Goal: Information Seeking & Learning: Learn about a topic

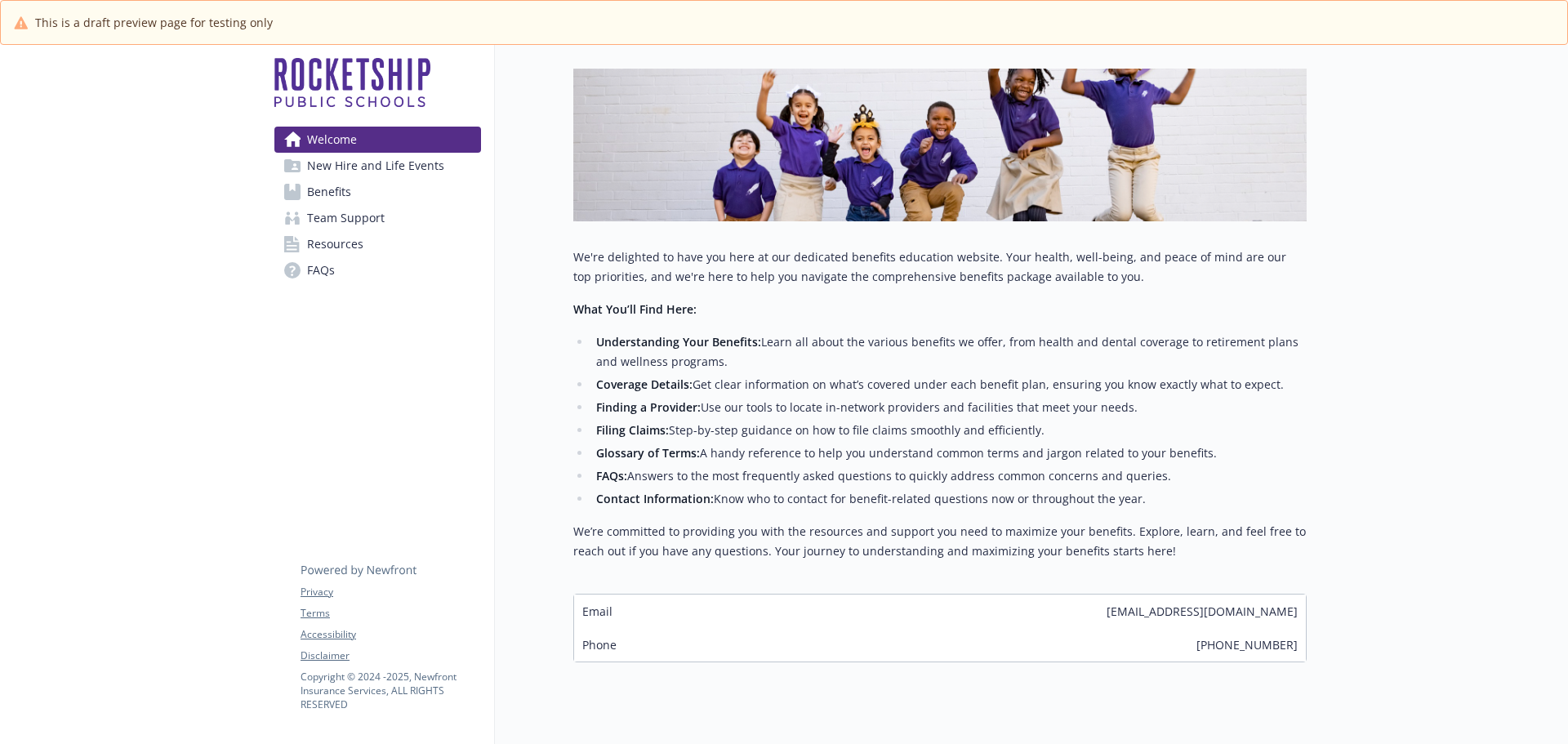
scroll to position [260, 0]
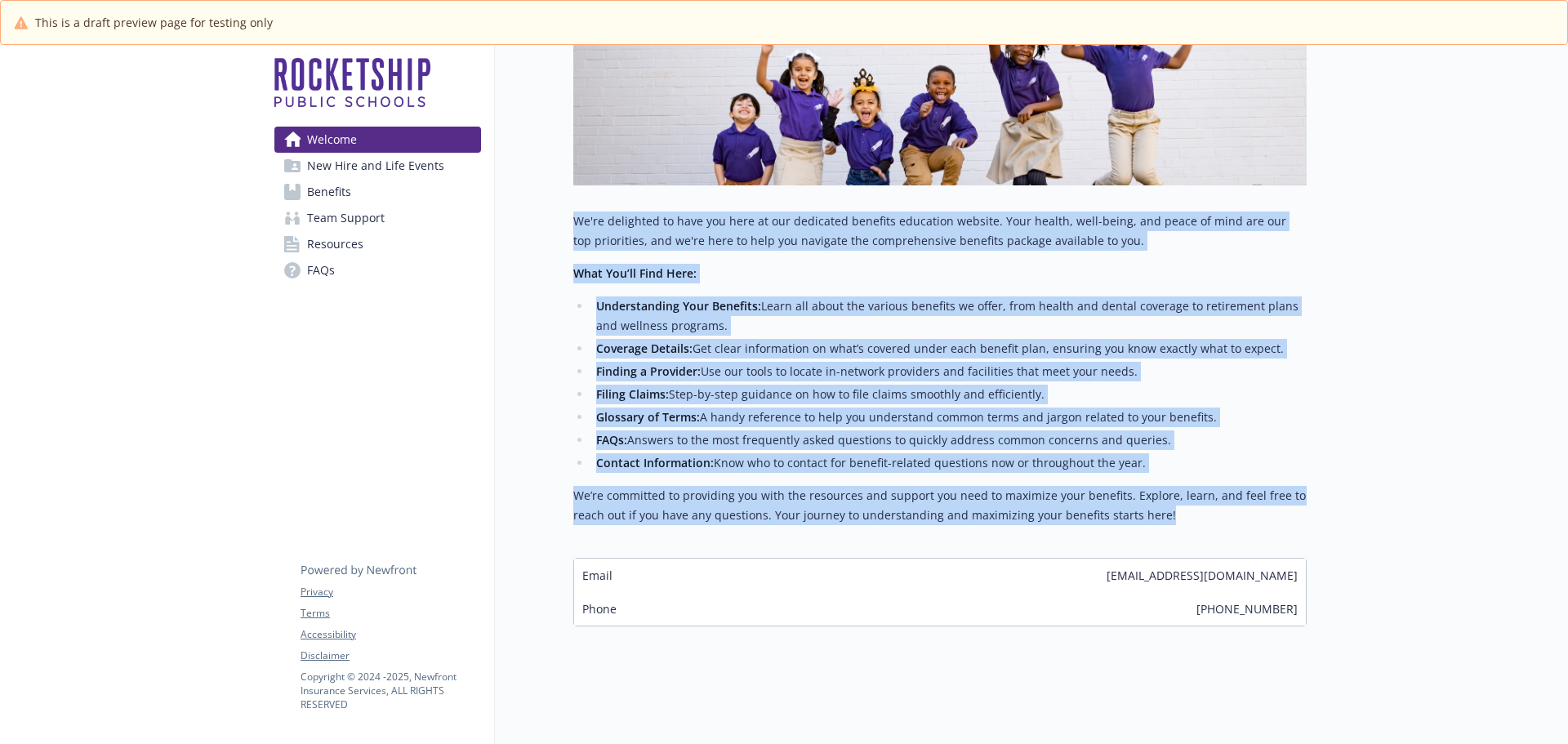
drag, startPoint x: 576, startPoint y: 209, endPoint x: 1184, endPoint y: 508, distance: 677.5
click at [1184, 508] on div "We're delighted to have you here at our dedicated benefits education website. Y…" at bounding box center [939, 368] width 733 height 314
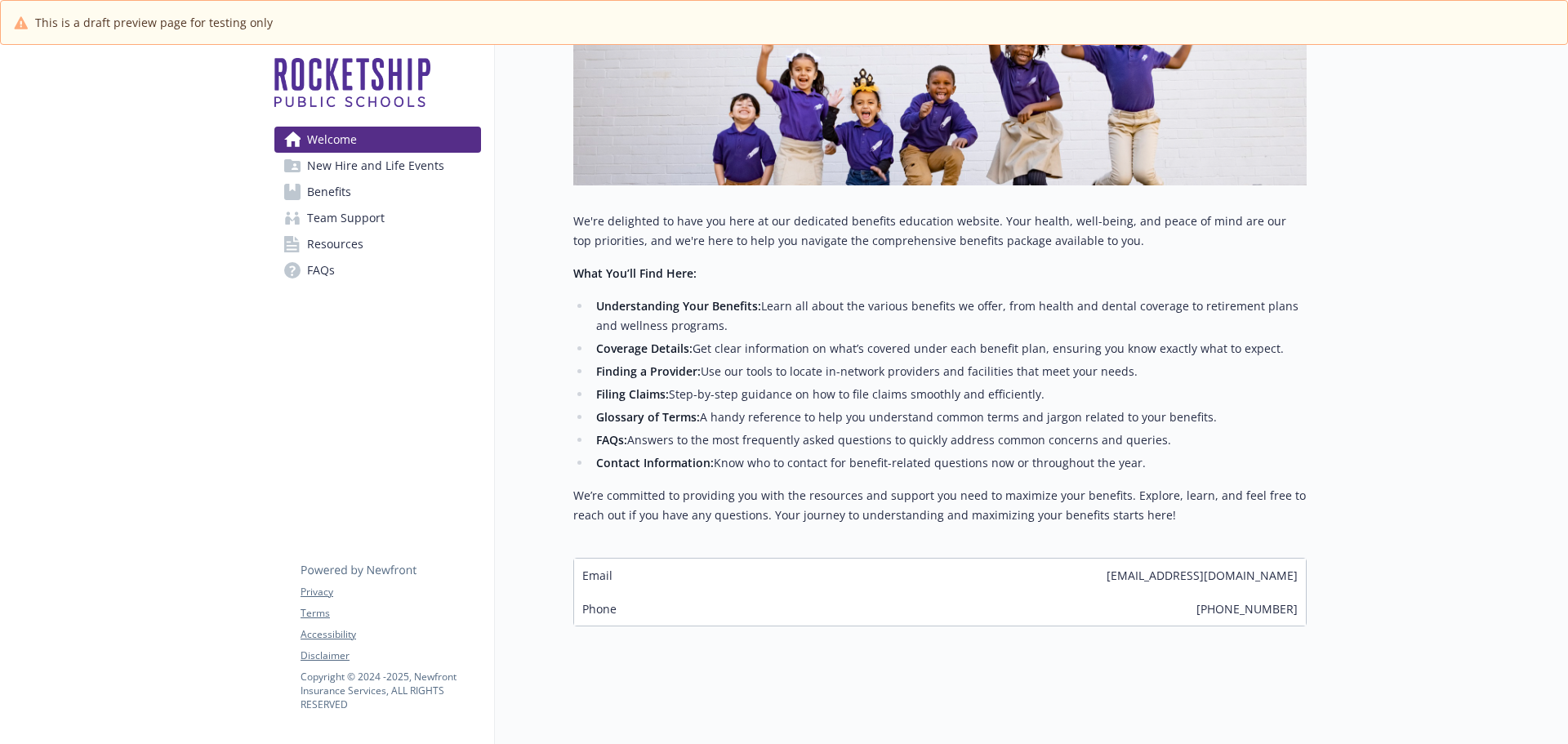
click at [1377, 370] on div at bounding box center [1437, 270] width 261 height 947
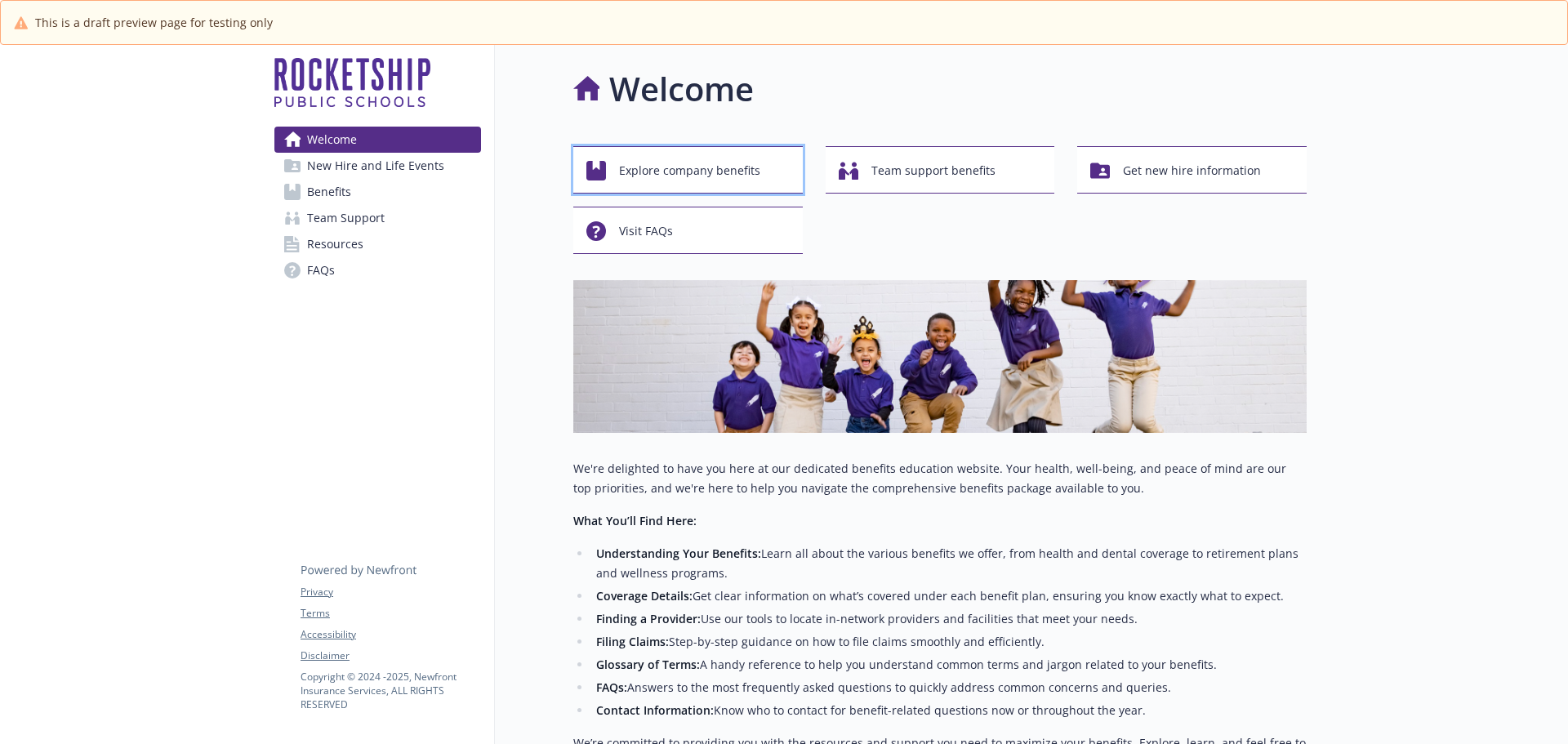
click at [673, 176] on span "Explore company benefits" at bounding box center [689, 170] width 141 height 31
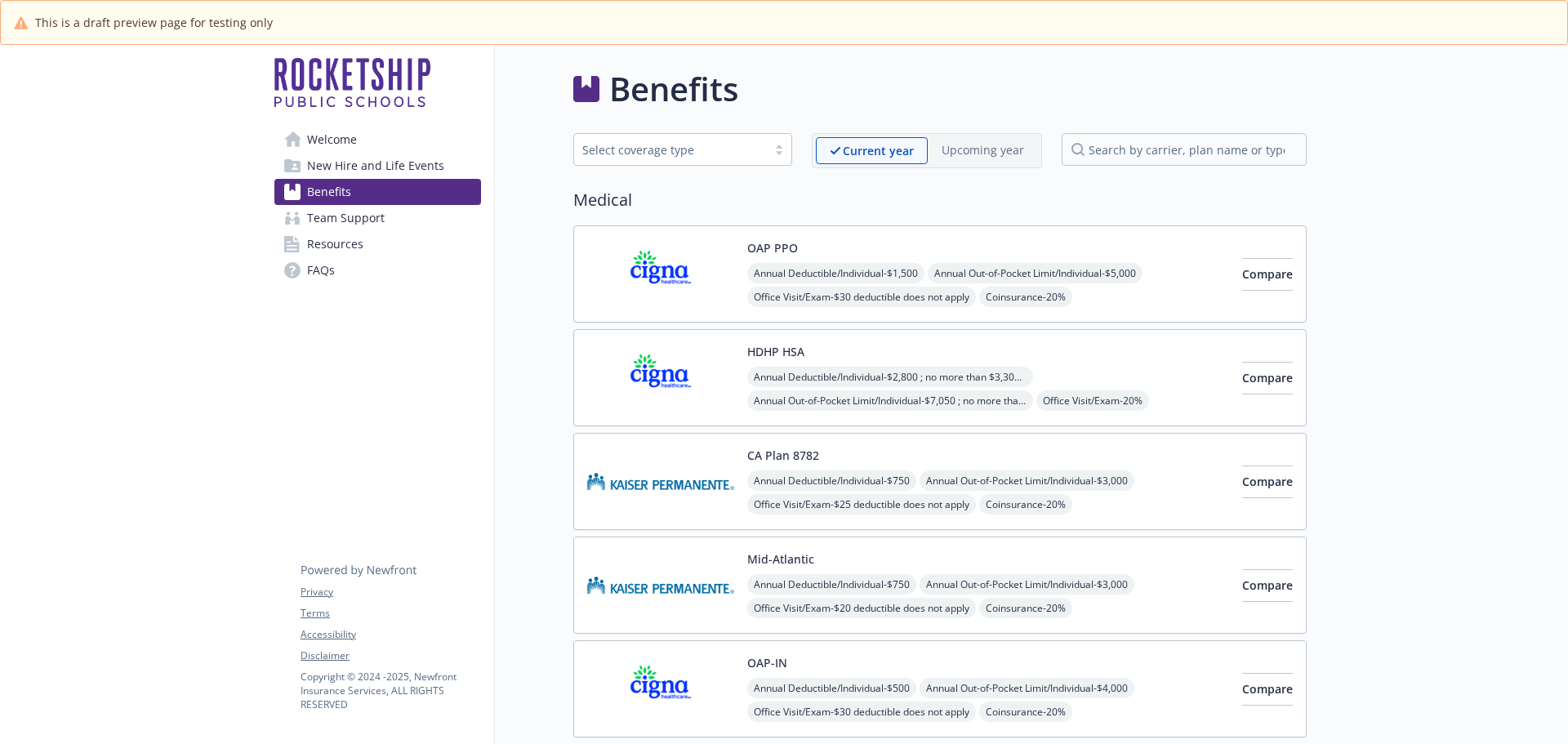
click at [356, 166] on span "New Hire and Life Events" at bounding box center [375, 165] width 137 height 26
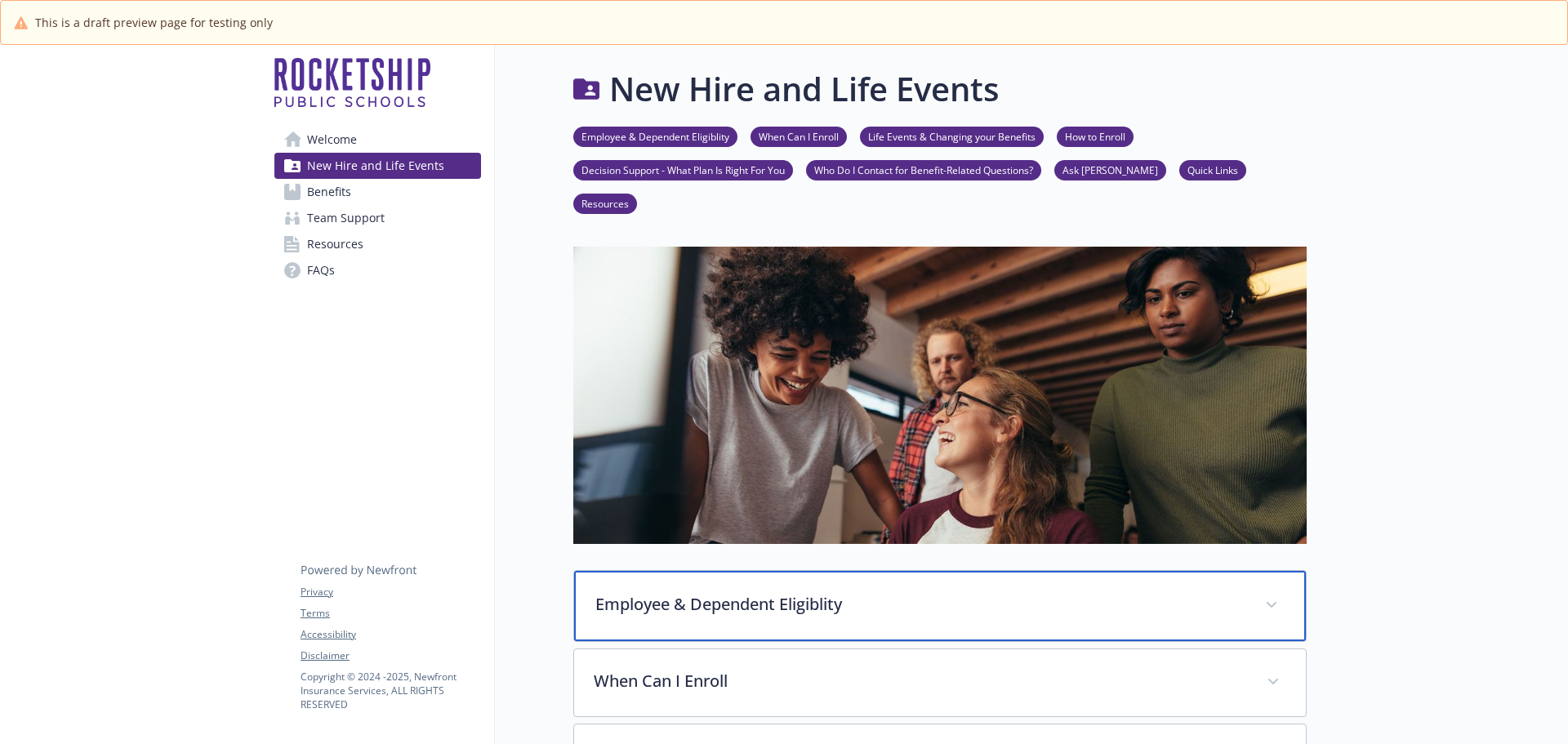
click at [821, 592] on p "Employee & Dependent Eligiblity" at bounding box center [920, 603] width 650 height 24
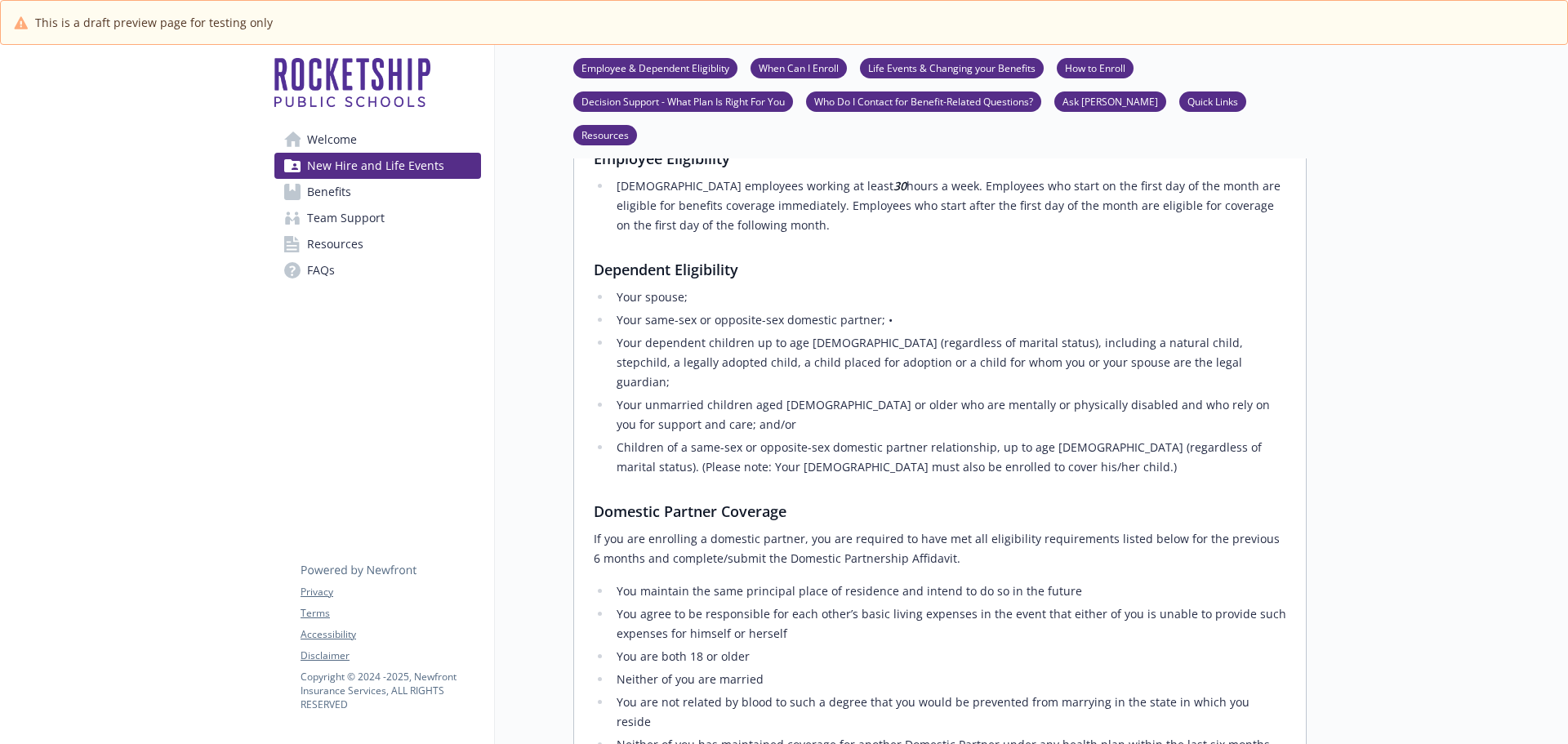
scroll to position [490, 0]
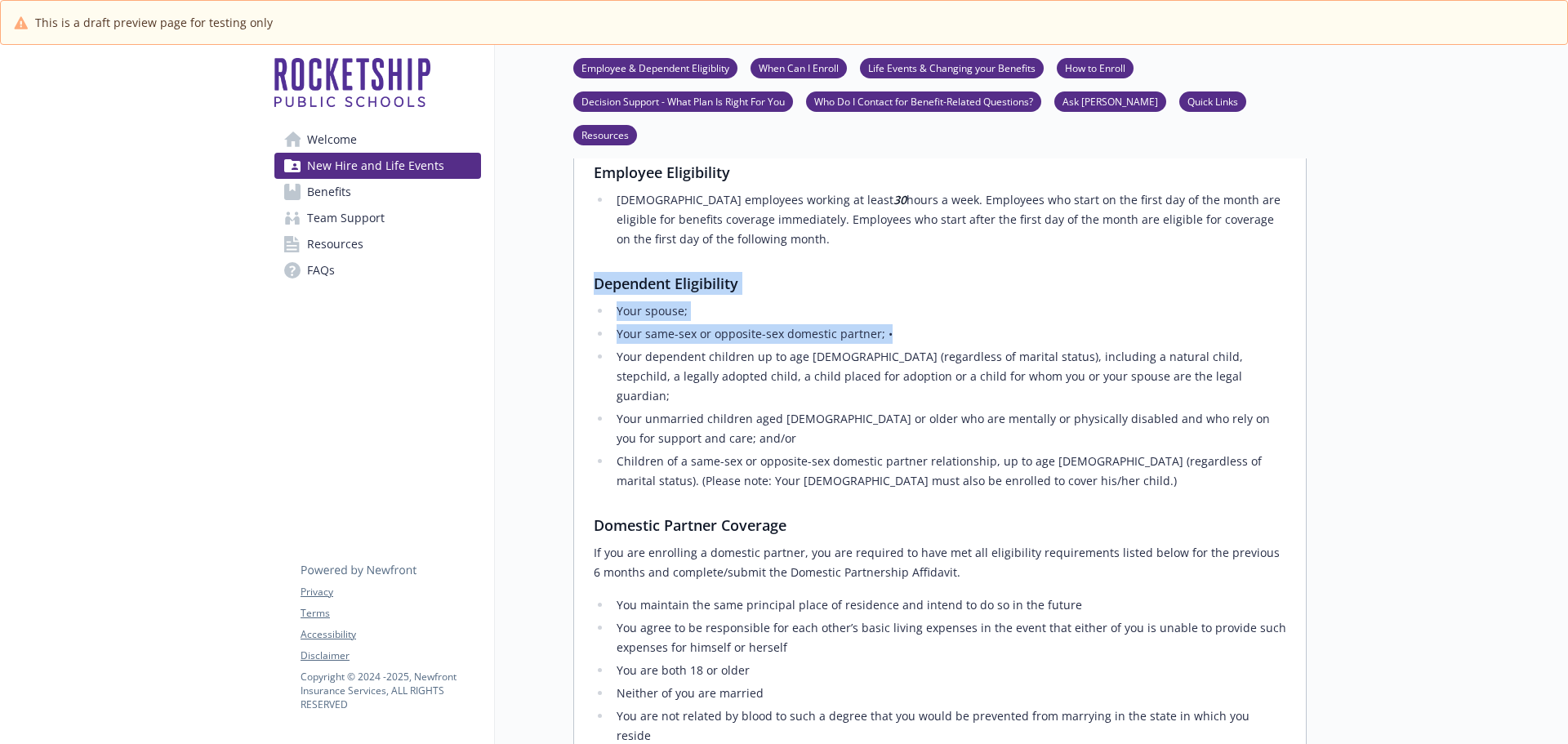
drag, startPoint x: 596, startPoint y: 255, endPoint x: 917, endPoint y: 306, distance: 325.0
click at [917, 306] on div "Employee Eligibility [DEMOGRAPHIC_DATA] employees working at least 30 hours a w…" at bounding box center [939, 554] width 693 height 787
copy div "Dependent Eligibility Your spouse; Your same-sex or opposite-sex domestic partn…"
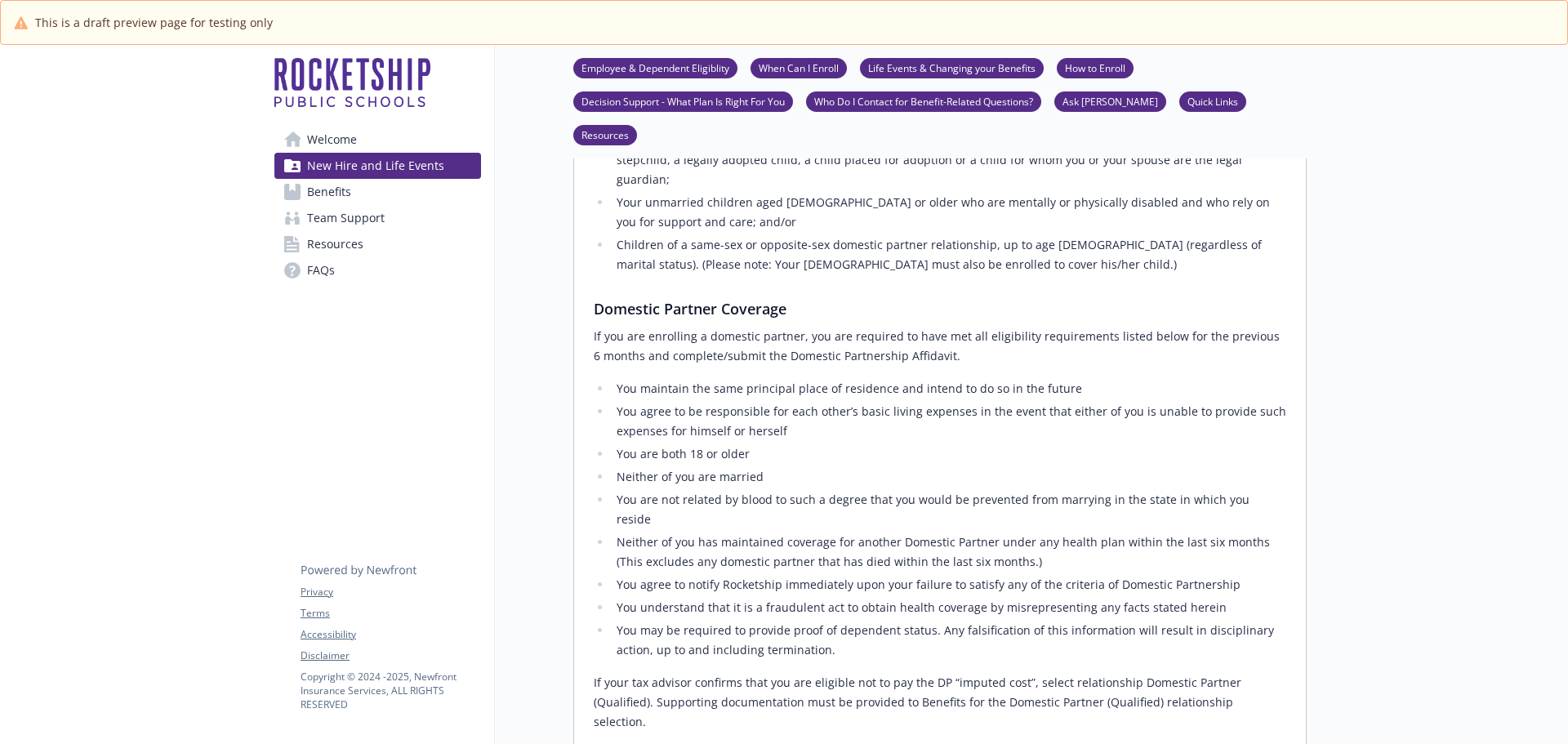
scroll to position [735, 0]
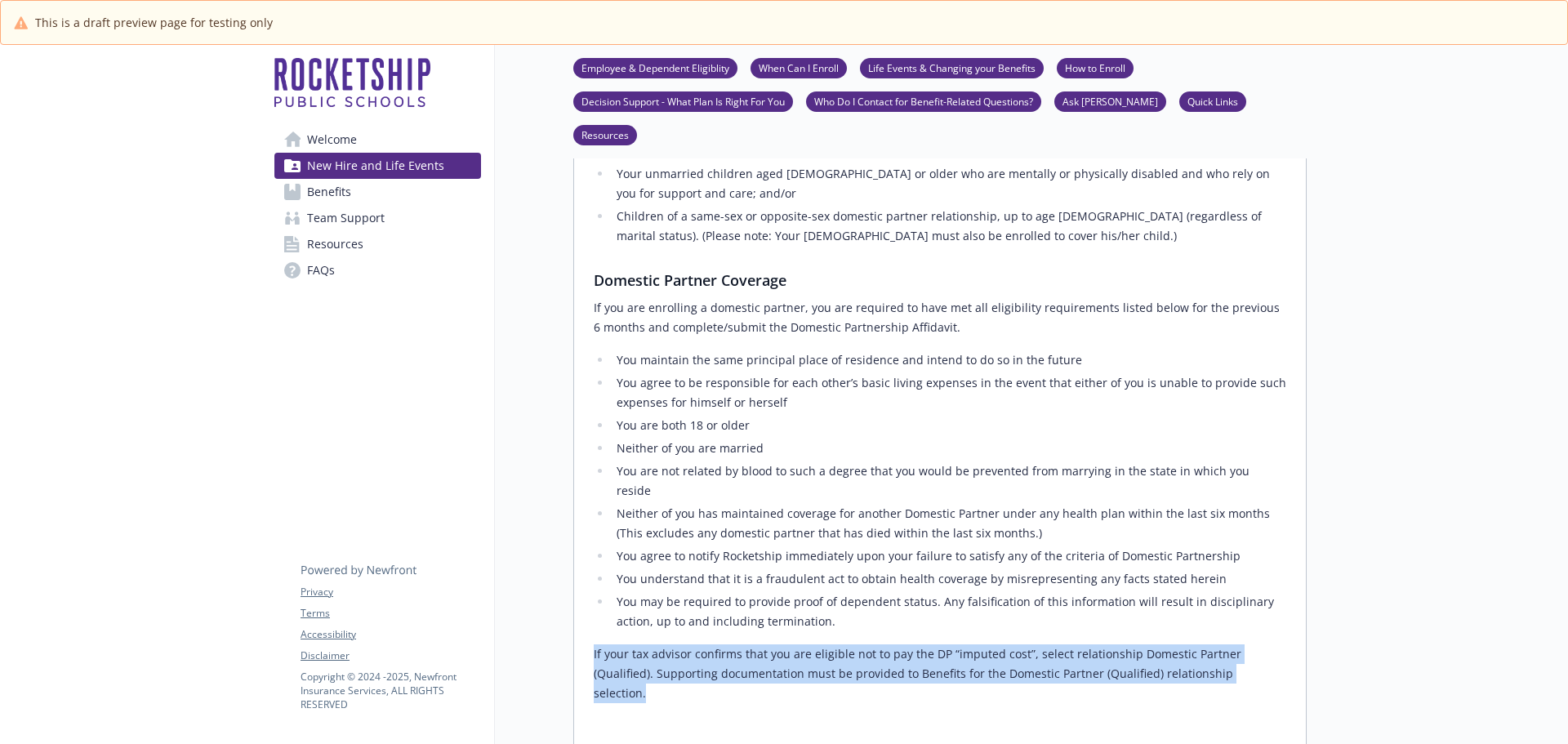
drag, startPoint x: 593, startPoint y: 584, endPoint x: 1224, endPoint y: 598, distance: 631.2
click at [1224, 598] on div "Employee Eligibility [DEMOGRAPHIC_DATA] employees working at least 30 hours a w…" at bounding box center [939, 326] width 731 height 846
copy p "If your tax advisor confirms that you are eligible not to pay the DP “imputed c…"
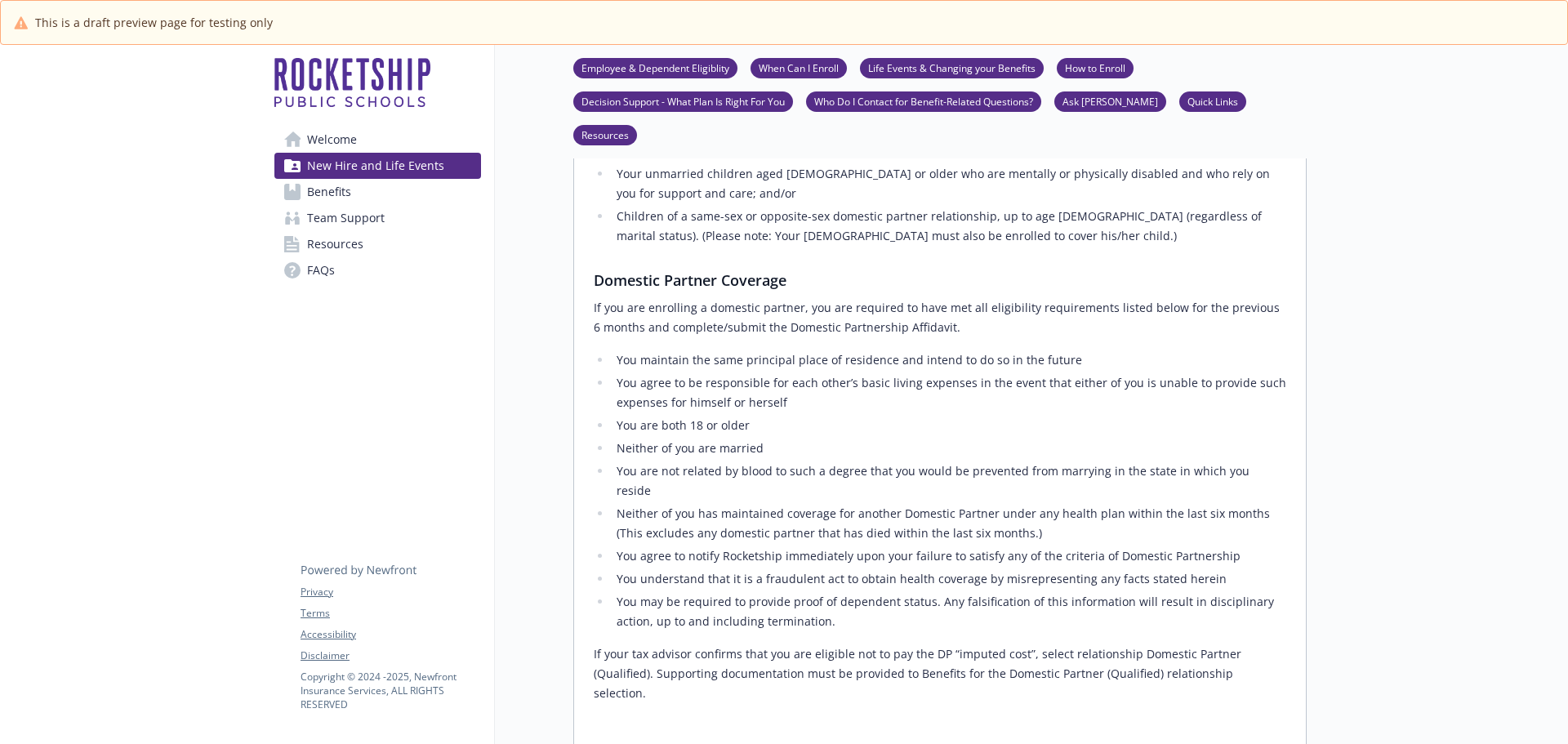
click at [925, 504] on li "Neither of you has maintained coverage for another Domestic Partner under any h…" at bounding box center [949, 523] width 674 height 40
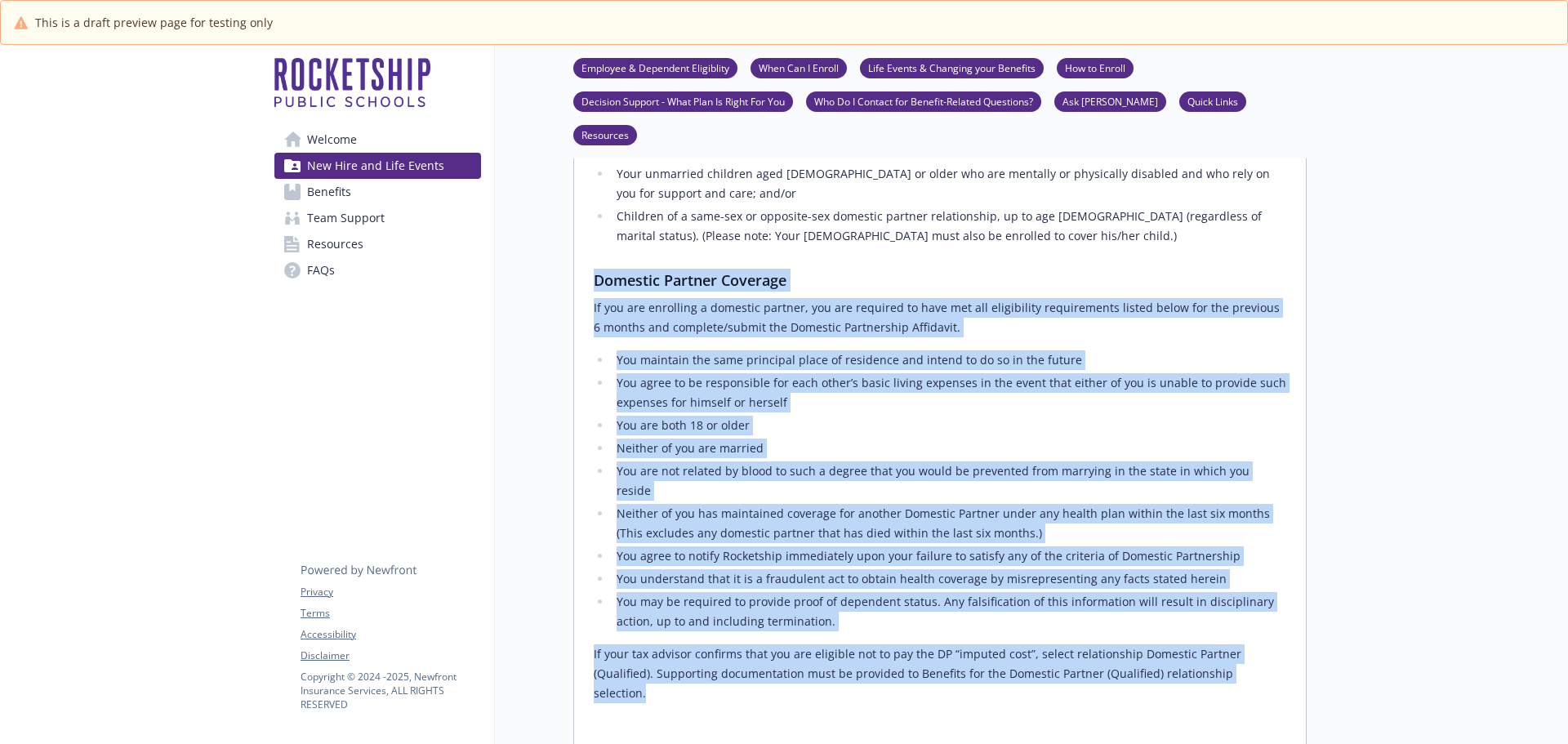
drag, startPoint x: 593, startPoint y: 220, endPoint x: 1220, endPoint y: 602, distance: 734.2
click at [1220, 602] on div "Employee Eligibility [DEMOGRAPHIC_DATA] employees working at least 30 hours a w…" at bounding box center [939, 309] width 693 height 787
copy div "Loremips Dolorsi Ametcons Ad eli sed doeiusmod t incididu utlabor, etd mag aliq…"
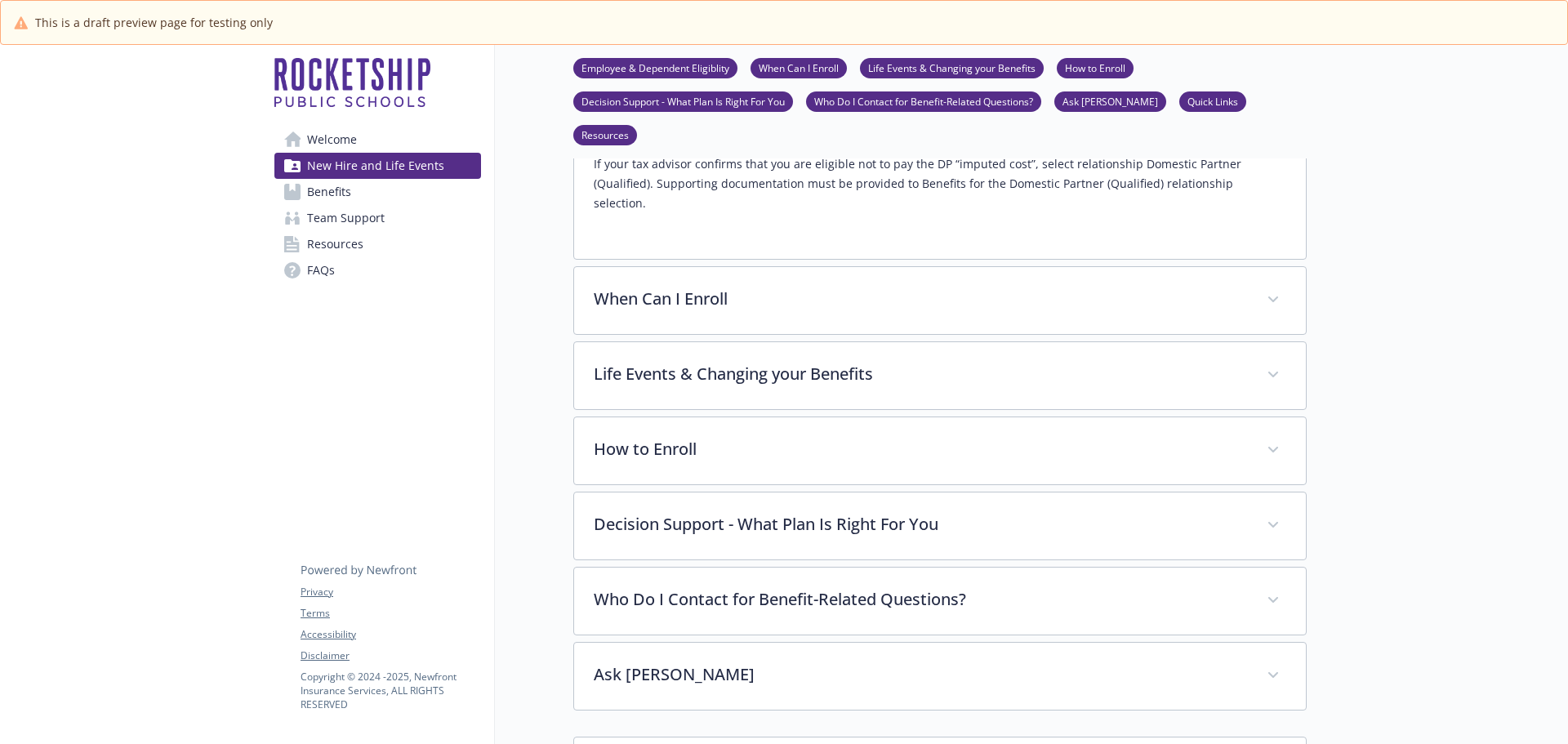
scroll to position [1143, 0]
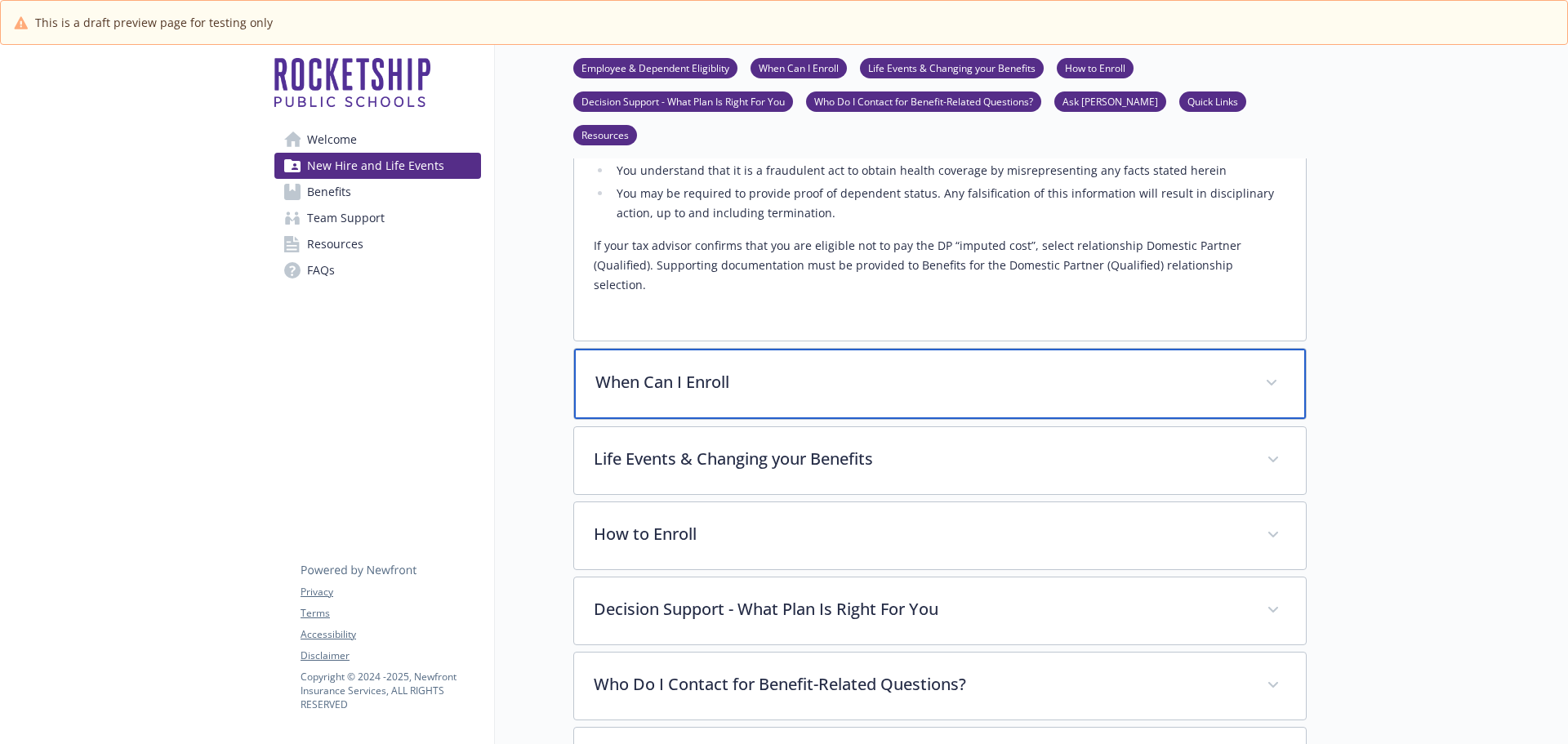
click at [716, 370] on p "When Can I Enroll" at bounding box center [920, 382] width 650 height 24
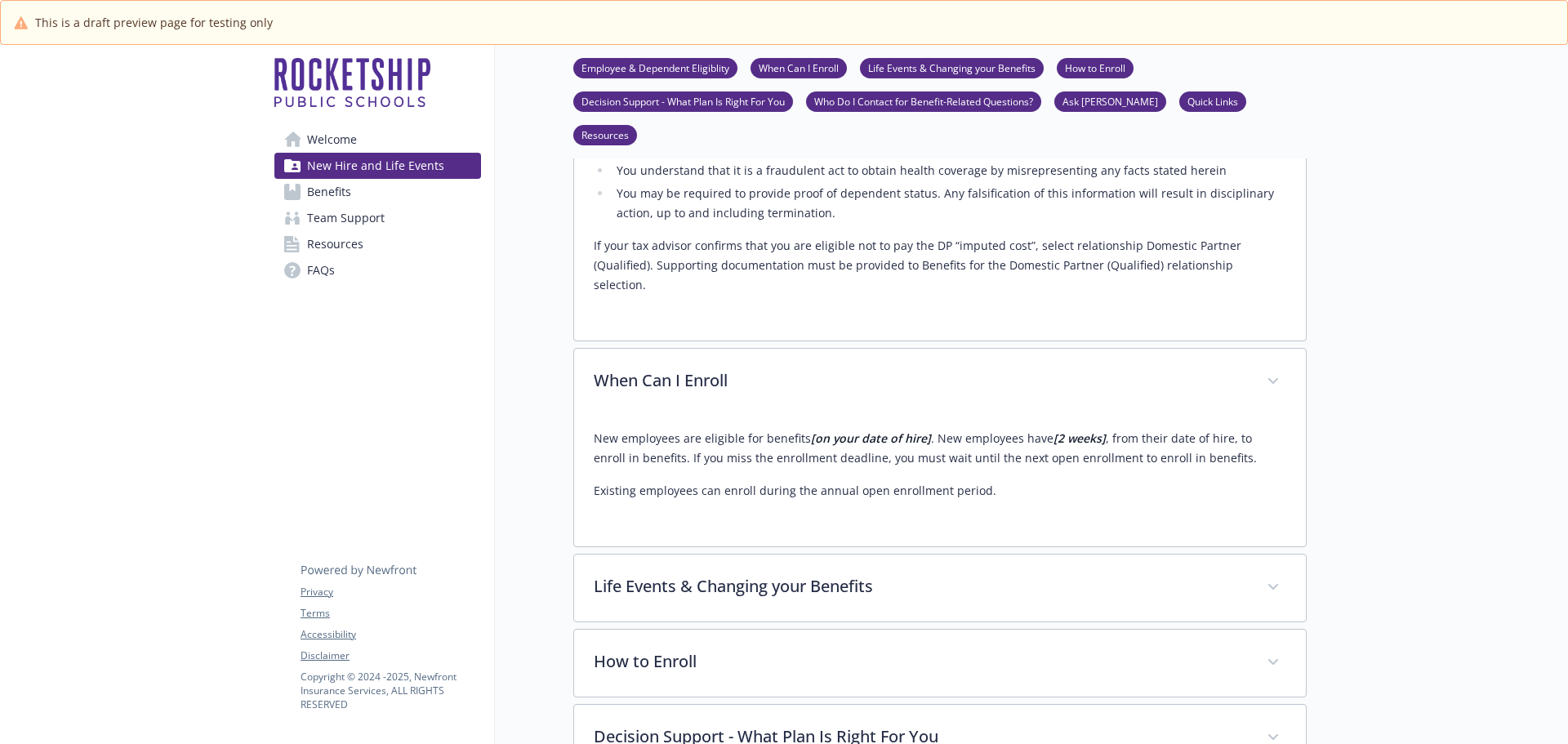
drag, startPoint x: 1342, startPoint y: 369, endPoint x: 1353, endPoint y: 380, distance: 15.6
click at [1342, 369] on div at bounding box center [1437, 594] width 261 height 3385
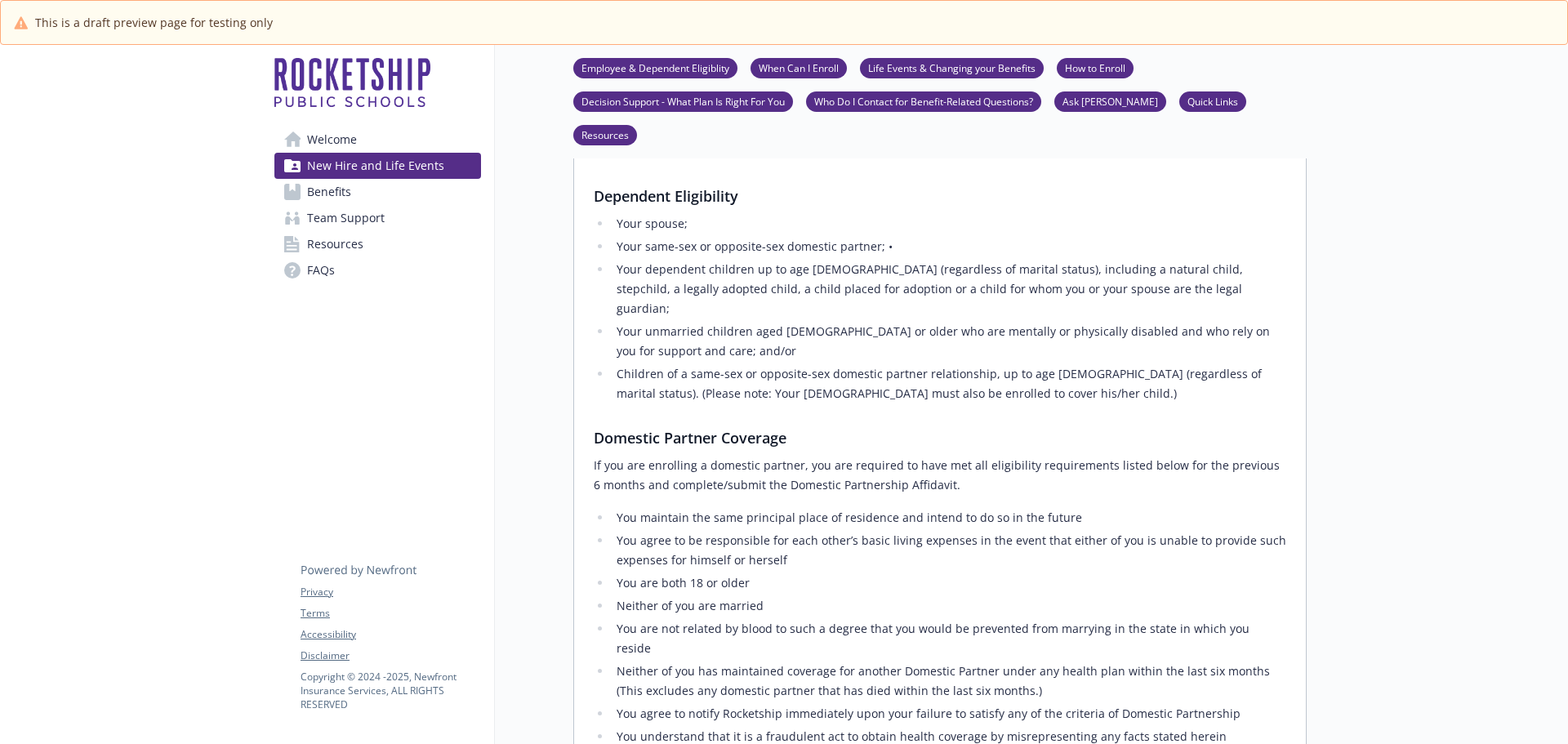
scroll to position [571, 0]
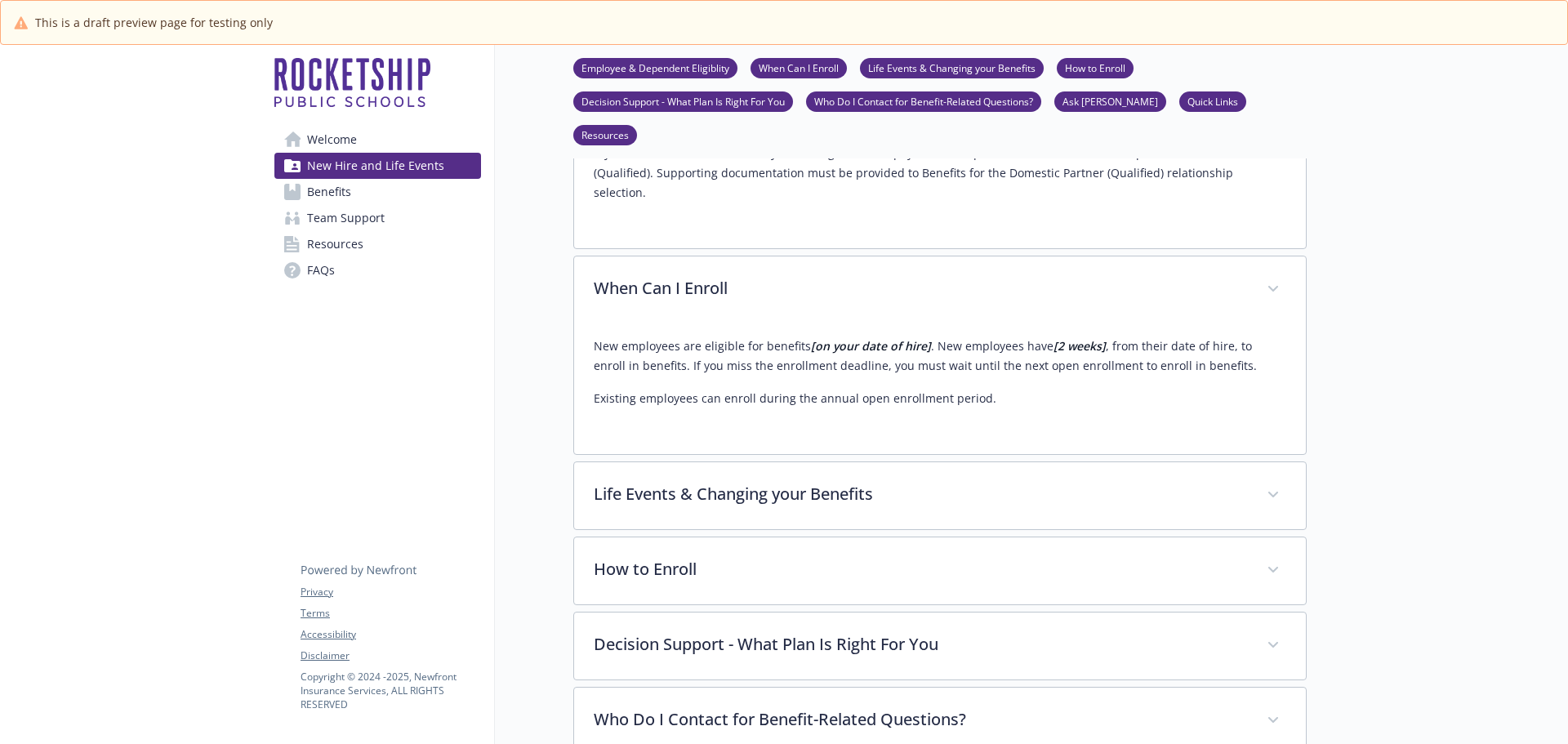
scroll to position [1143, 0]
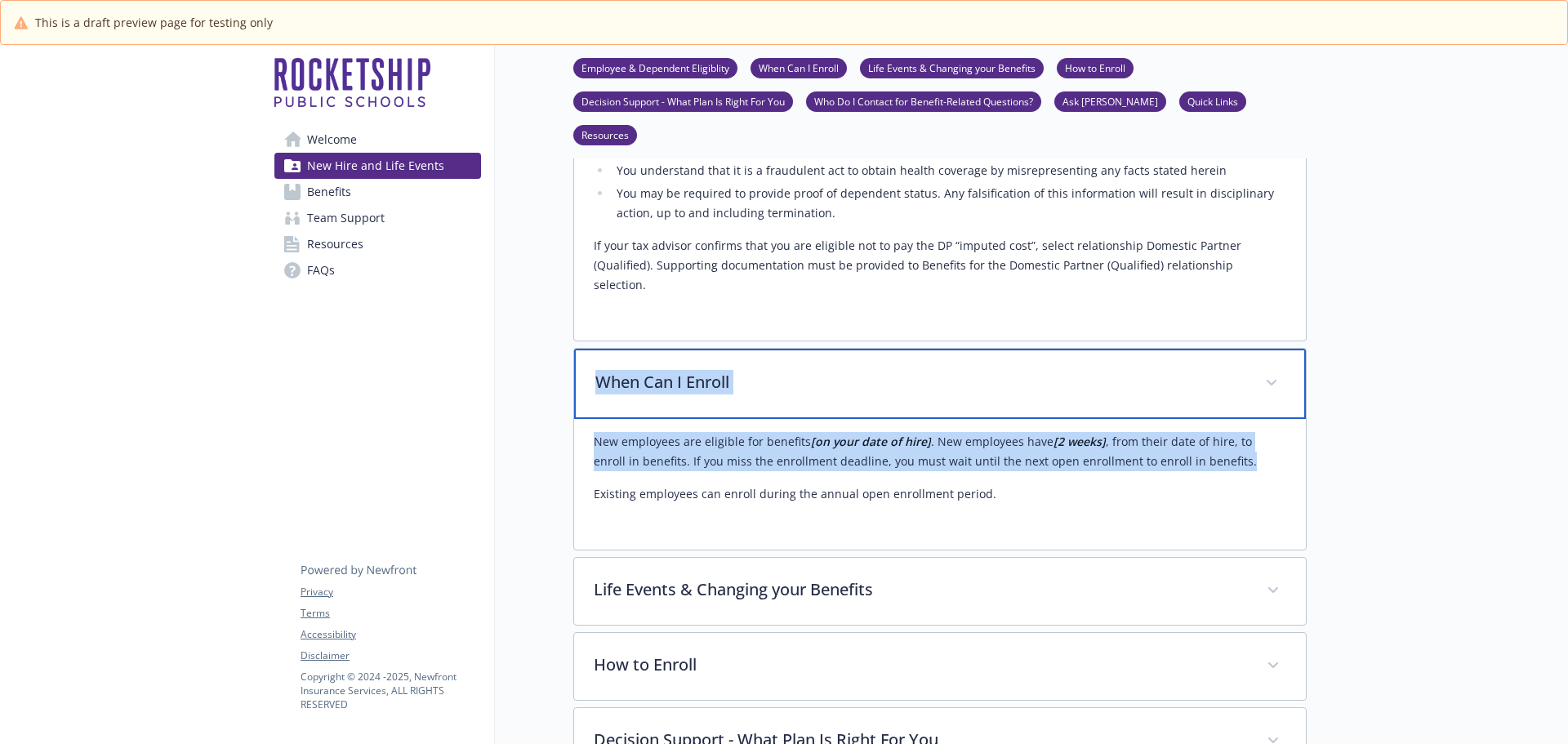
drag, startPoint x: 594, startPoint y: 288, endPoint x: 1197, endPoint y: 369, distance: 608.4
click at [1197, 369] on div "When Can I Enroll New employees are eligible for benefits [on your date of hire…" at bounding box center [939, 449] width 733 height 203
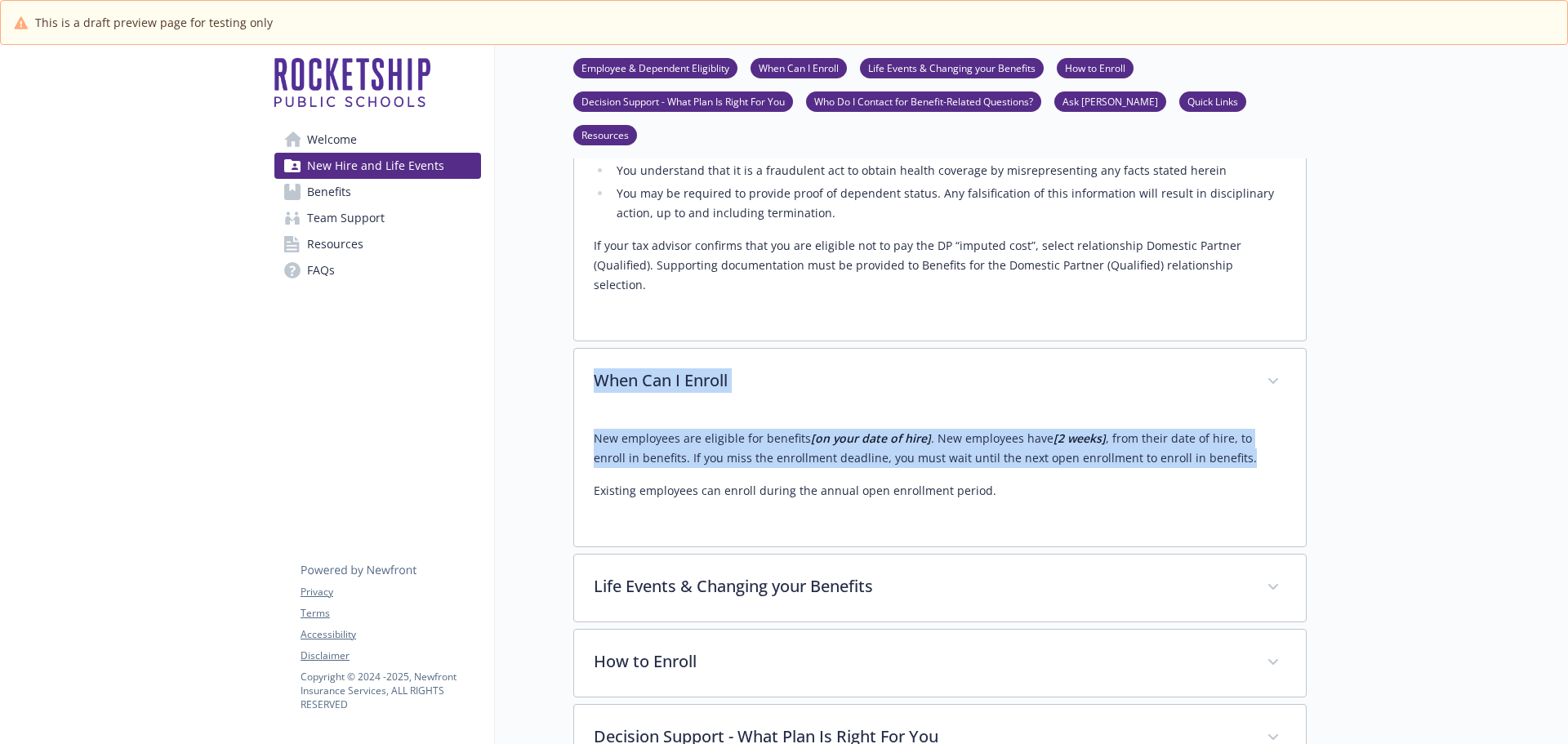
copy div "When Can I Enroll New employees are eligible for benefits [on your date of hire…"
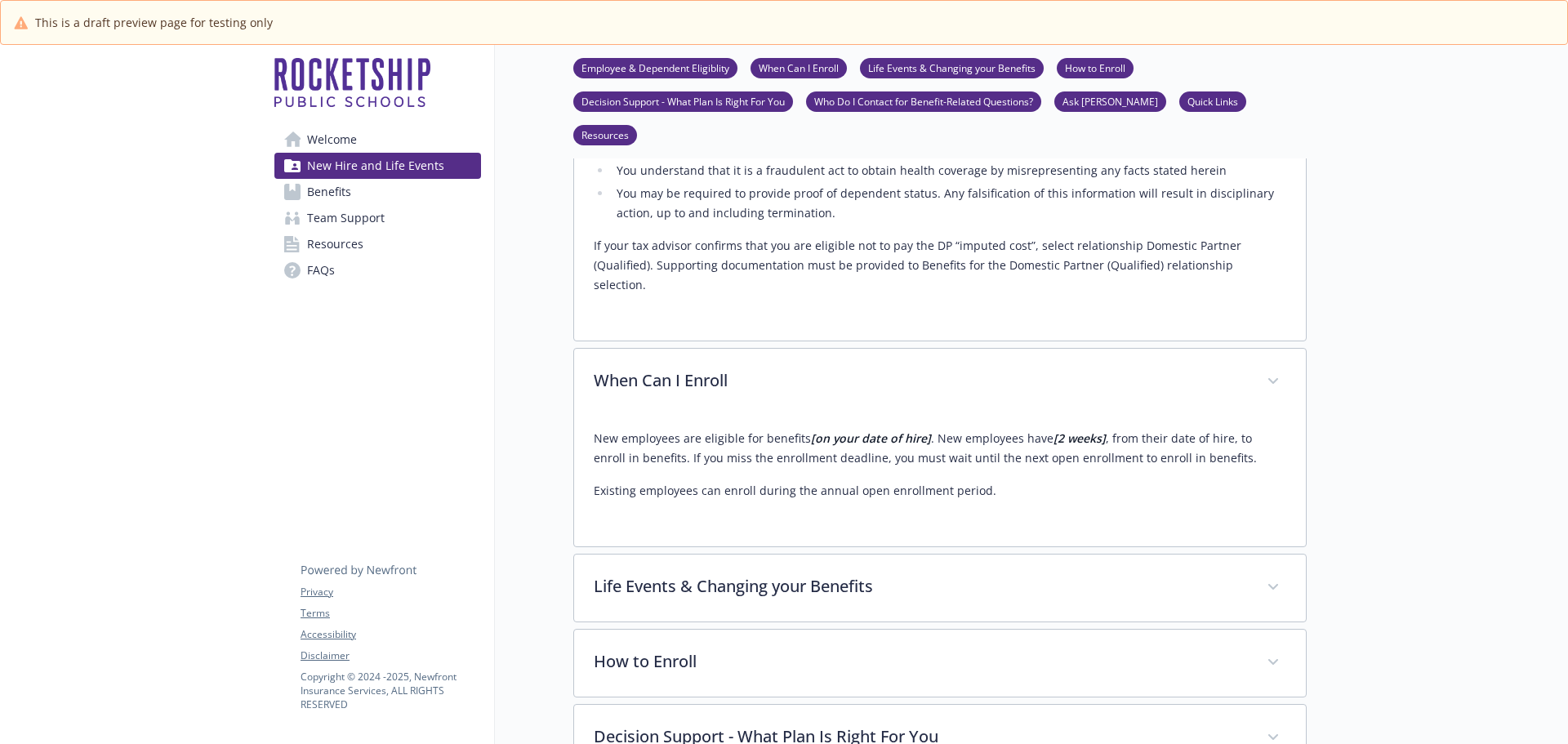
click at [1447, 471] on div at bounding box center [1437, 594] width 261 height 3385
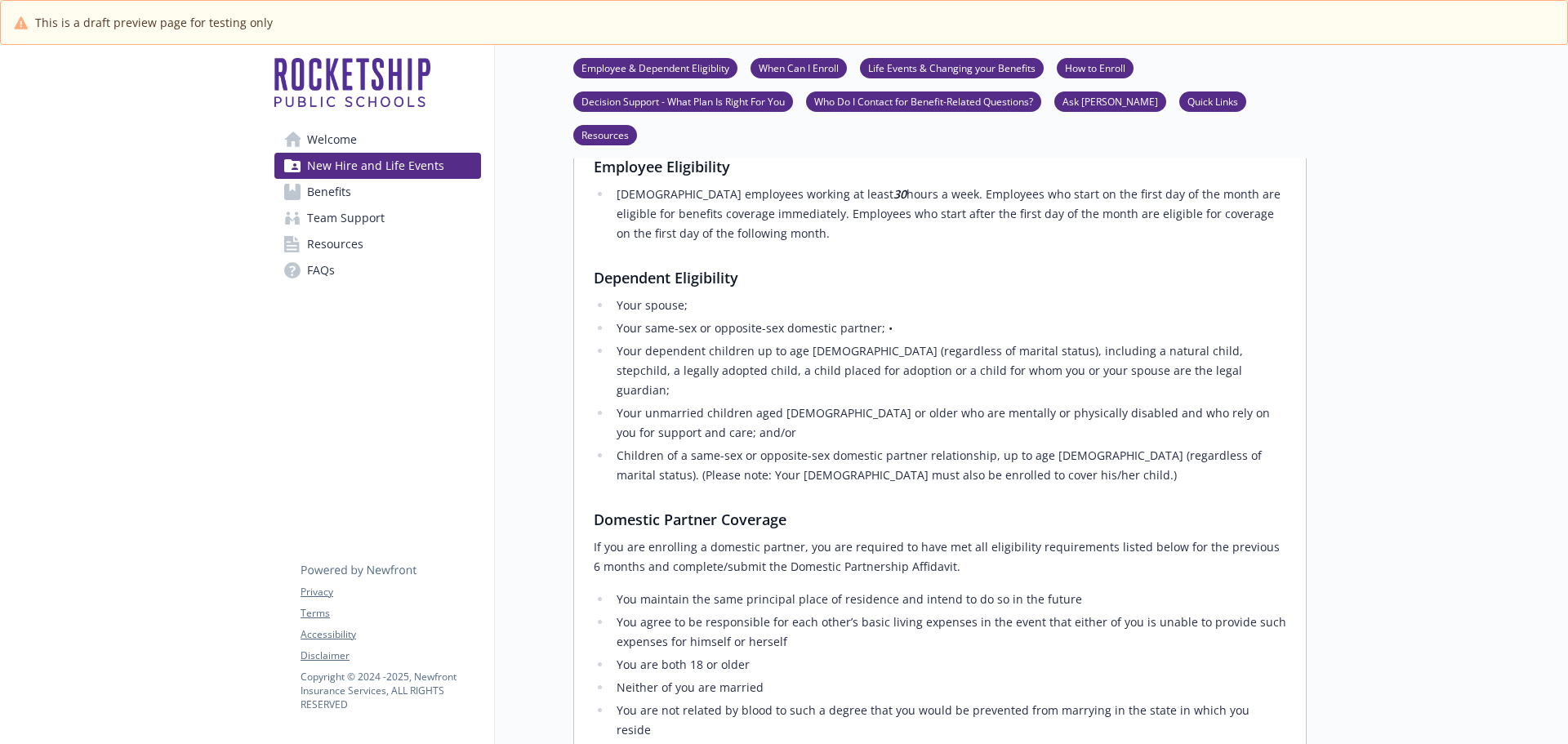
scroll to position [490, 0]
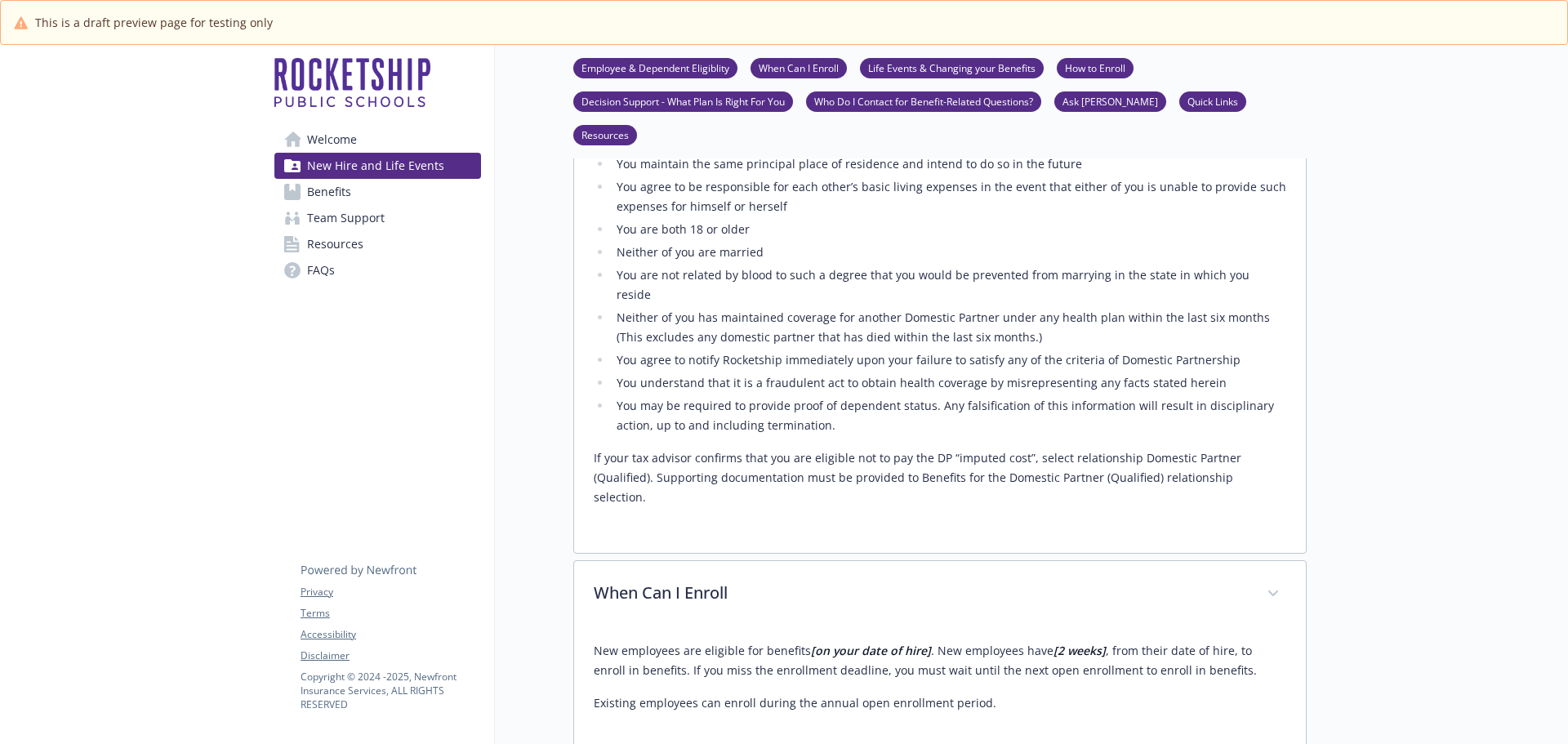
scroll to position [1061, 0]
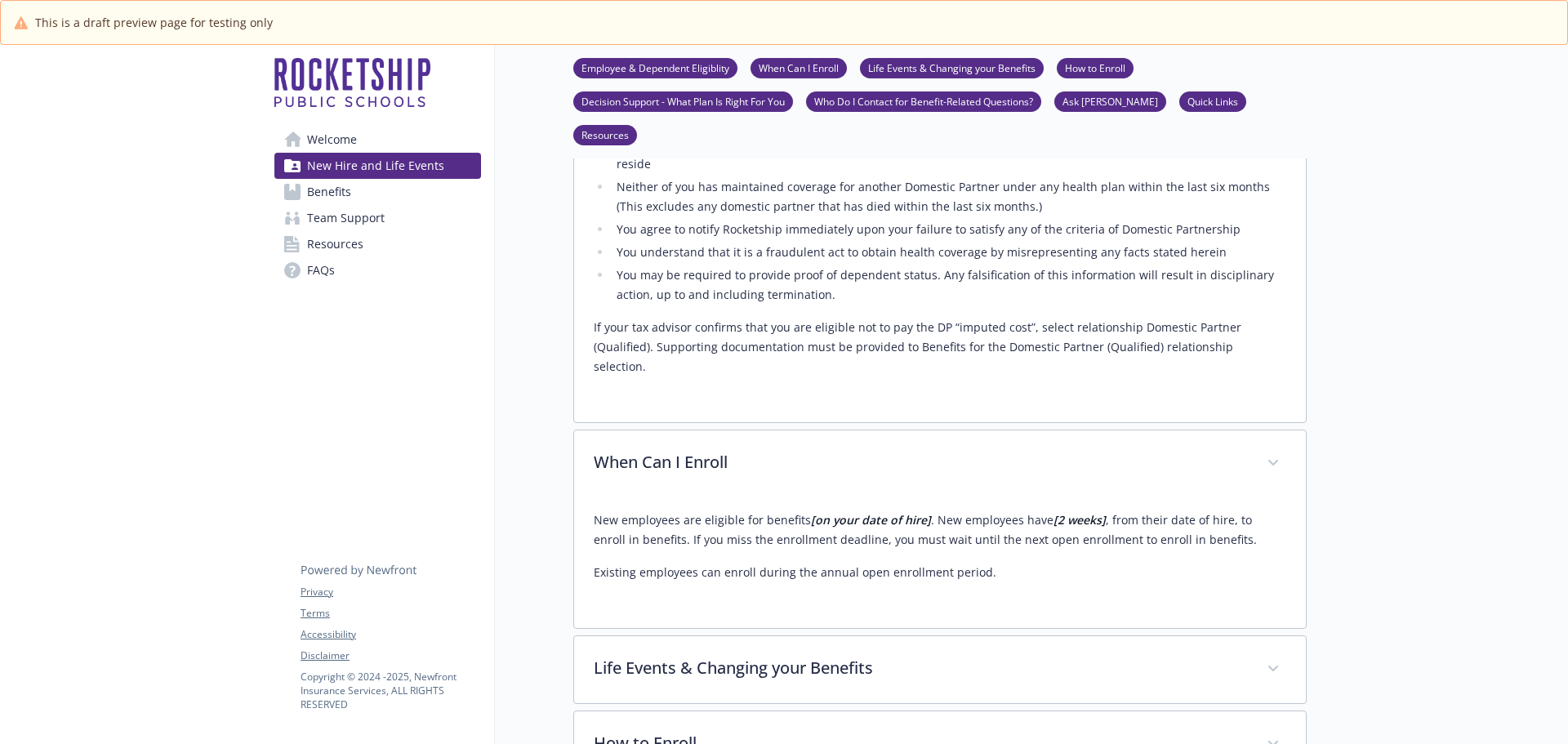
click at [1365, 592] on div at bounding box center [1437, 676] width 261 height 3385
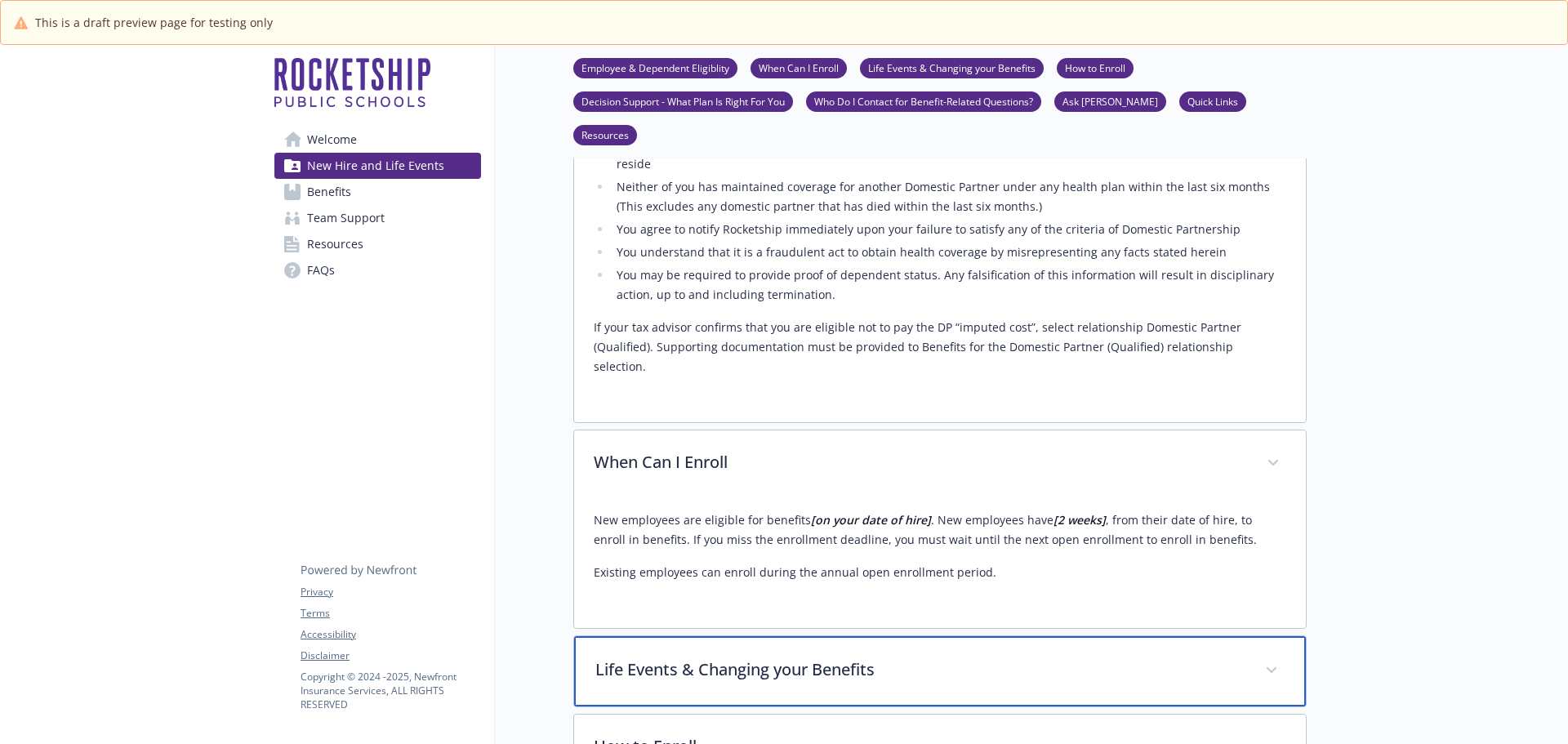
click at [779, 657] on p "Life Events & Changing your Benefits" at bounding box center [920, 669] width 650 height 24
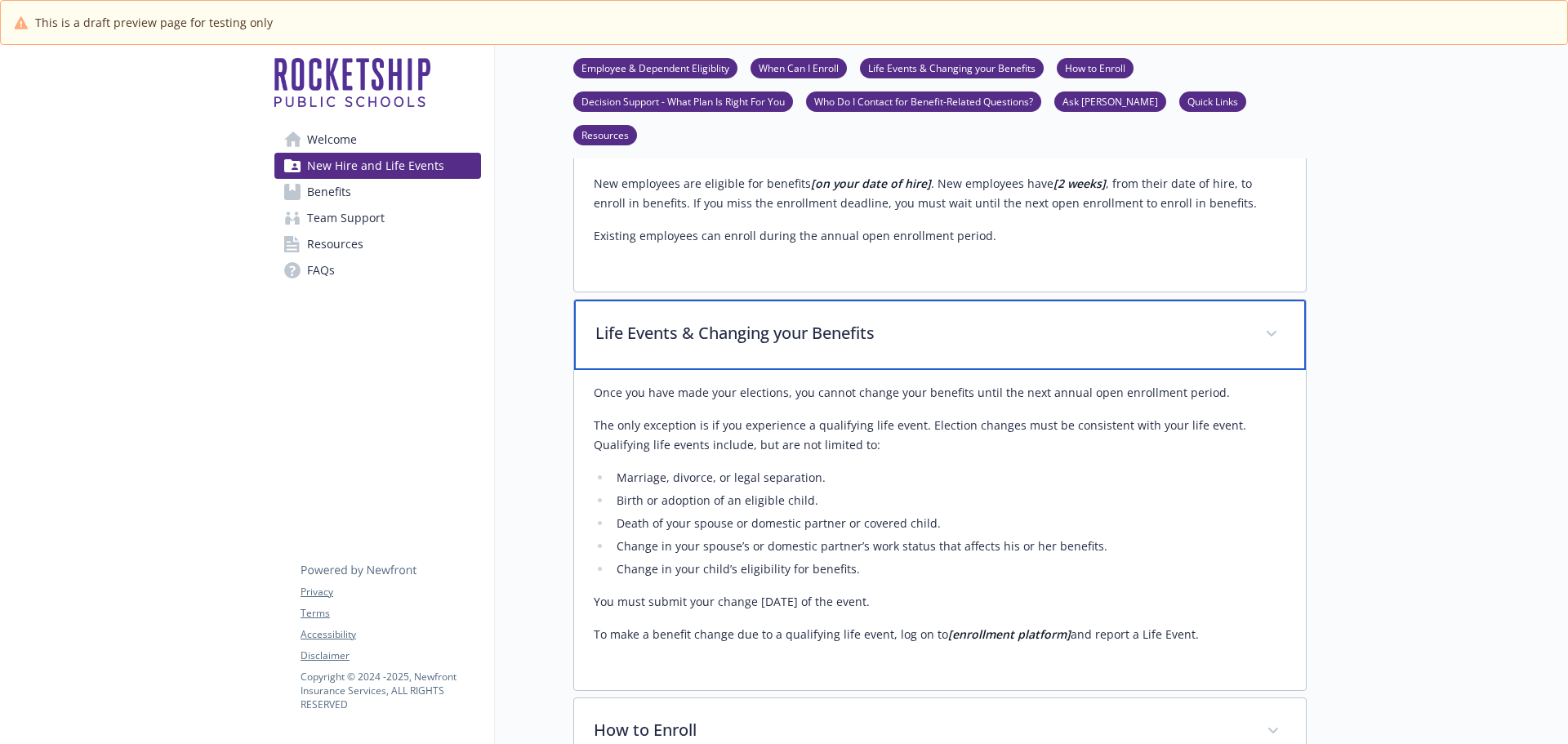
scroll to position [1470, 0]
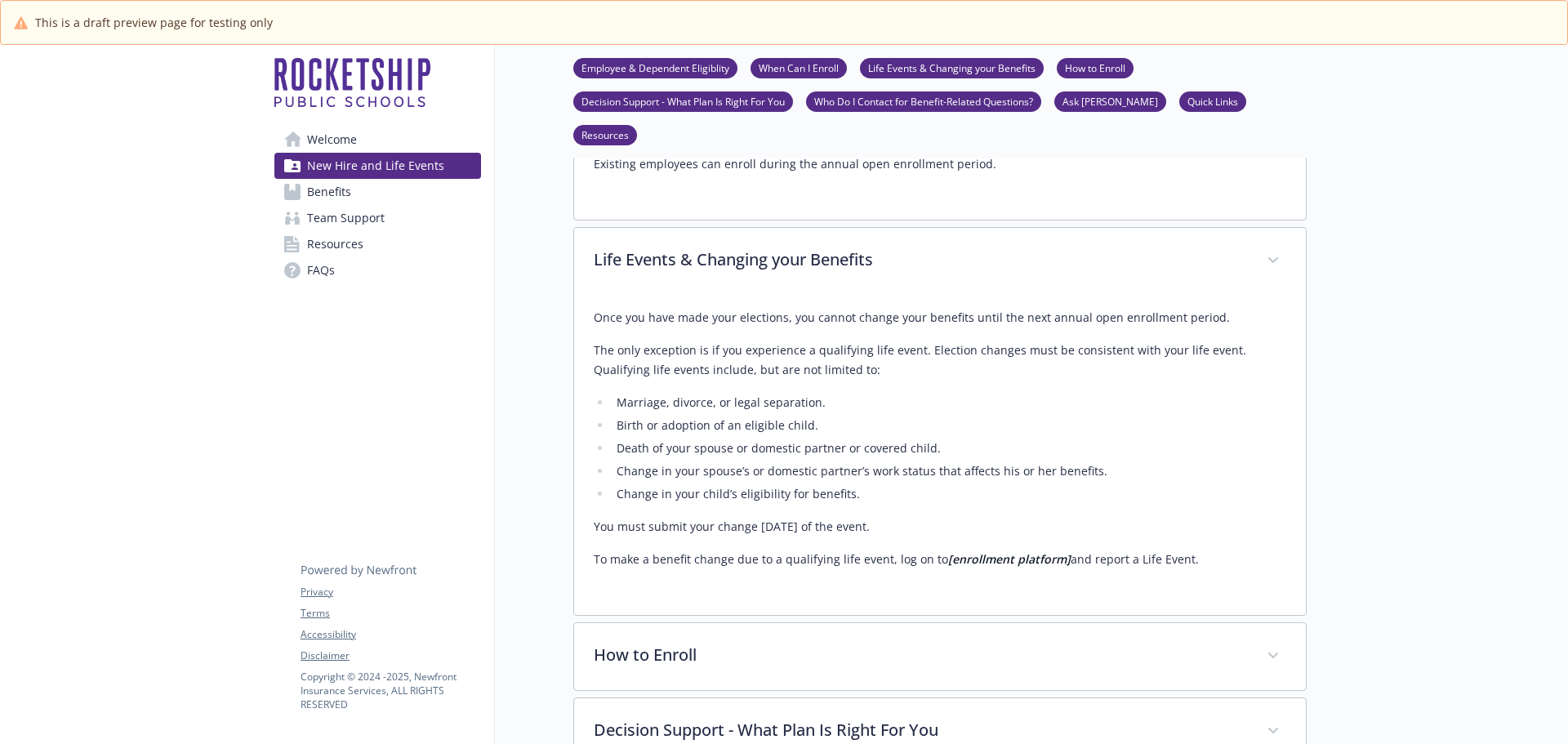
click at [1364, 411] on div at bounding box center [1437, 428] width 261 height 3705
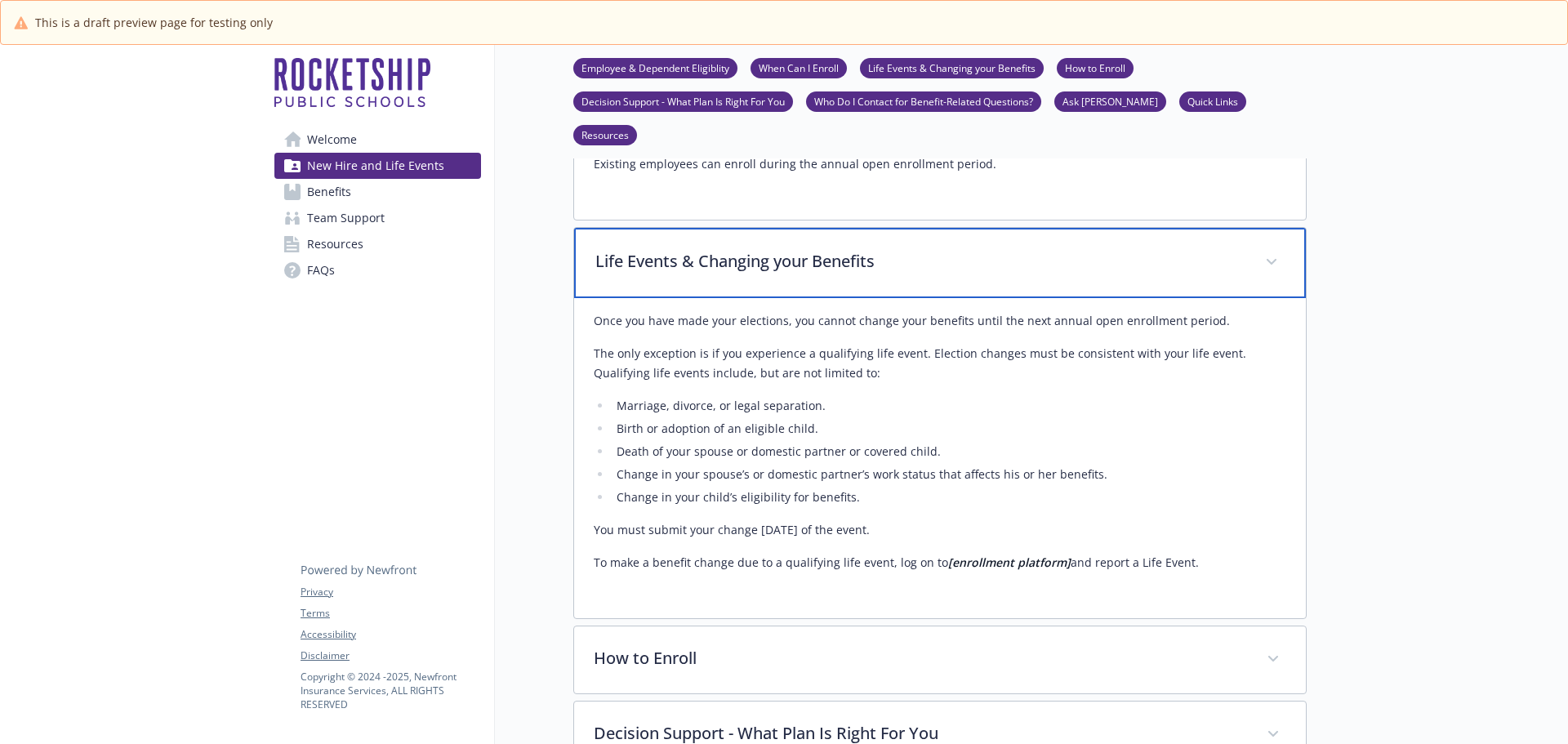
drag, startPoint x: 593, startPoint y: 162, endPoint x: 1215, endPoint y: 478, distance: 697.7
click at [1215, 478] on div "Life Events & Changing your Benefits Once you have made your elections, you can…" at bounding box center [939, 423] width 733 height 392
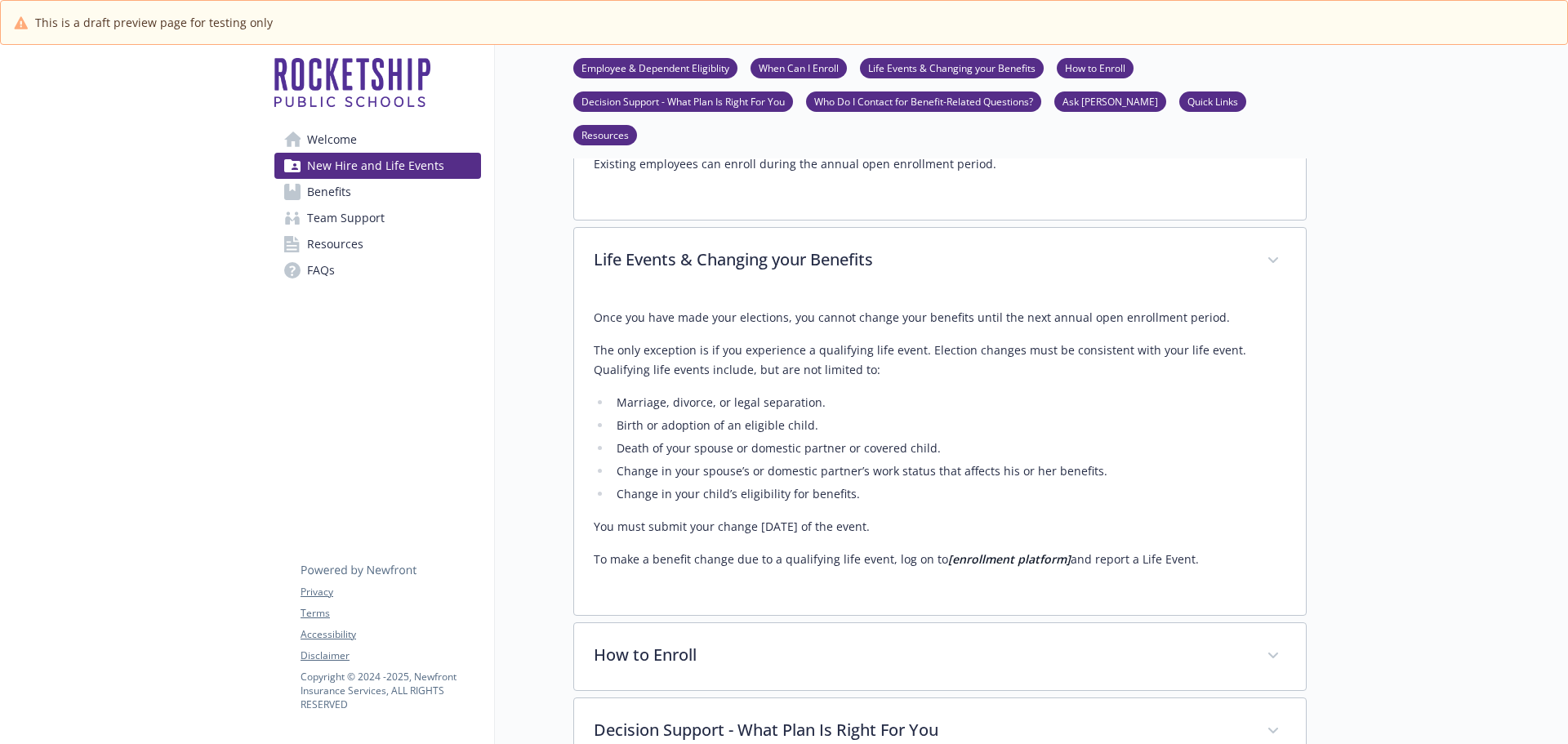
copy div "Life Events & Changing your Benefits Once you have made your elections, you can…"
click at [1452, 500] on div at bounding box center [1437, 428] width 261 height 3705
click at [1371, 556] on div at bounding box center [1437, 428] width 261 height 3705
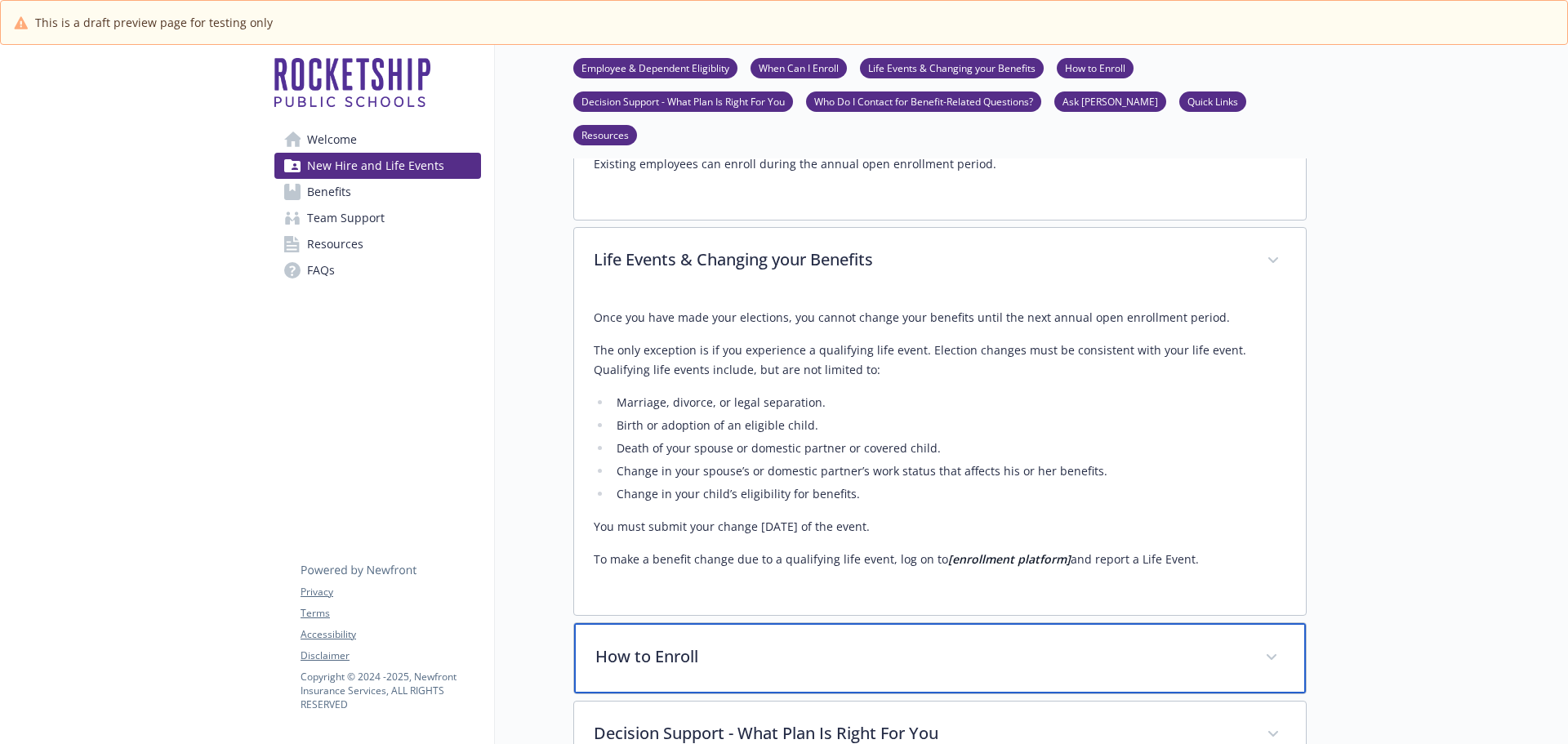
click at [635, 645] on p "How to Enroll" at bounding box center [920, 656] width 650 height 24
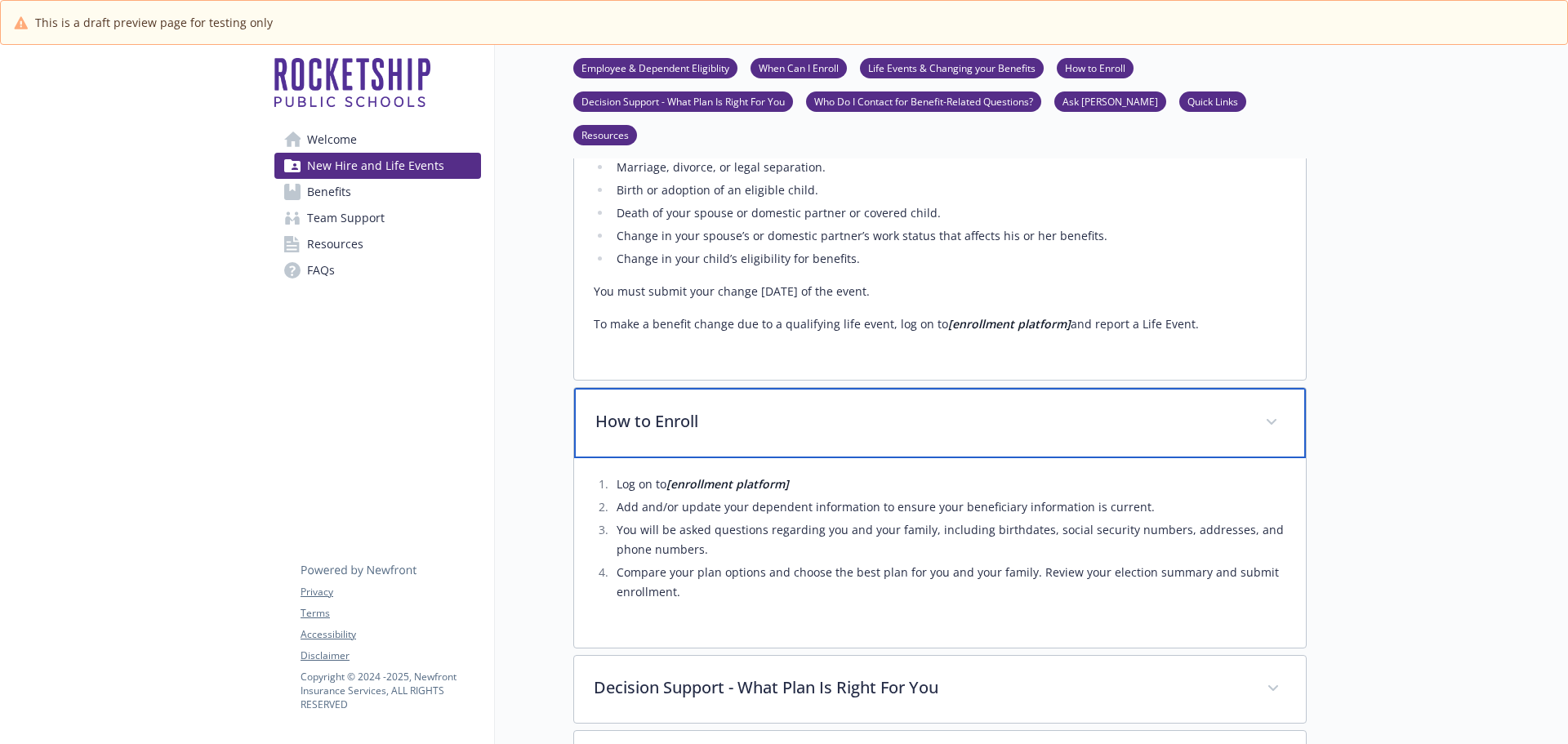
scroll to position [1797, 0]
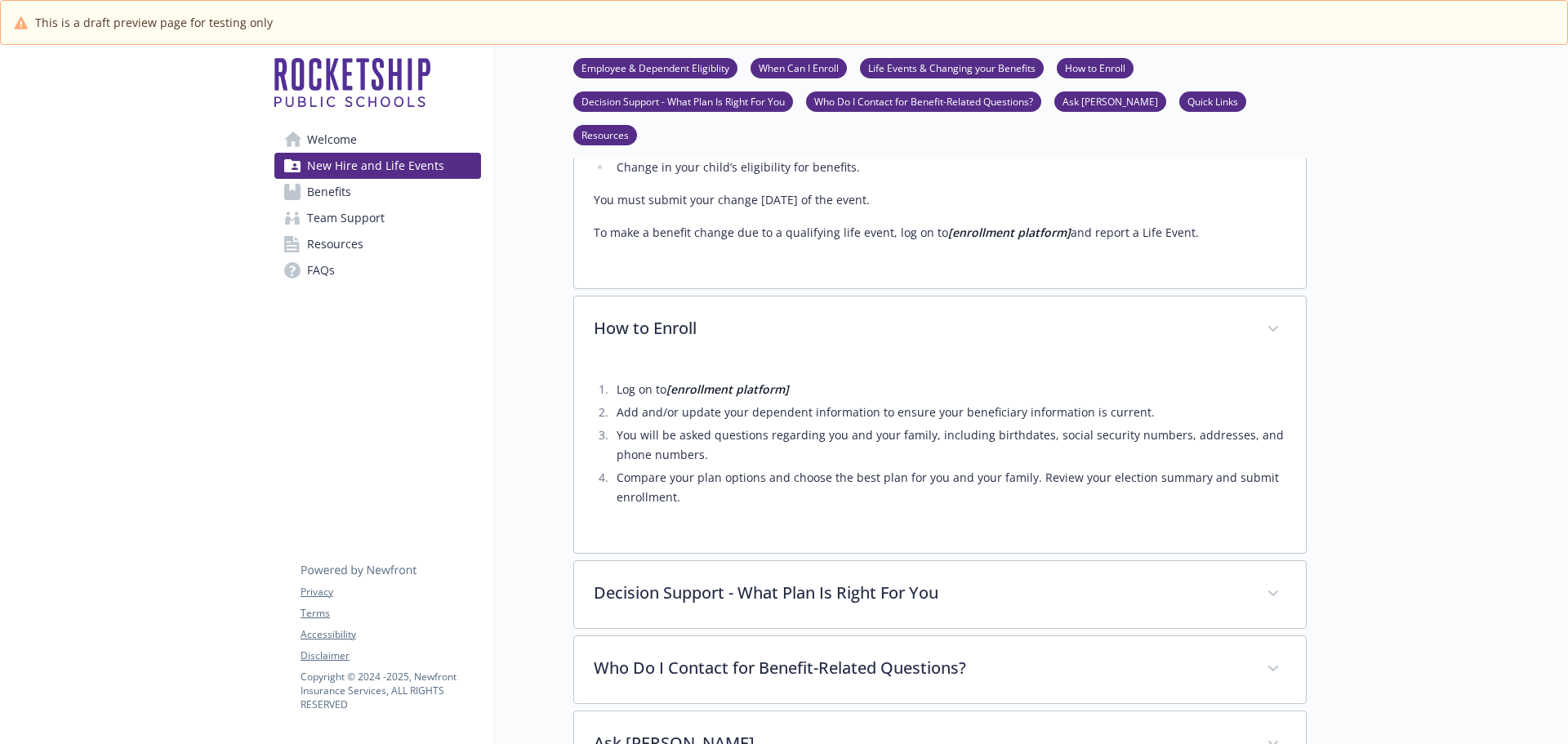
click at [1114, 427] on div "Log on to [enrollment platform] Add and/or update your dependent information to…" at bounding box center [939, 449] width 693 height 170
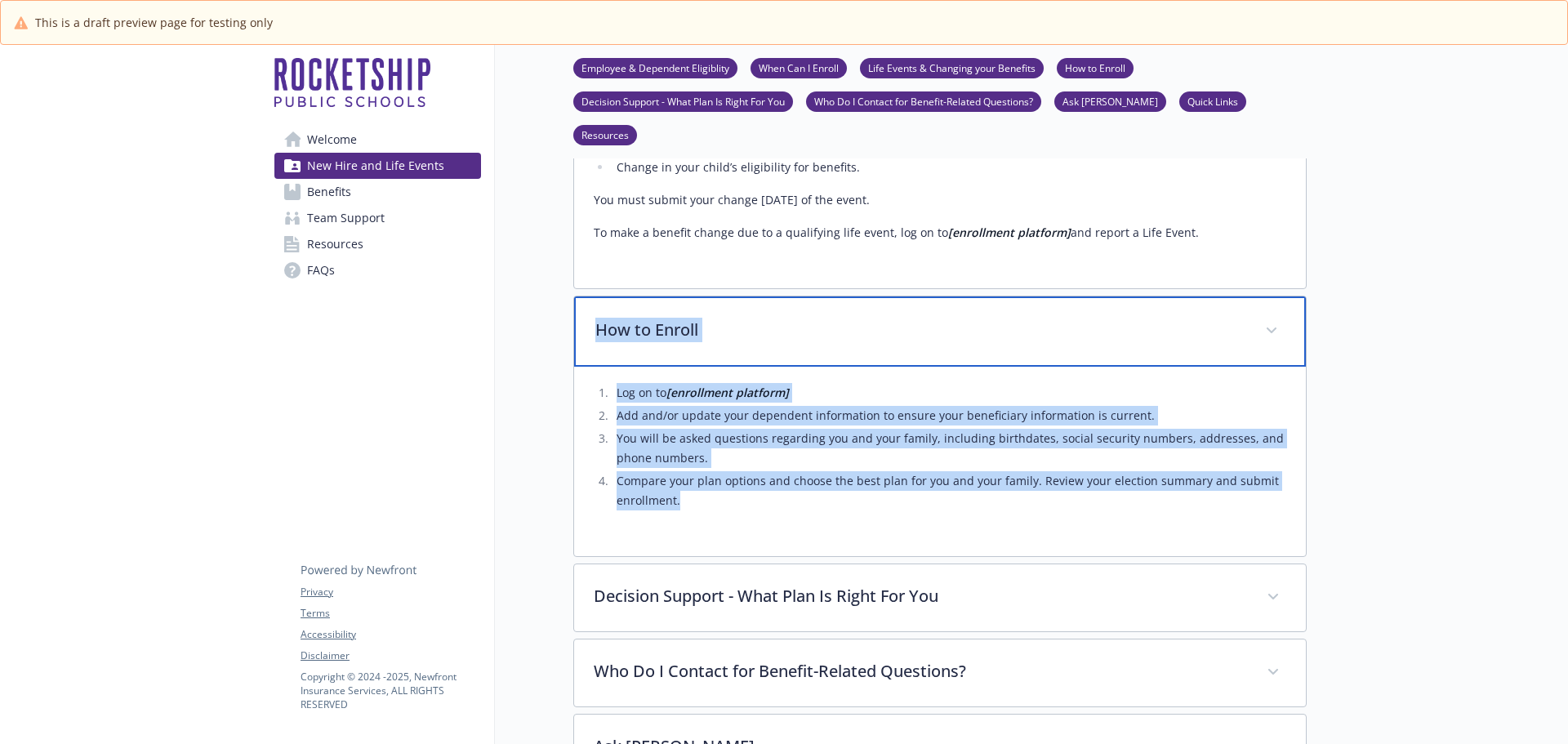
drag, startPoint x: 594, startPoint y: 236, endPoint x: 704, endPoint y: 406, distance: 202.5
click at [704, 406] on div "How to Enroll Log on to [enrollment platform] Add and/or update your dependent …" at bounding box center [939, 426] width 733 height 261
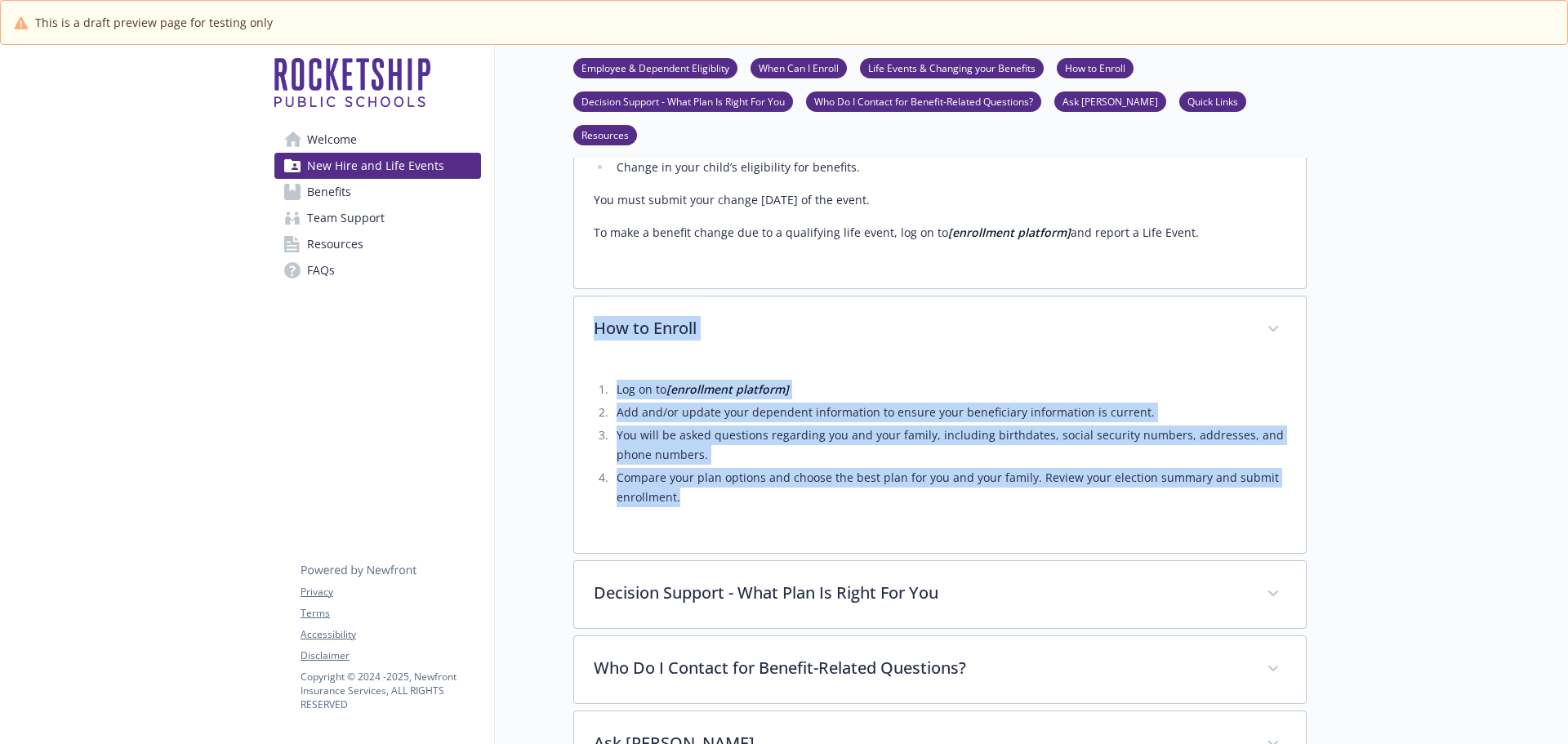
copy div "How to Enroll Log on to [enrollment platform] Add and/or update your dependent …"
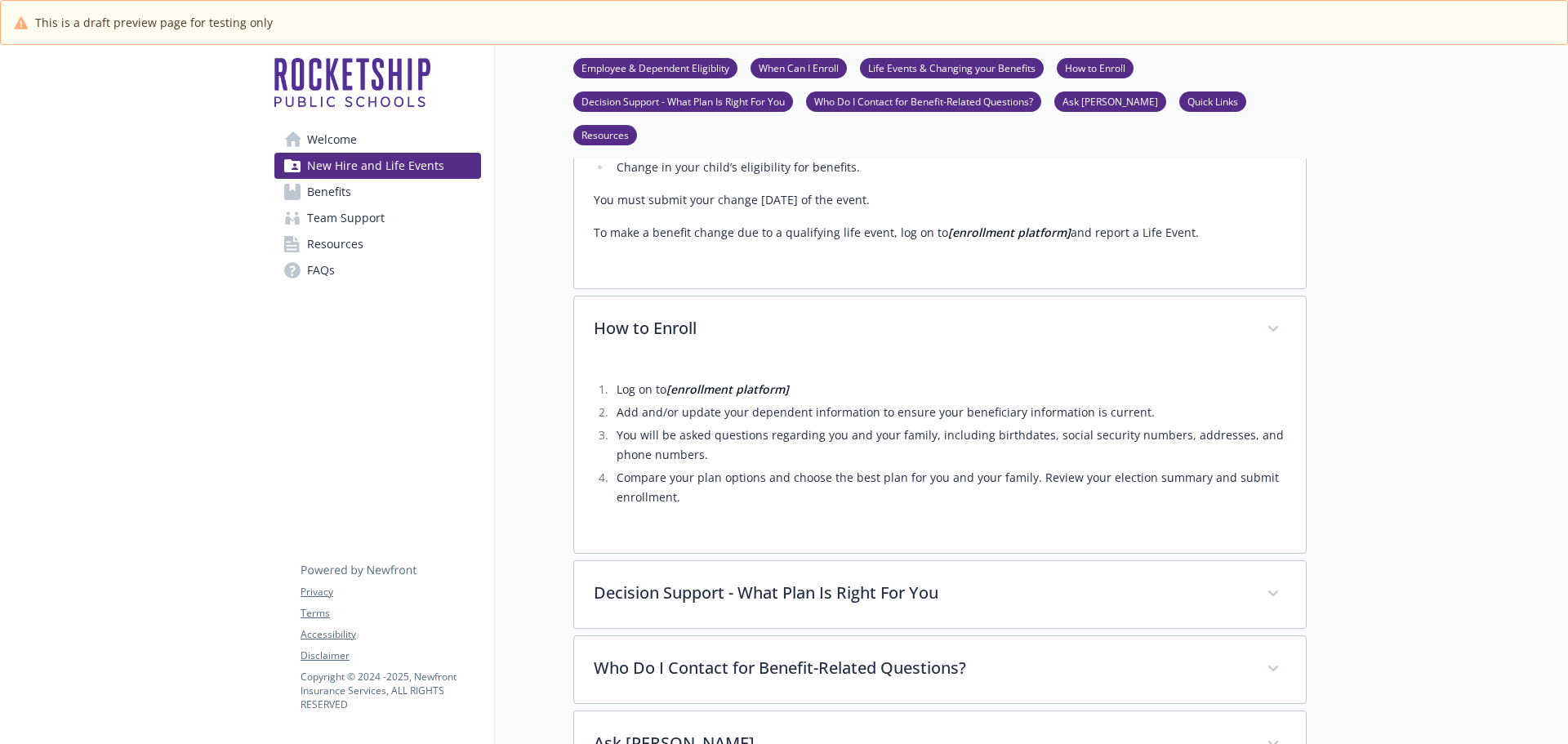
click at [1378, 485] on div at bounding box center [1437, 195] width 261 height 3894
click at [1416, 479] on div at bounding box center [1437, 195] width 261 height 3894
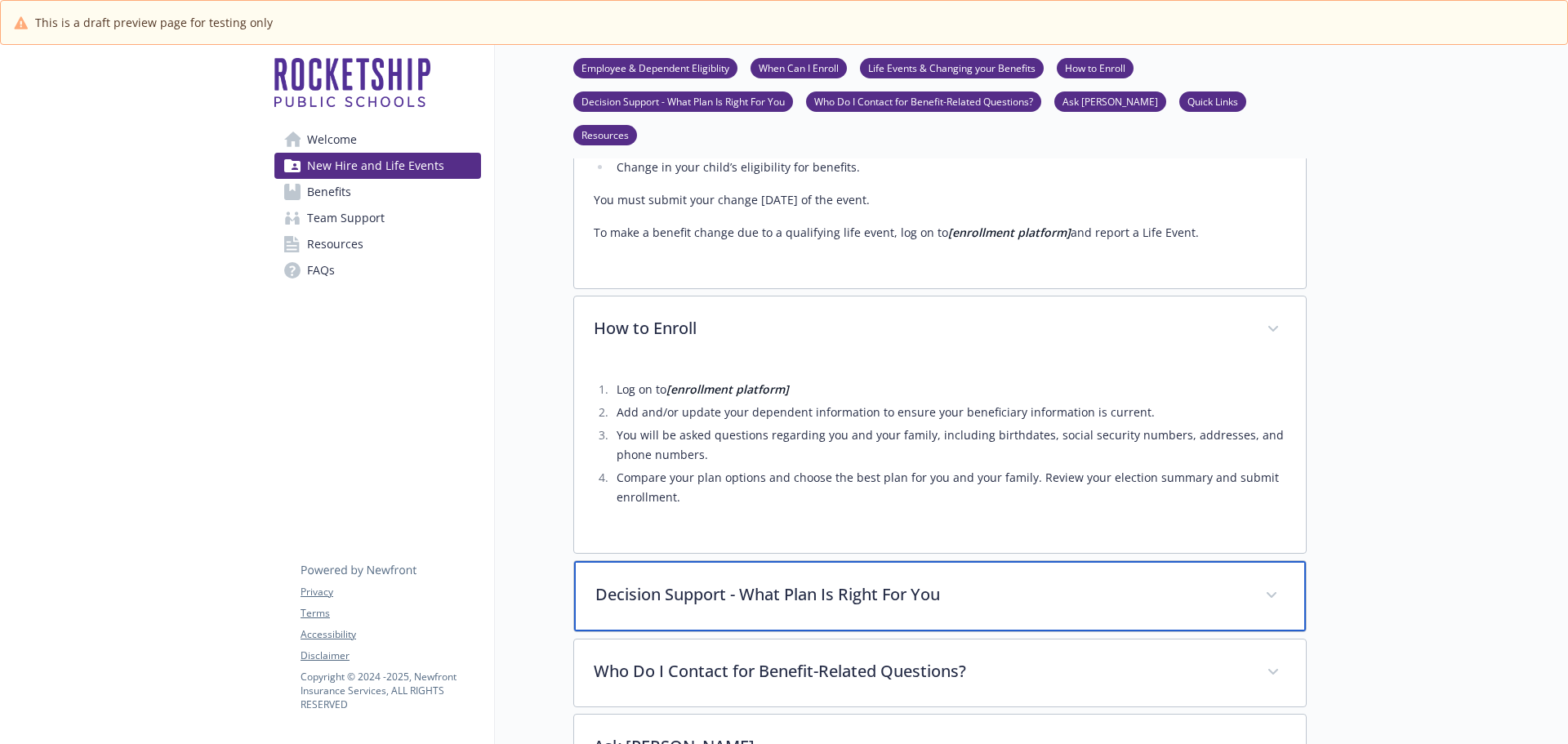
click at [849, 582] on p "Decision Support - What Plan Is Right For You" at bounding box center [920, 594] width 650 height 24
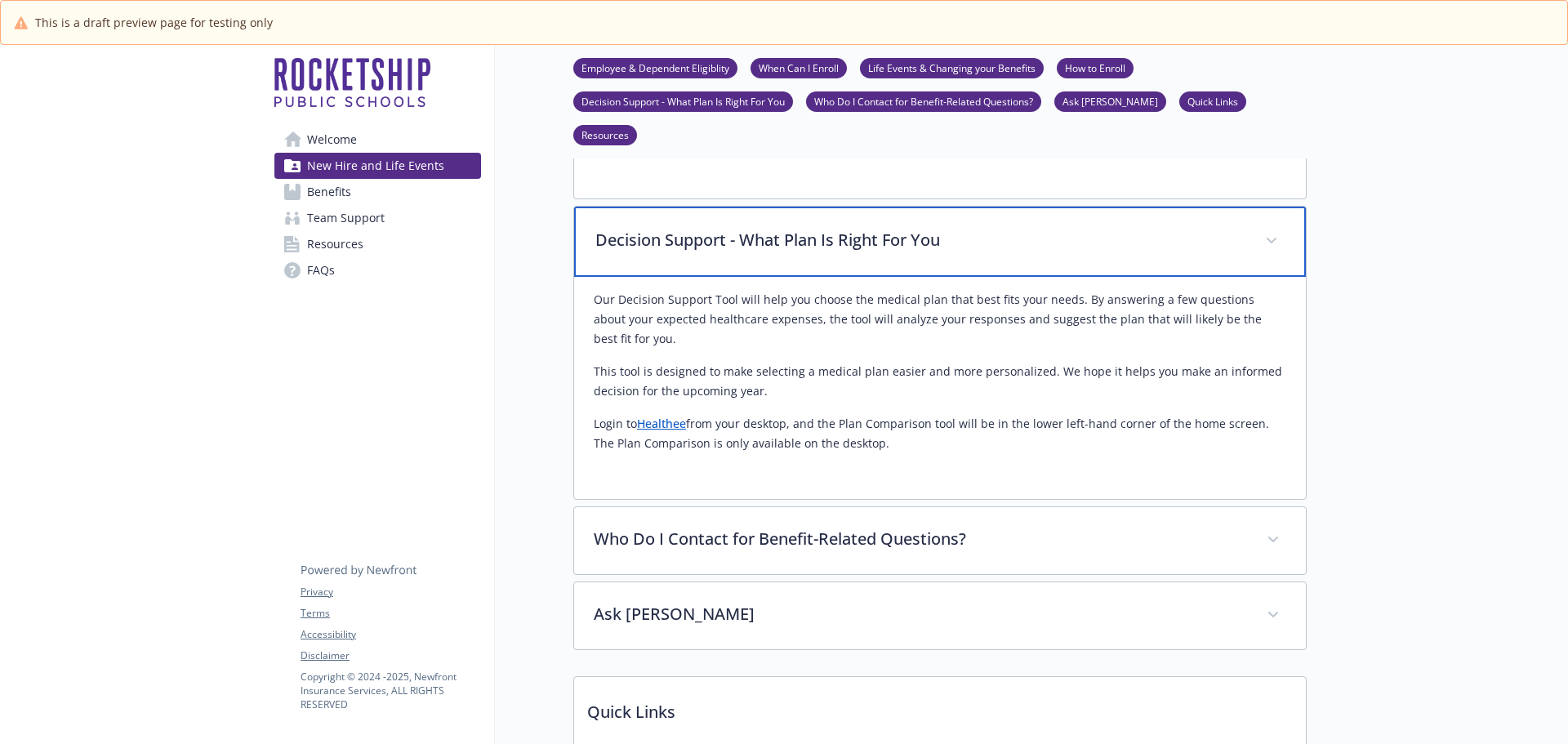
scroll to position [2123, 0]
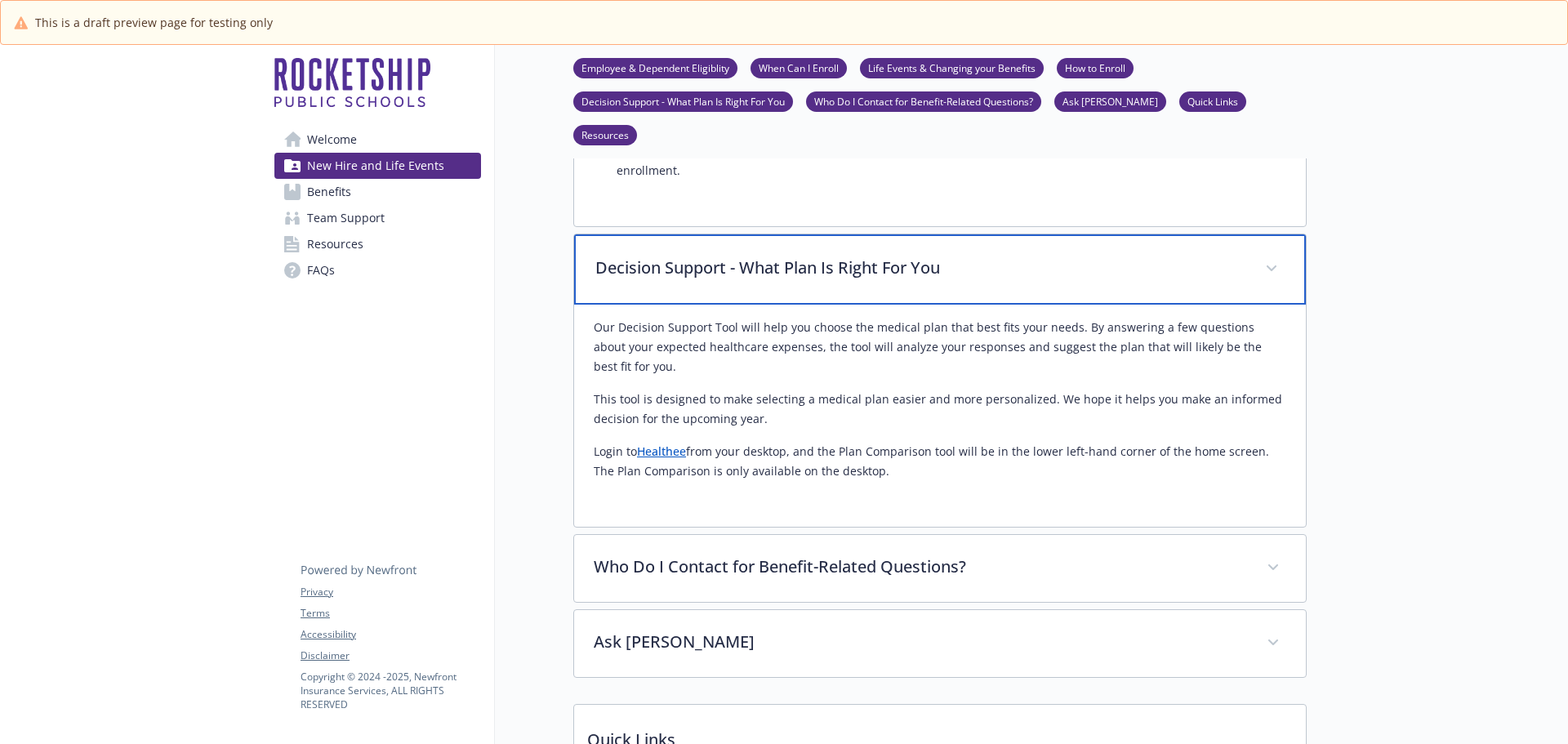
drag, startPoint x: 597, startPoint y: 173, endPoint x: 868, endPoint y: 402, distance: 354.8
click at [868, 402] on div "Decision Support - What Plan Is Right For You Our Decision Support Tool will he…" at bounding box center [939, 380] width 733 height 294
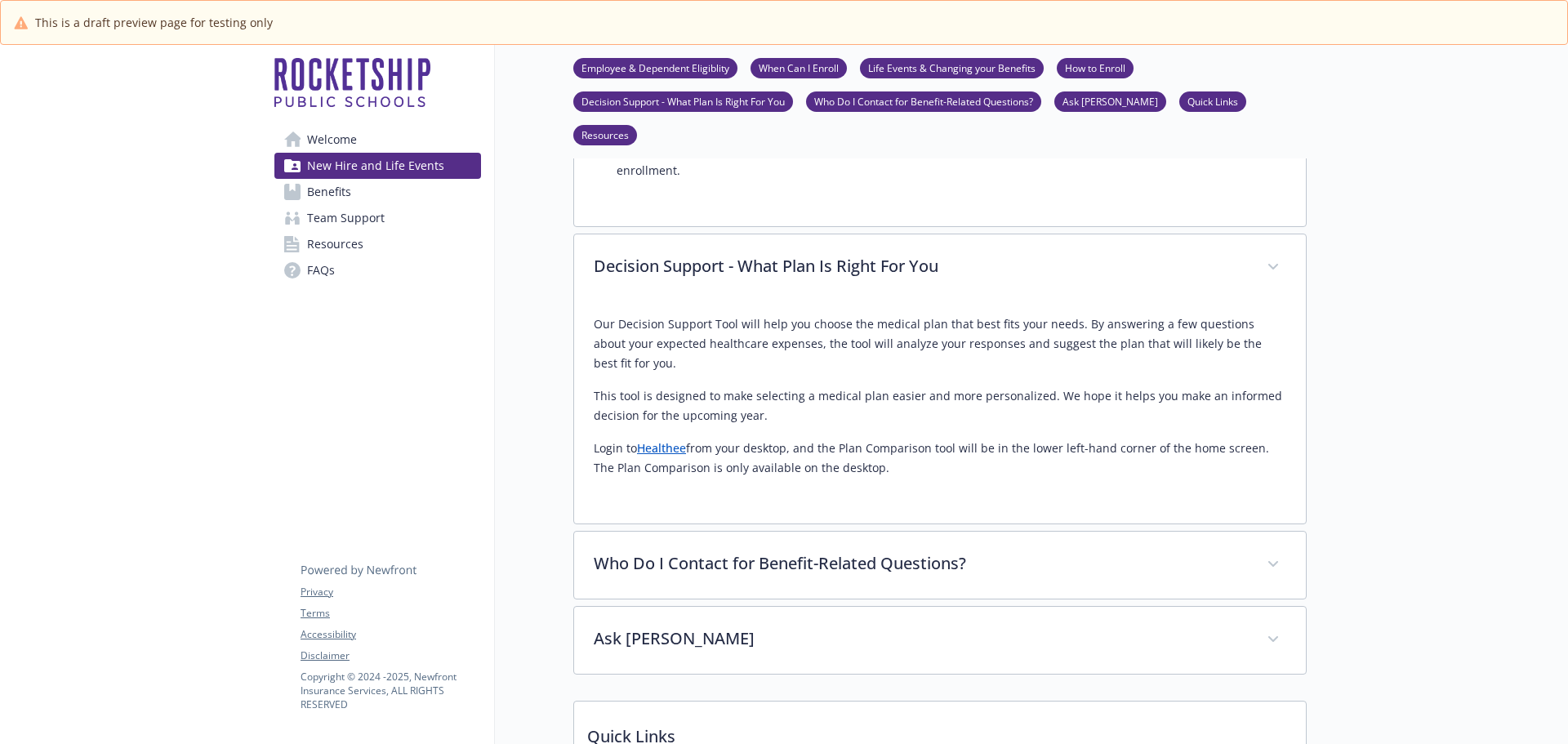
copy div "Decision Support - What Plan Is Right For You Our Decision Support Tool will he…"
drag, startPoint x: 1316, startPoint y: 506, endPoint x: 1334, endPoint y: 517, distance: 21.1
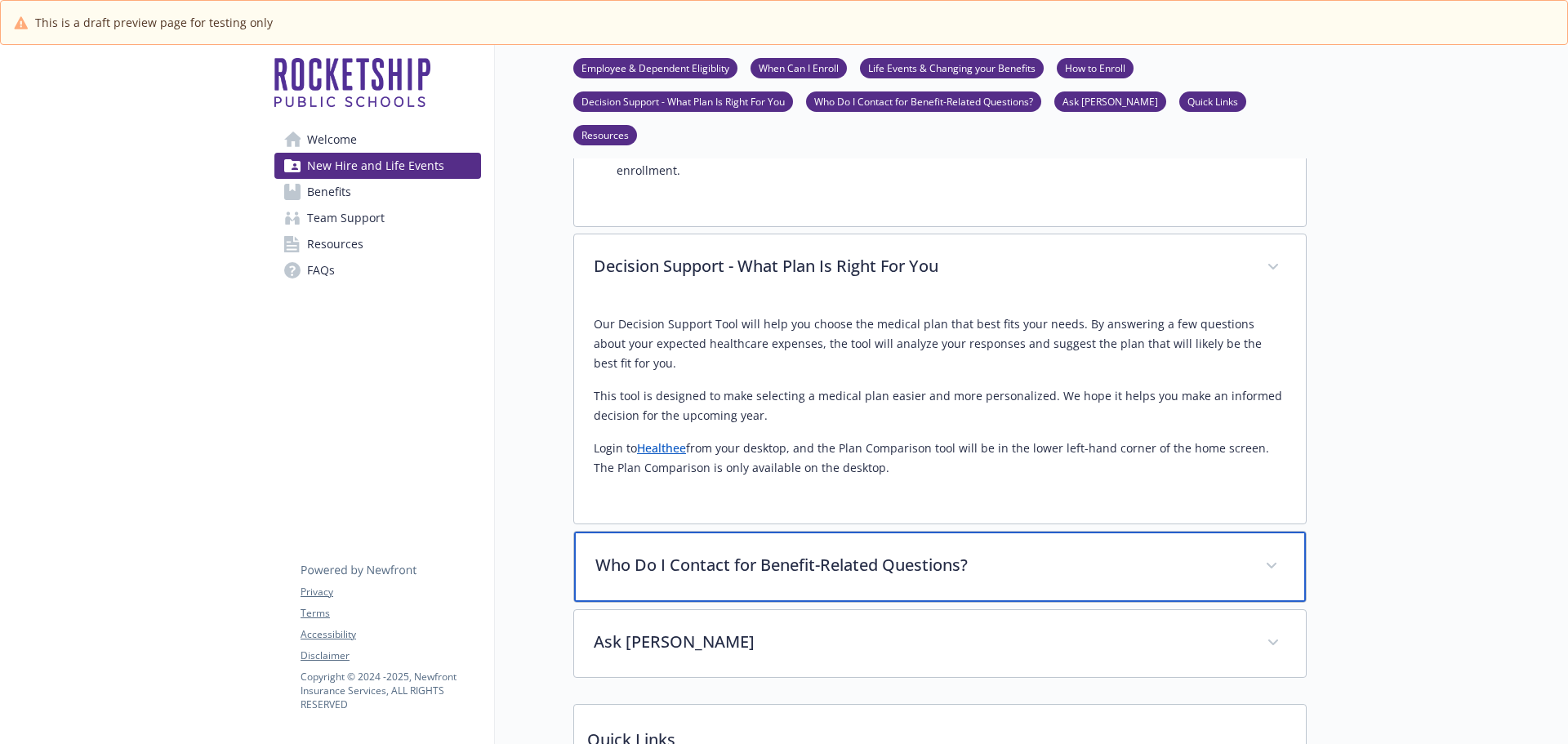
click at [671, 553] on p "Who Do I Contact for Benefit-Related Questions?" at bounding box center [920, 565] width 650 height 24
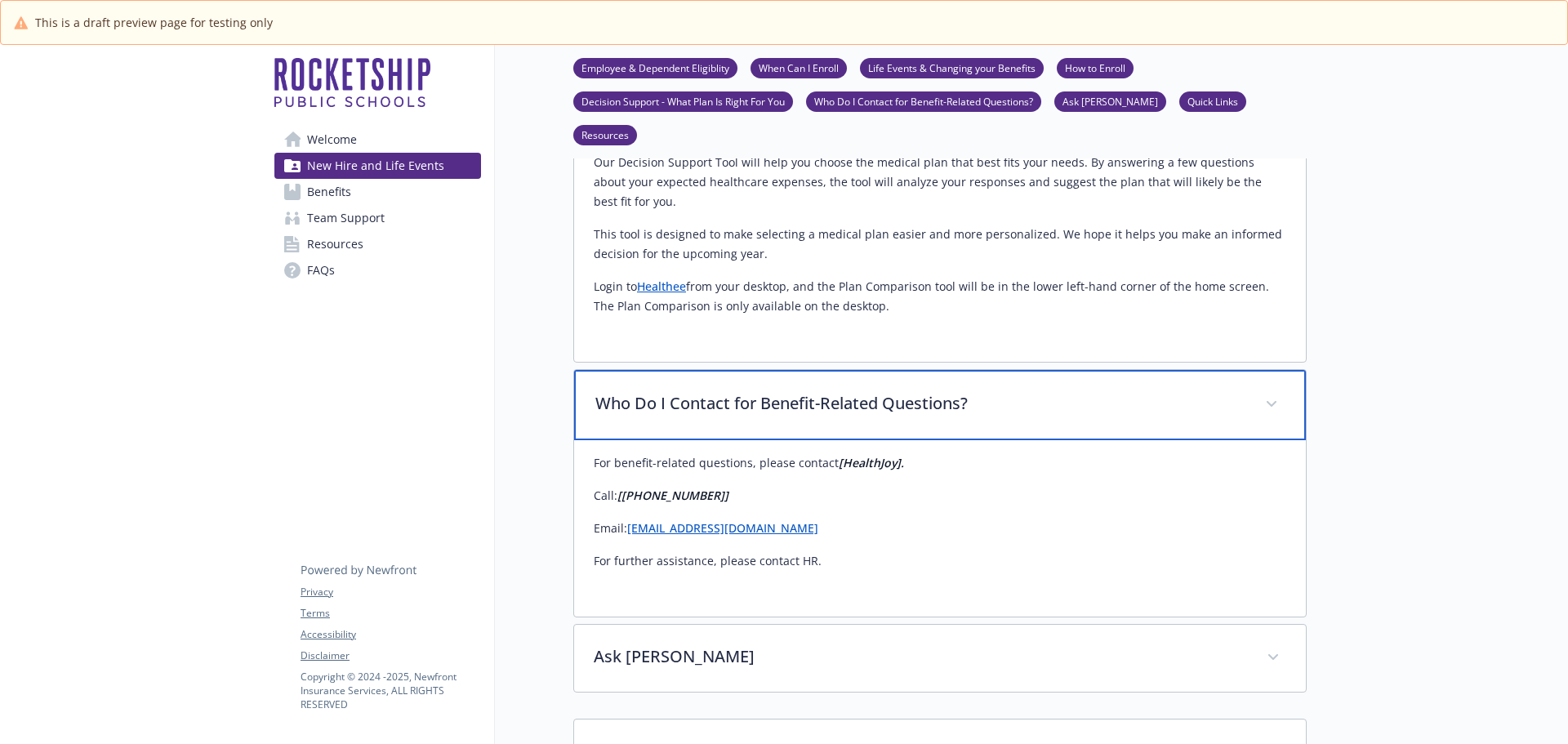
scroll to position [2287, 0]
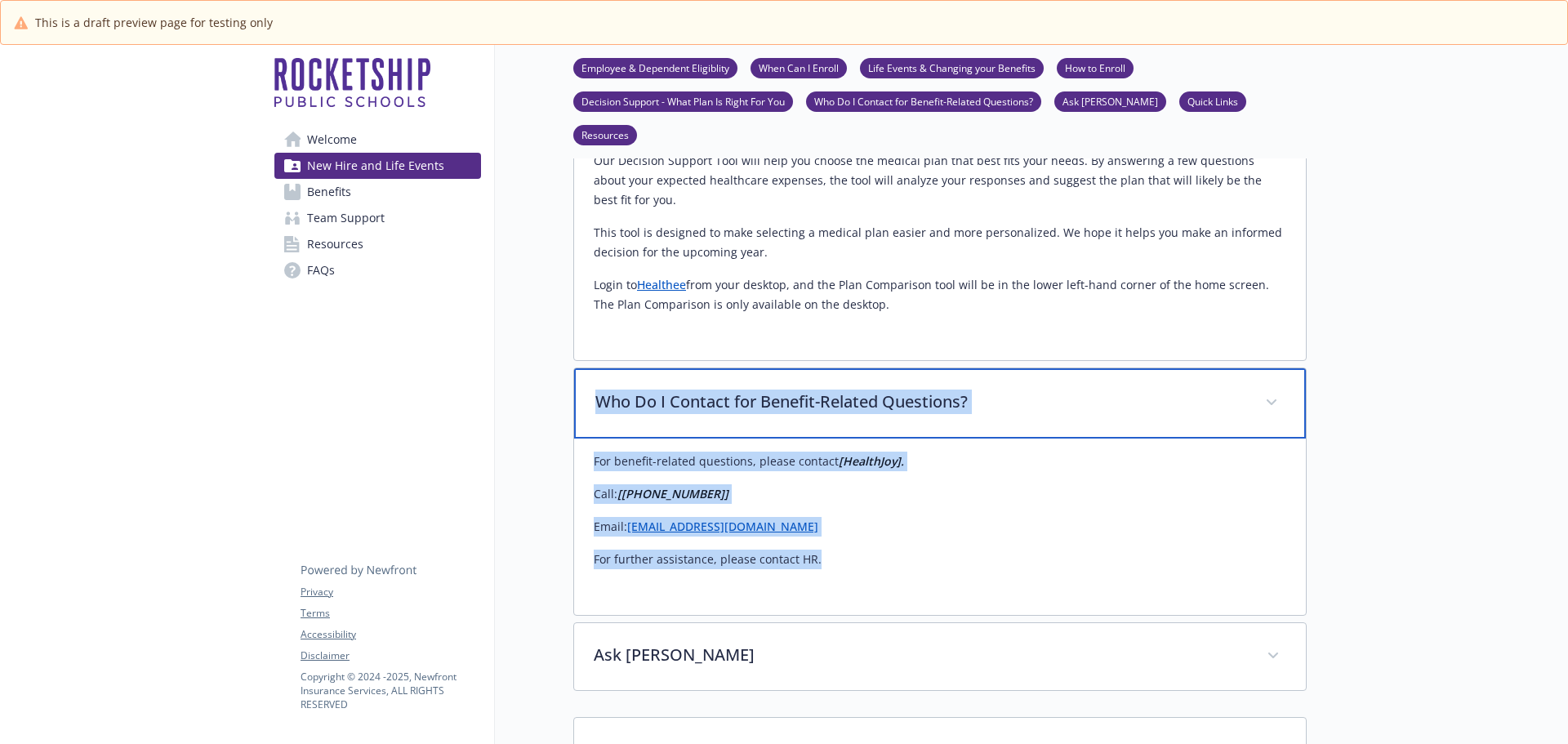
drag, startPoint x: 598, startPoint y: 311, endPoint x: 823, endPoint y: 465, distance: 272.7
click at [823, 465] on div "Who Do I Contact for Benefit-Related Questions? For benefit-related questions, …" at bounding box center [939, 492] width 733 height 248
copy div "Who Do I Contact for Benefit-Related Questions? For benefit-related questions, …"
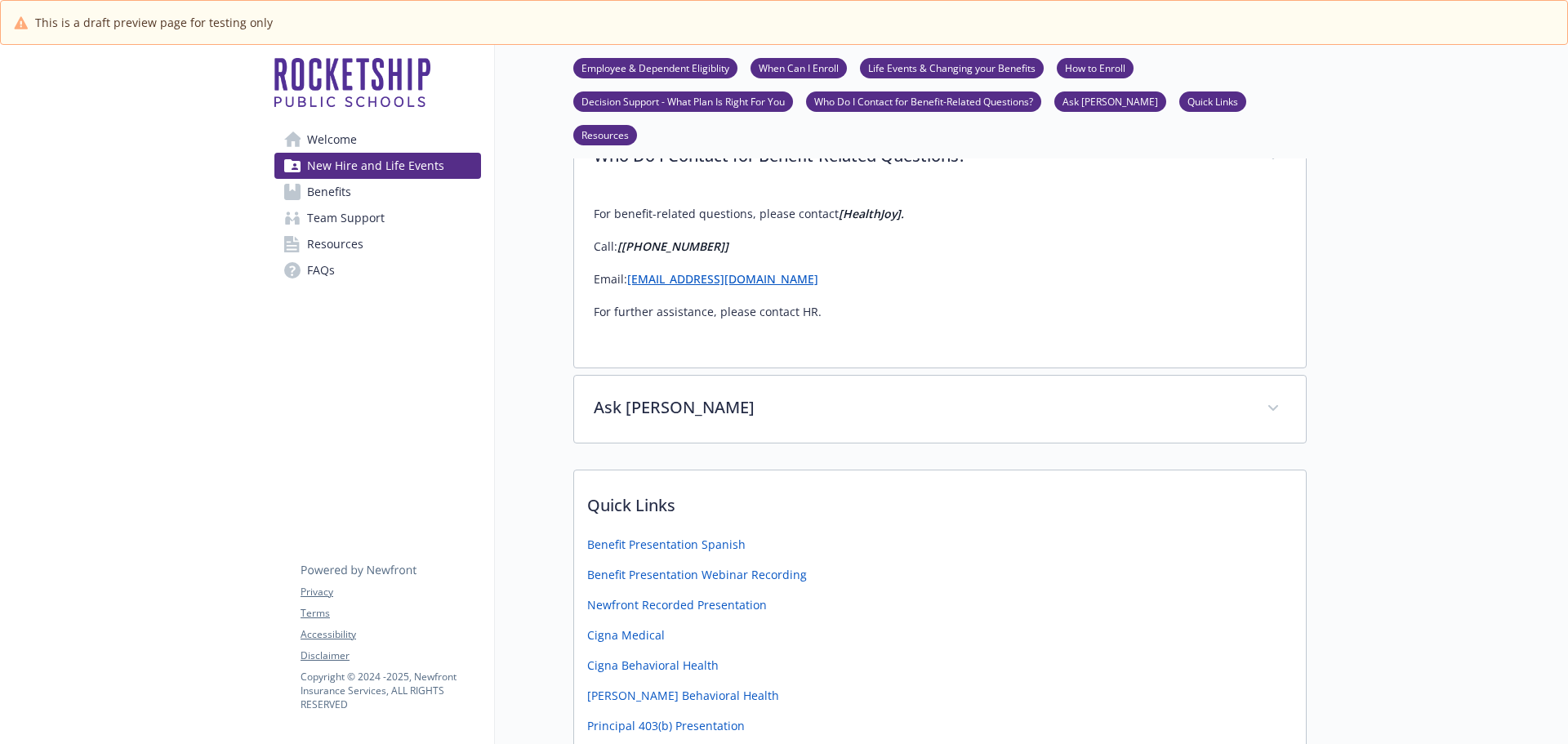
scroll to position [2532, 0]
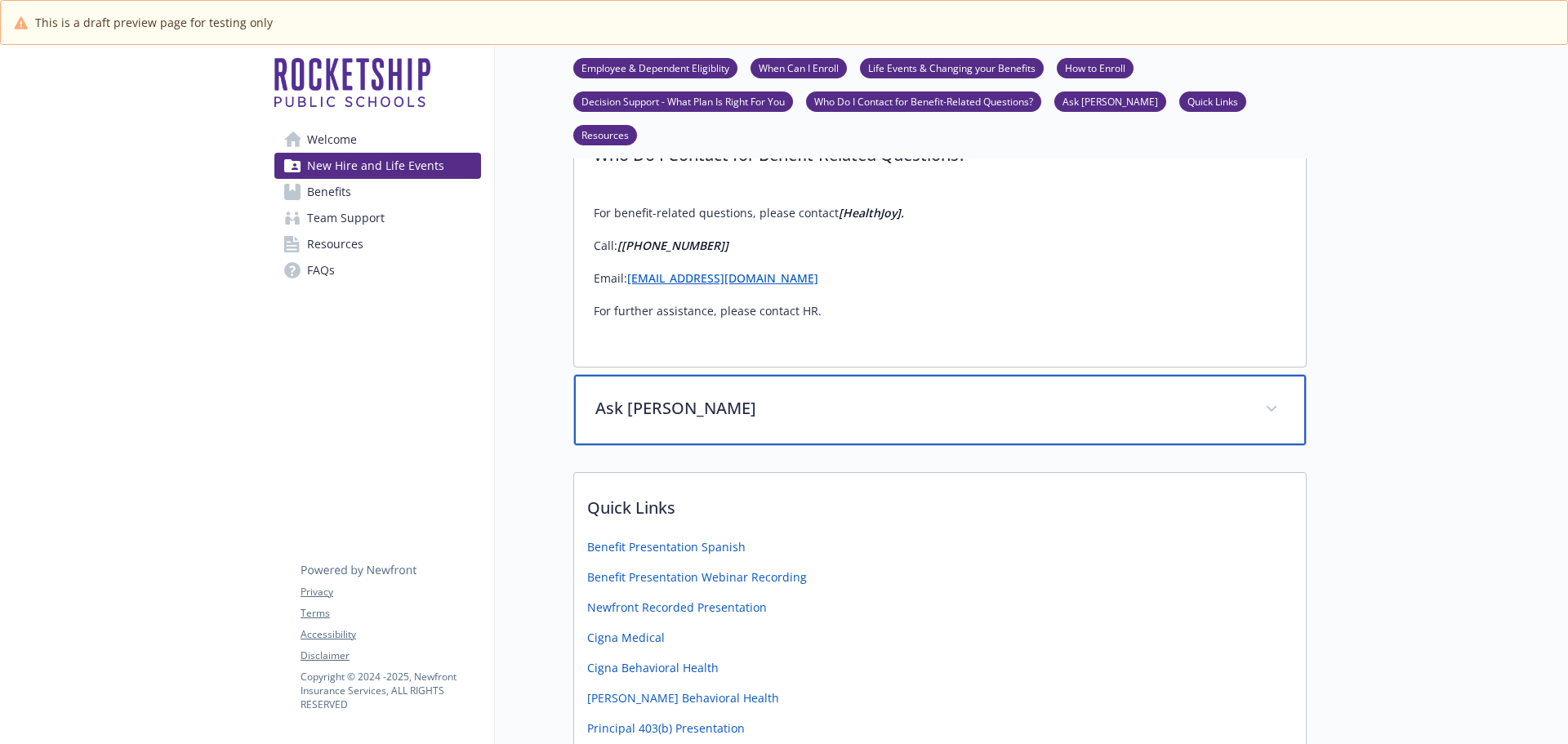
click at [703, 375] on div "Ask [PERSON_NAME]" at bounding box center [939, 409] width 731 height 70
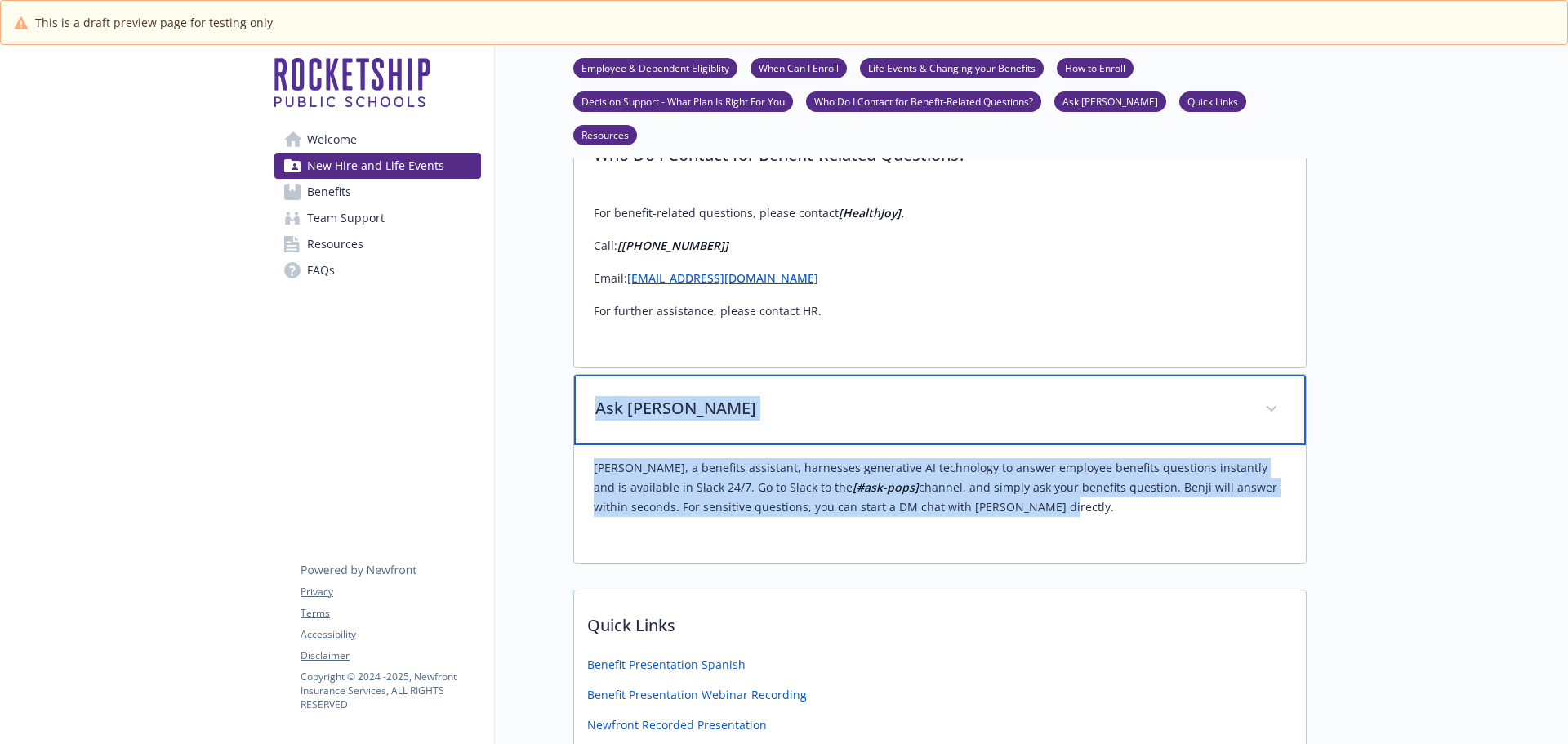
drag, startPoint x: 598, startPoint y: 312, endPoint x: 953, endPoint y: 415, distance: 369.6
click at [953, 415] on div "Ask [PERSON_NAME], a benefits assistant, harnesses generative AI technology to …" at bounding box center [939, 468] width 733 height 189
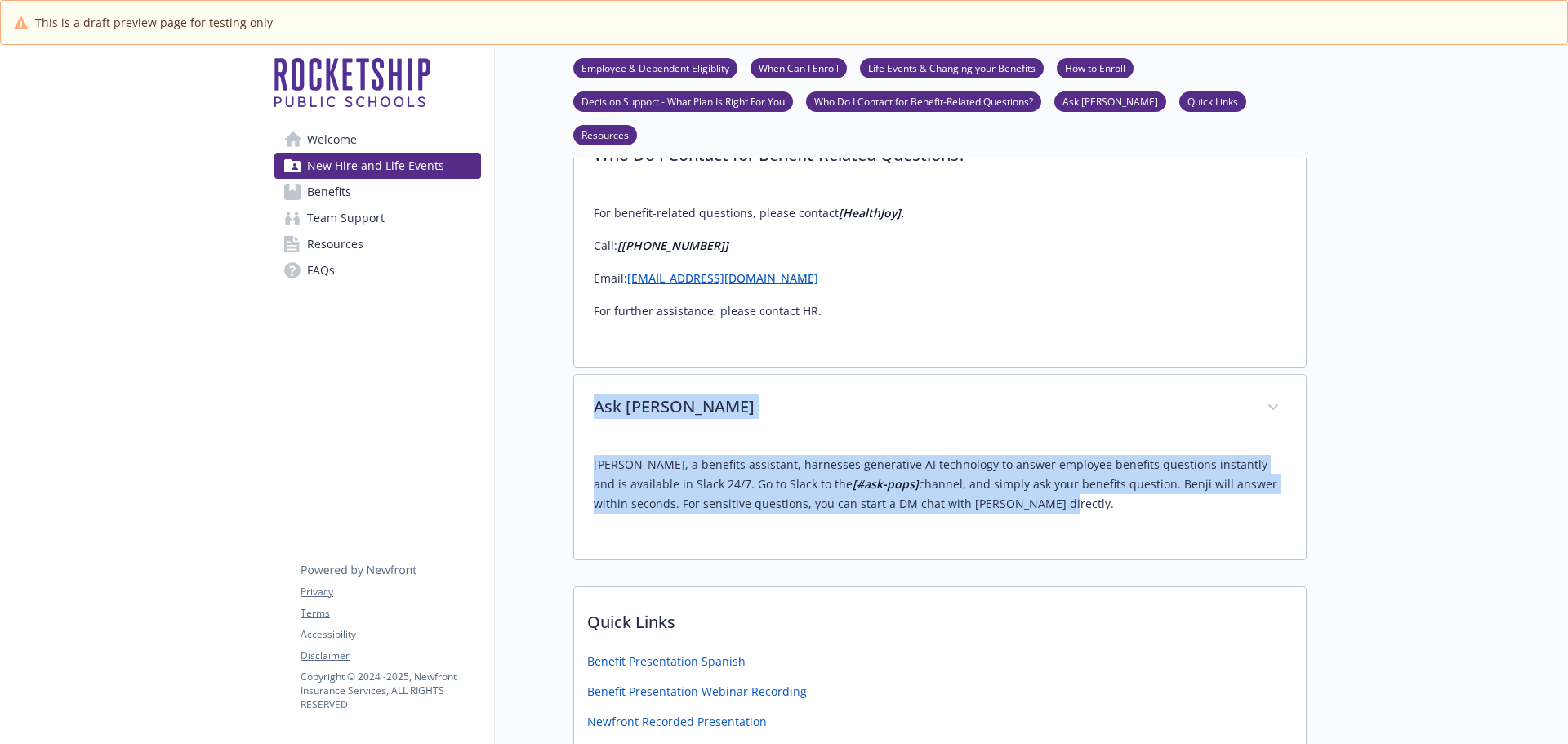
copy div "Ask [PERSON_NAME], a benefits assistant, harnesses generative AI technology to …"
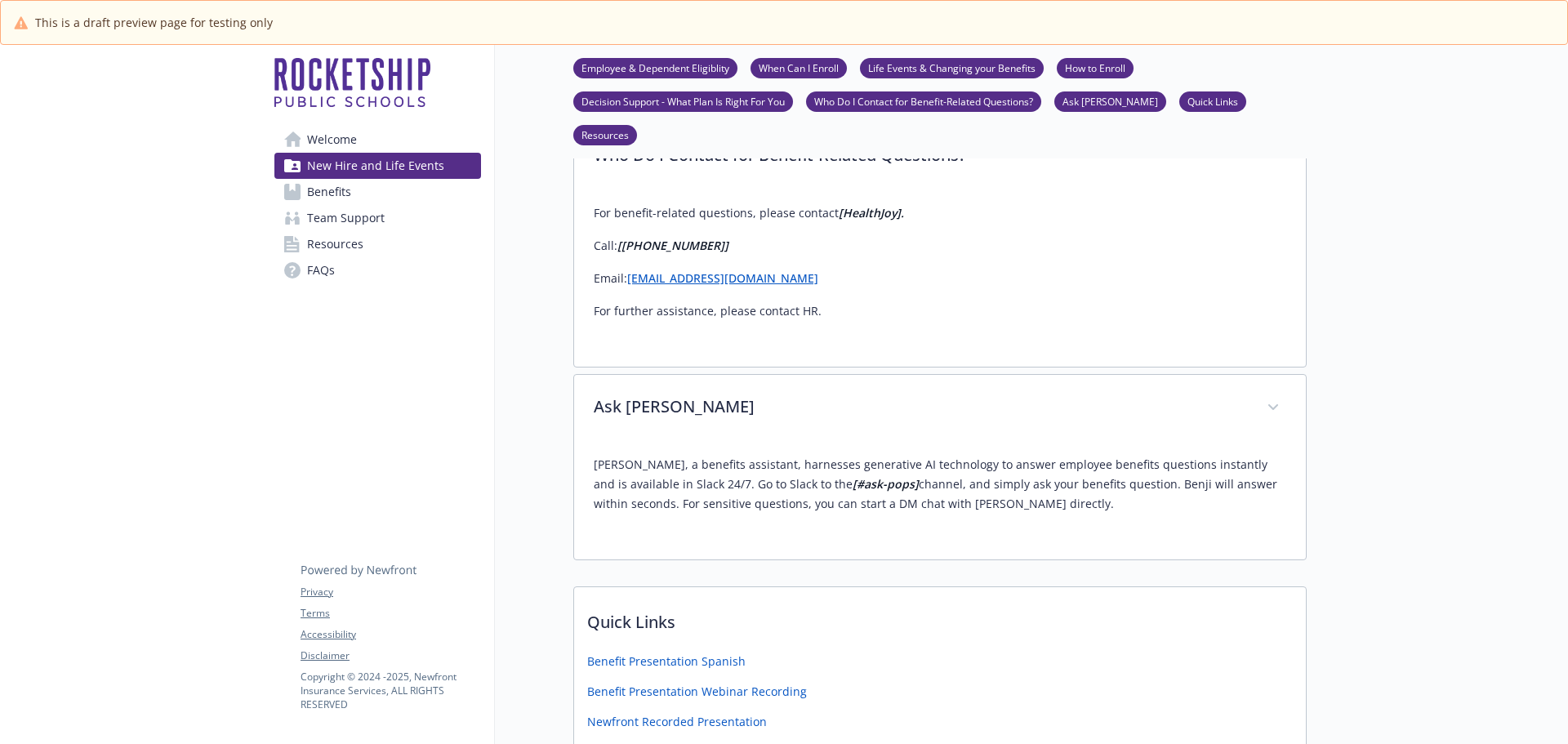
drag, startPoint x: 1460, startPoint y: 410, endPoint x: 1395, endPoint y: 399, distance: 65.9
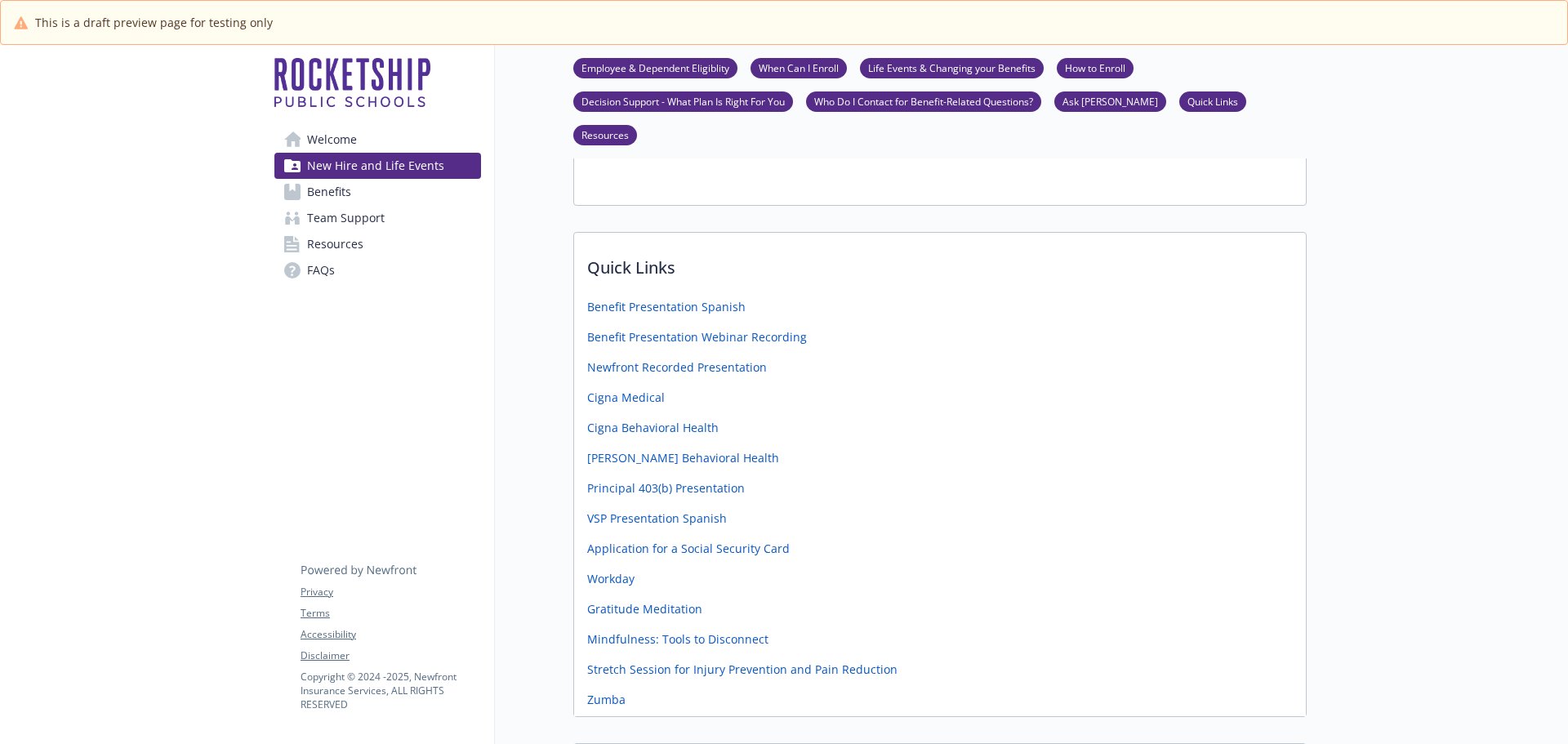
scroll to position [2858, 0]
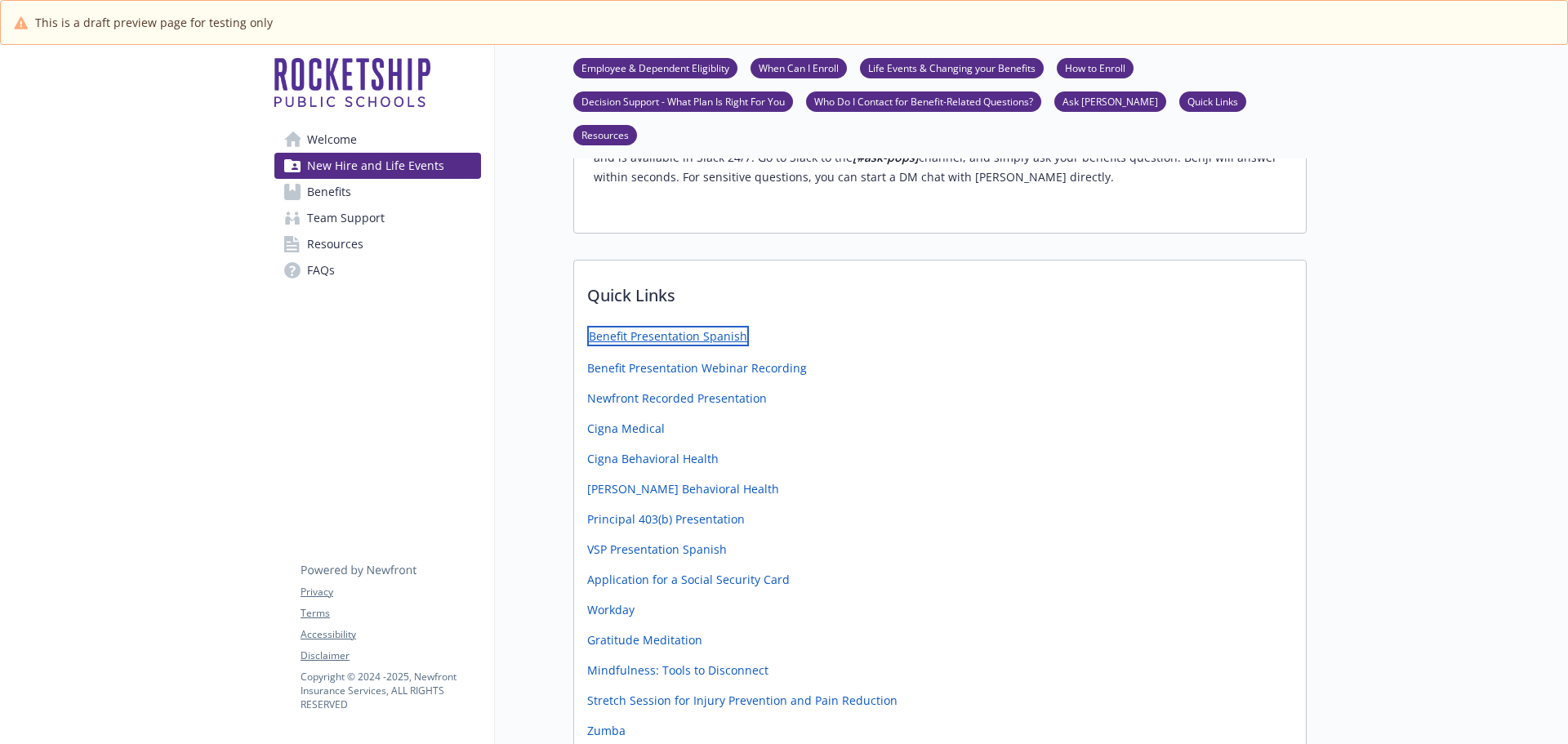
click at [688, 326] on link "Benefit Presentation Spanish" at bounding box center [668, 336] width 162 height 20
click at [720, 356] on link "Benefit Presentation Webinar Recording" at bounding box center [699, 366] width 223 height 20
click at [667, 386] on link "Newfront Recorded Presentation" at bounding box center [678, 396] width 183 height 20
click at [638, 417] on link "Cigna Medical" at bounding box center [628, 427] width 81 height 20
click at [646, 447] on link "Cigna Behavioral Health" at bounding box center [655, 457] width 135 height 20
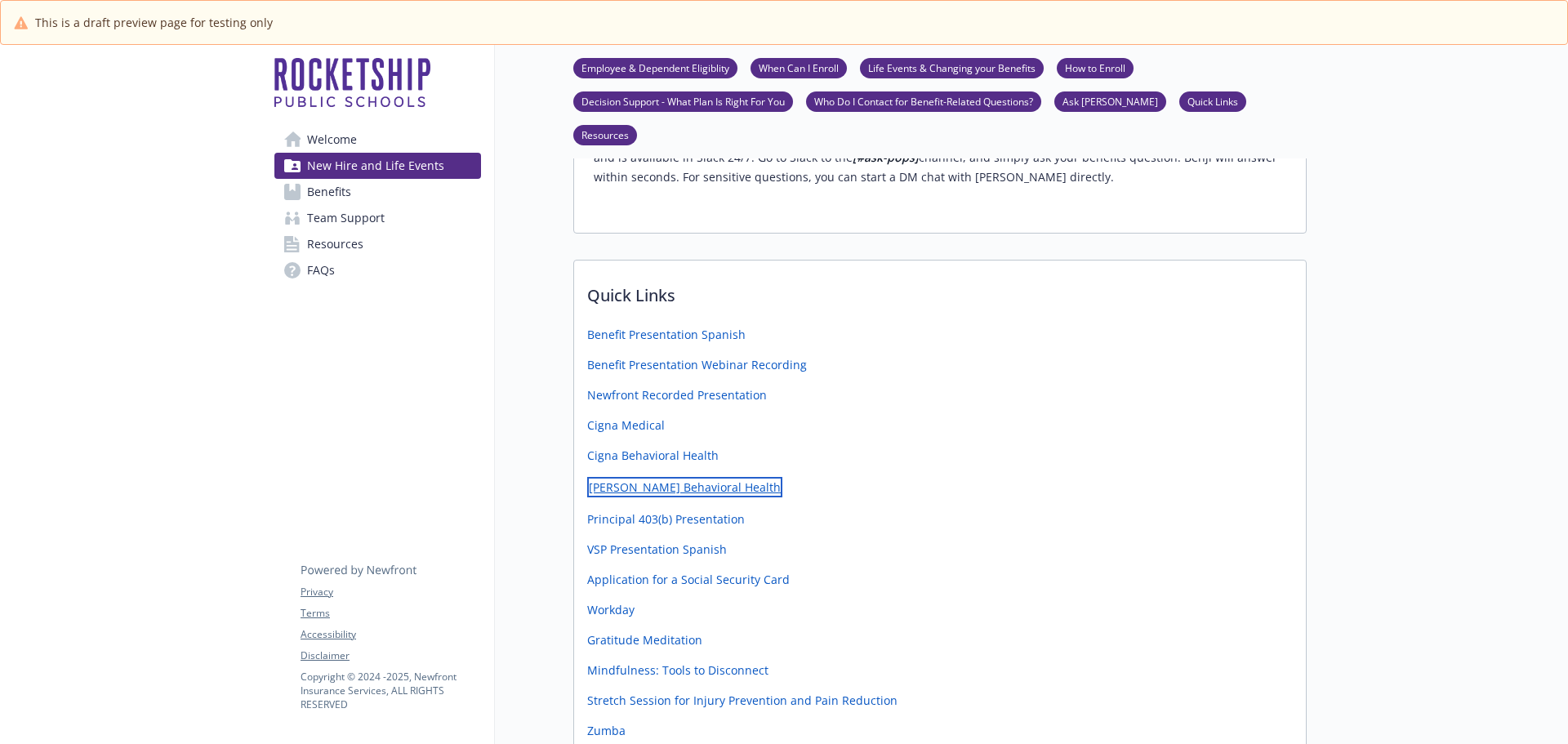
click at [683, 477] on link "[PERSON_NAME] Behavioral Health" at bounding box center [685, 487] width 195 height 20
click at [635, 508] on link "Principal 403(b) Presentation" at bounding box center [667, 518] width 161 height 20
click at [629, 537] on link "VSP Presentation Spanish" at bounding box center [659, 547] width 143 height 20
click at [673, 567] on link "Application for a Social Security Card" at bounding box center [690, 577] width 206 height 20
click at [619, 598] on link "Workday" at bounding box center [613, 608] width 50 height 20
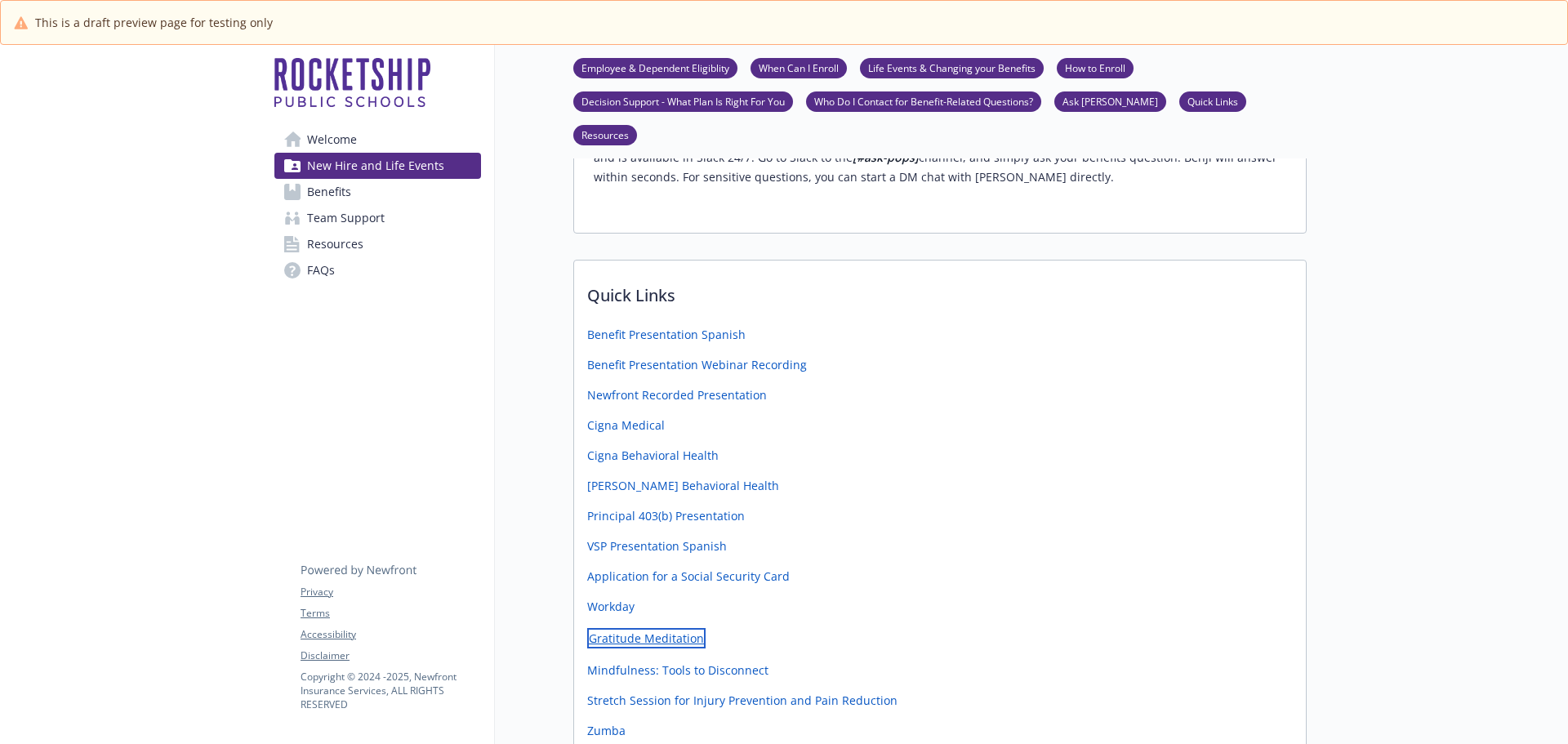
click at [681, 628] on link "Gratitude Meditation" at bounding box center [646, 638] width 119 height 20
click at [678, 658] on link "Mindfulness: Tools to Disconnect" at bounding box center [679, 668] width 184 height 20
click at [690, 688] on link "Stretch Session for Injury Prevention and Pain Reduction" at bounding box center [744, 699] width 314 height 20
click at [600, 719] on link "Zumba" at bounding box center [608, 729] width 41 height 20
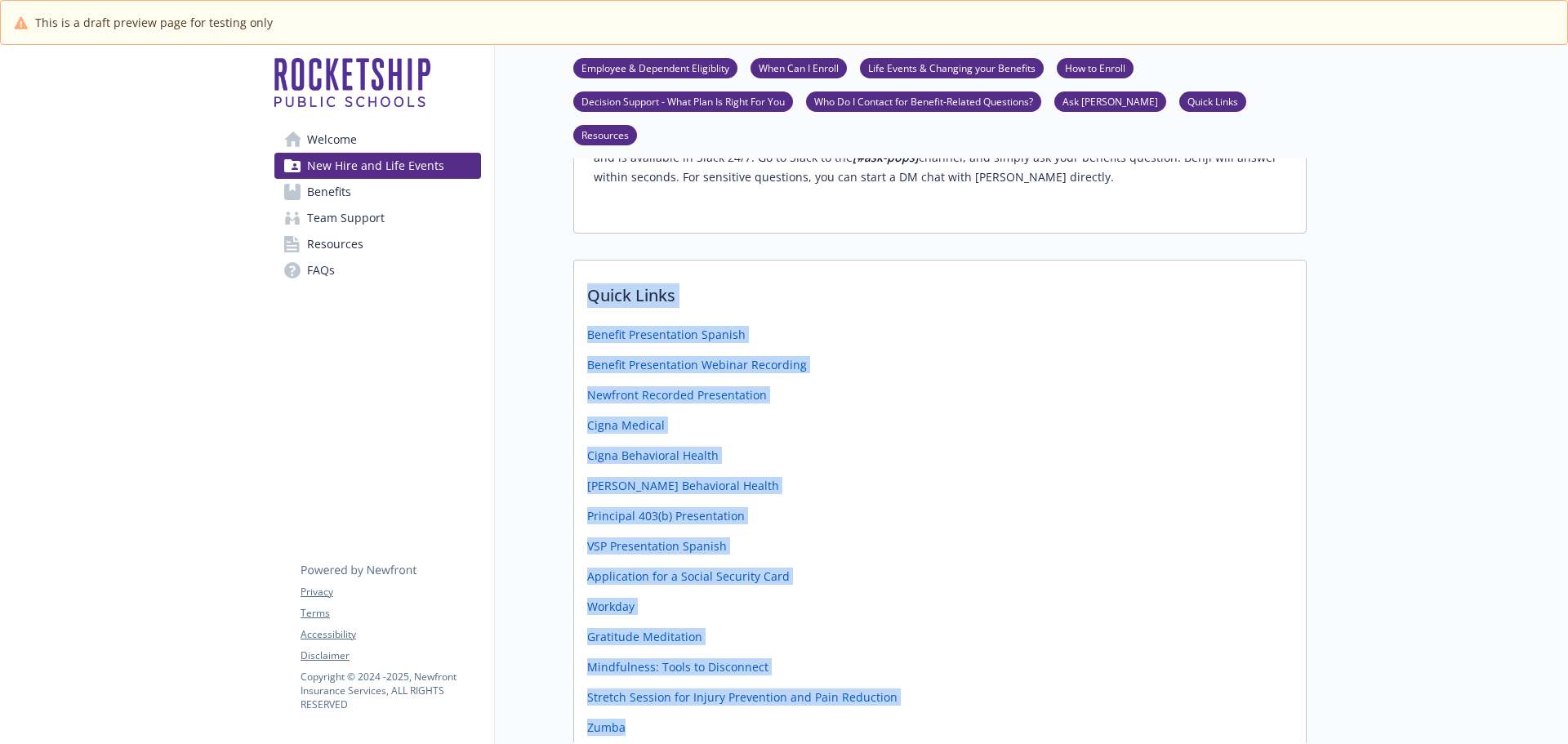
drag, startPoint x: 588, startPoint y: 204, endPoint x: 811, endPoint y: 631, distance: 481.7
click at [811, 631] on div "Quick Links Benefit Presentation Spanish Benefit Presentation Webinar Recording…" at bounding box center [939, 502] width 733 height 485
copy div "Quick Links Benefit Presentation Spanish Benefit Presentation Webinar Recording…"
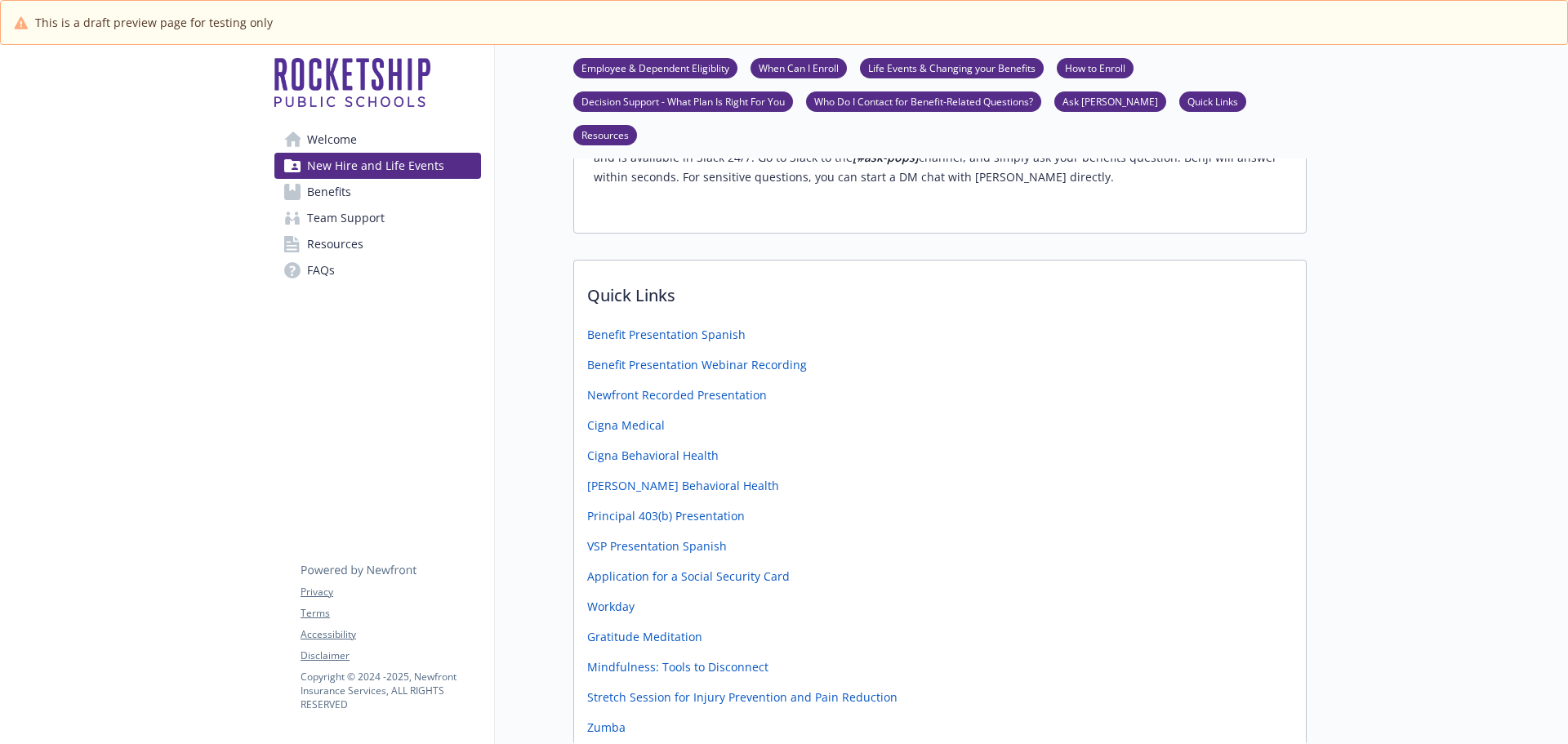
drag, startPoint x: 1352, startPoint y: 420, endPoint x: 1101, endPoint y: 421, distance: 251.0
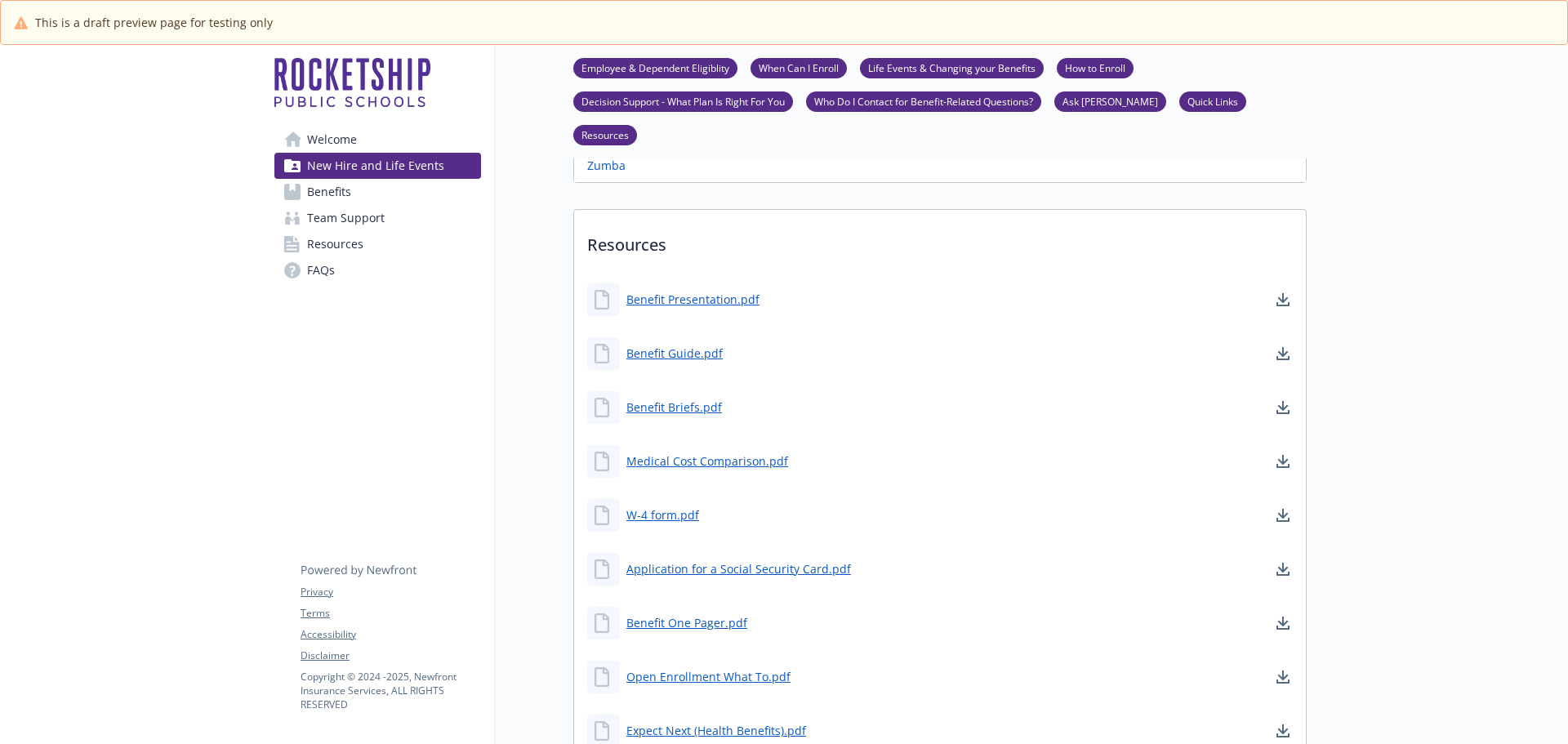
scroll to position [3430, 0]
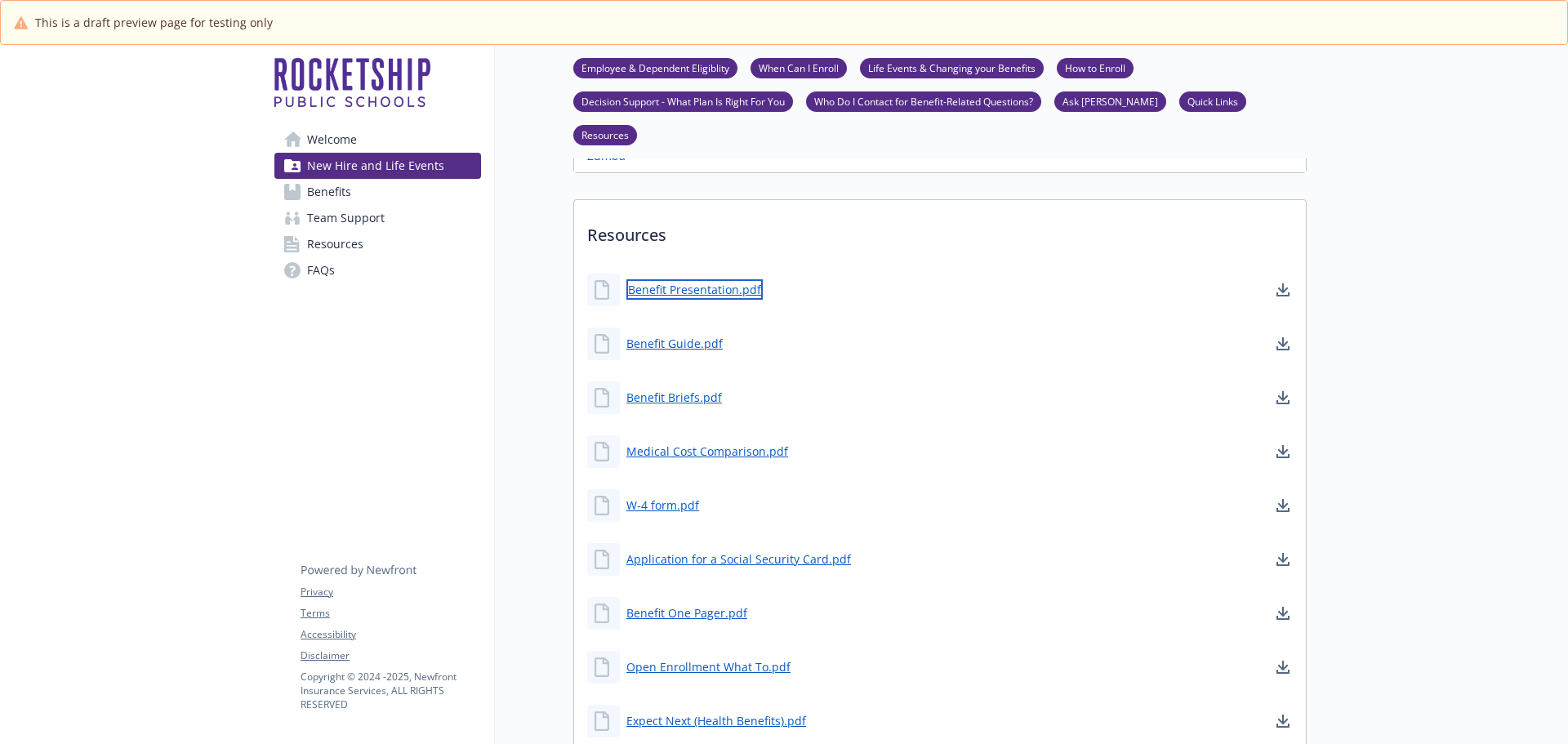
click at [677, 279] on link "Benefit Presentation.pdf" at bounding box center [694, 290] width 136 height 20
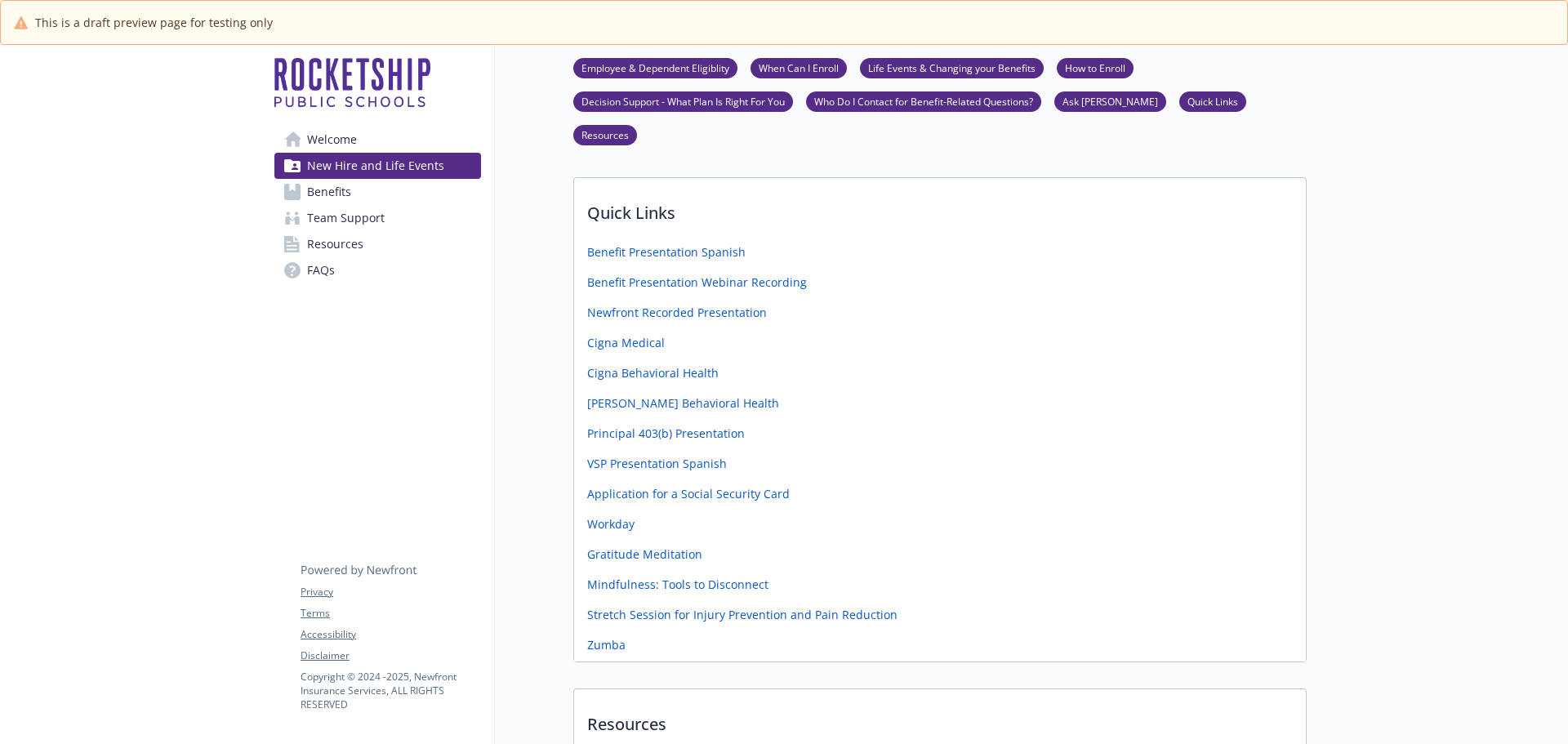
scroll to position [2777, 0]
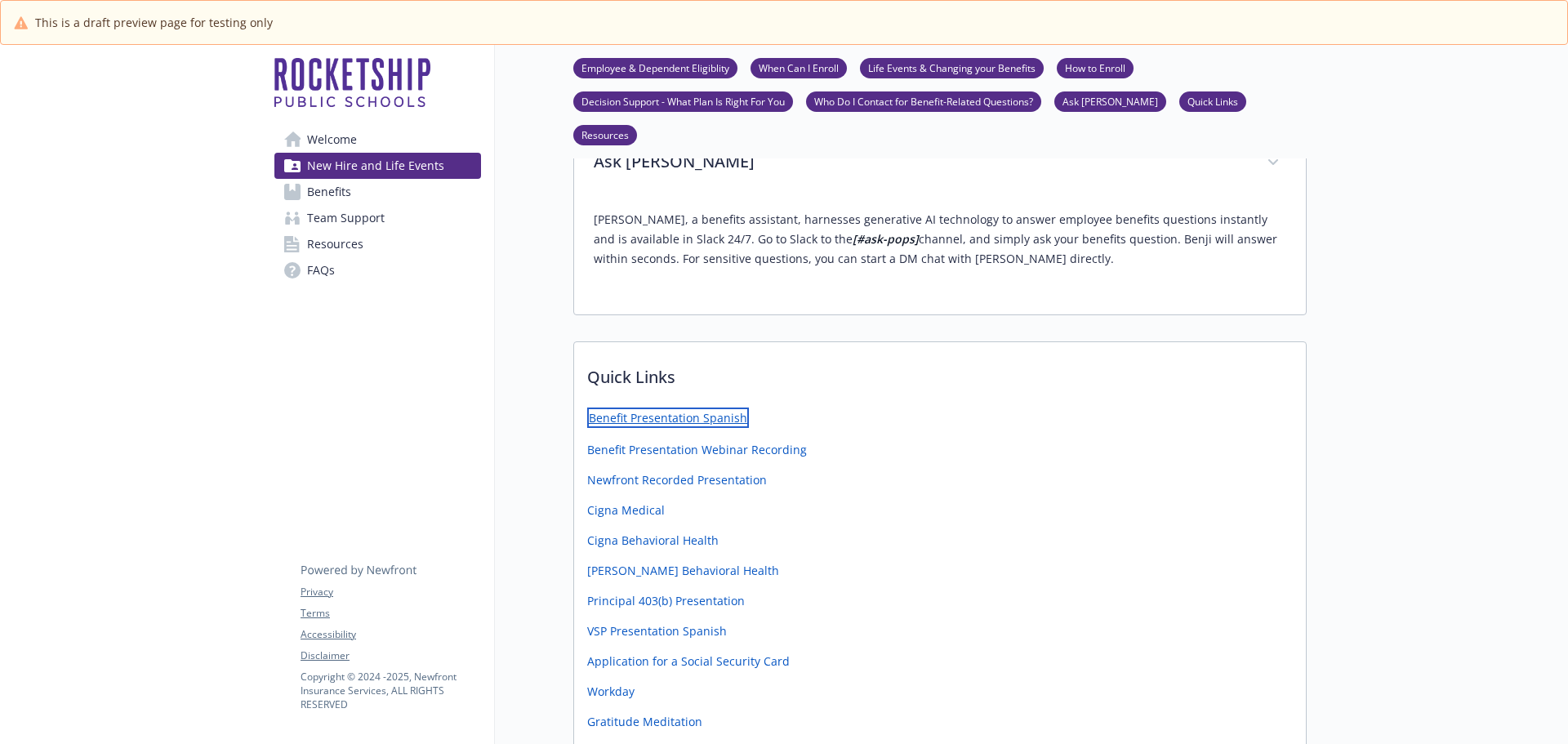
click at [678, 407] on link "Benefit Presentation Spanish" at bounding box center [668, 417] width 162 height 20
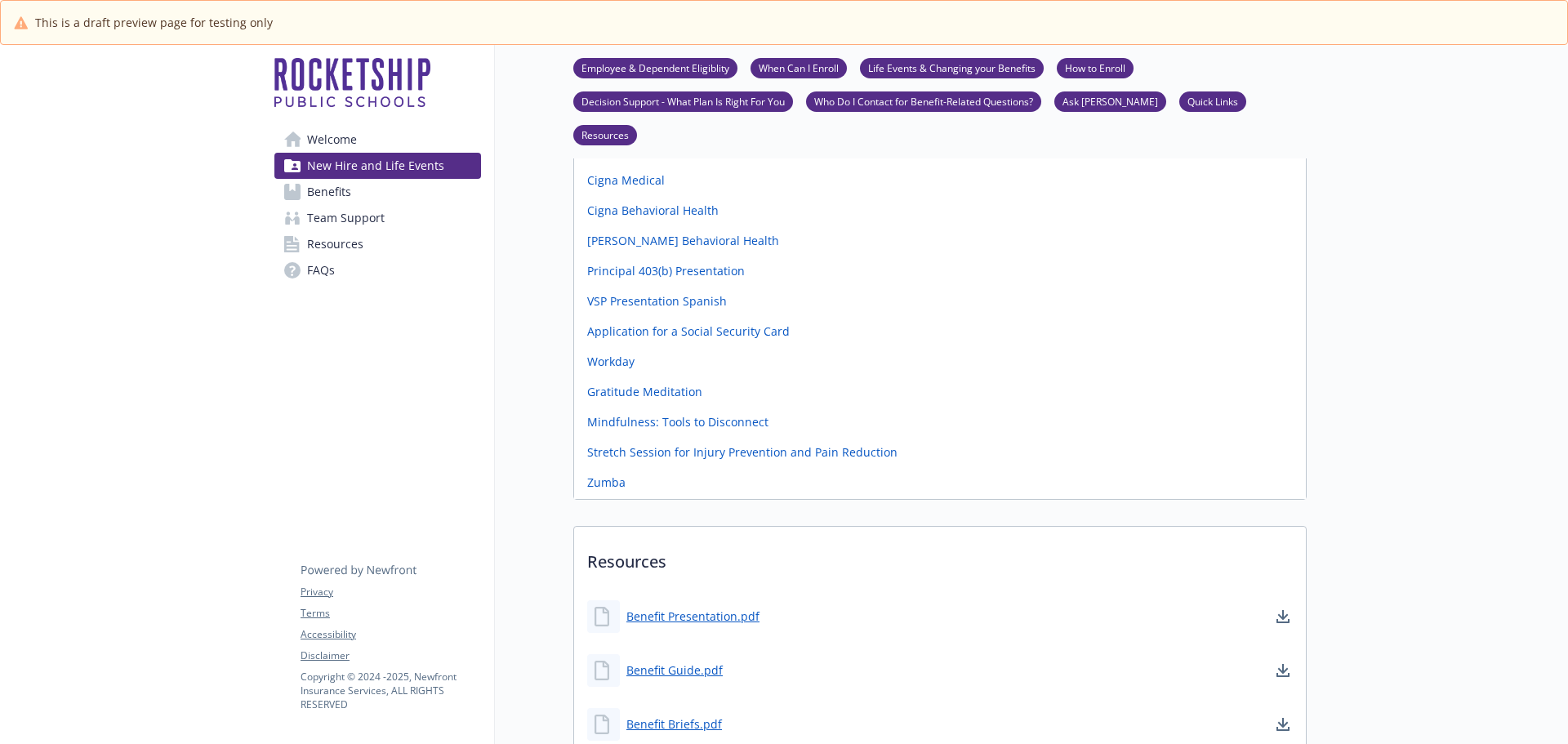
scroll to position [3142, 0]
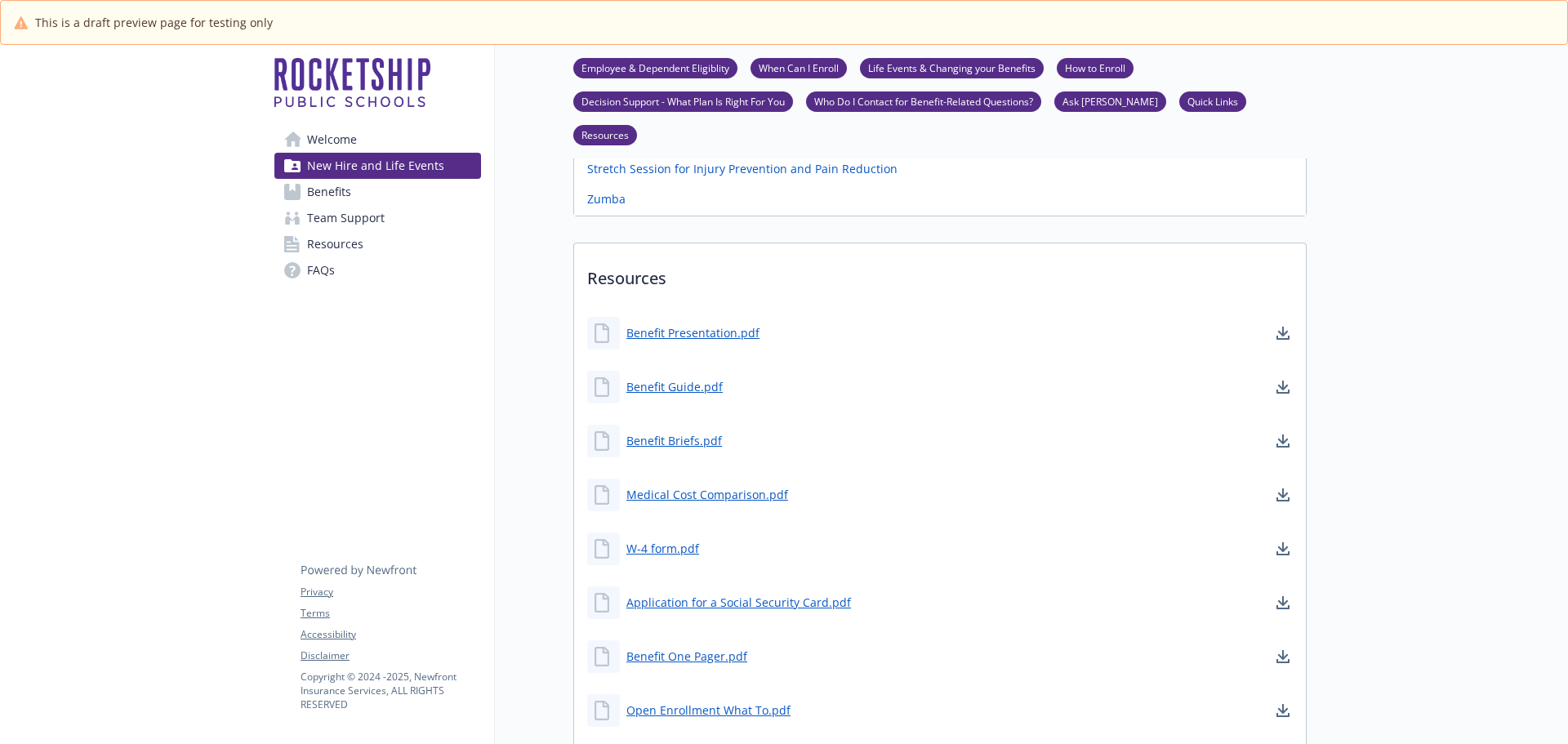
scroll to position [3468, 0]
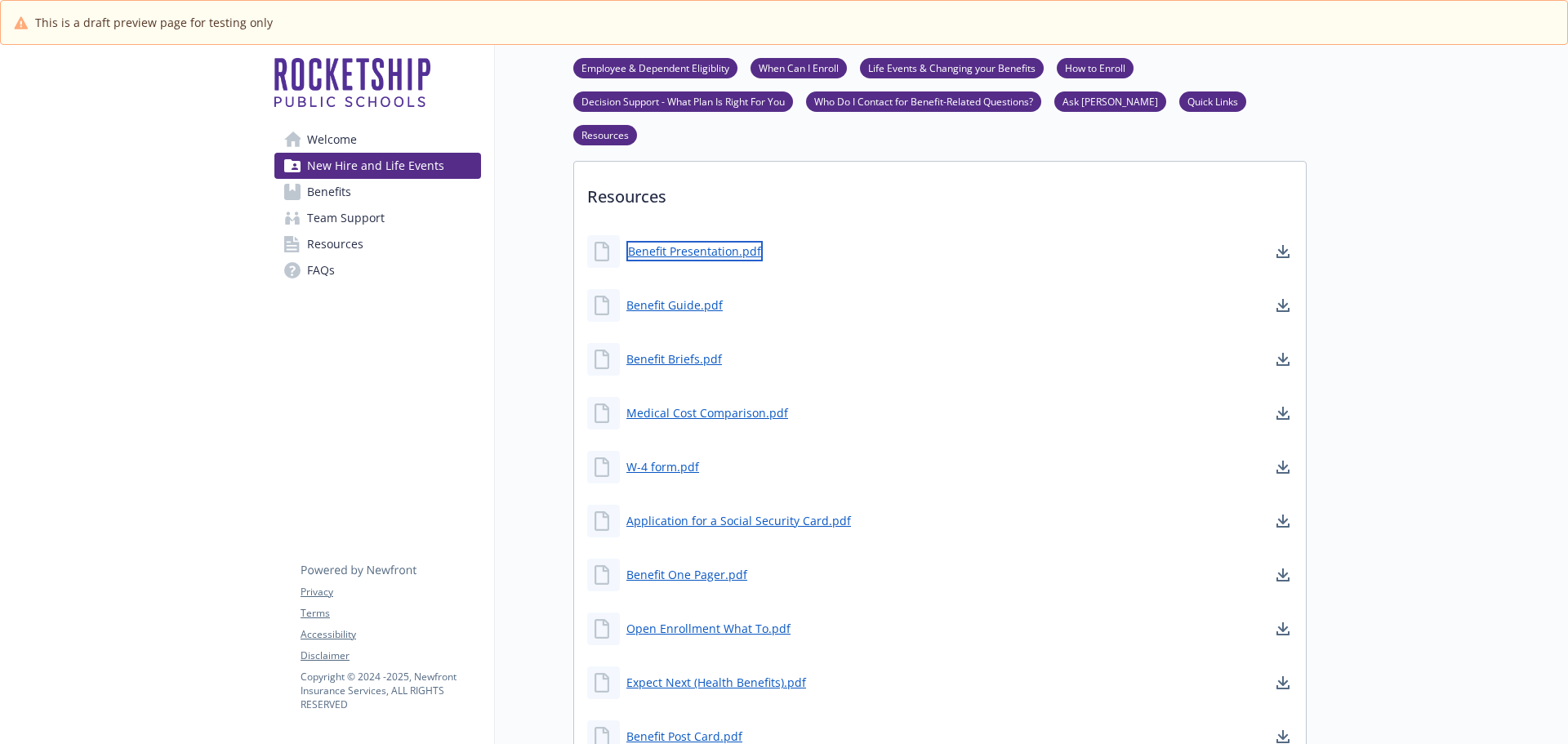
click at [729, 241] on link "Benefit Presentation.pdf" at bounding box center [694, 251] width 136 height 20
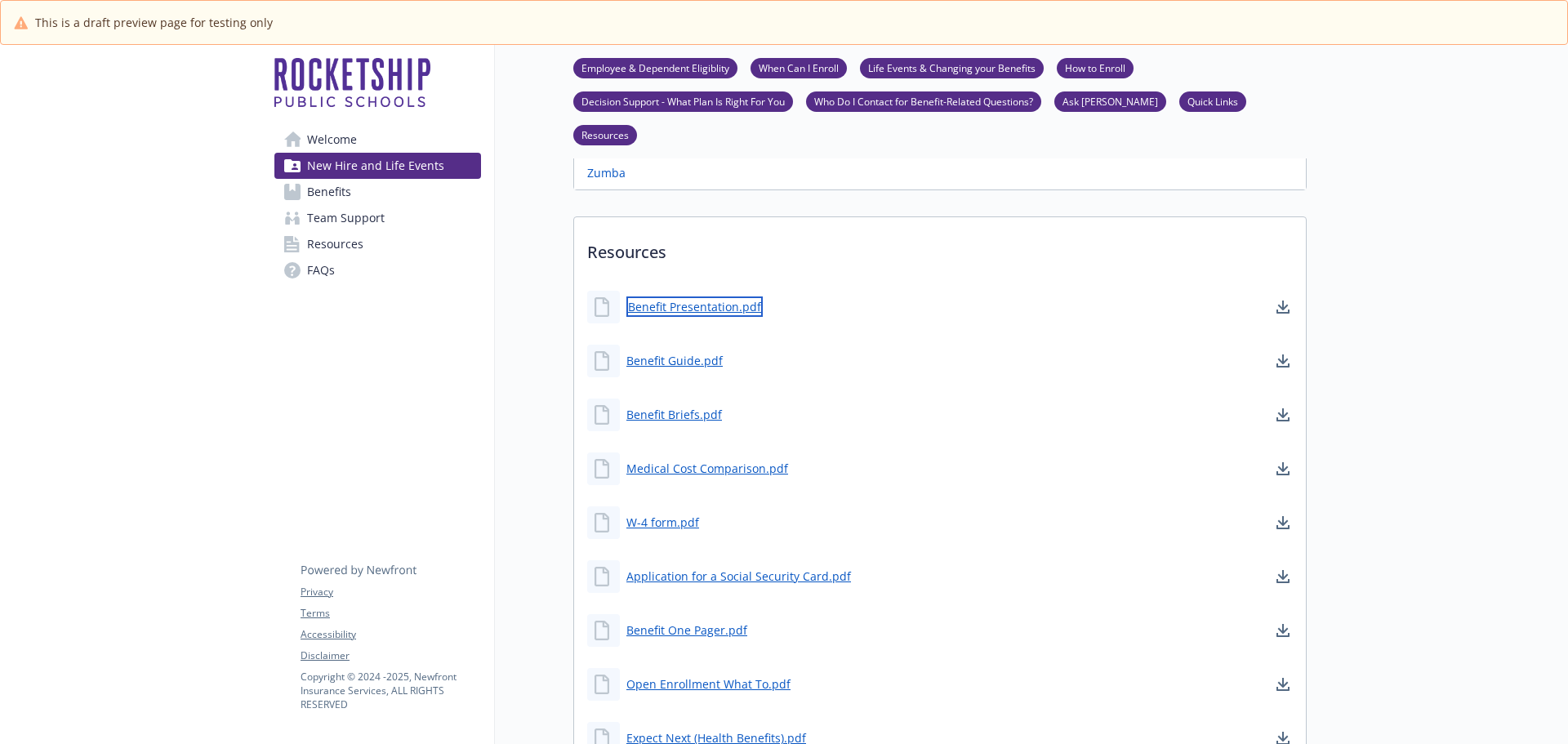
scroll to position [3387, 0]
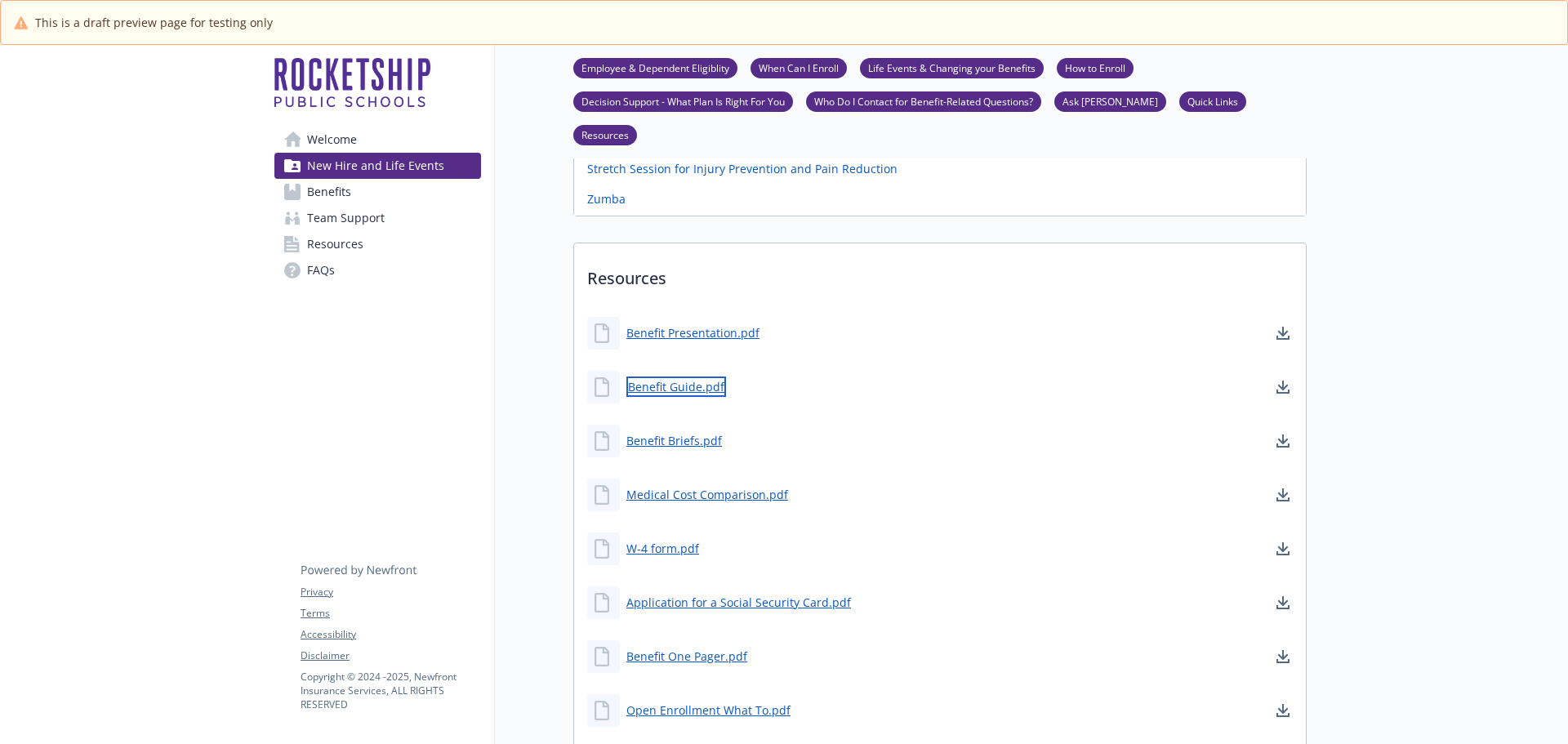
click at [678, 376] on link "Benefit Guide.pdf" at bounding box center [676, 386] width 99 height 20
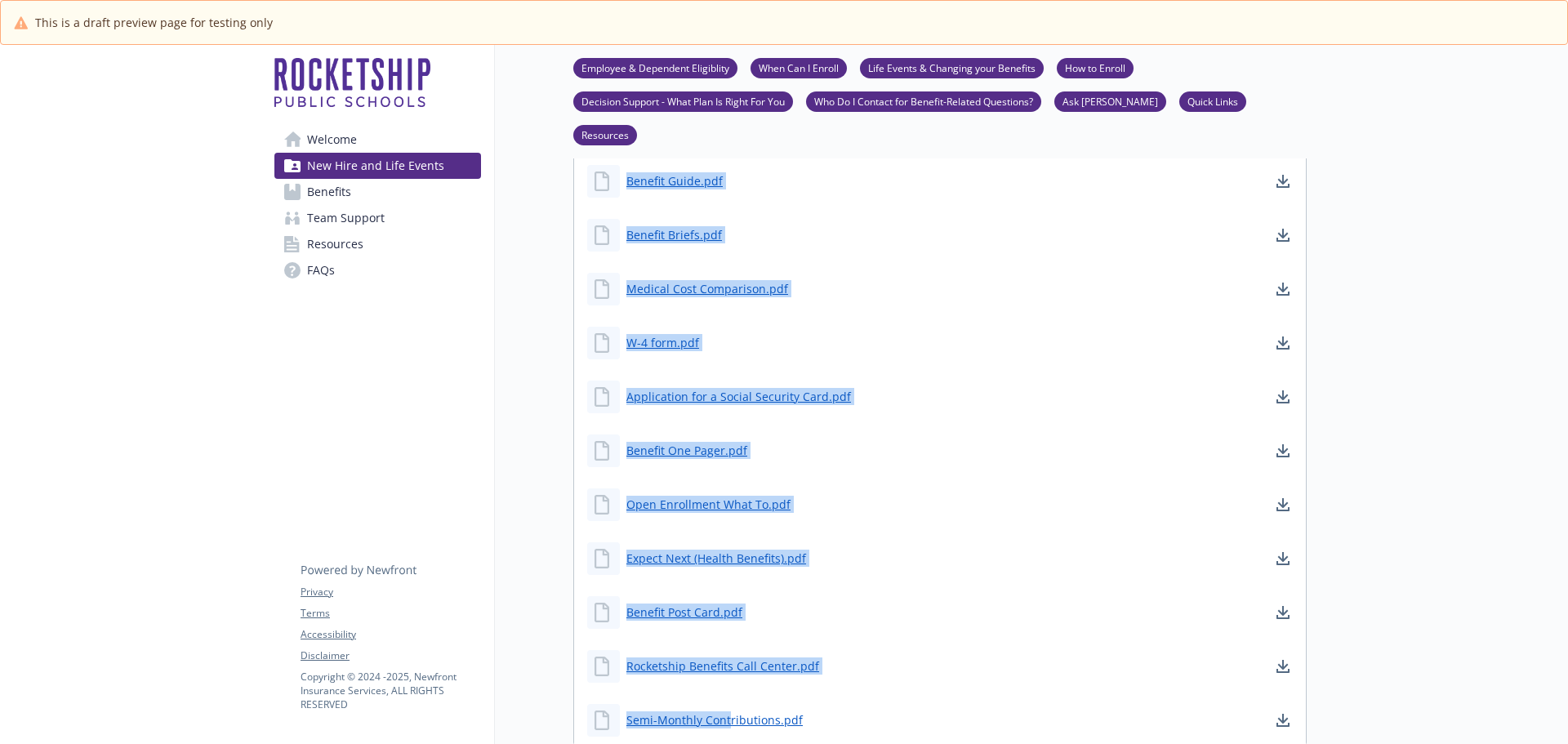
scroll to position [3616, 0]
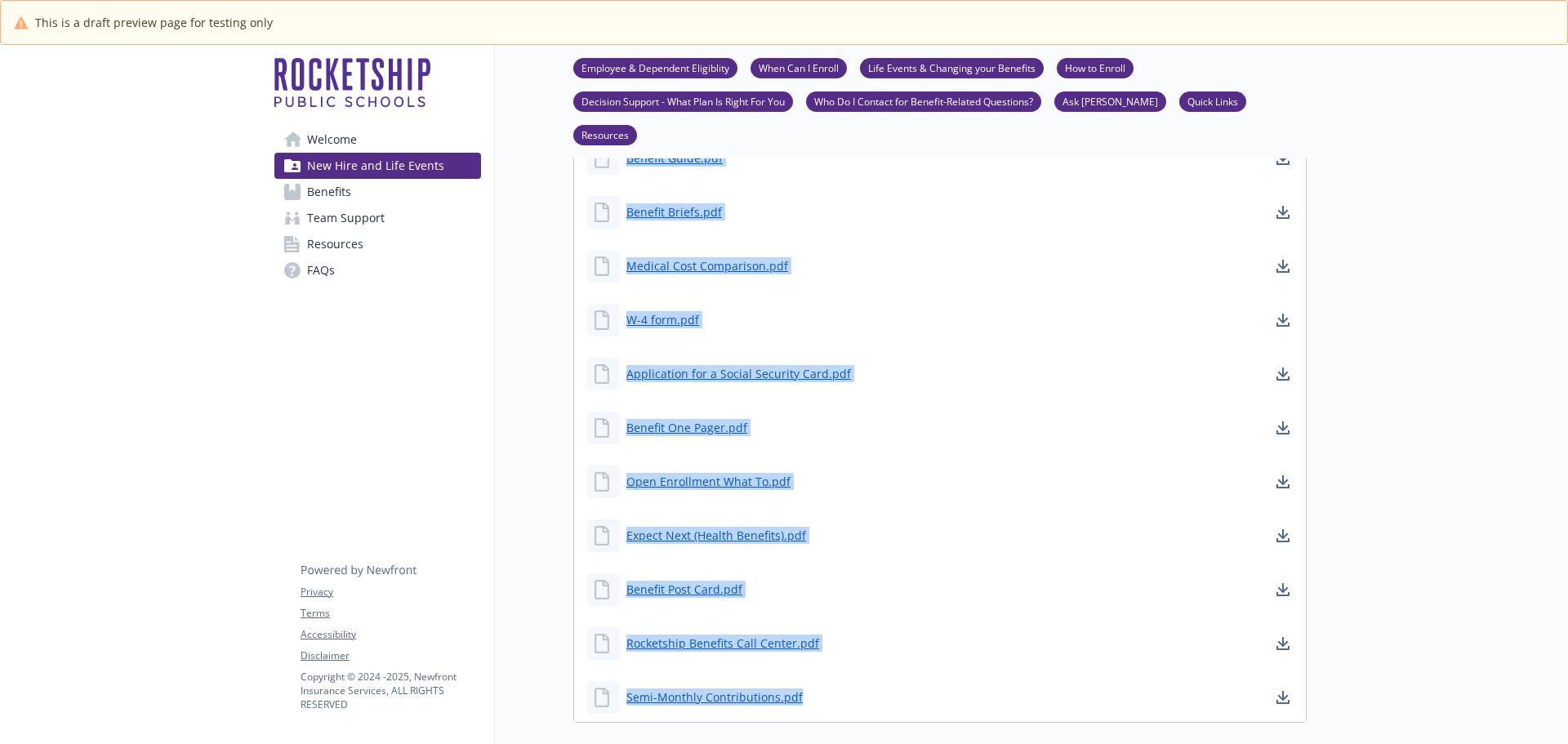
drag, startPoint x: 590, startPoint y: 188, endPoint x: 852, endPoint y: 654, distance: 534.6
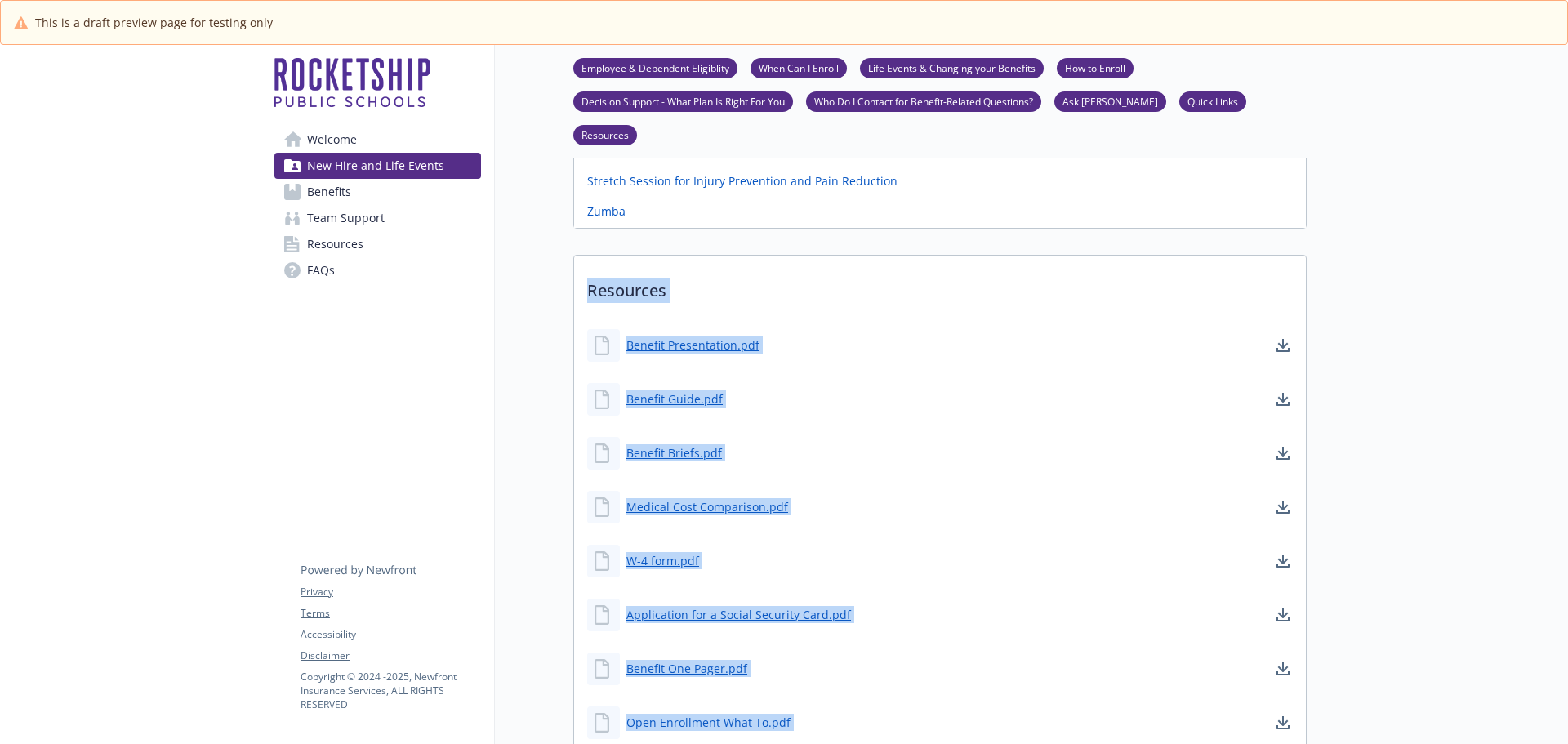
scroll to position [3370, 0]
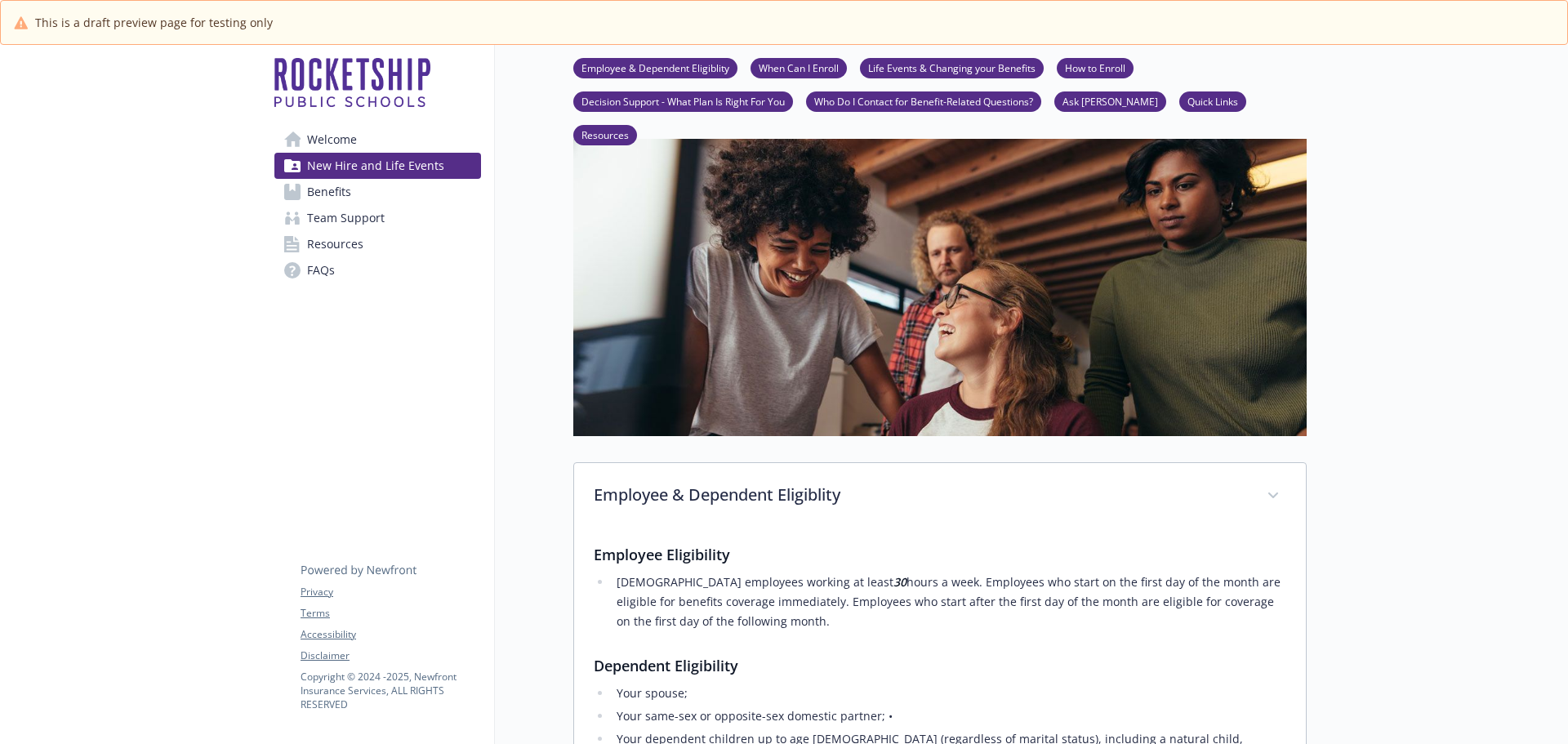
scroll to position [0, 0]
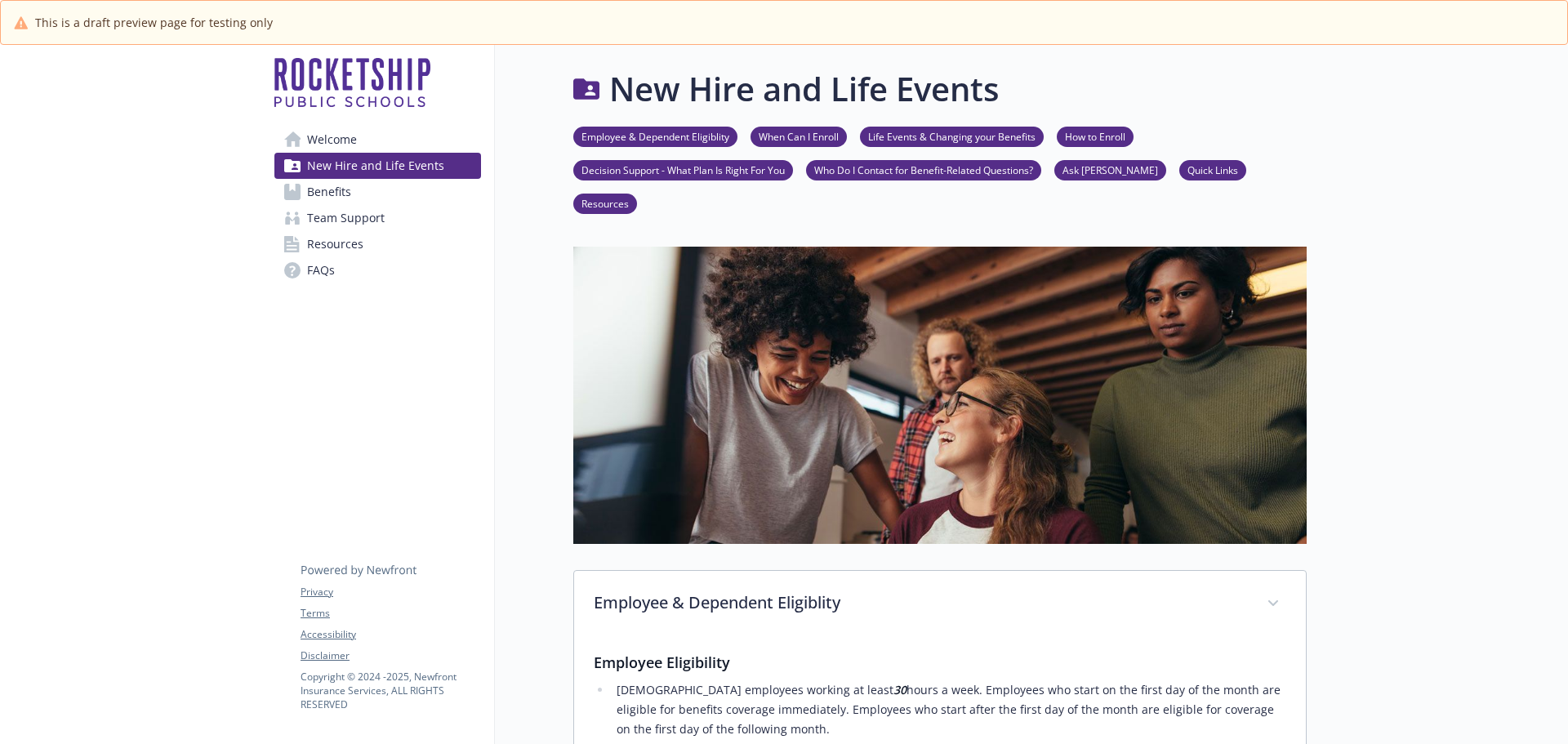
click at [317, 190] on span "Benefits" at bounding box center [329, 191] width 44 height 26
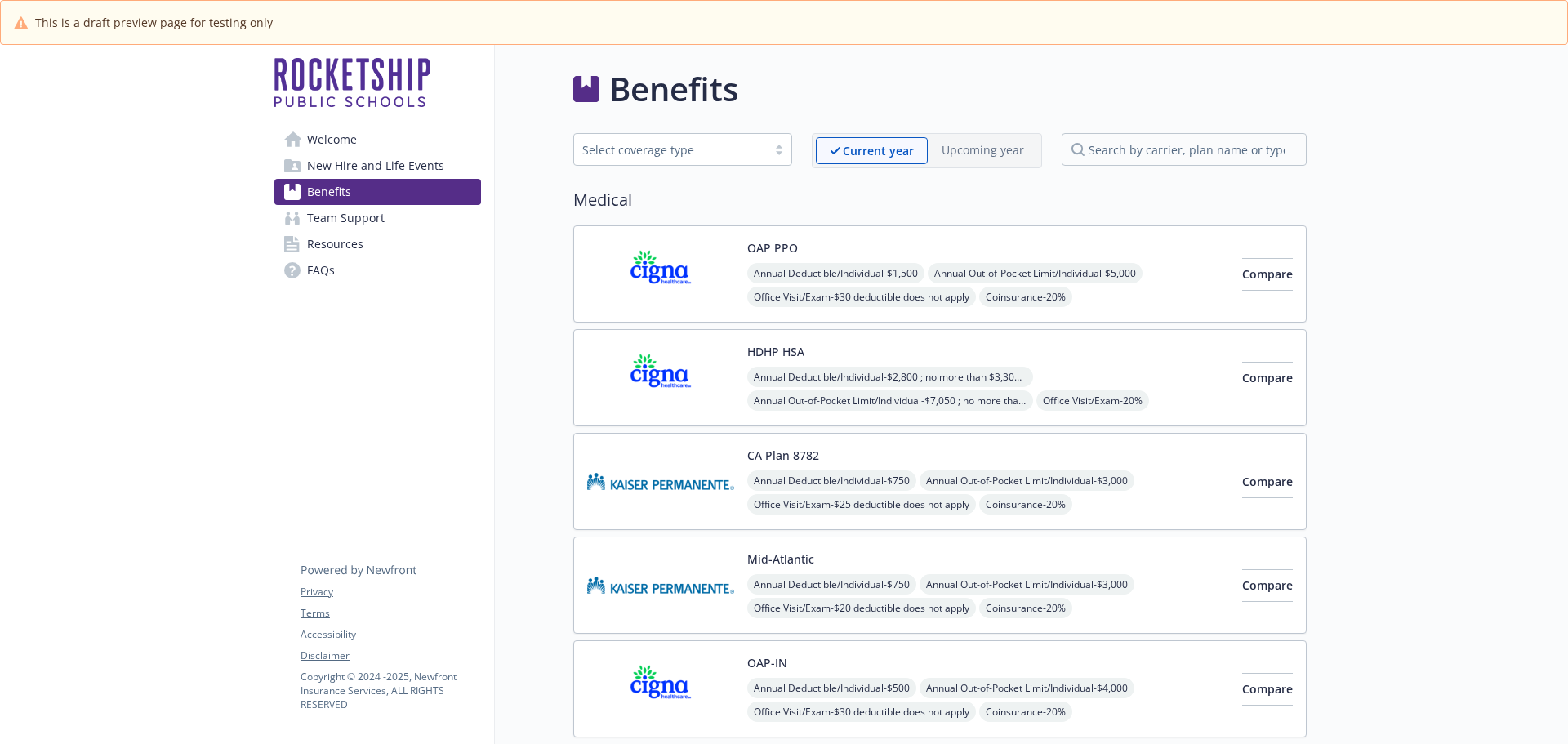
click at [337, 219] on span "Team Support" at bounding box center [346, 218] width 77 height 26
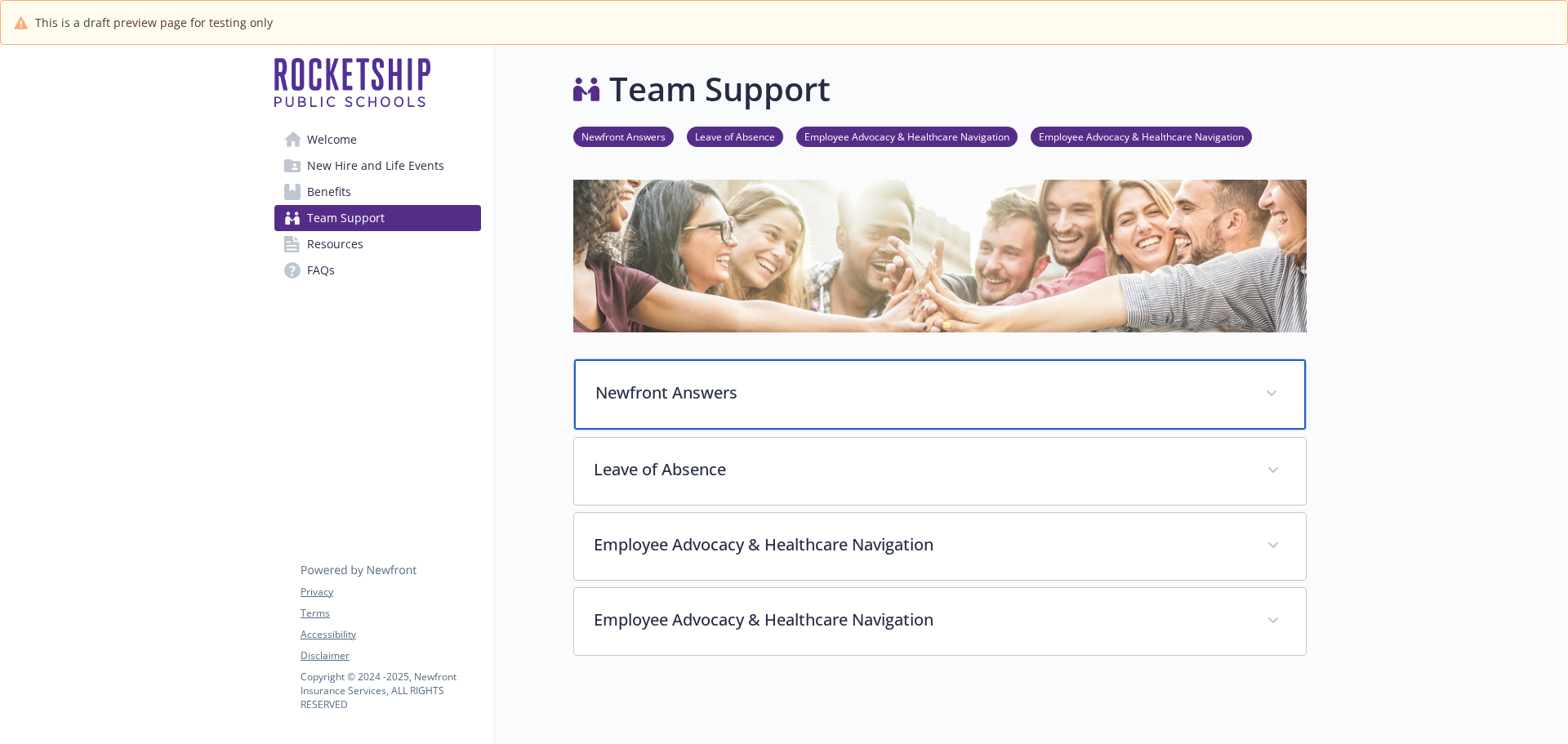
click at [719, 400] on p "Newfront Answers" at bounding box center [920, 392] width 650 height 24
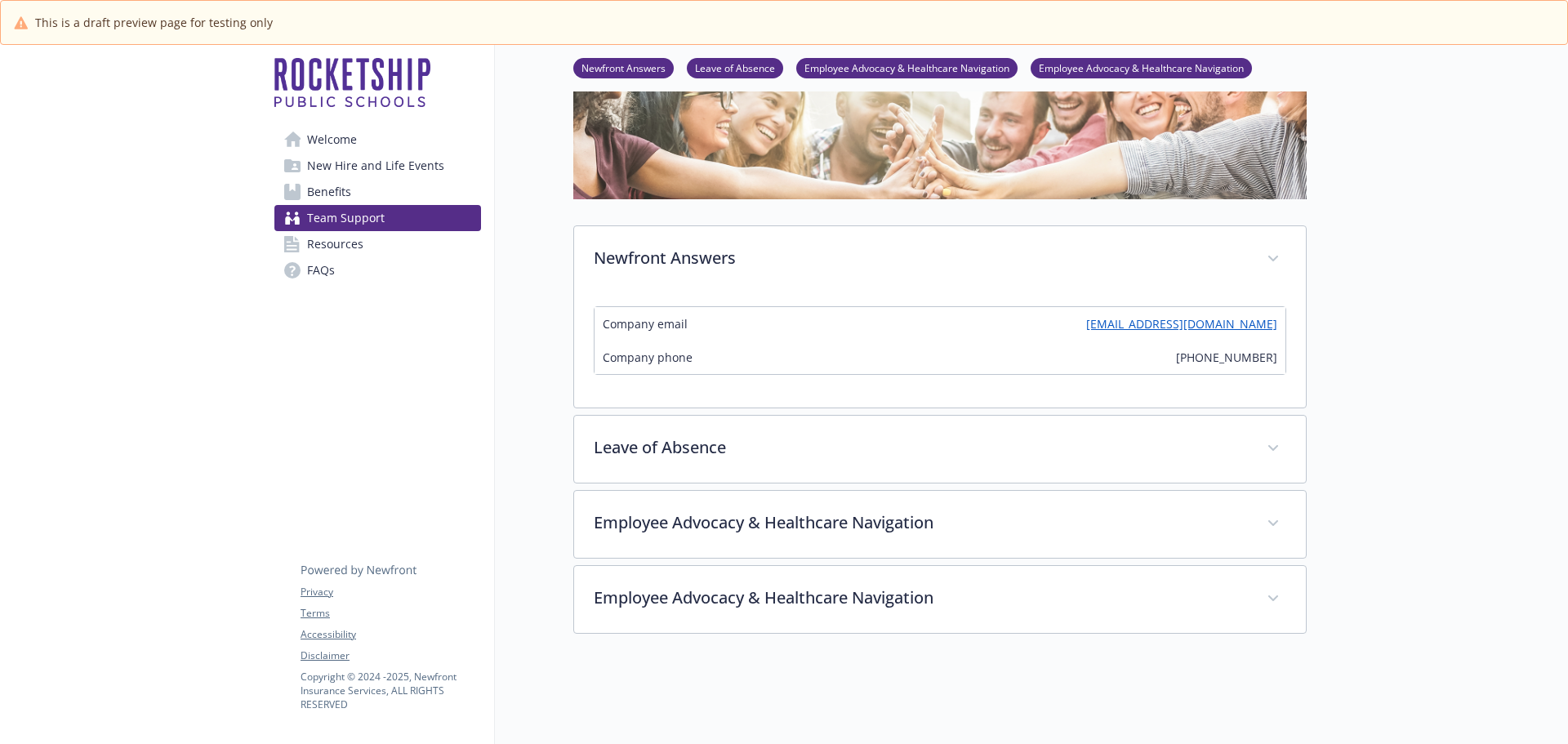
scroll to position [163, 0]
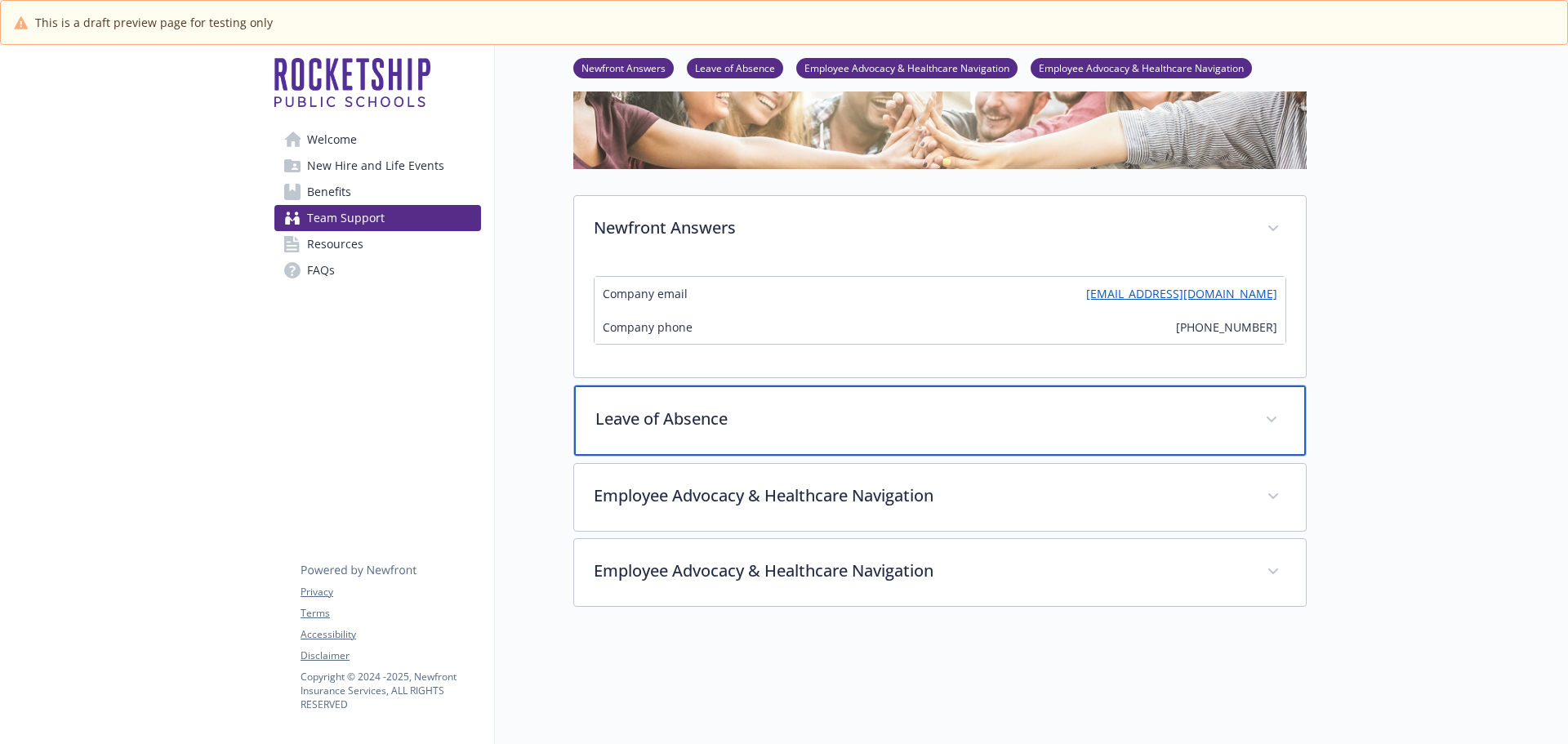
click at [867, 414] on p "Leave of Absence" at bounding box center [920, 418] width 650 height 24
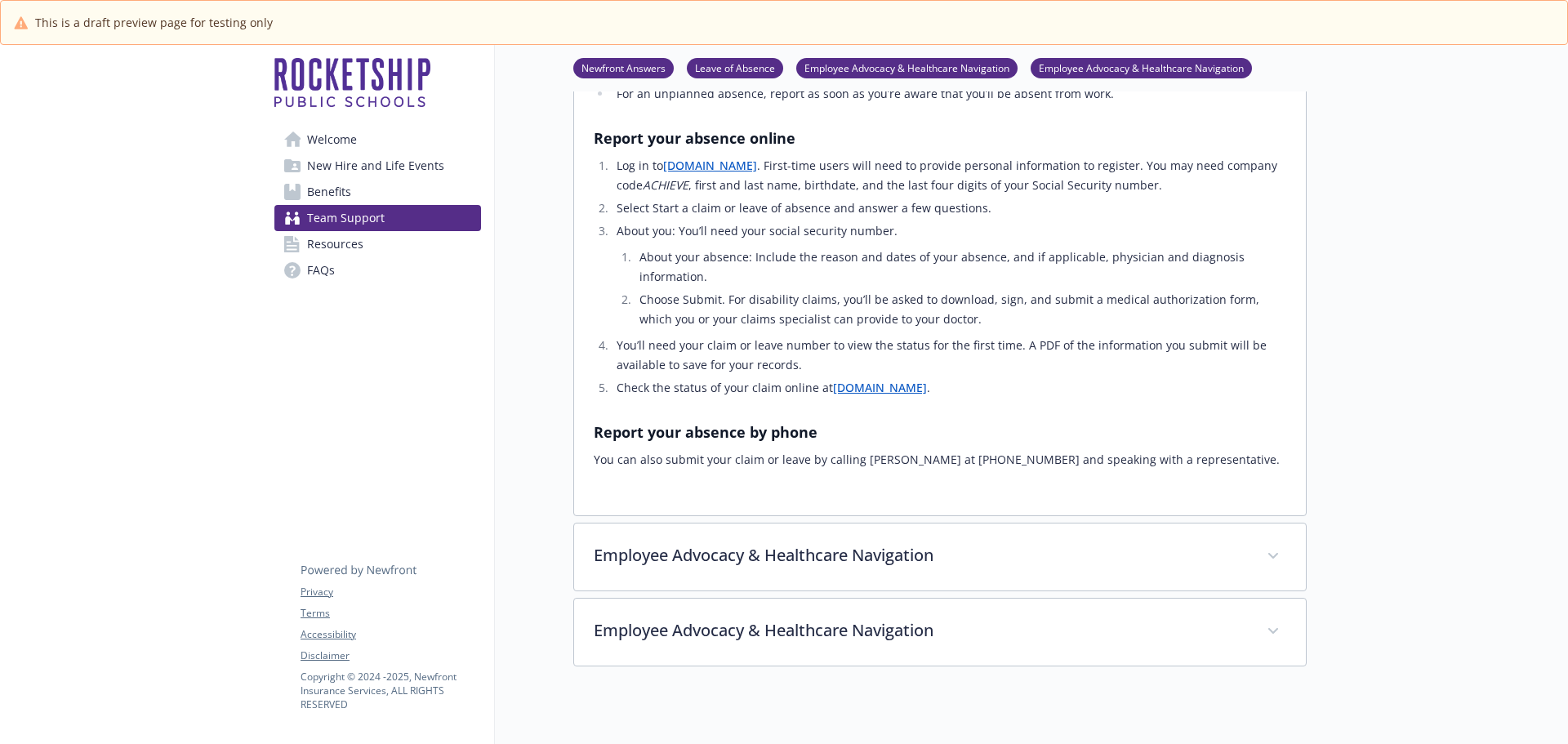
scroll to position [735, 0]
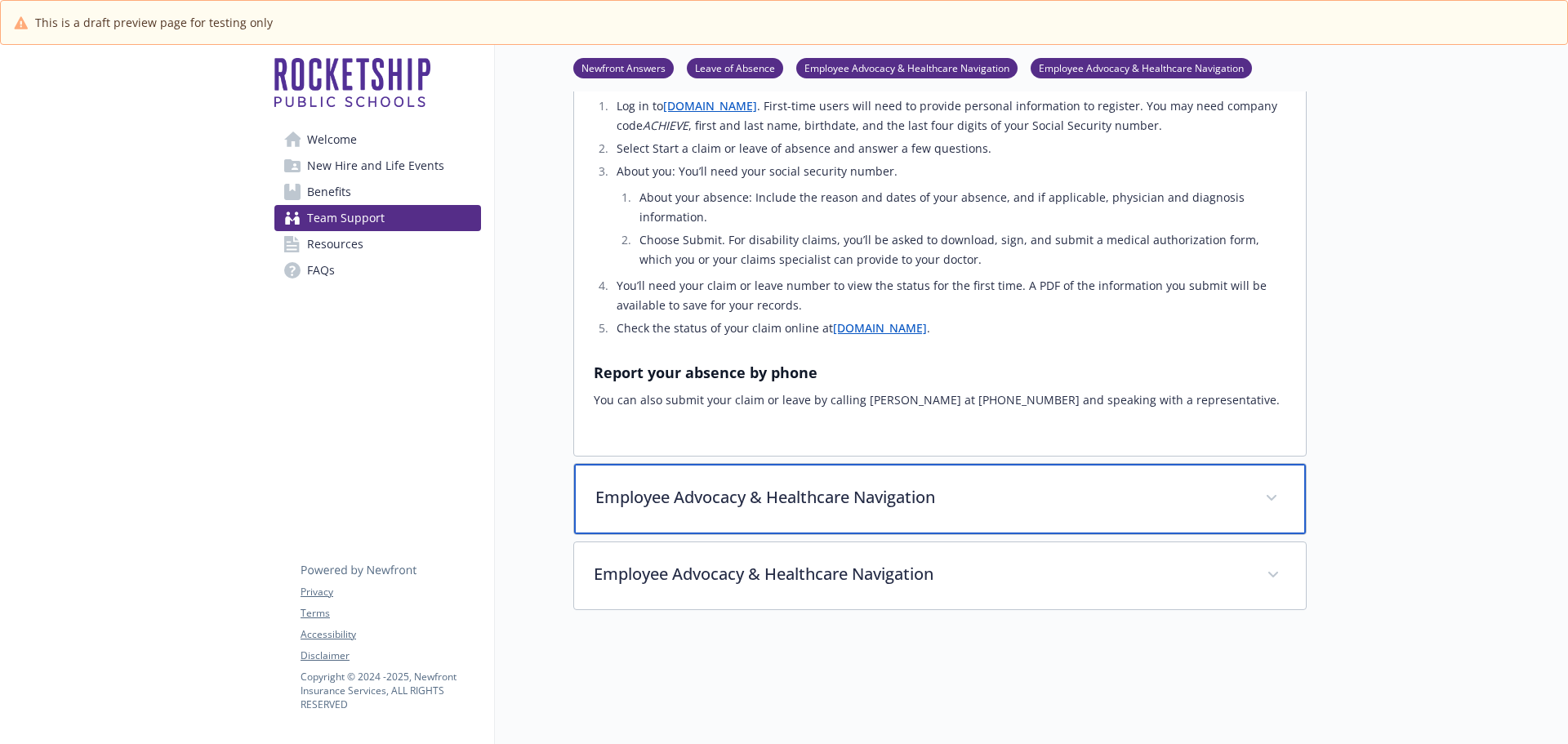
click at [888, 497] on p "Employee Advocacy & Healthcare Navigation" at bounding box center [920, 497] width 650 height 24
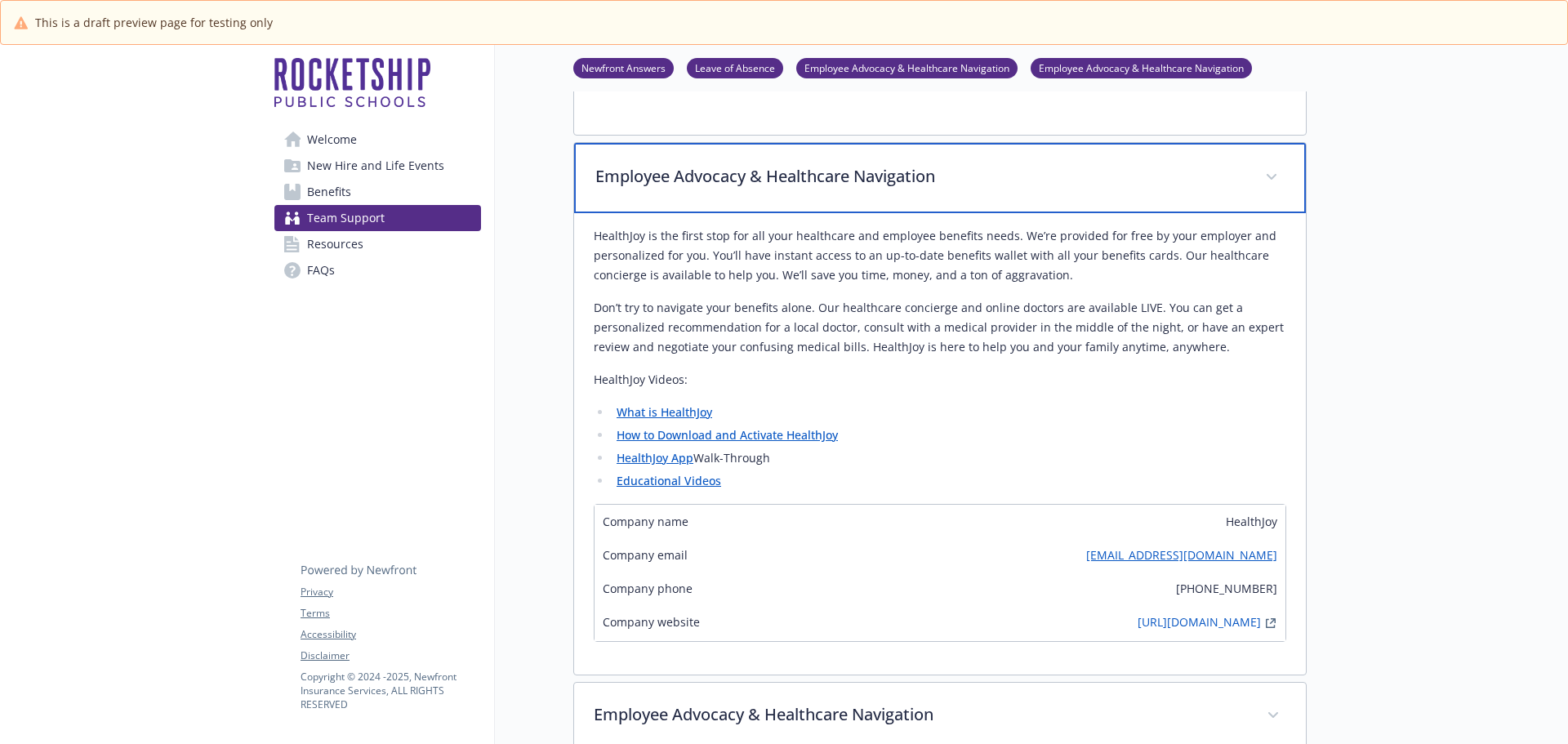
scroll to position [1143, 0]
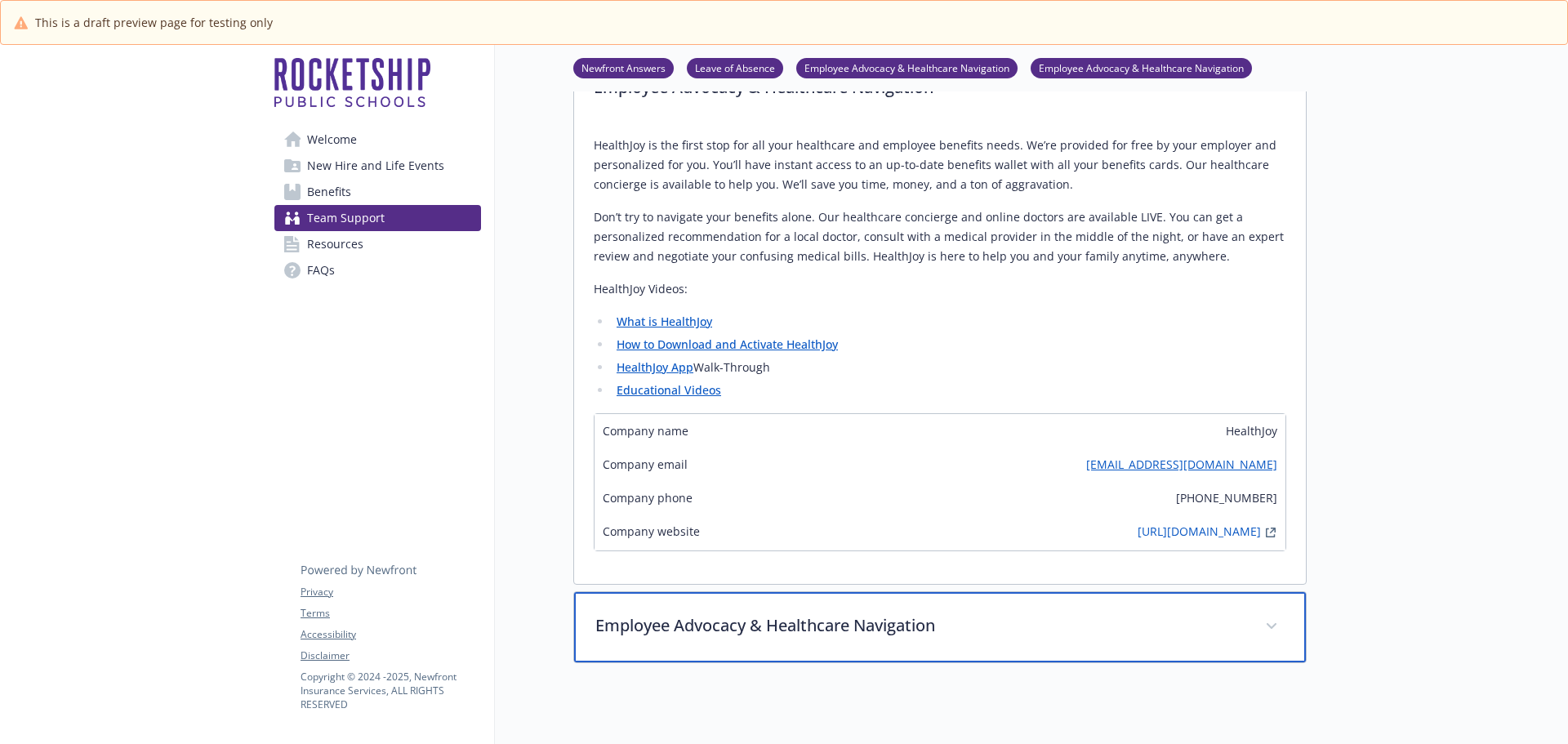
click at [874, 623] on p "Employee Advocacy & Healthcare Navigation" at bounding box center [920, 625] width 650 height 24
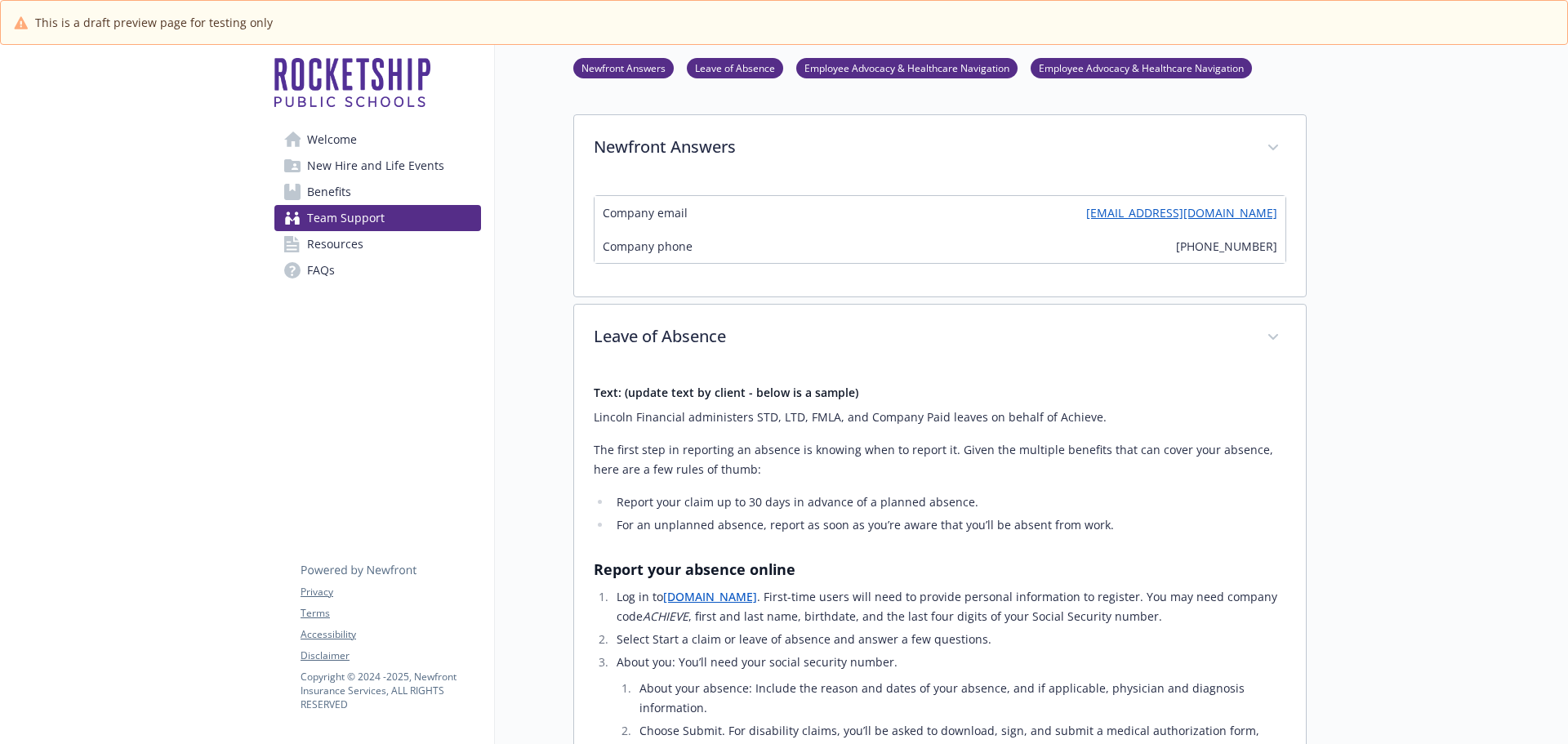
scroll to position [245, 0]
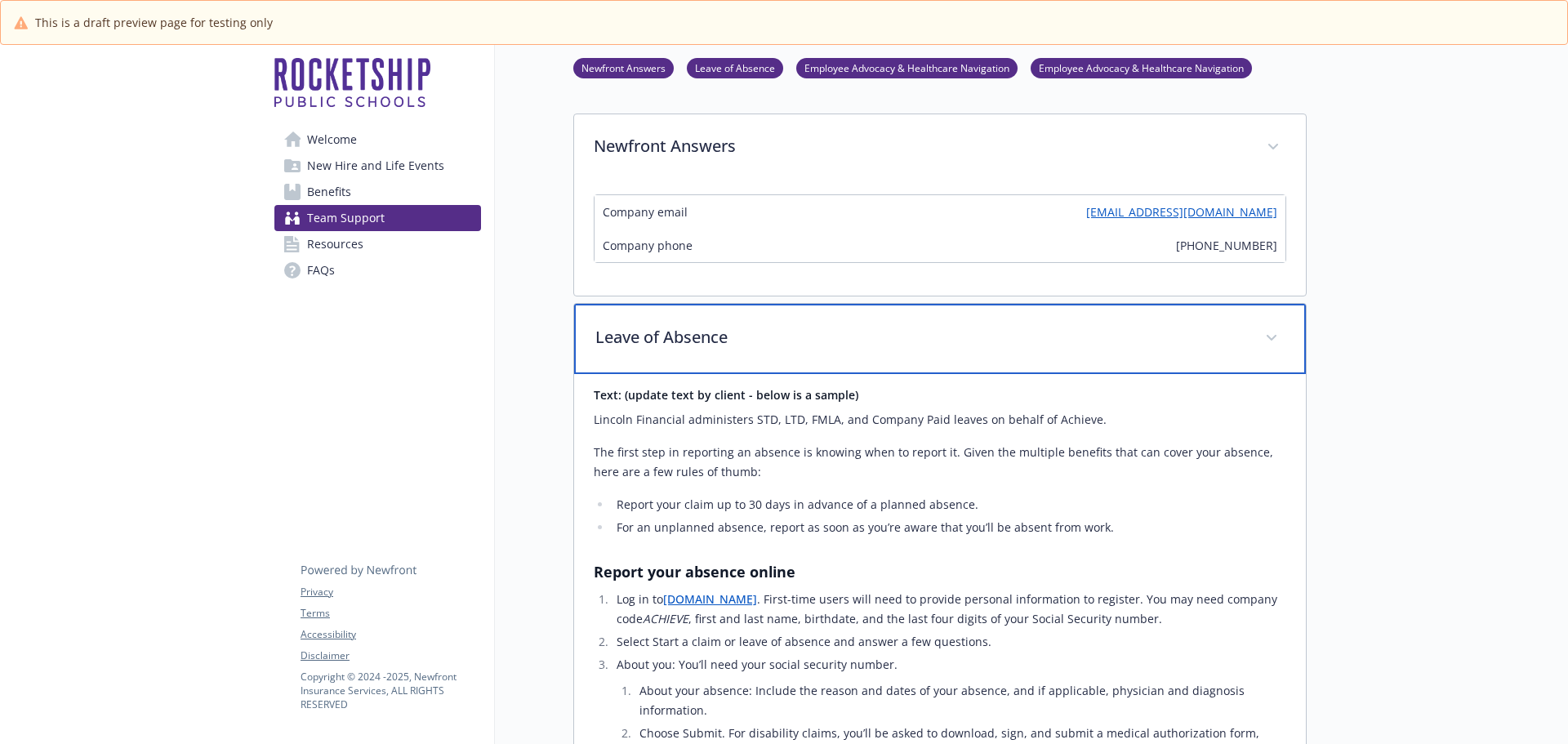
click at [1278, 337] on span at bounding box center [1271, 337] width 26 height 26
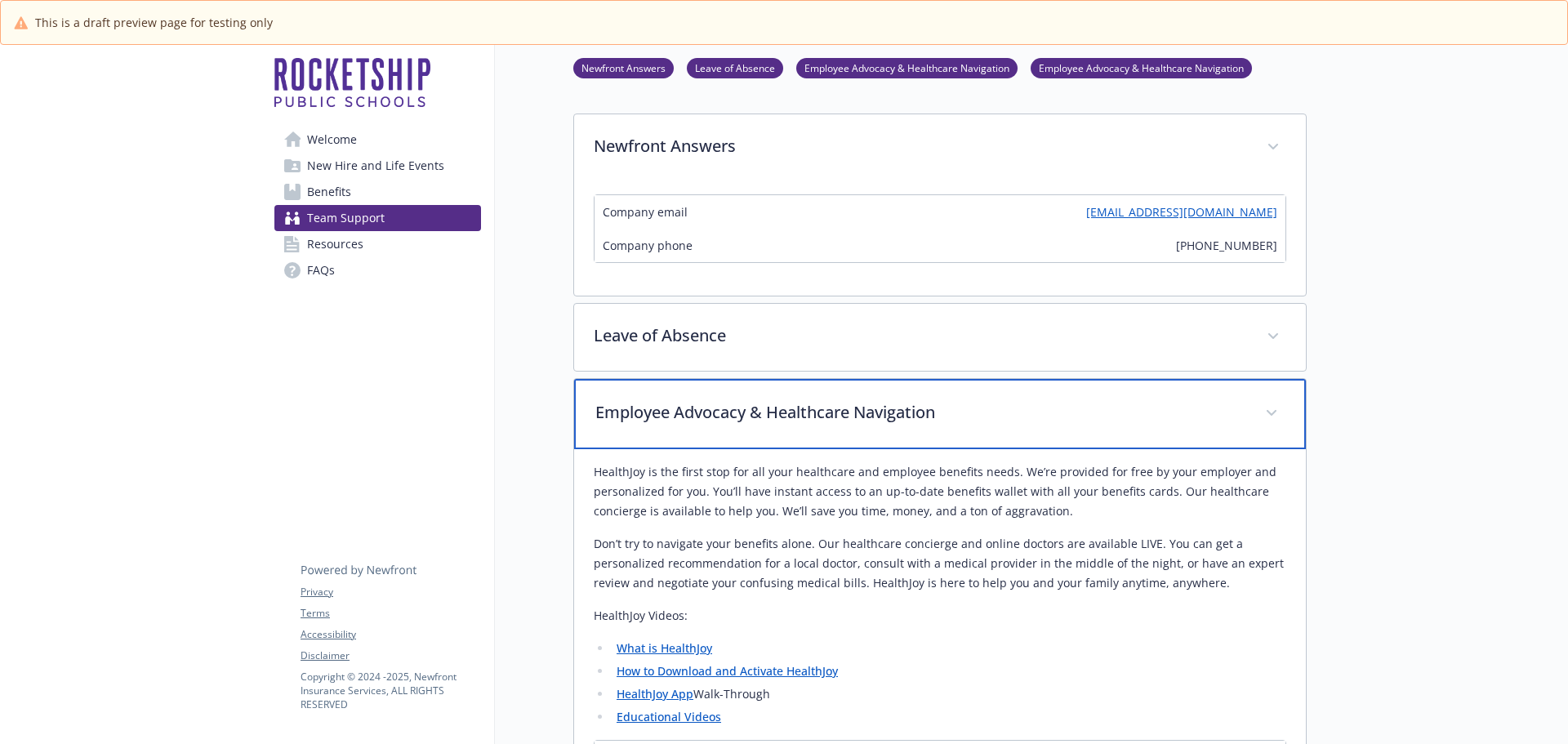
click at [1274, 408] on span at bounding box center [1271, 412] width 26 height 26
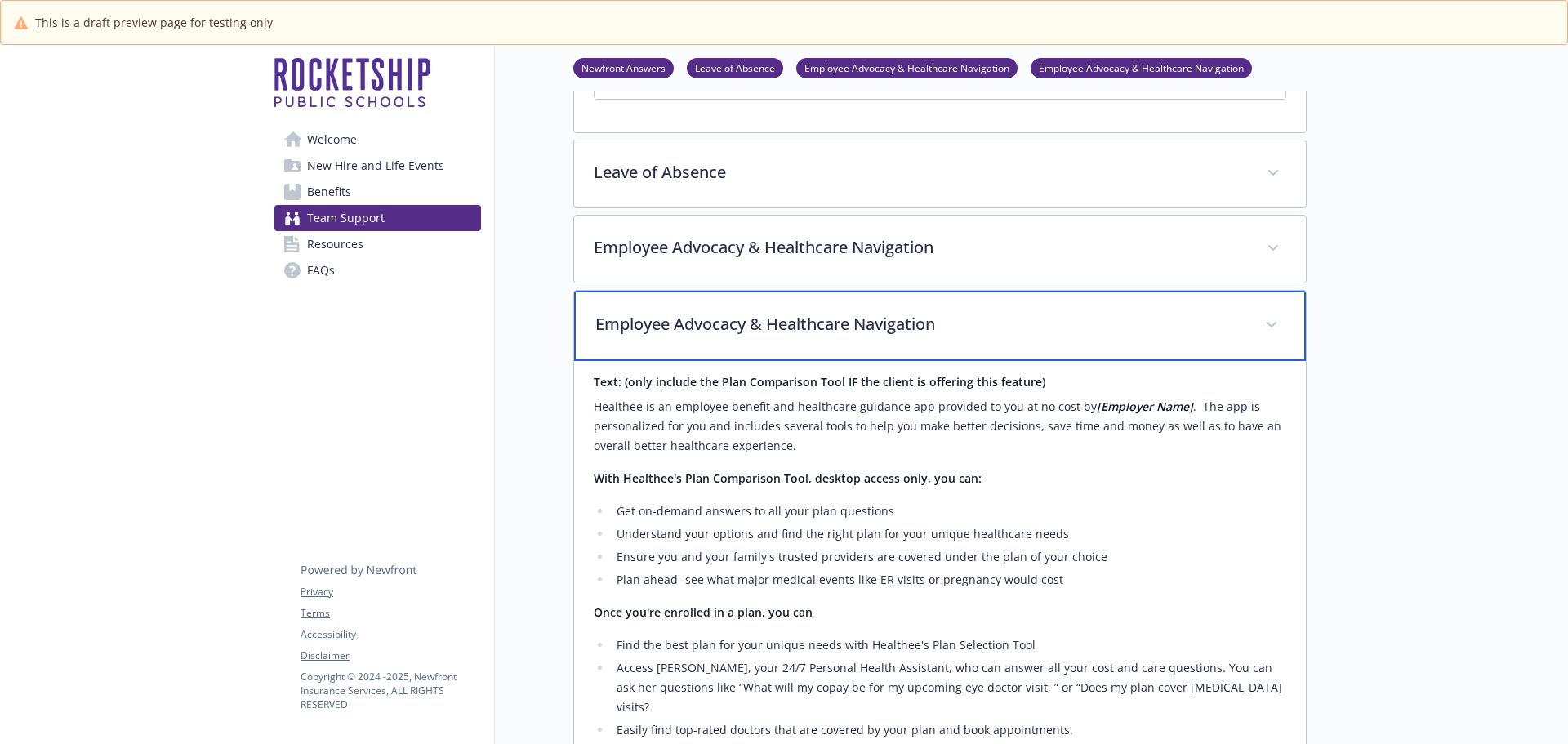
click at [1276, 343] on div "Employee Advocacy & Healthcare Navigation" at bounding box center [939, 325] width 731 height 70
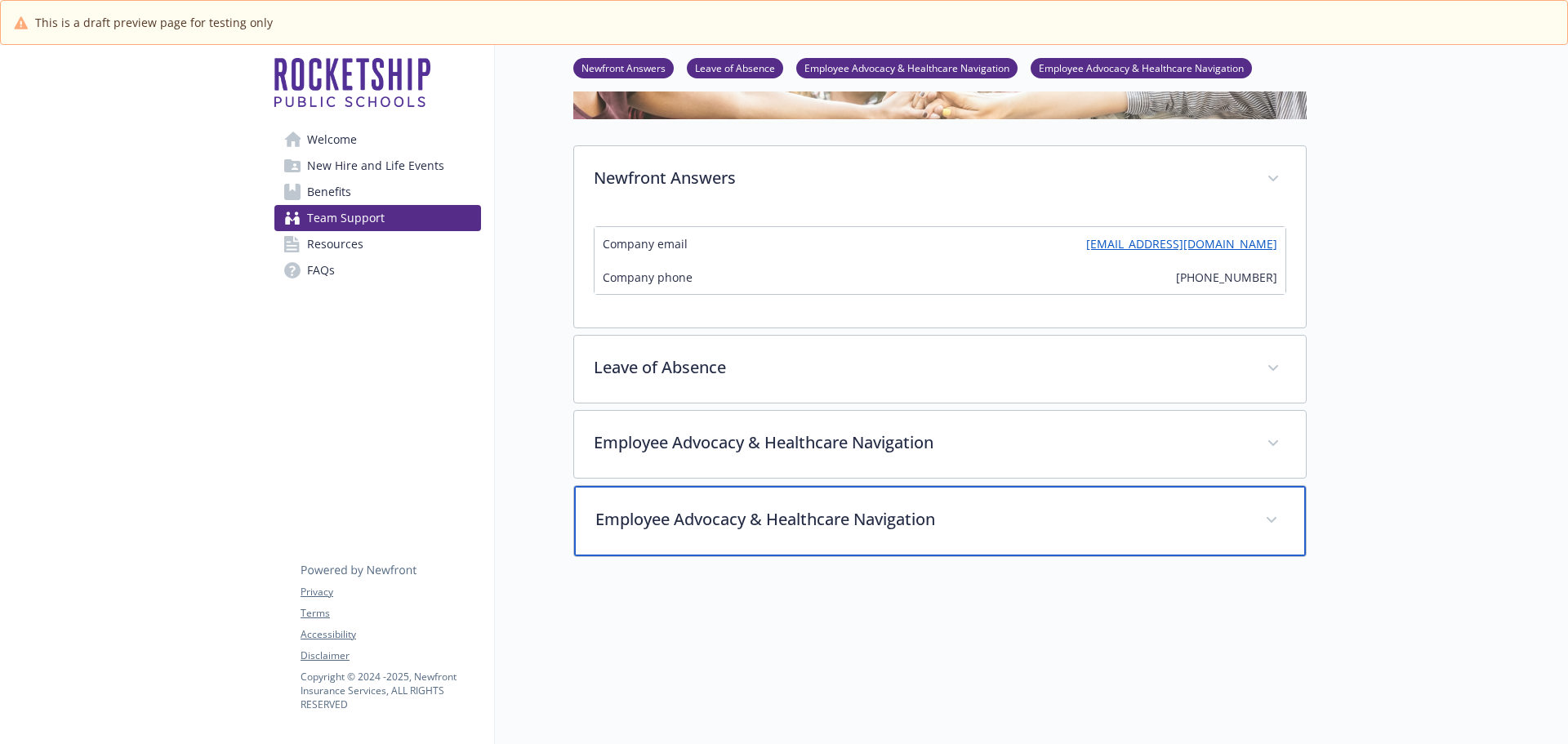
scroll to position [197, 0]
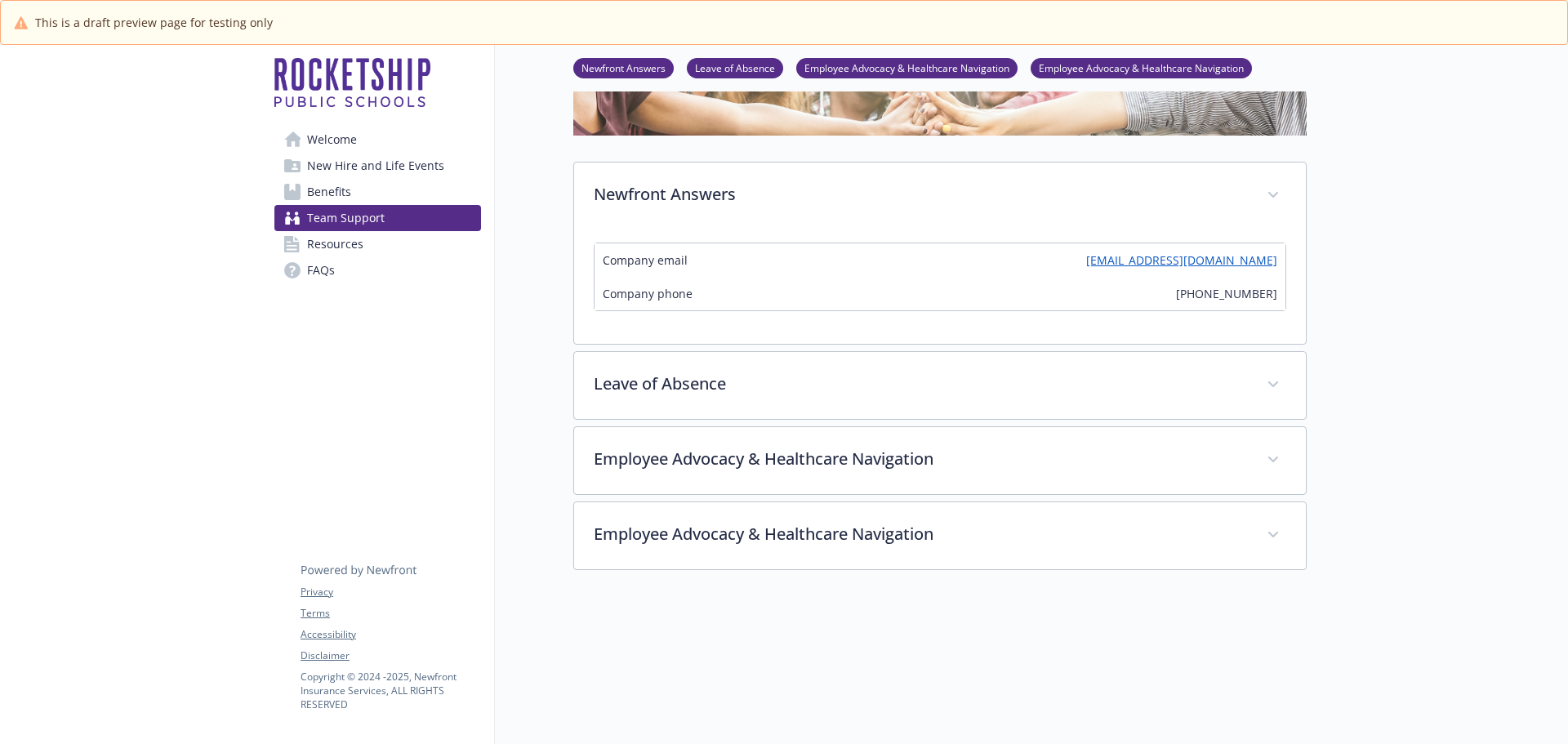
drag, startPoint x: 582, startPoint y: 347, endPoint x: 943, endPoint y: 534, distance: 406.6
click at [943, 534] on div "Newfront Answers Company email [EMAIL_ADDRESS][DOMAIN_NAME] Company phone [PHON…" at bounding box center [939, 365] width 733 height 408
click at [1405, 497] on div at bounding box center [1437, 370] width 261 height 1044
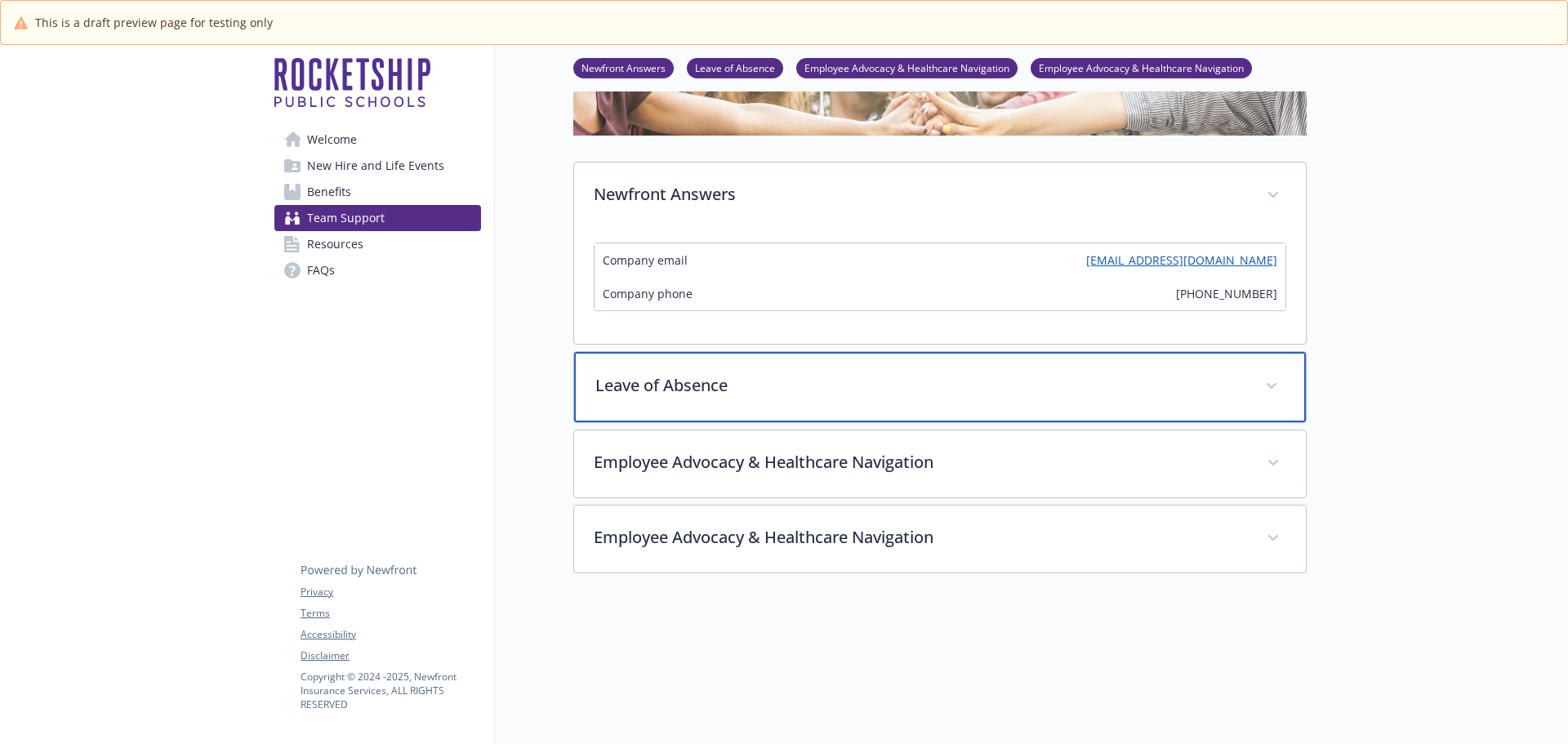
click at [1259, 385] on div "Leave of Absence" at bounding box center [939, 386] width 731 height 70
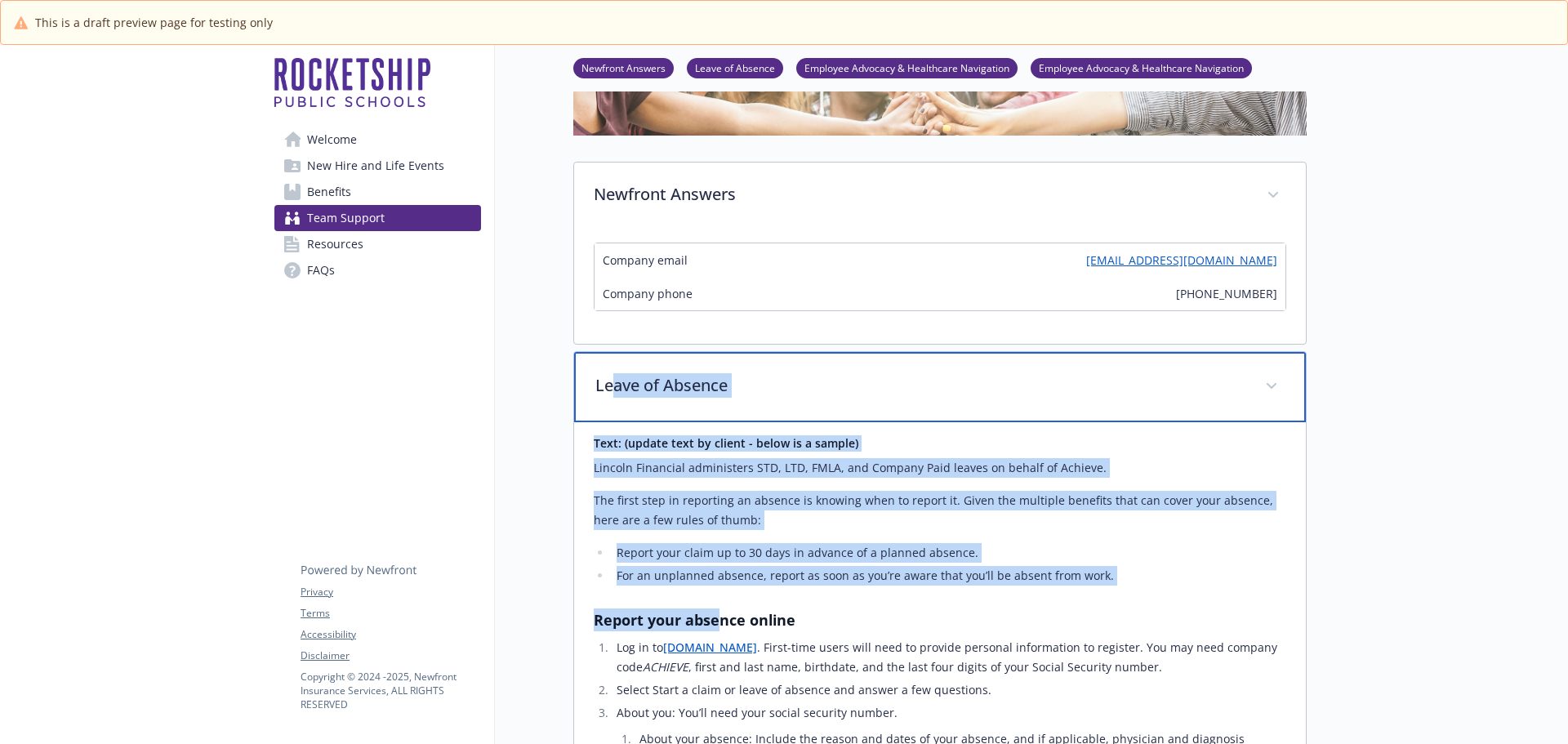
drag, startPoint x: 601, startPoint y: 367, endPoint x: 720, endPoint y: 593, distance: 255.4
click at [720, 593] on div "Leave of Absence Text: (update text by client - below is a sample) Lincoln Fina…" at bounding box center [939, 674] width 733 height 646
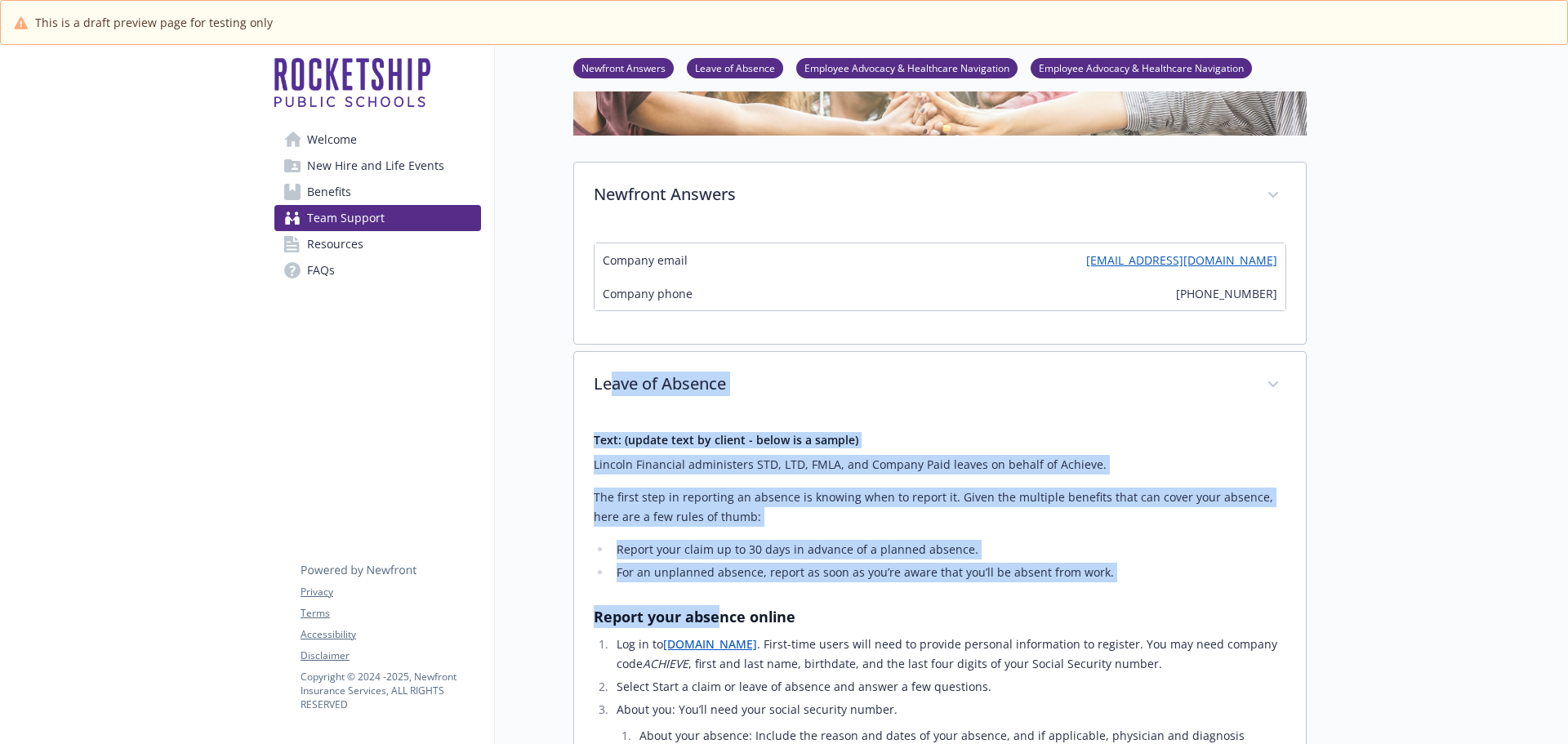
click at [655, 460] on p "Lincoln Financial administers STD, LTD, FMLA, and Company Paid leaves on behalf…" at bounding box center [939, 464] width 693 height 19
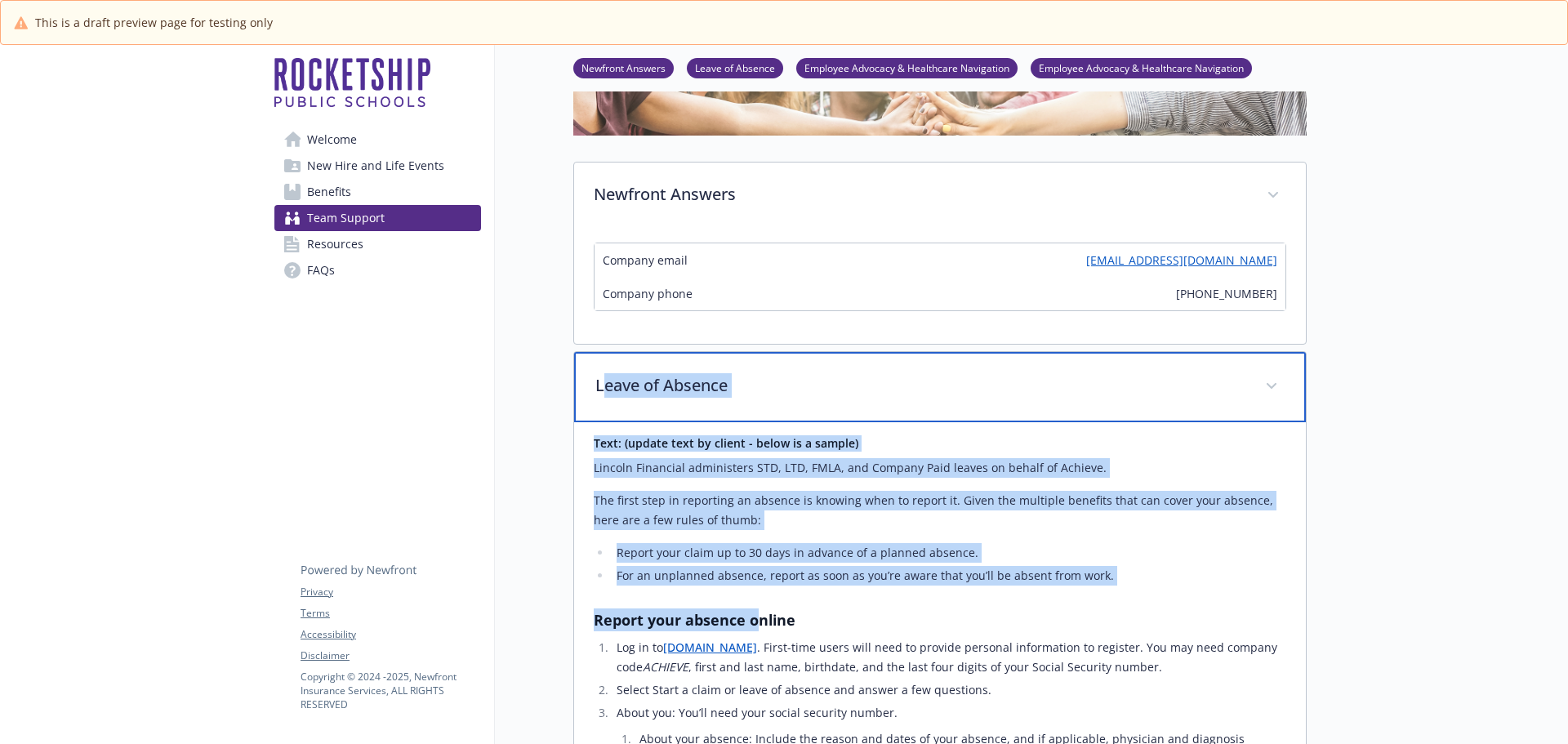
drag, startPoint x: 596, startPoint y: 383, endPoint x: 757, endPoint y: 606, distance: 275.0
click at [757, 606] on div "Leave of Absence Text: (update text by client - below is a sample) Lincoln Fina…" at bounding box center [939, 674] width 733 height 646
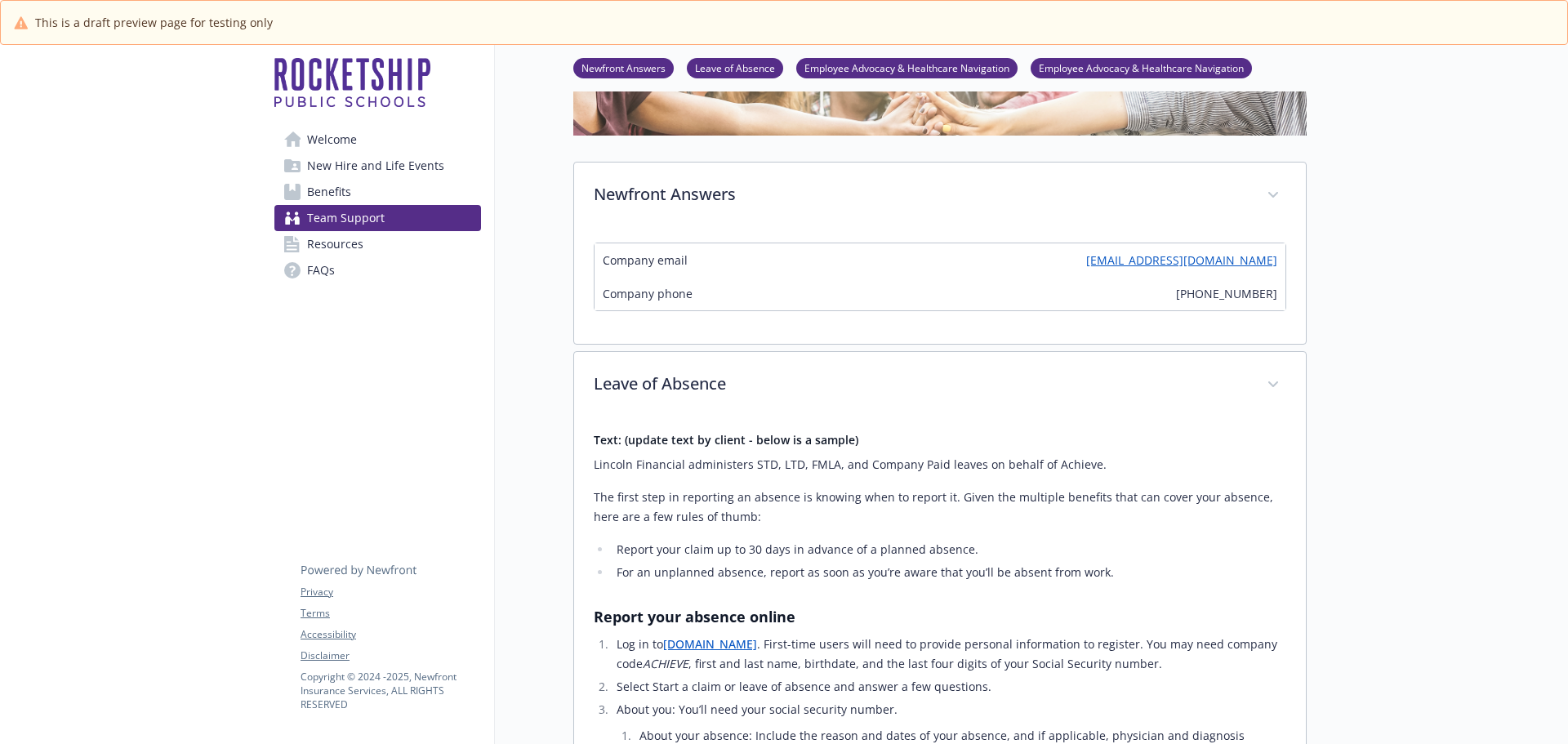
click at [1411, 518] on div at bounding box center [1437, 657] width 261 height 1618
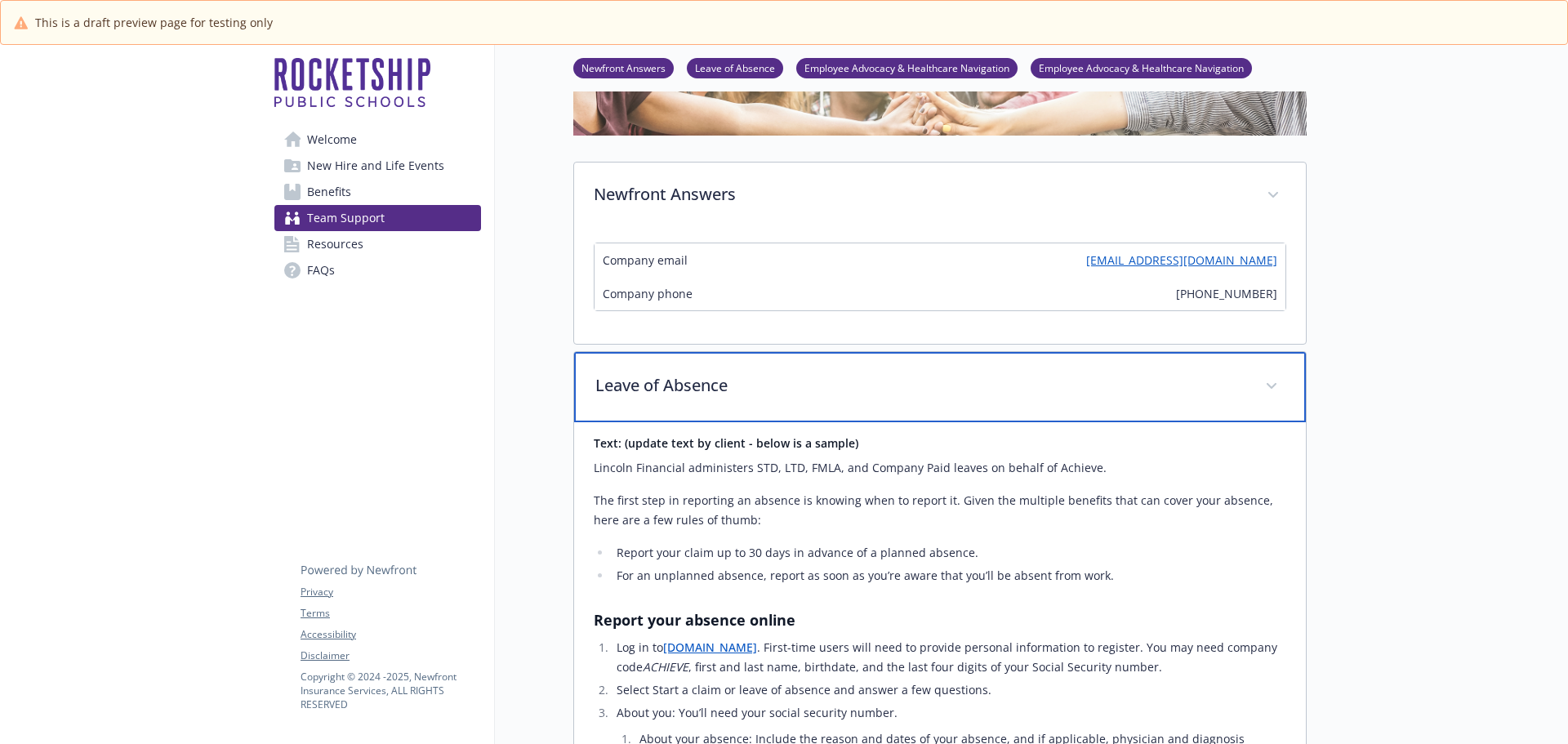
click at [1278, 384] on span at bounding box center [1271, 385] width 26 height 26
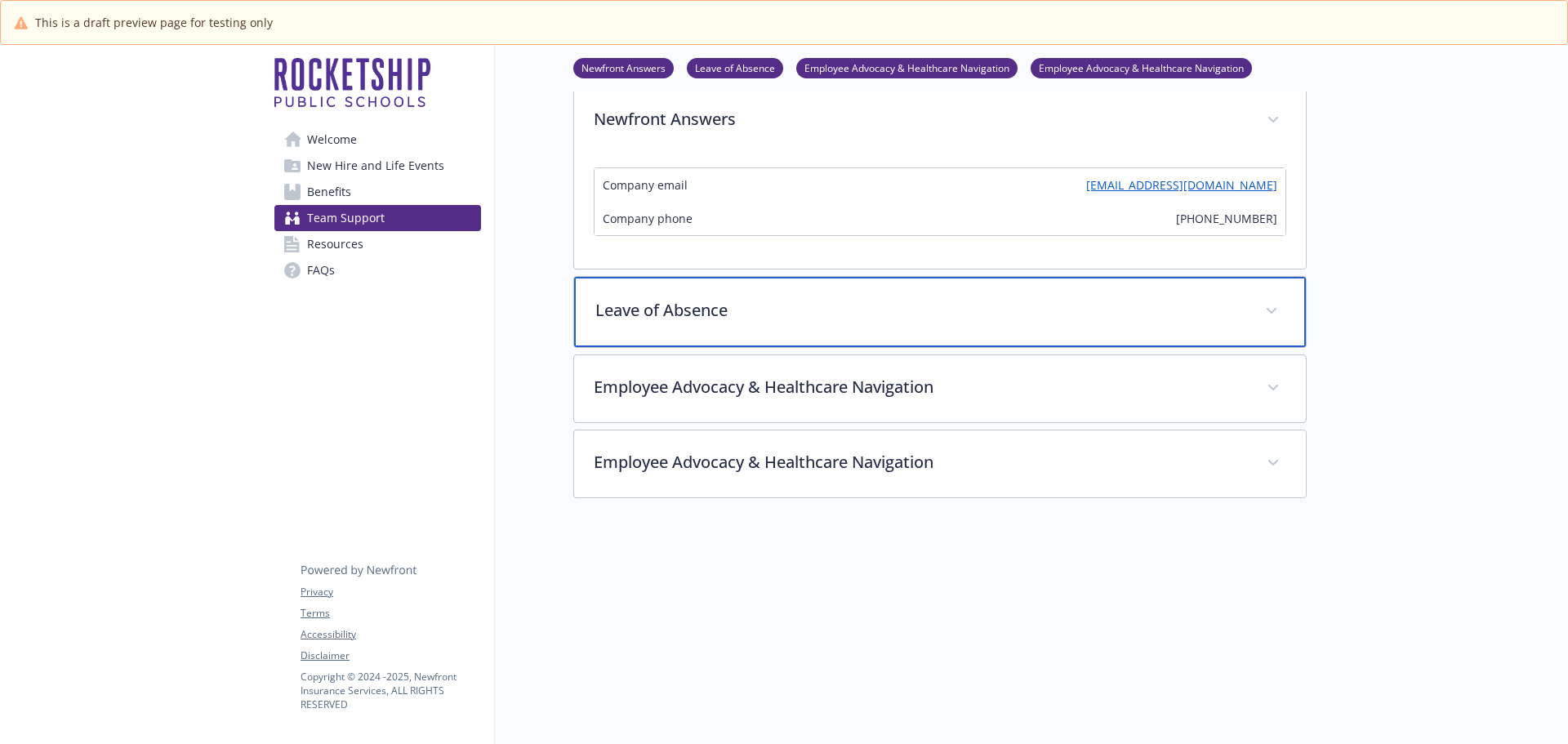
scroll to position [360, 0]
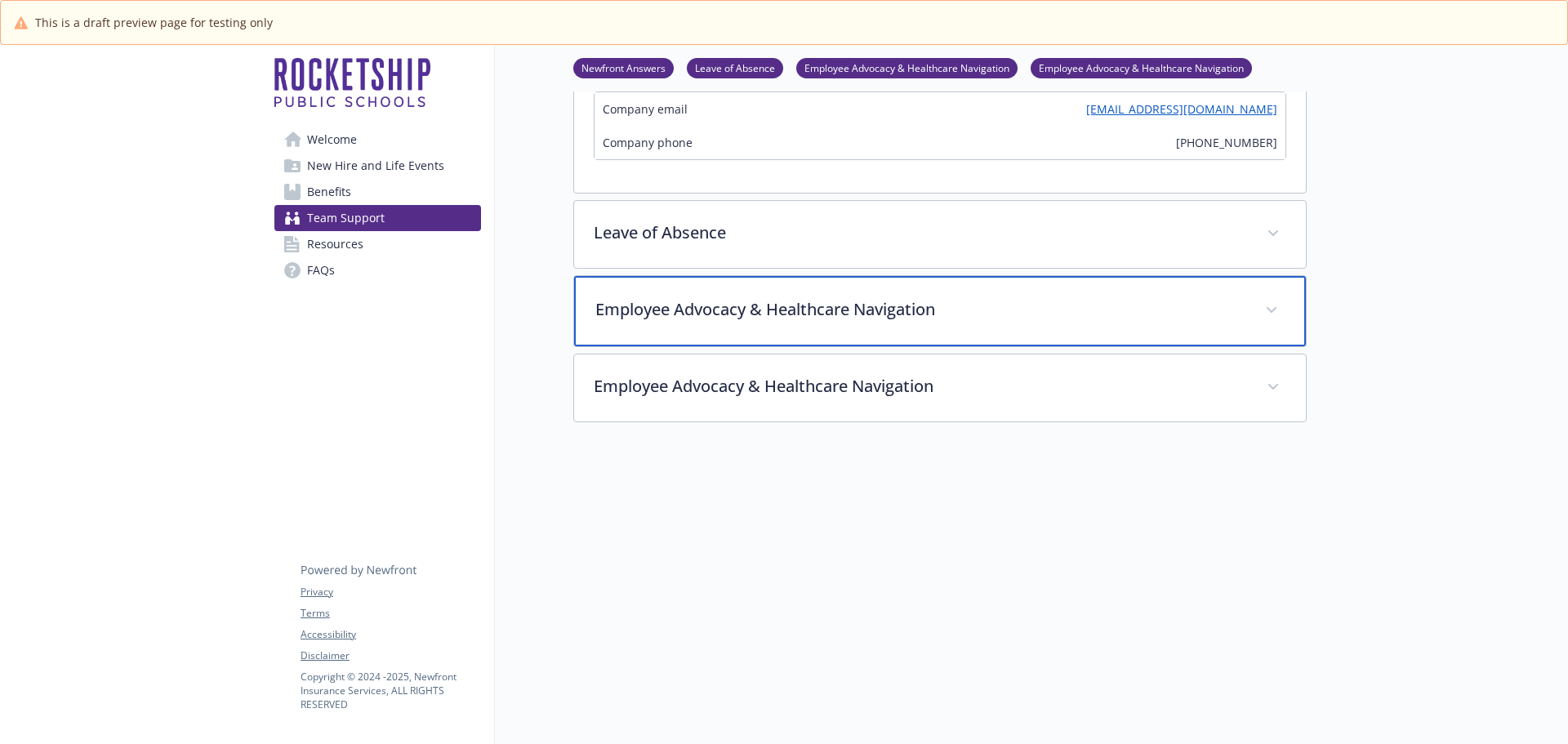
click at [1278, 298] on span at bounding box center [1271, 310] width 26 height 26
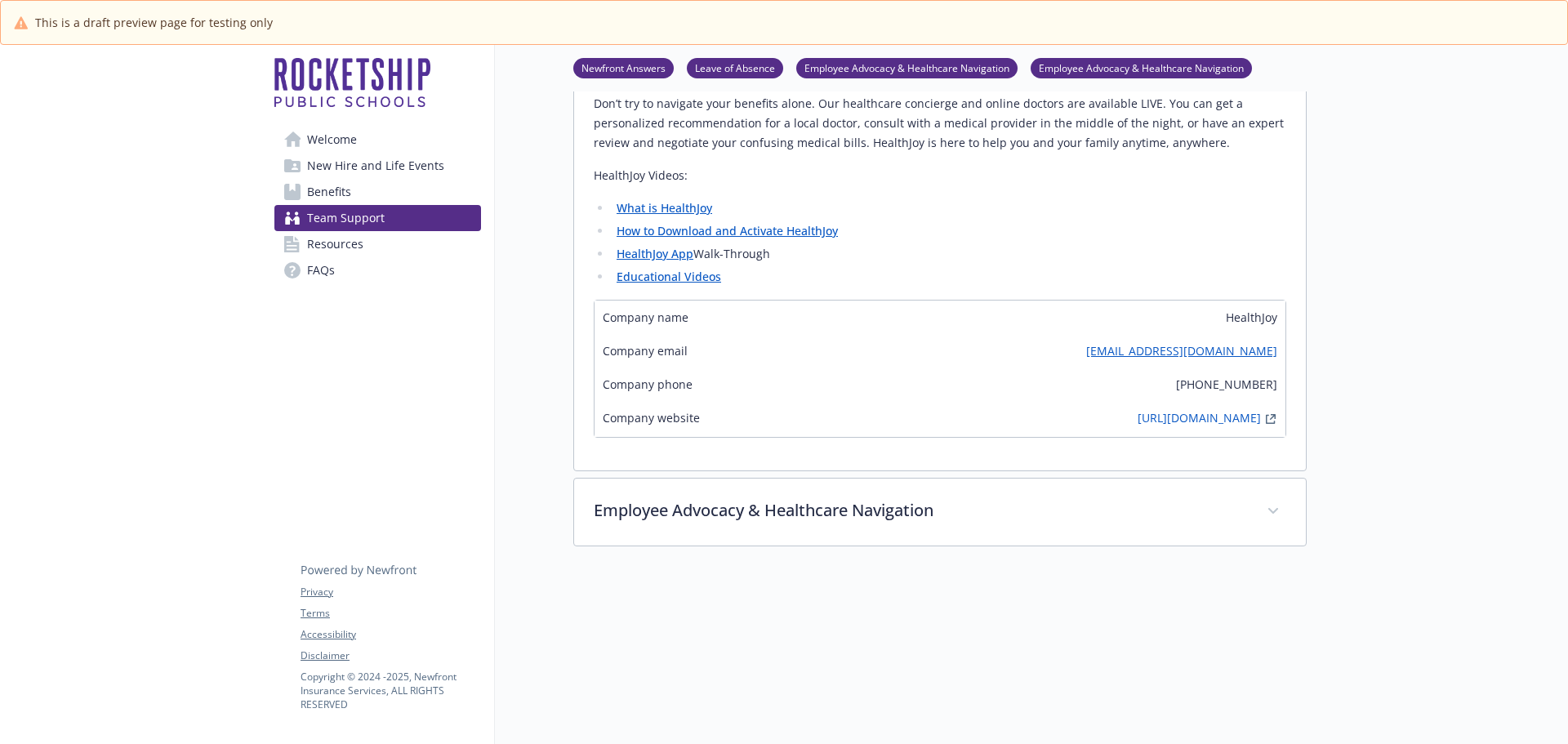
scroll to position [687, 0]
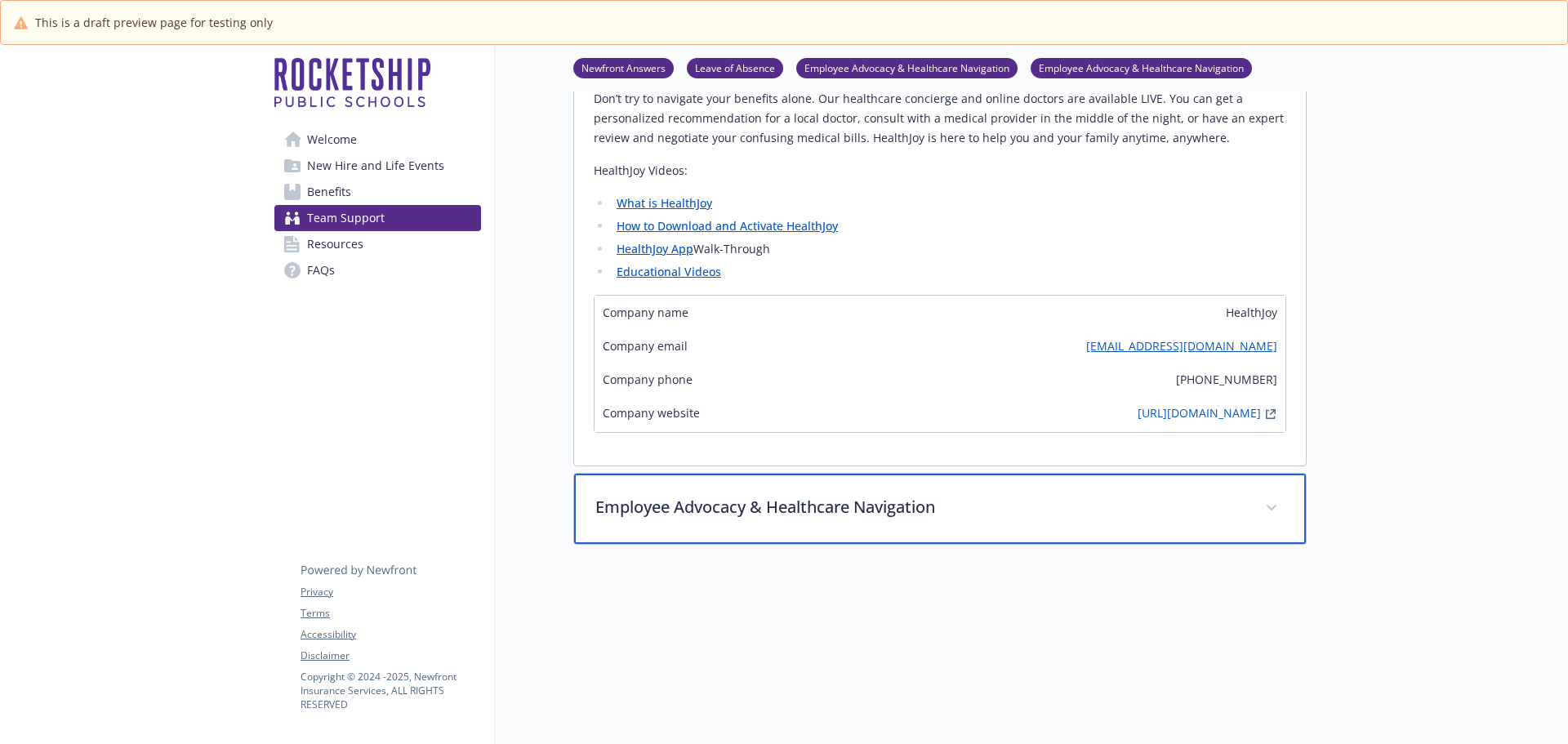
click at [1269, 517] on span at bounding box center [1271, 508] width 26 height 26
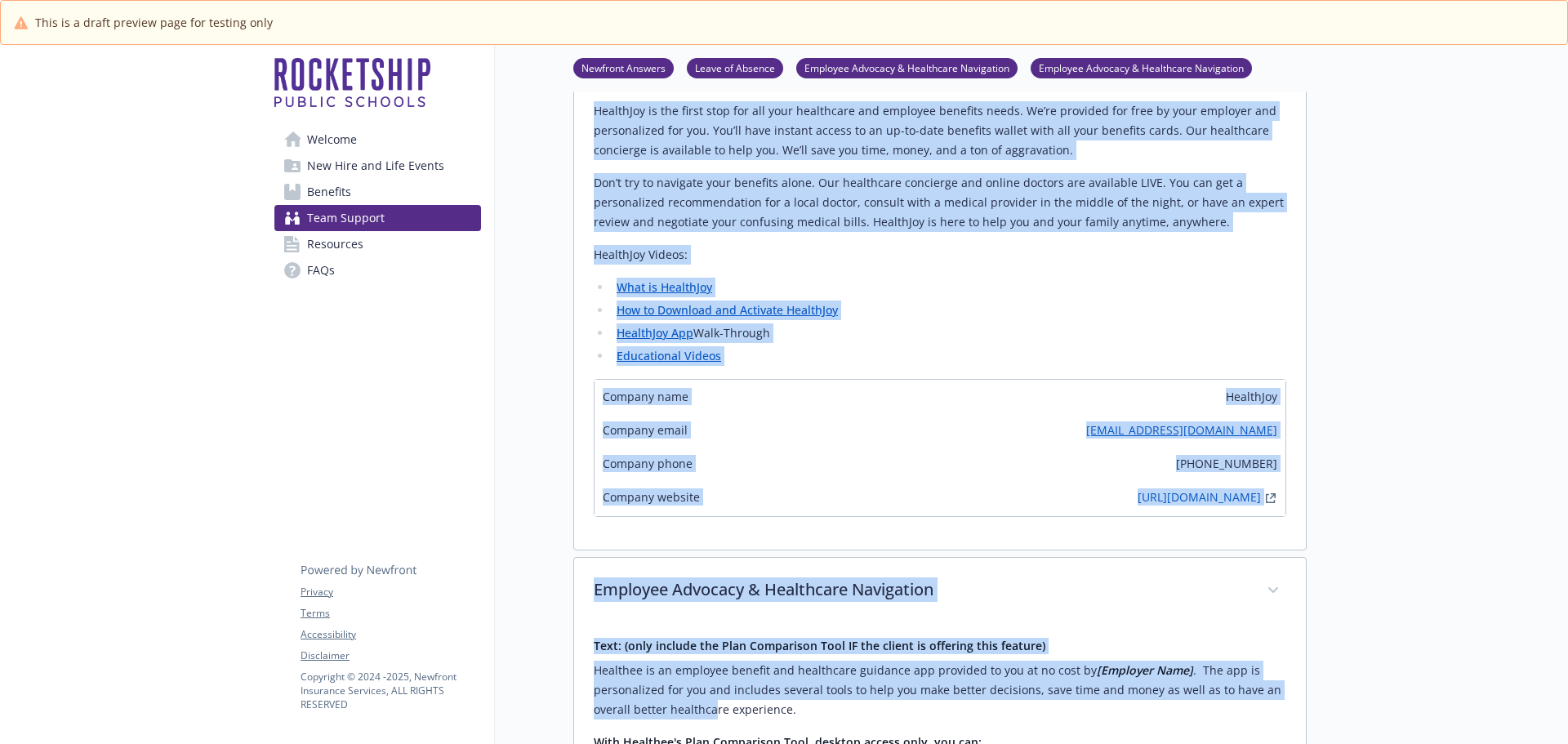
scroll to position [620, 0]
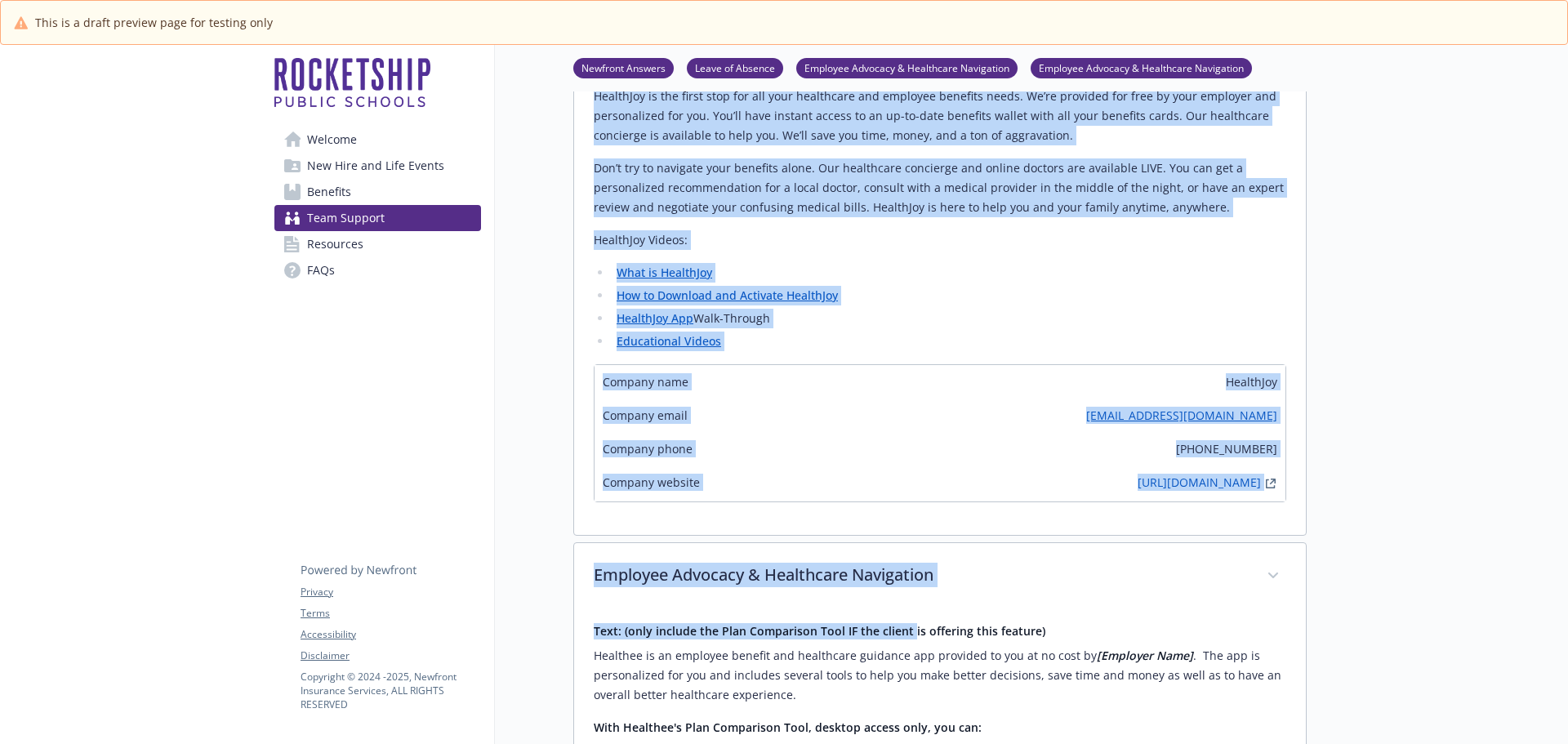
drag, startPoint x: 625, startPoint y: 328, endPoint x: 911, endPoint y: 642, distance: 424.7
click at [910, 640] on div "Newfront Answers Company email [EMAIL_ADDRESS][DOMAIN_NAME] Company phone [PHON…" at bounding box center [939, 583] width 733 height 1691
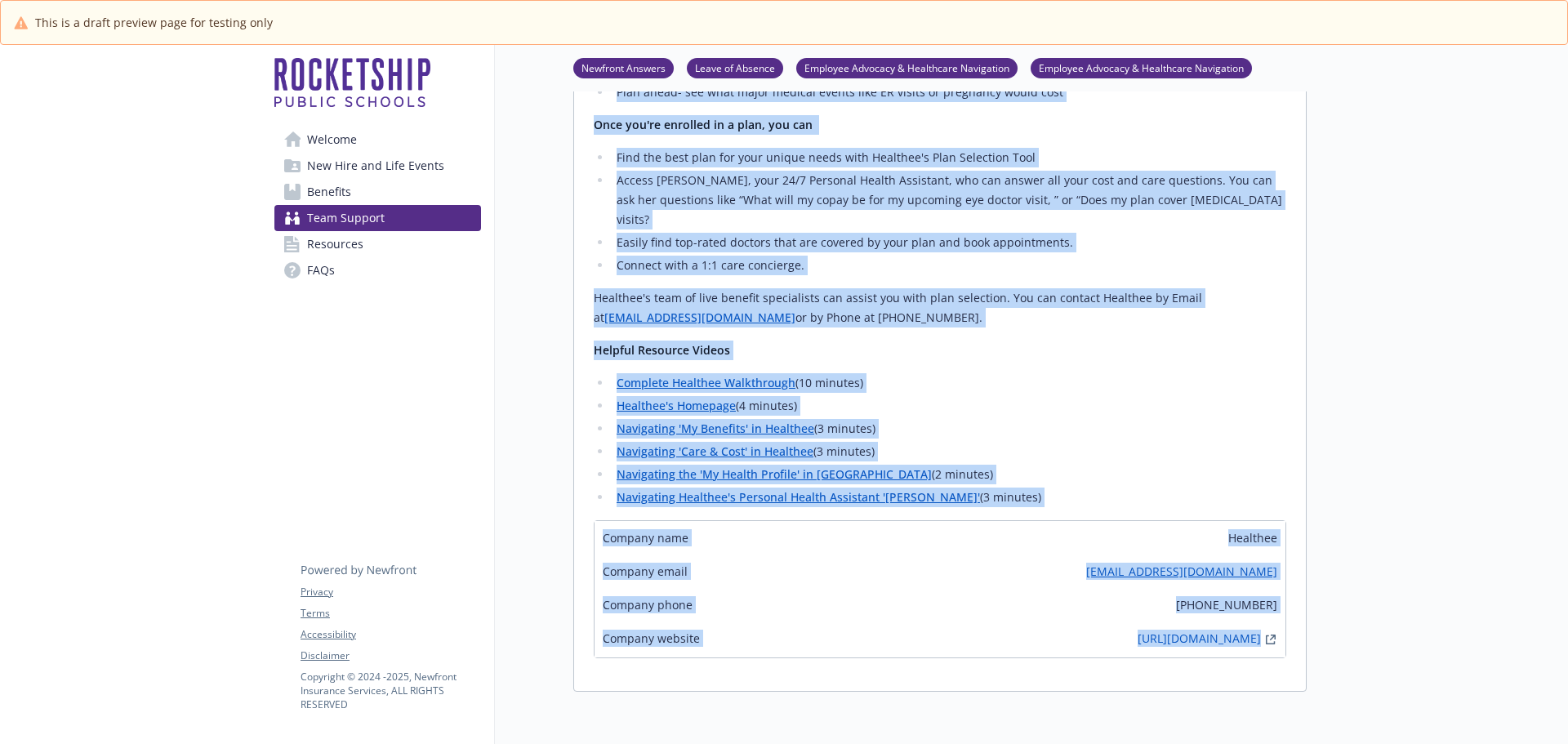
scroll to position [1368, 0]
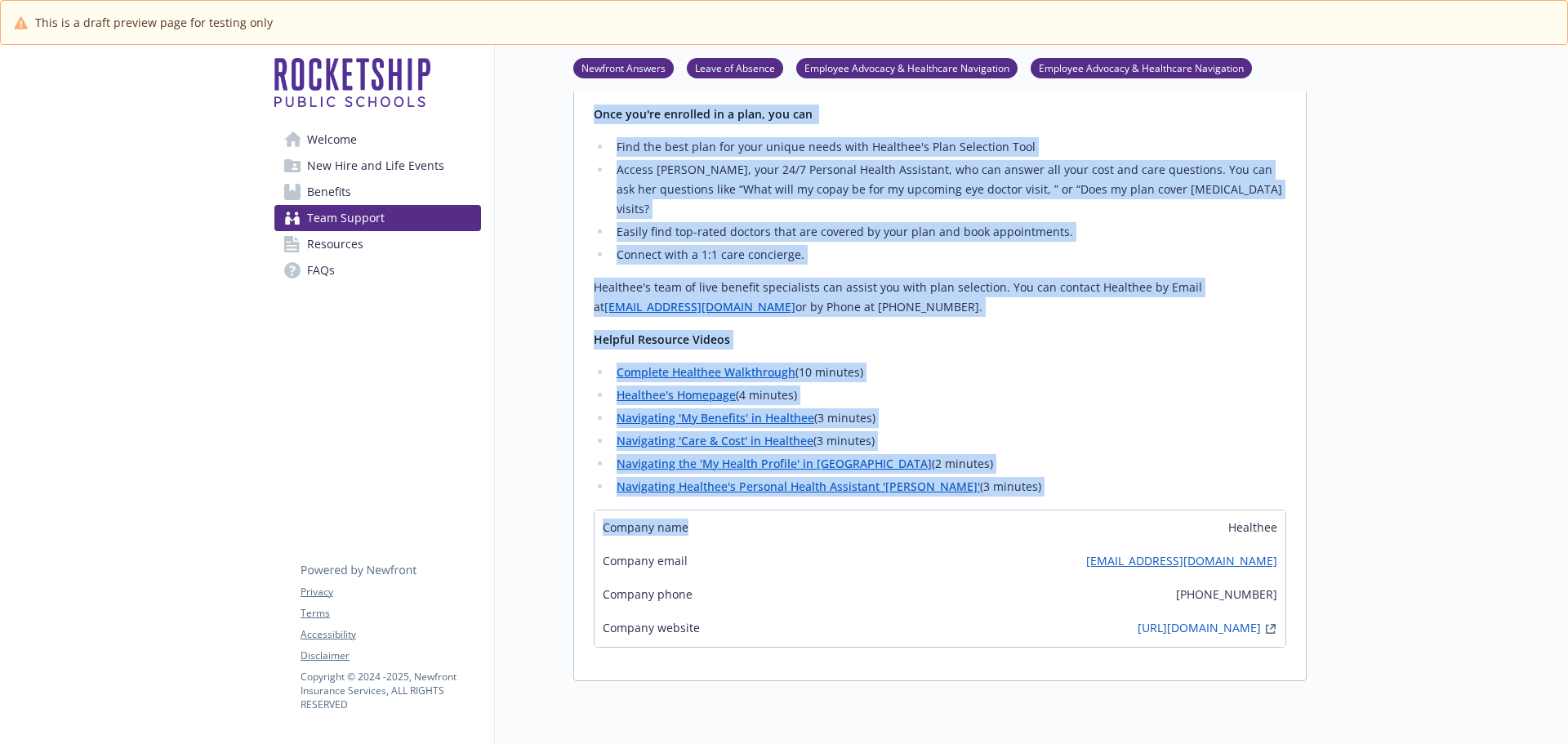
drag, startPoint x: 592, startPoint y: 278, endPoint x: 780, endPoint y: 485, distance: 279.6
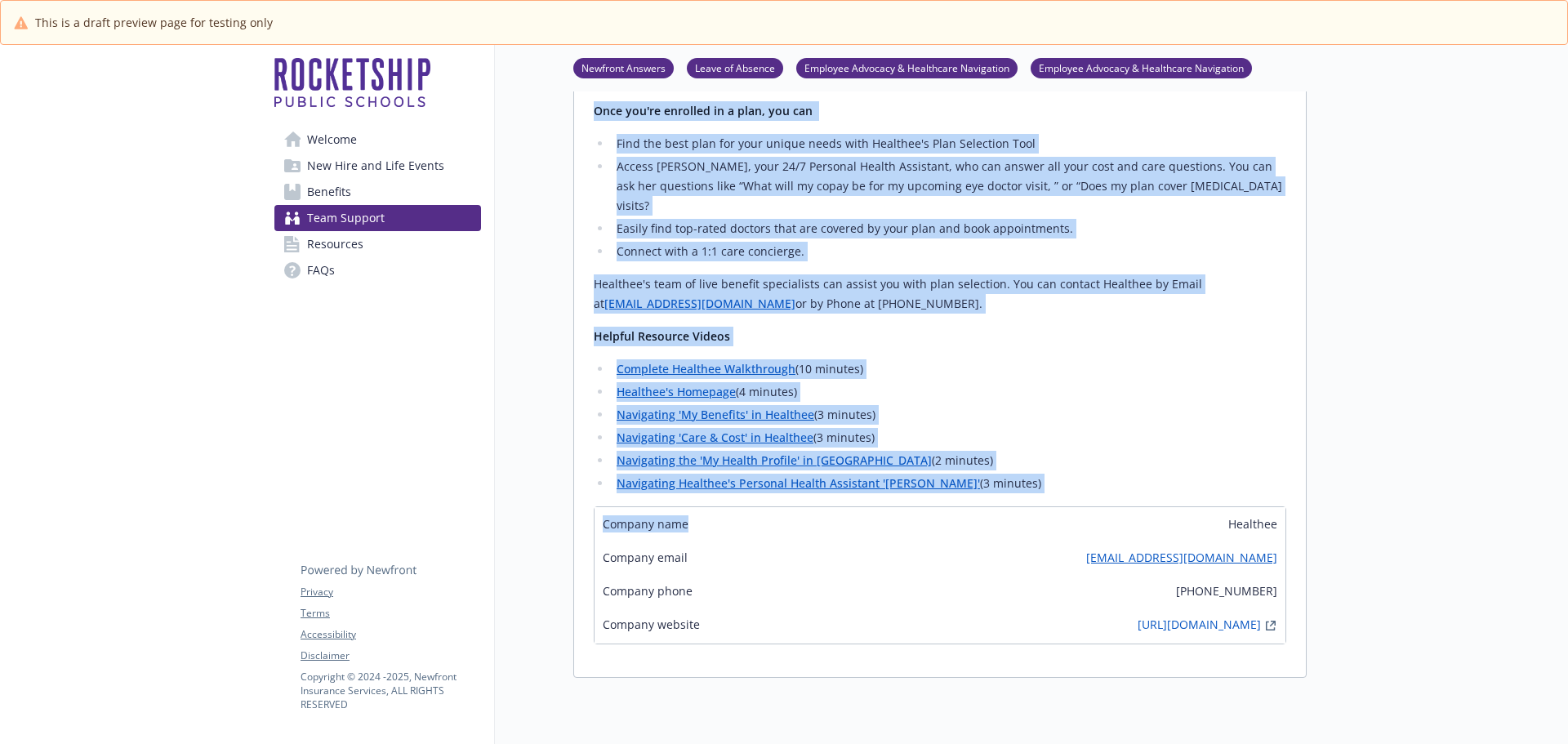
click at [853, 359] on li "Complete Healthee Walkthrough (10 minutes)" at bounding box center [949, 369] width 674 height 19
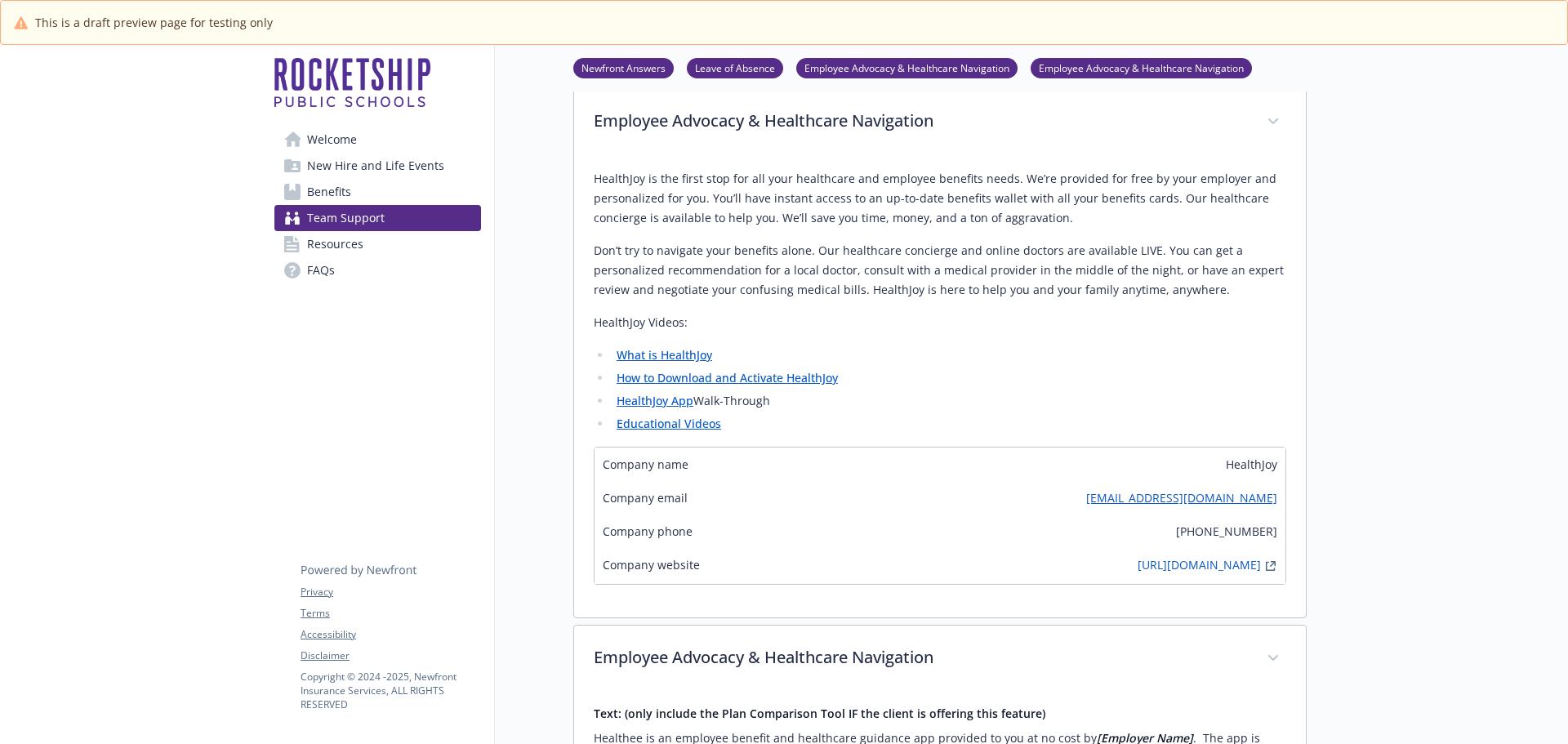
scroll to position [470, 0]
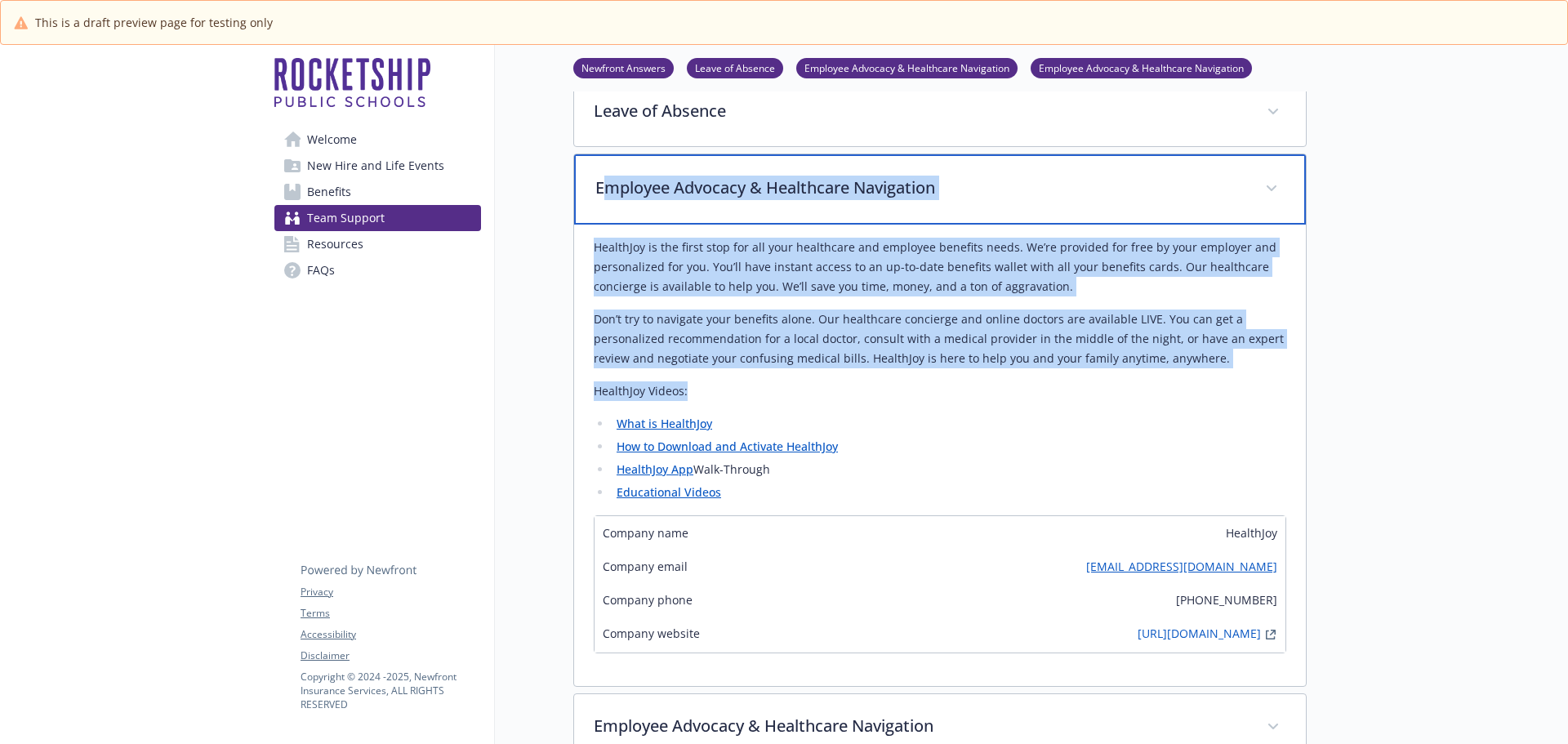
drag, startPoint x: 592, startPoint y: 179, endPoint x: 716, endPoint y: 390, distance: 244.7
click at [716, 390] on div "Employee Advocacy & Healthcare Navigation HealthJoy is the first stop for all y…" at bounding box center [939, 420] width 733 height 534
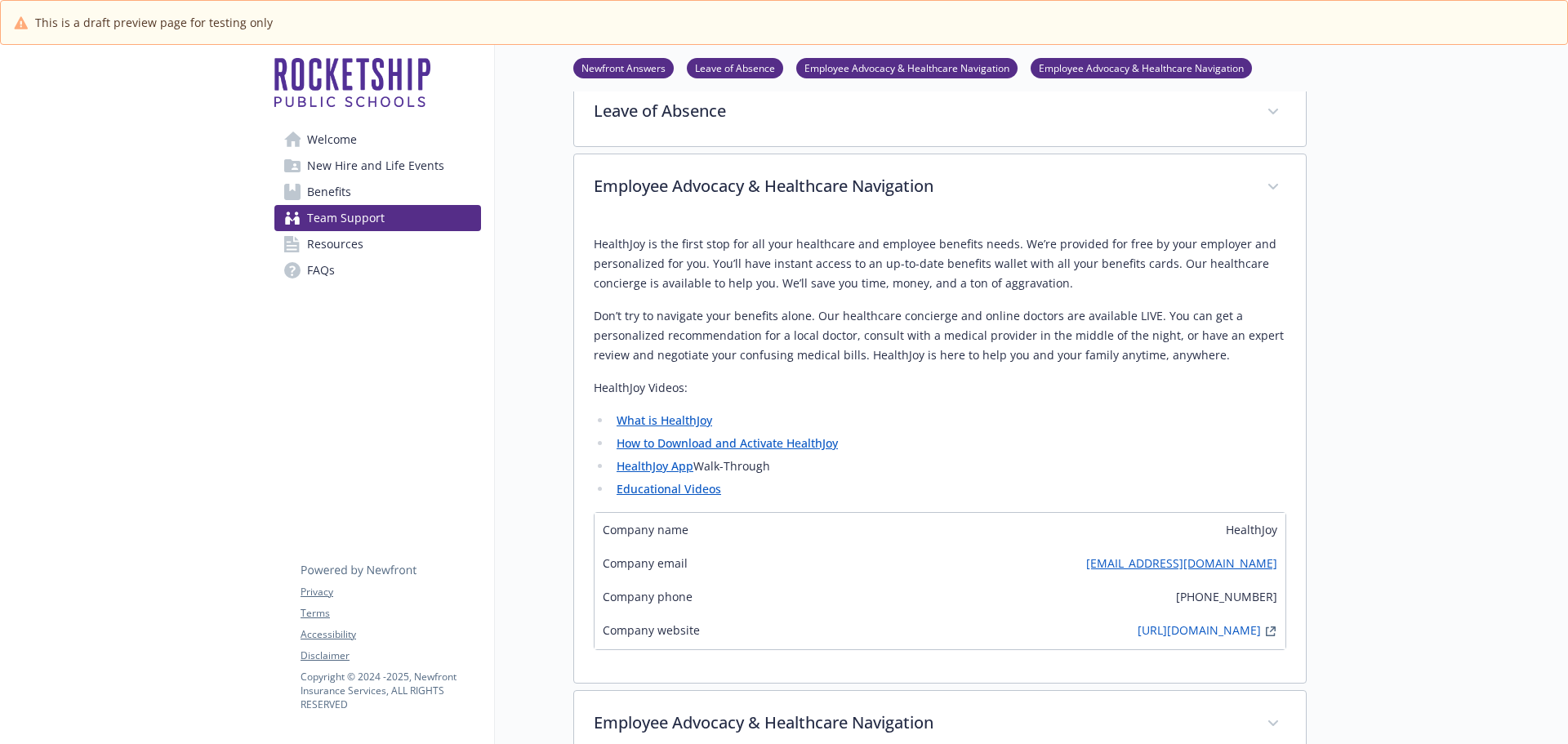
drag, startPoint x: 1374, startPoint y: 464, endPoint x: 1365, endPoint y: 457, distance: 11.4
click at [1374, 464] on div at bounding box center [1437, 736] width 261 height 2323
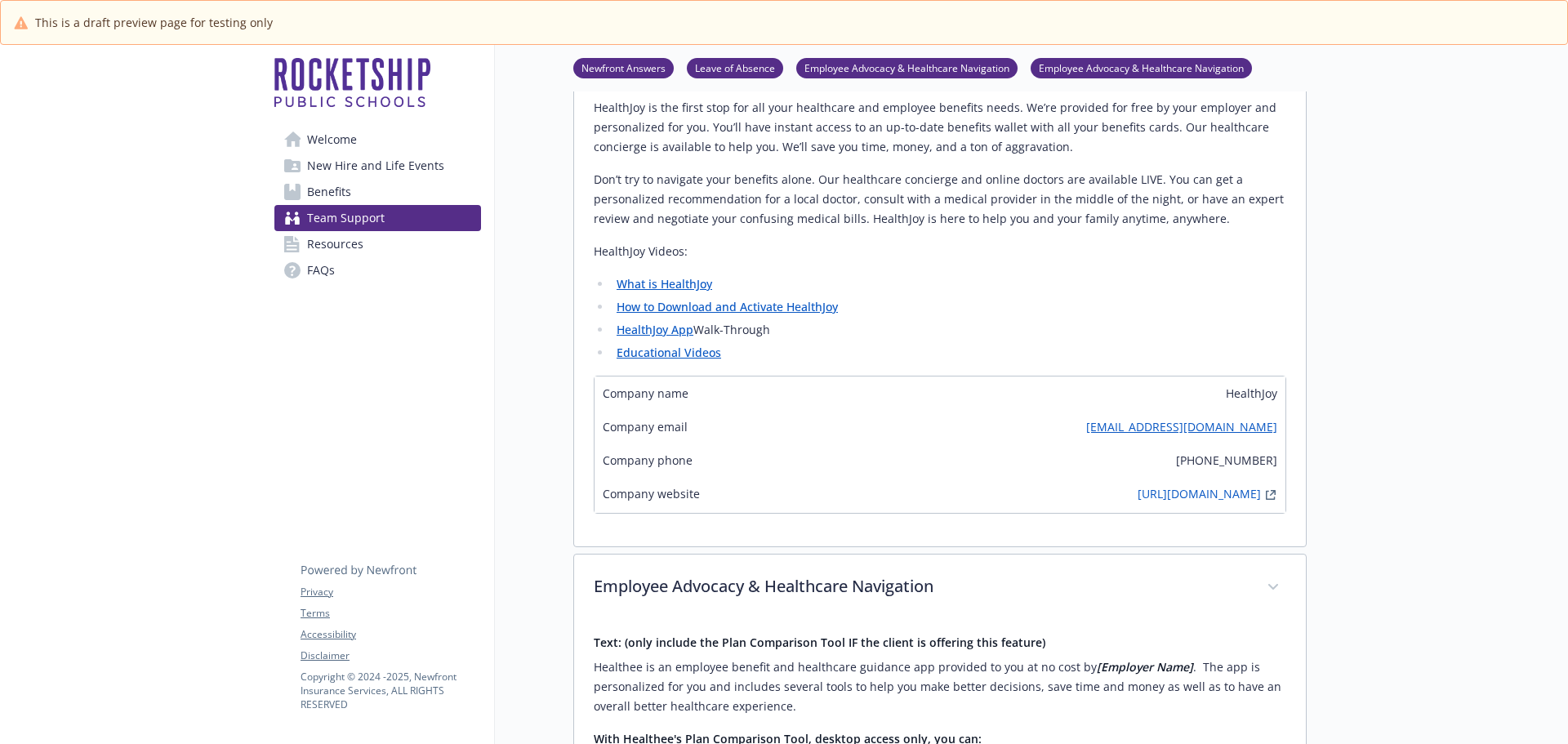
scroll to position [959, 0]
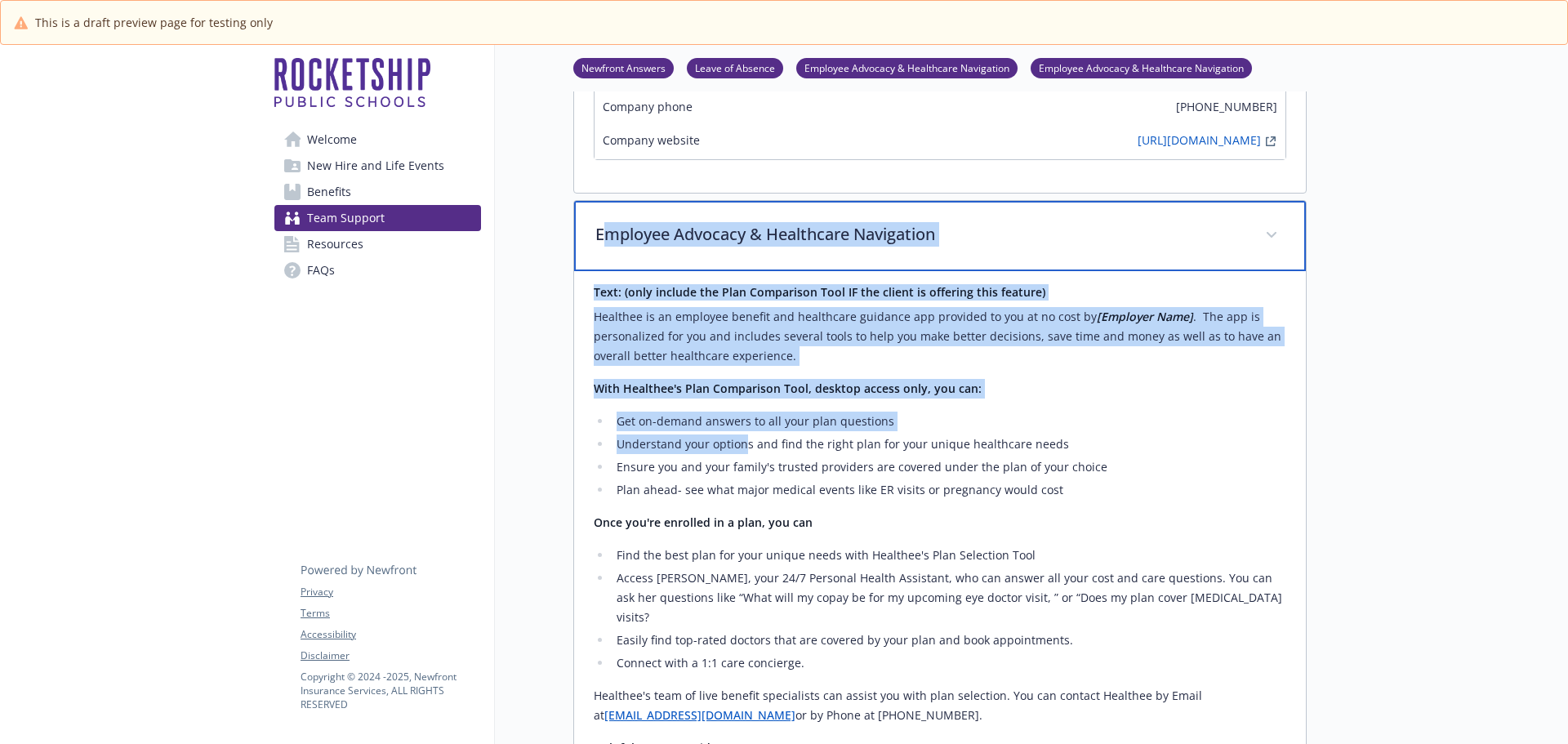
drag, startPoint x: 592, startPoint y: 227, endPoint x: 746, endPoint y: 440, distance: 262.8
click at [746, 440] on div "Employee Advocacy & Healthcare Navigation Text: (only include the Plan Comparis…" at bounding box center [939, 645] width 733 height 890
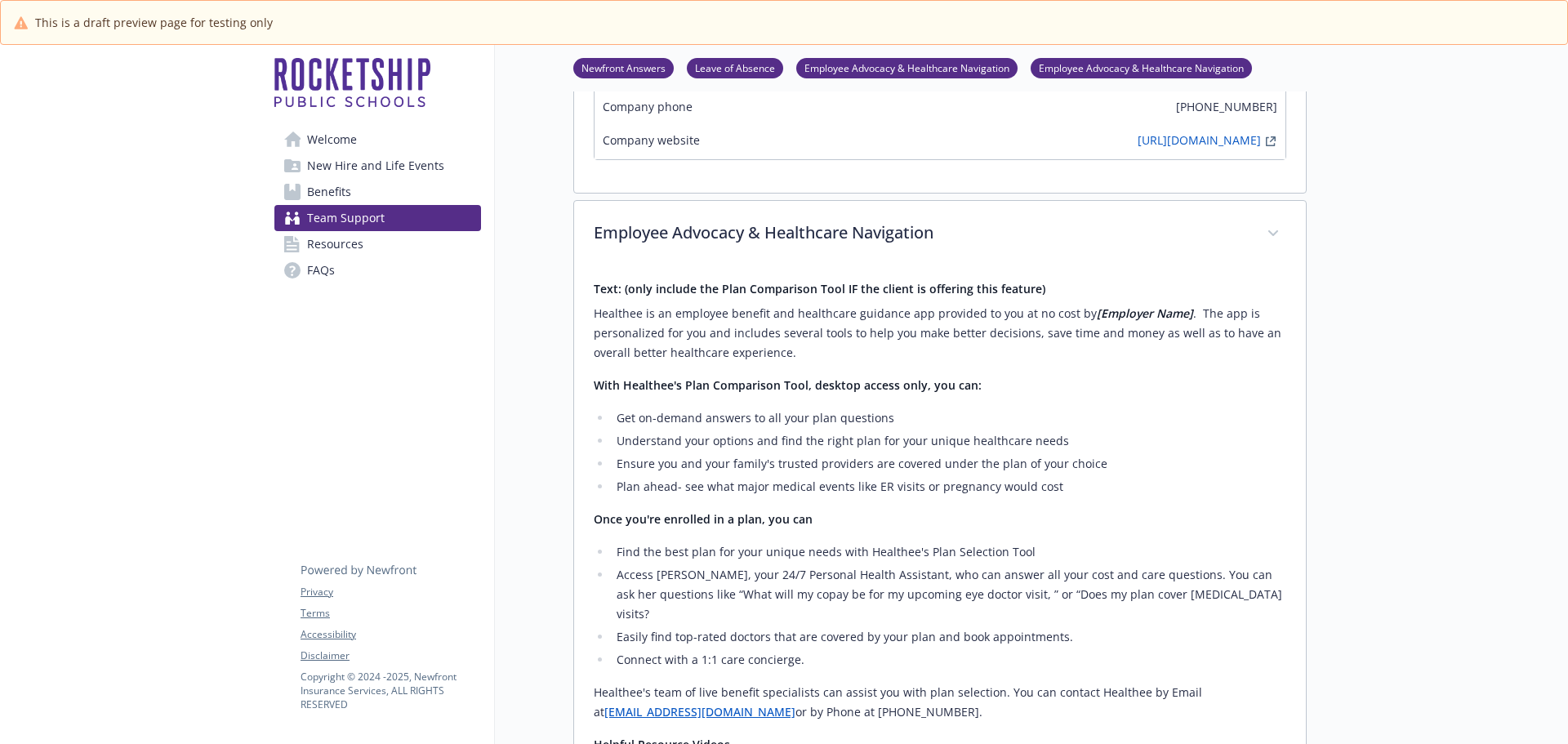
click at [1432, 510] on div at bounding box center [1437, 247] width 261 height 2323
click at [1406, 369] on div at bounding box center [1437, 247] width 261 height 2323
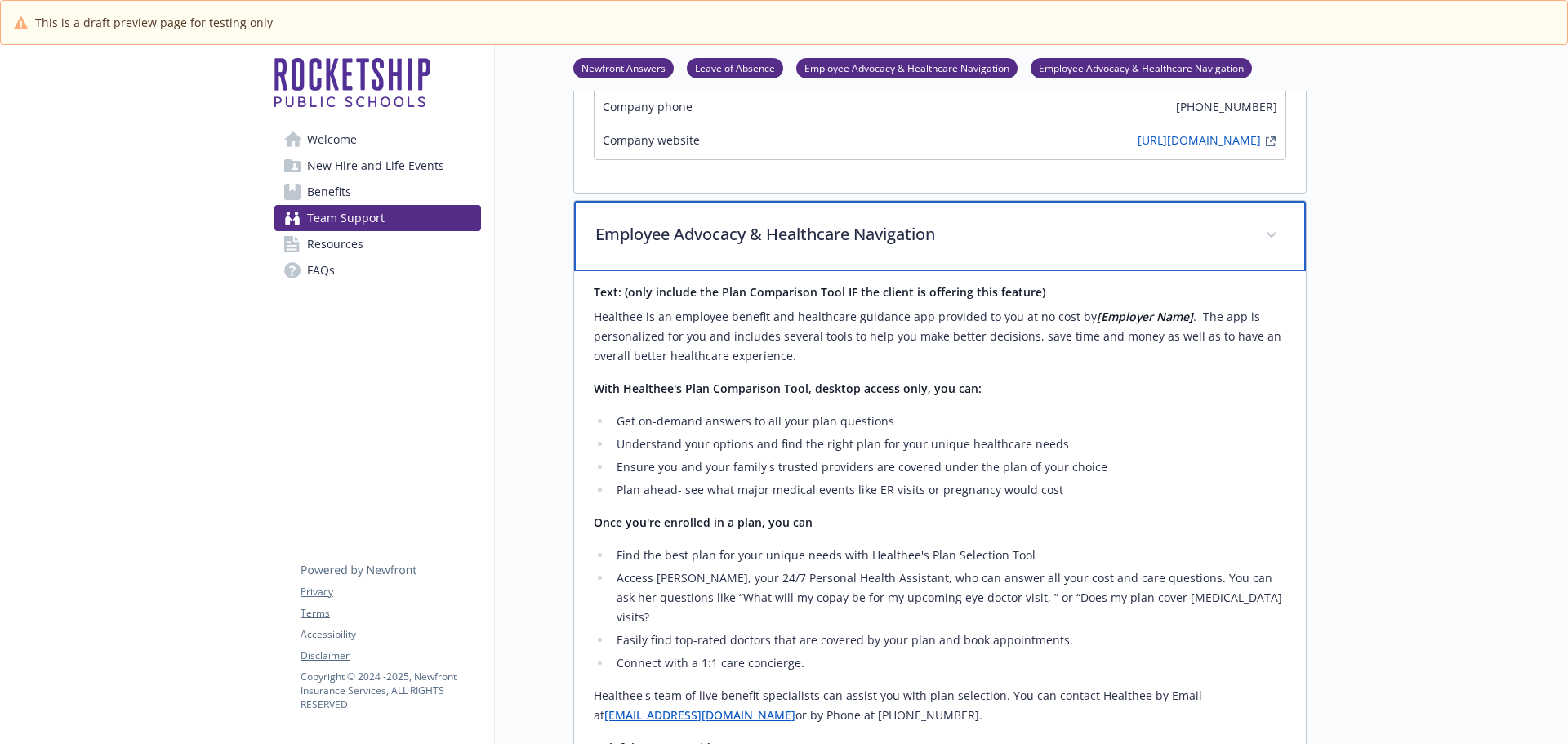
click at [1266, 228] on span at bounding box center [1271, 235] width 26 height 26
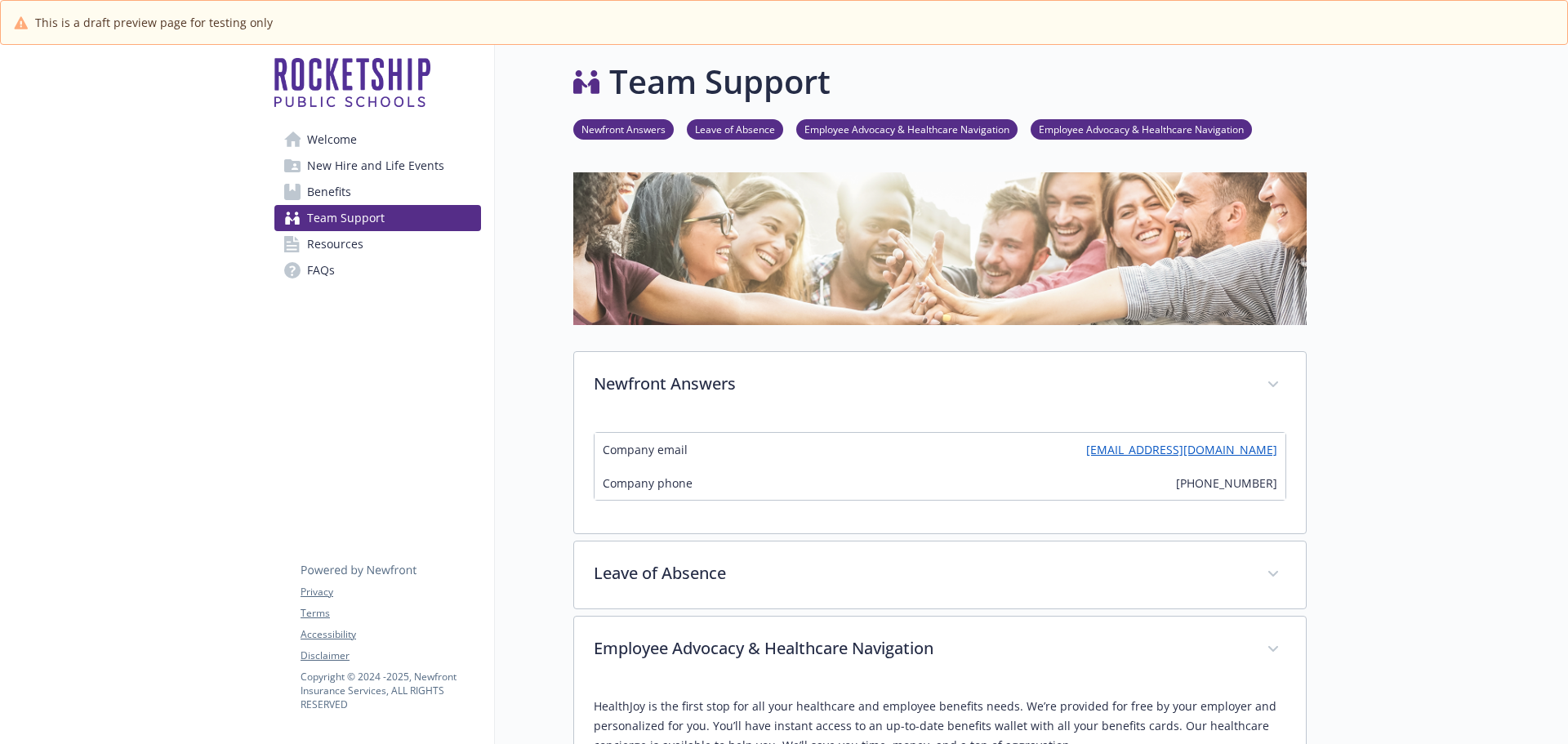
scroll to position [0, 0]
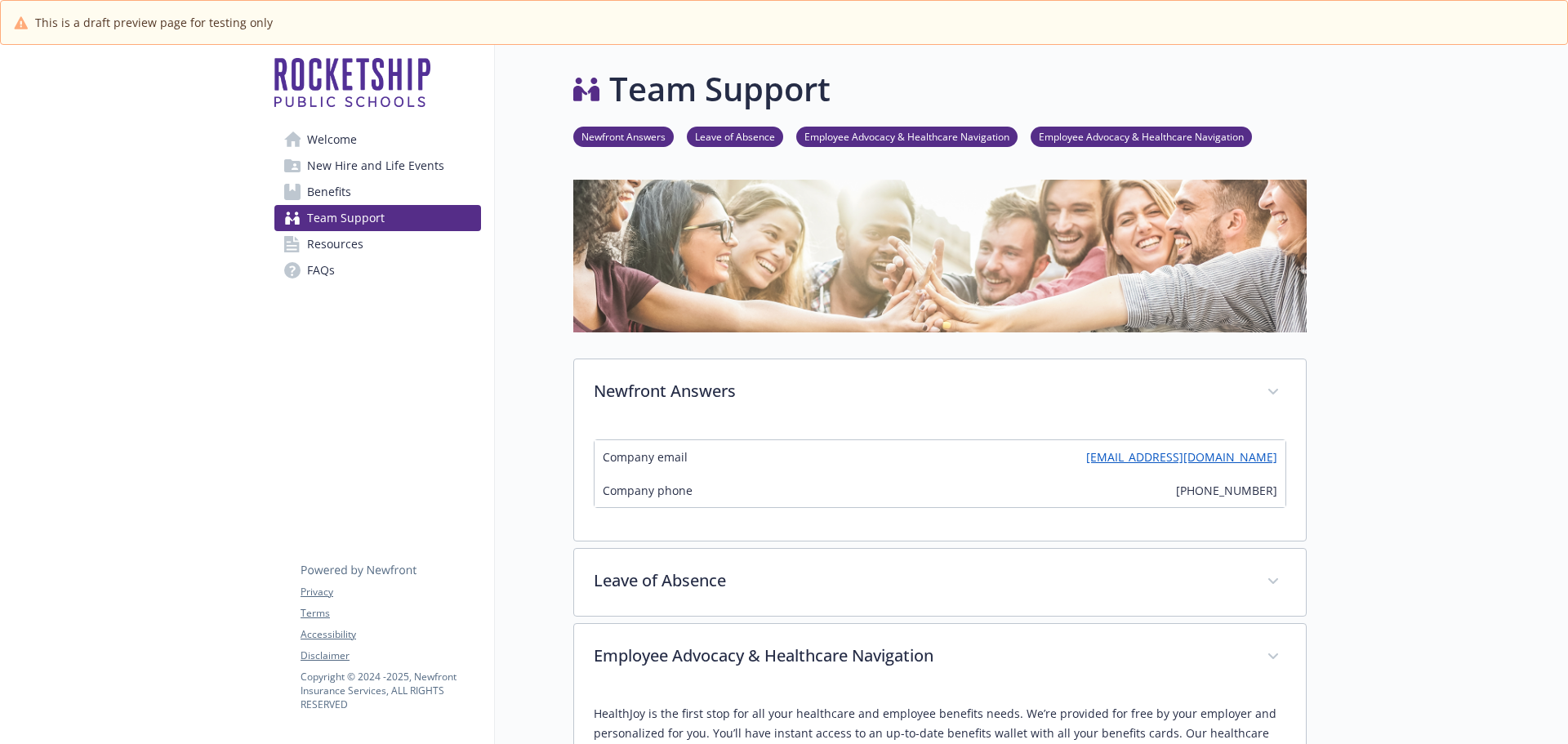
click at [347, 245] on span "Resources" at bounding box center [335, 244] width 56 height 26
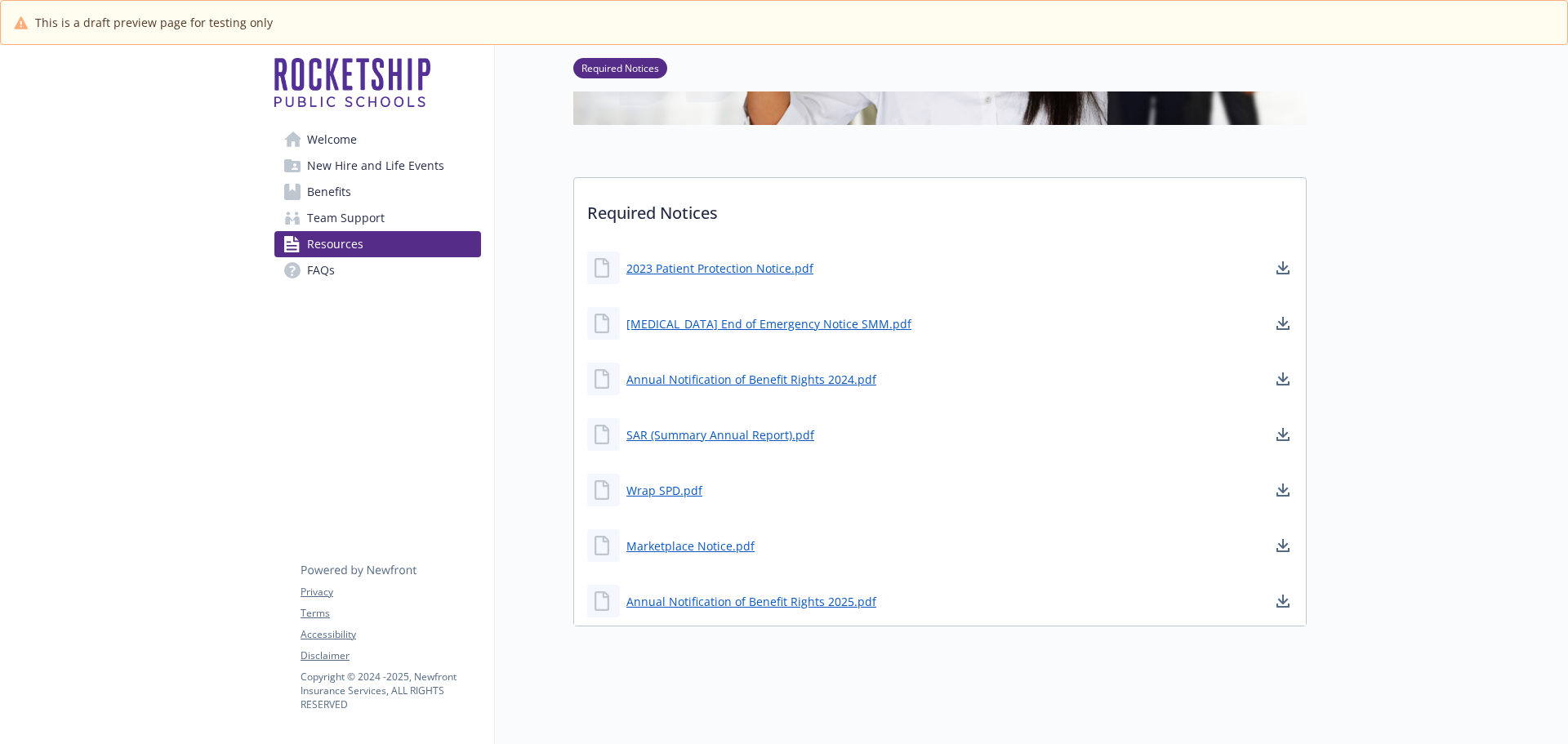
scroll to position [360, 0]
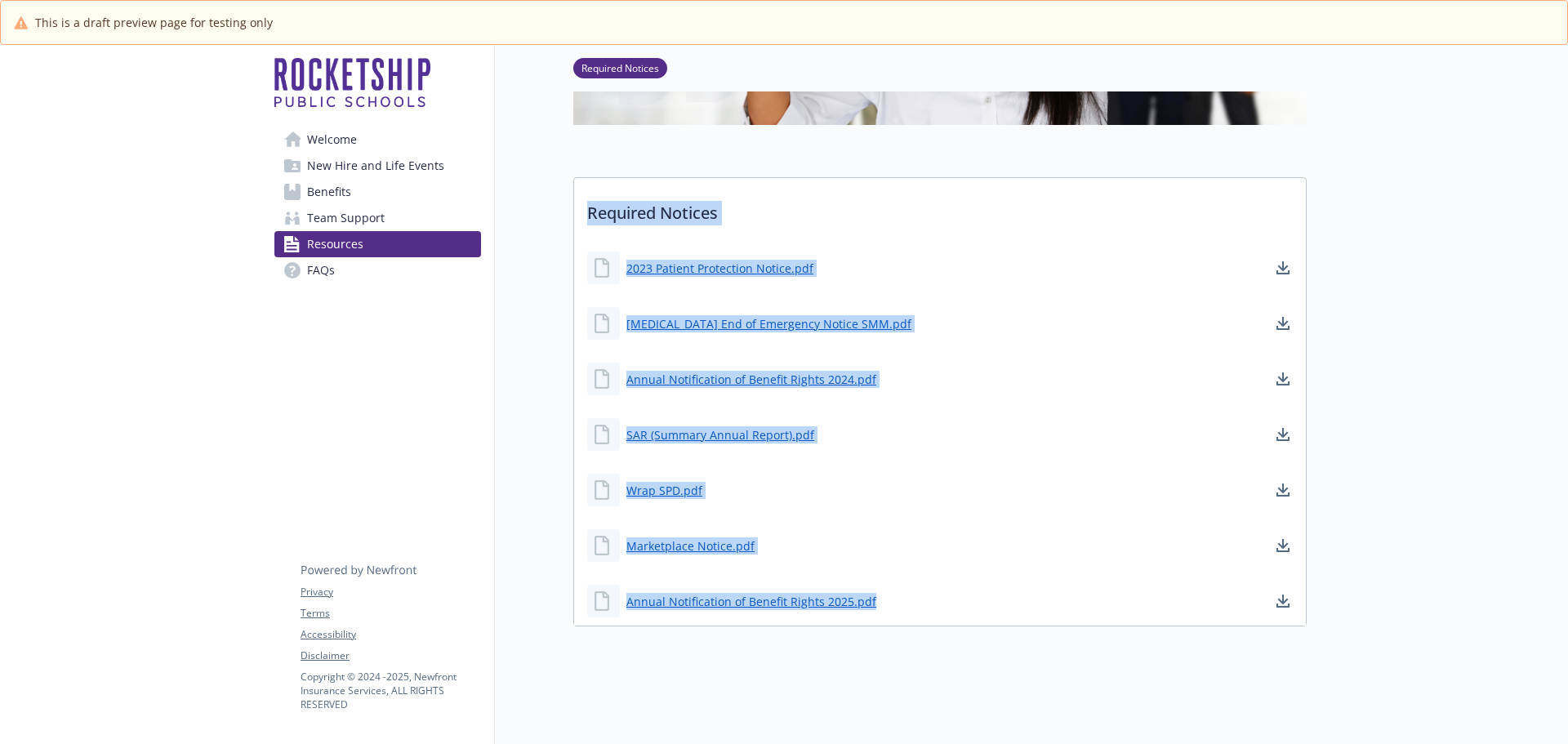
drag, startPoint x: 592, startPoint y: 201, endPoint x: 890, endPoint y: 577, distance: 479.8
click at [890, 577] on div "Required Notices 2023 Patient Protection Notice.pdf [MEDICAL_DATA] End of Emerg…" at bounding box center [939, 402] width 733 height 449
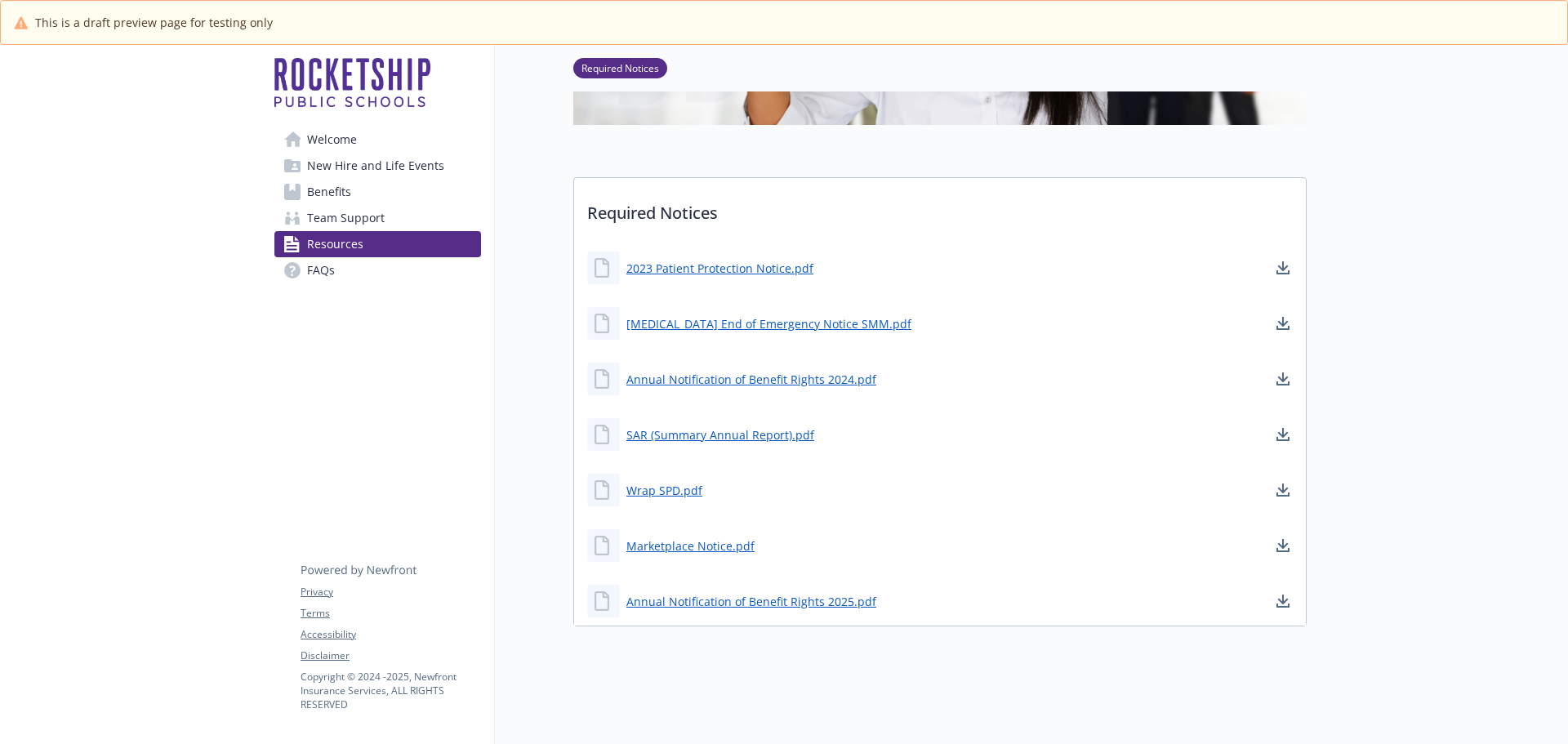
click at [1539, 445] on div at bounding box center [1437, 221] width 261 height 1047
click at [1431, 419] on div at bounding box center [1437, 221] width 261 height 1047
click at [737, 260] on link "2023 Patient Protection Notice.pdf" at bounding box center [721, 268] width 190 height 20
click at [1363, 436] on div at bounding box center [1437, 221] width 261 height 1047
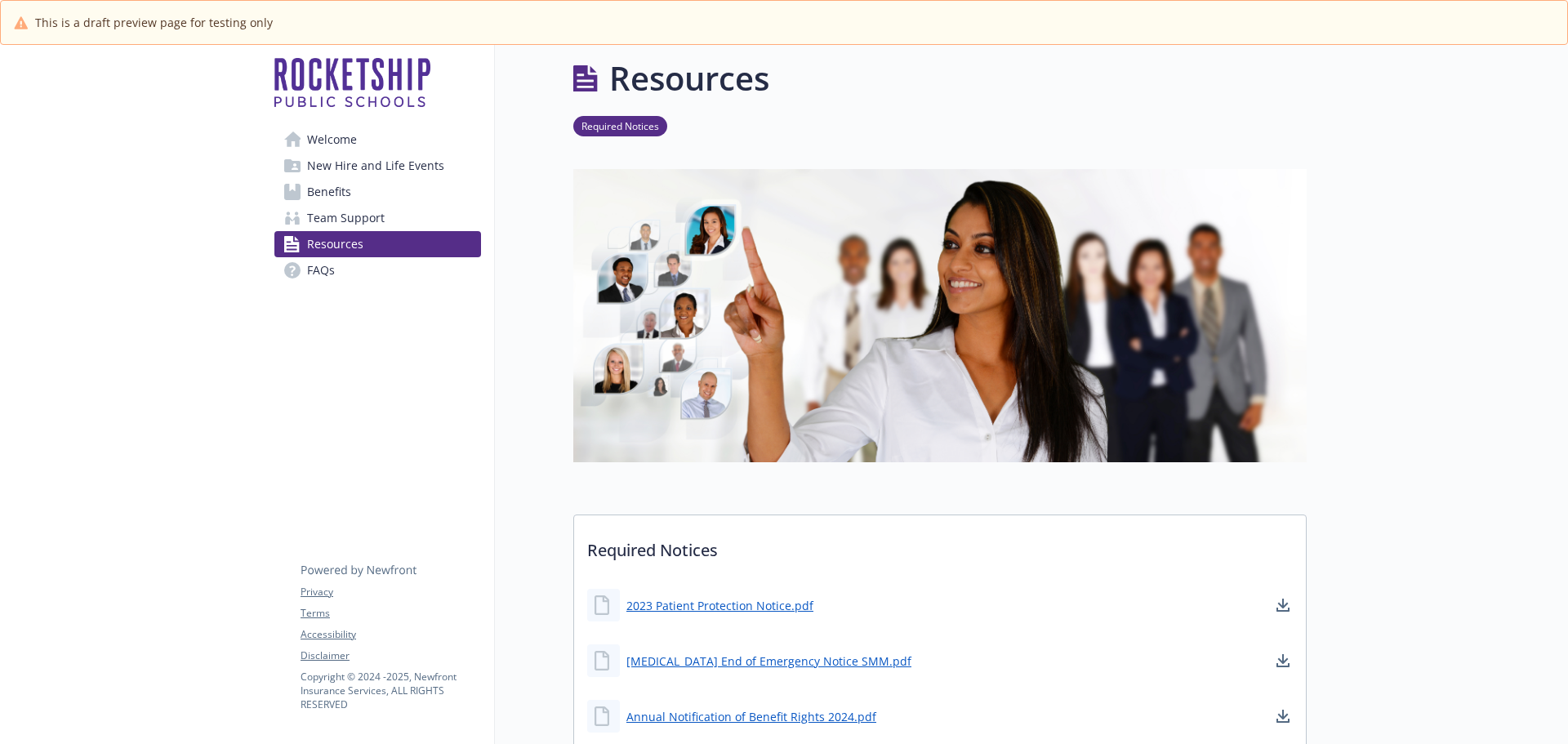
scroll to position [0, 0]
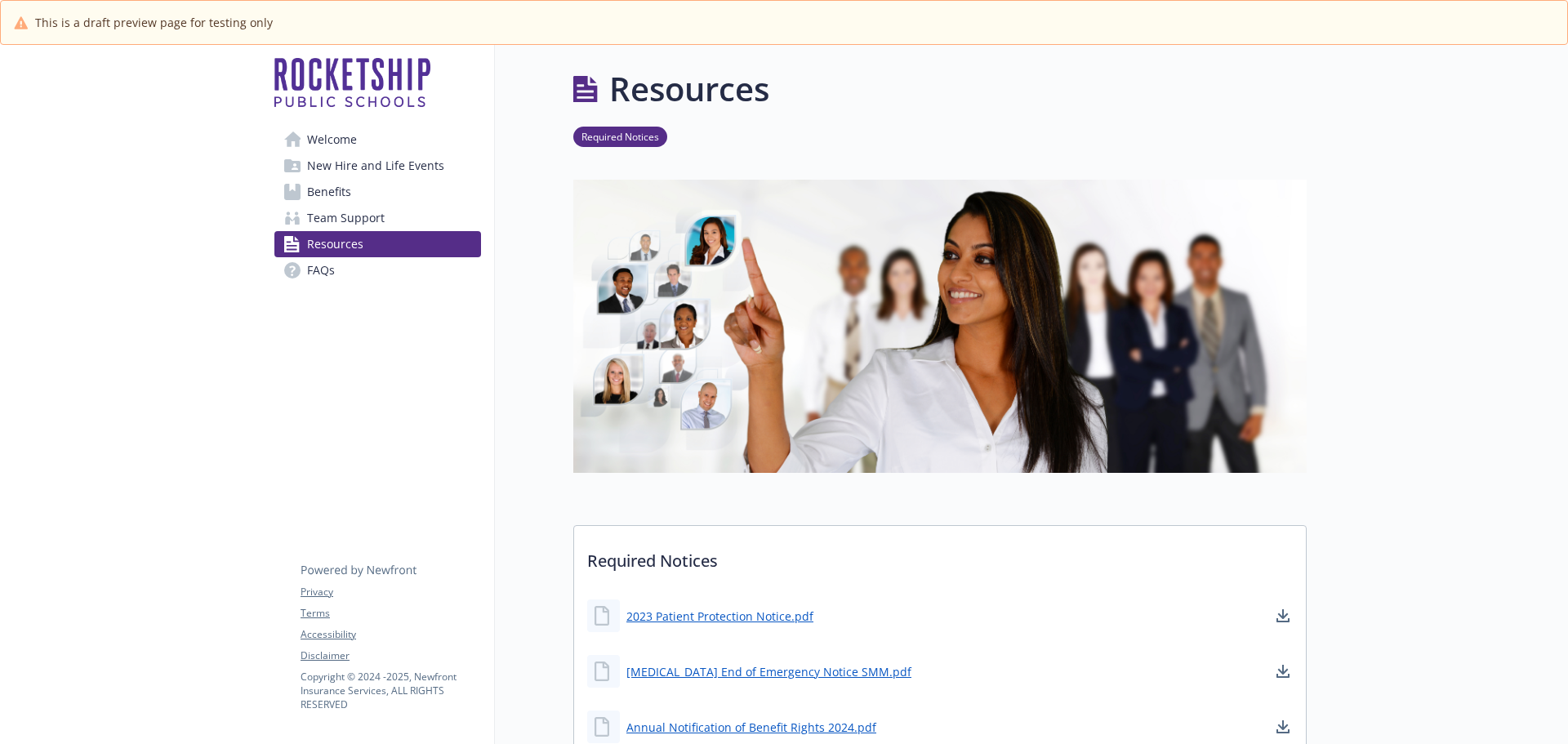
drag, startPoint x: 324, startPoint y: 268, endPoint x: 343, endPoint y: 286, distance: 26.2
click at [324, 268] on span "FAQs" at bounding box center [321, 270] width 28 height 26
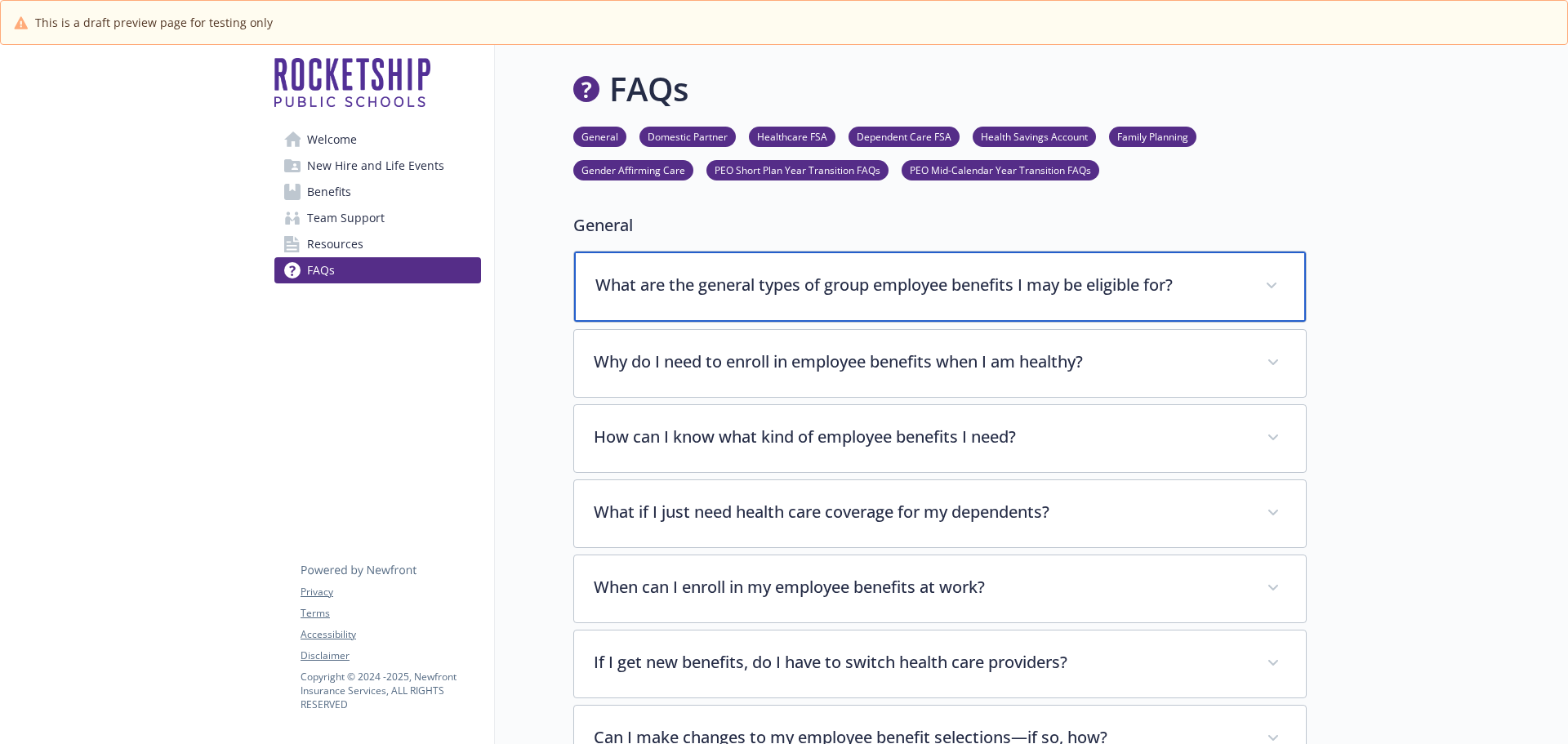
click at [935, 289] on p "What are the general types of group employee benefits I may be eligible for?" at bounding box center [920, 284] width 650 height 24
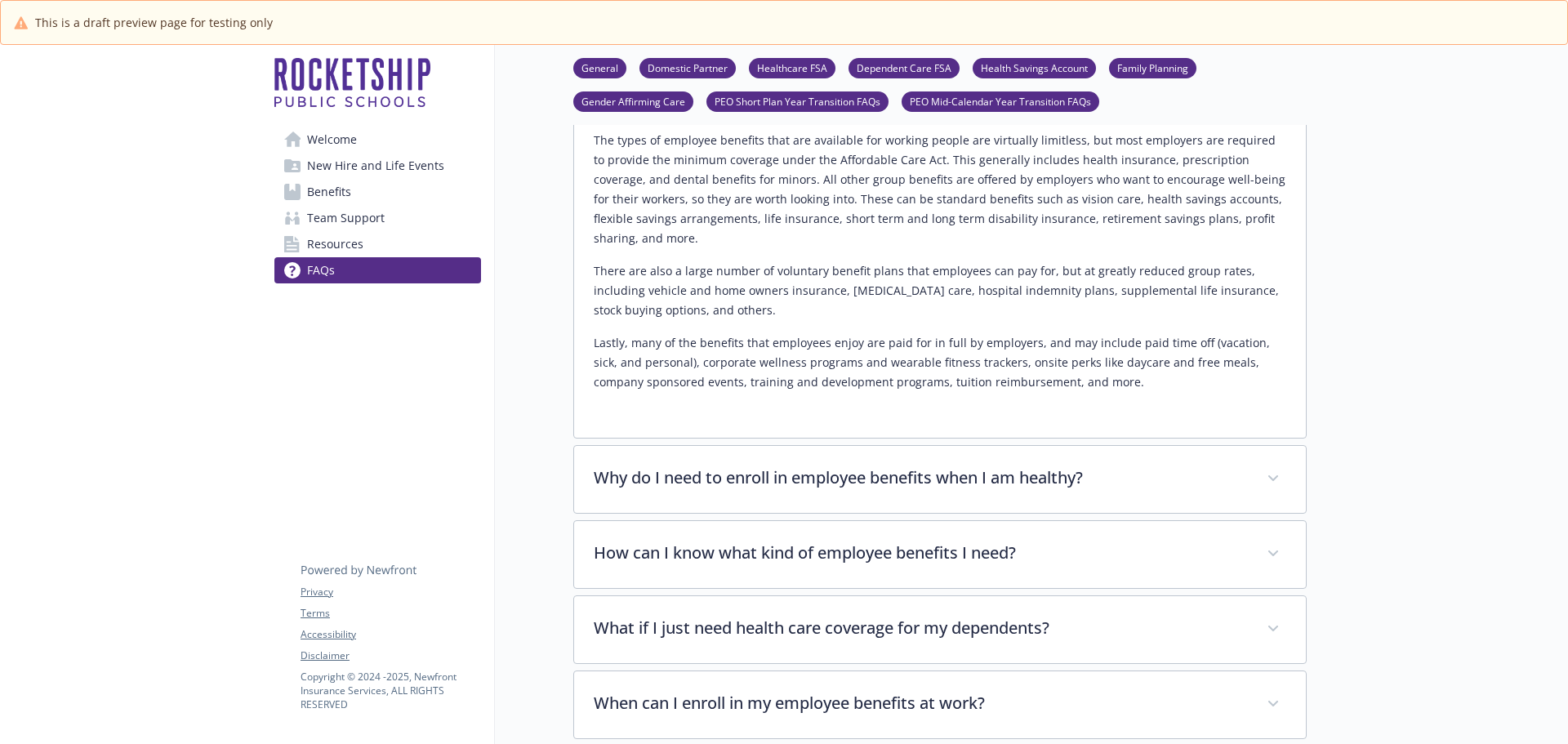
scroll to position [245, 0]
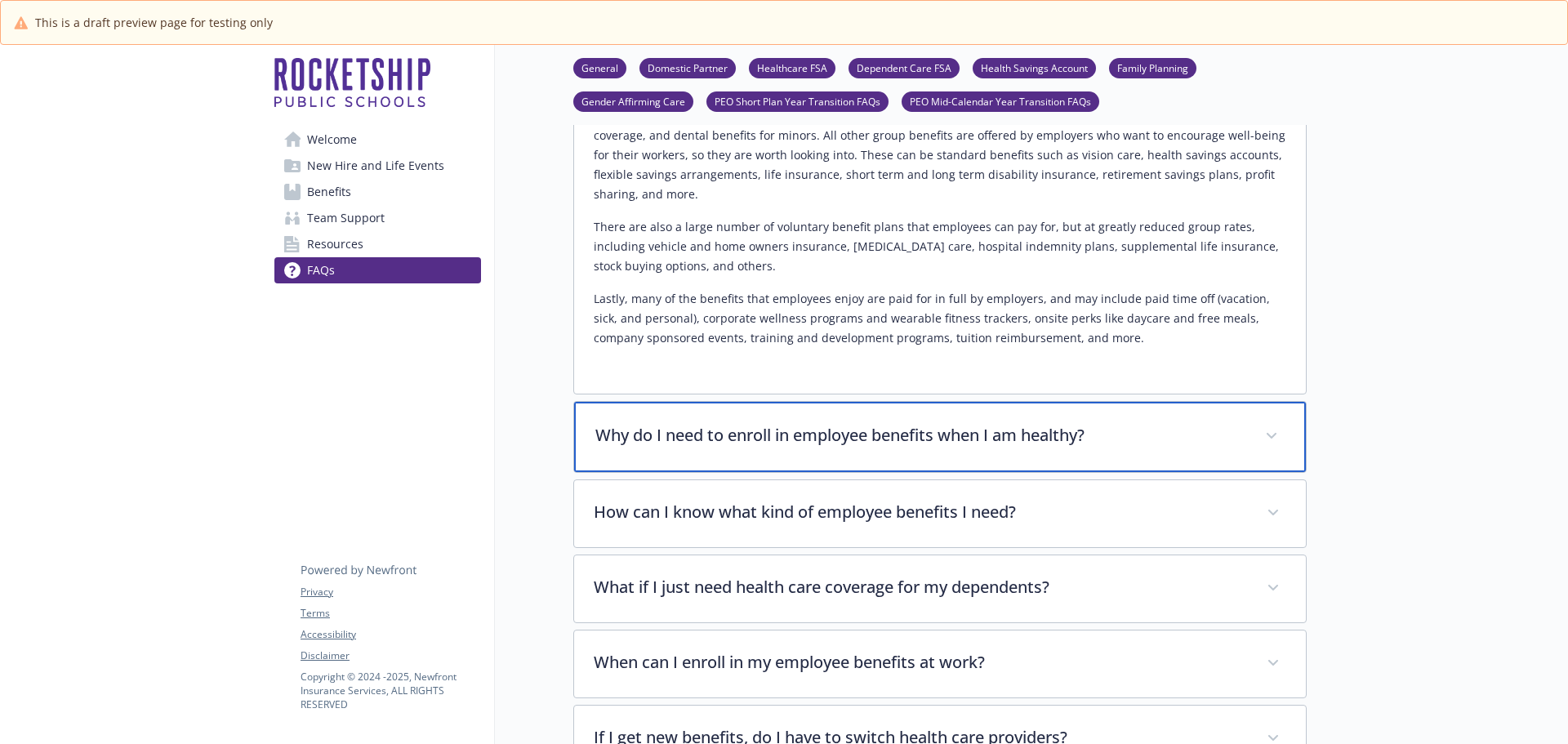
click at [842, 435] on p "Why do I need to enroll in employee benefits when I am healthy?" at bounding box center [920, 435] width 650 height 24
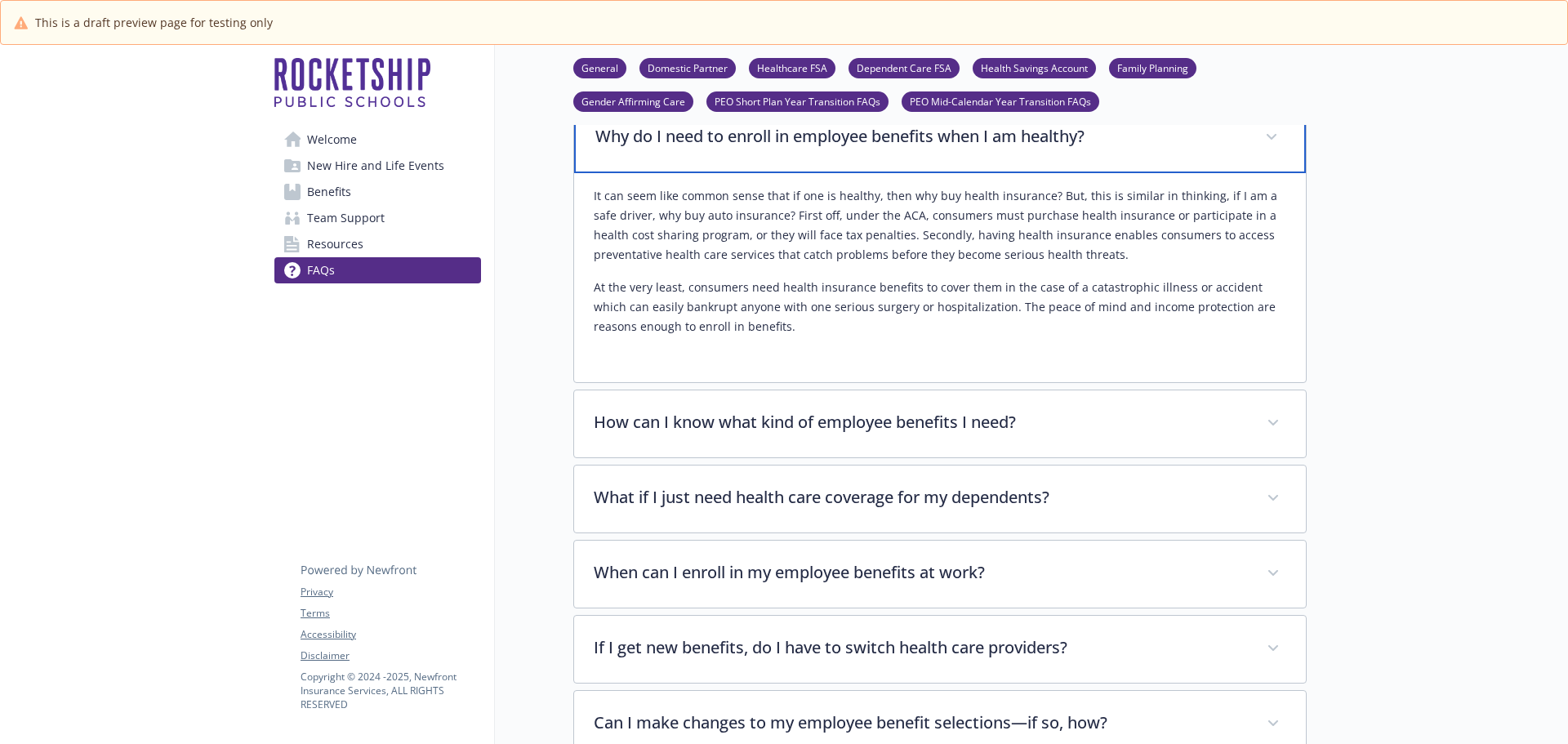
scroll to position [571, 0]
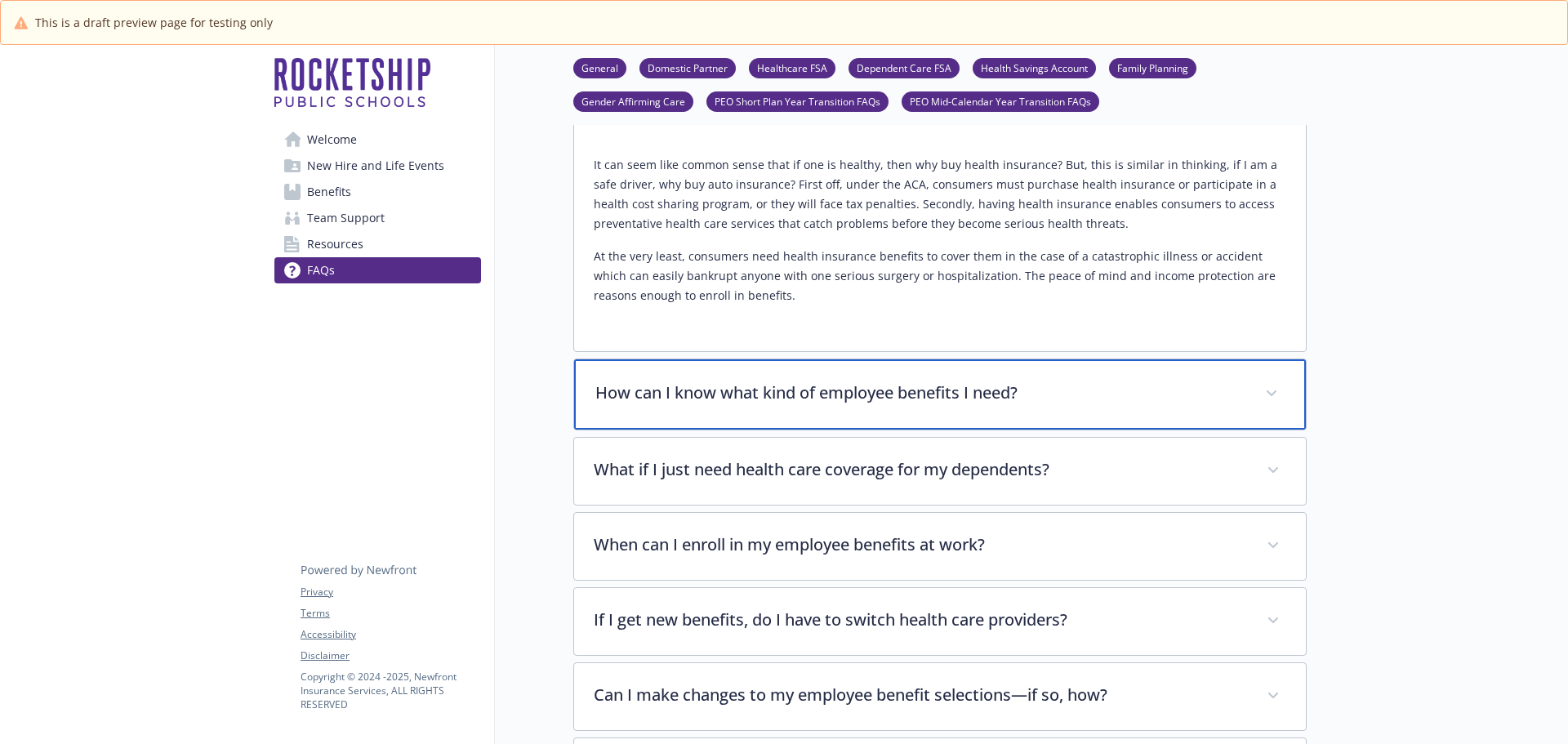
click at [779, 410] on div "How can I know what kind of employee benefits I need?" at bounding box center [939, 394] width 731 height 70
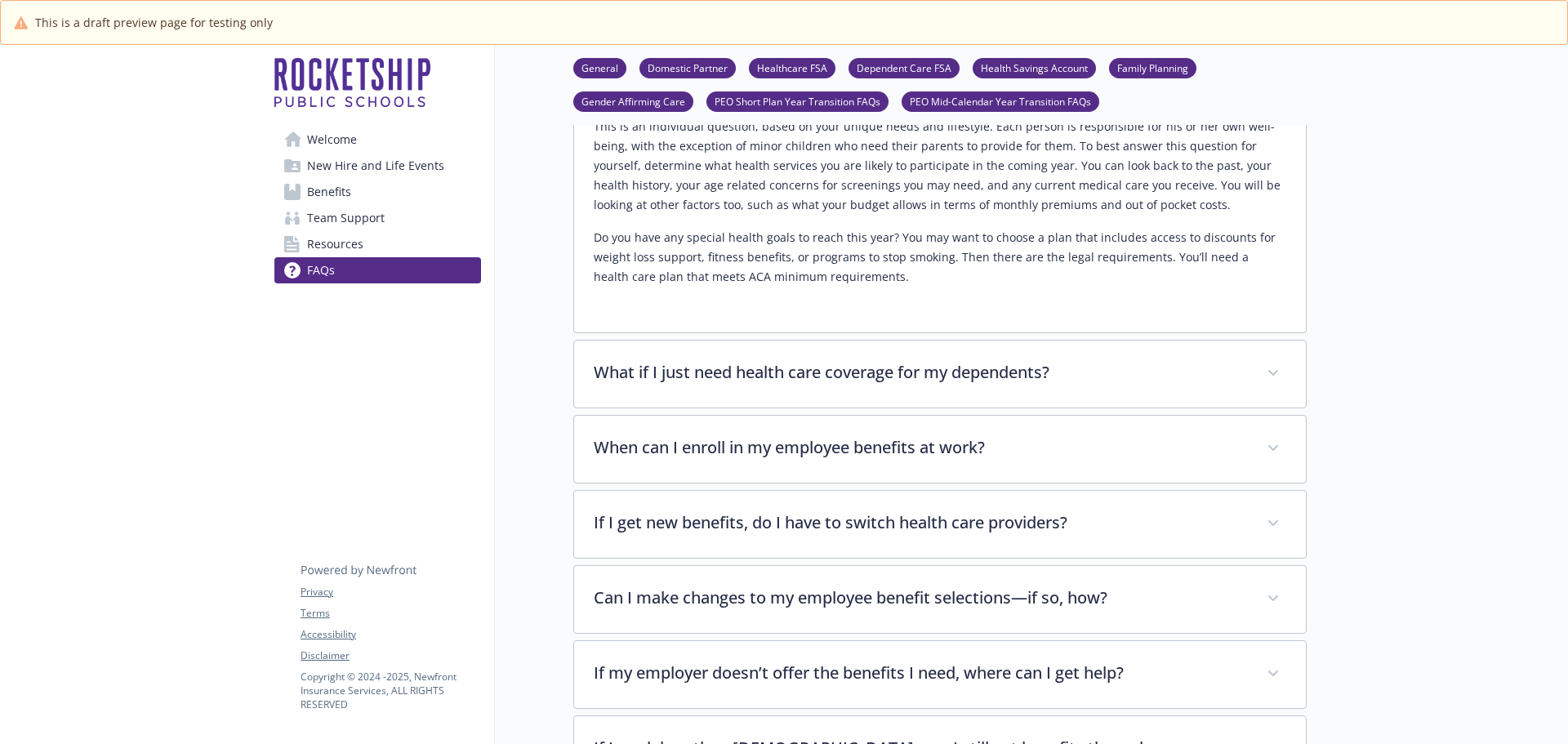
scroll to position [898, 0]
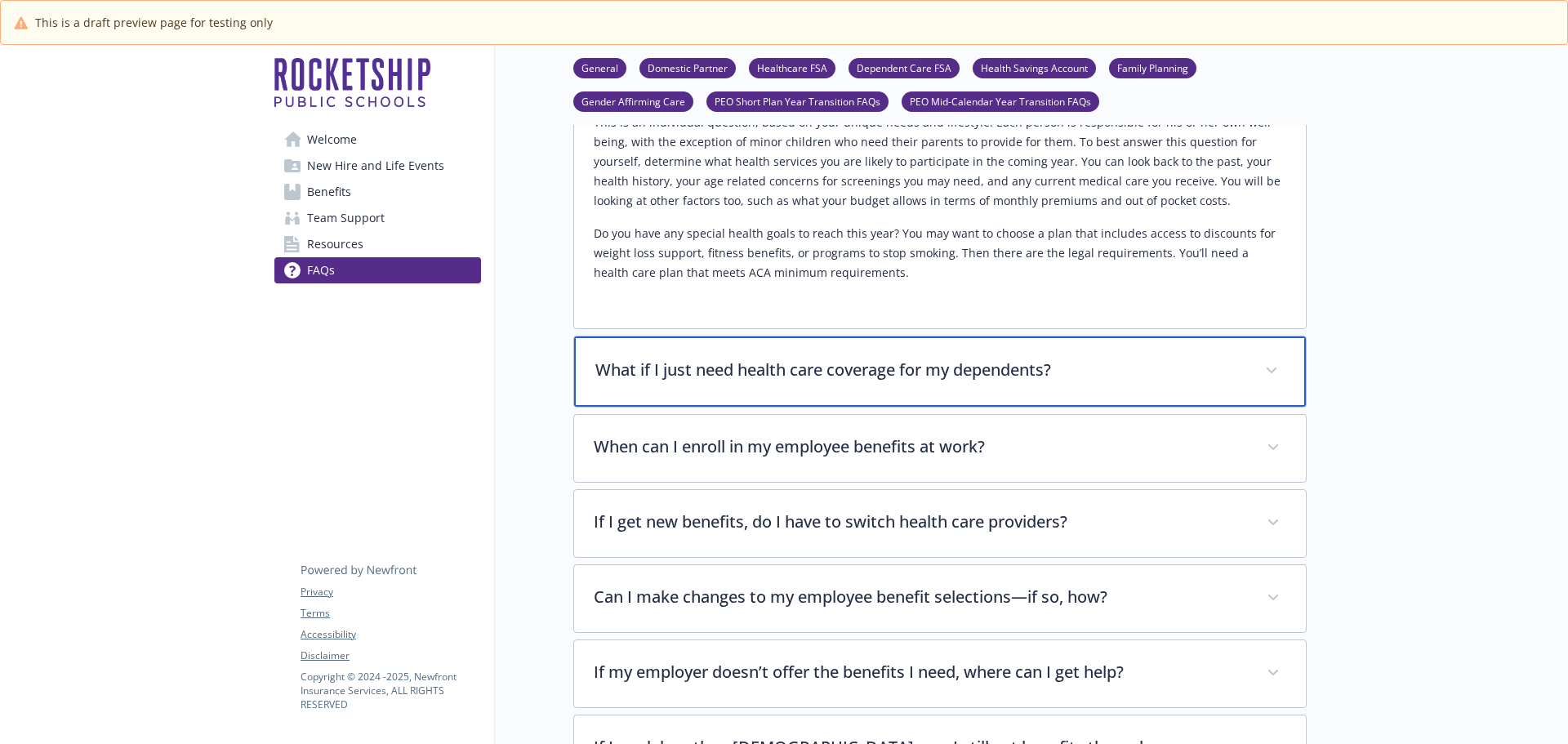
click at [792, 373] on p "What if I just need health care coverage for my dependents?" at bounding box center [920, 369] width 650 height 24
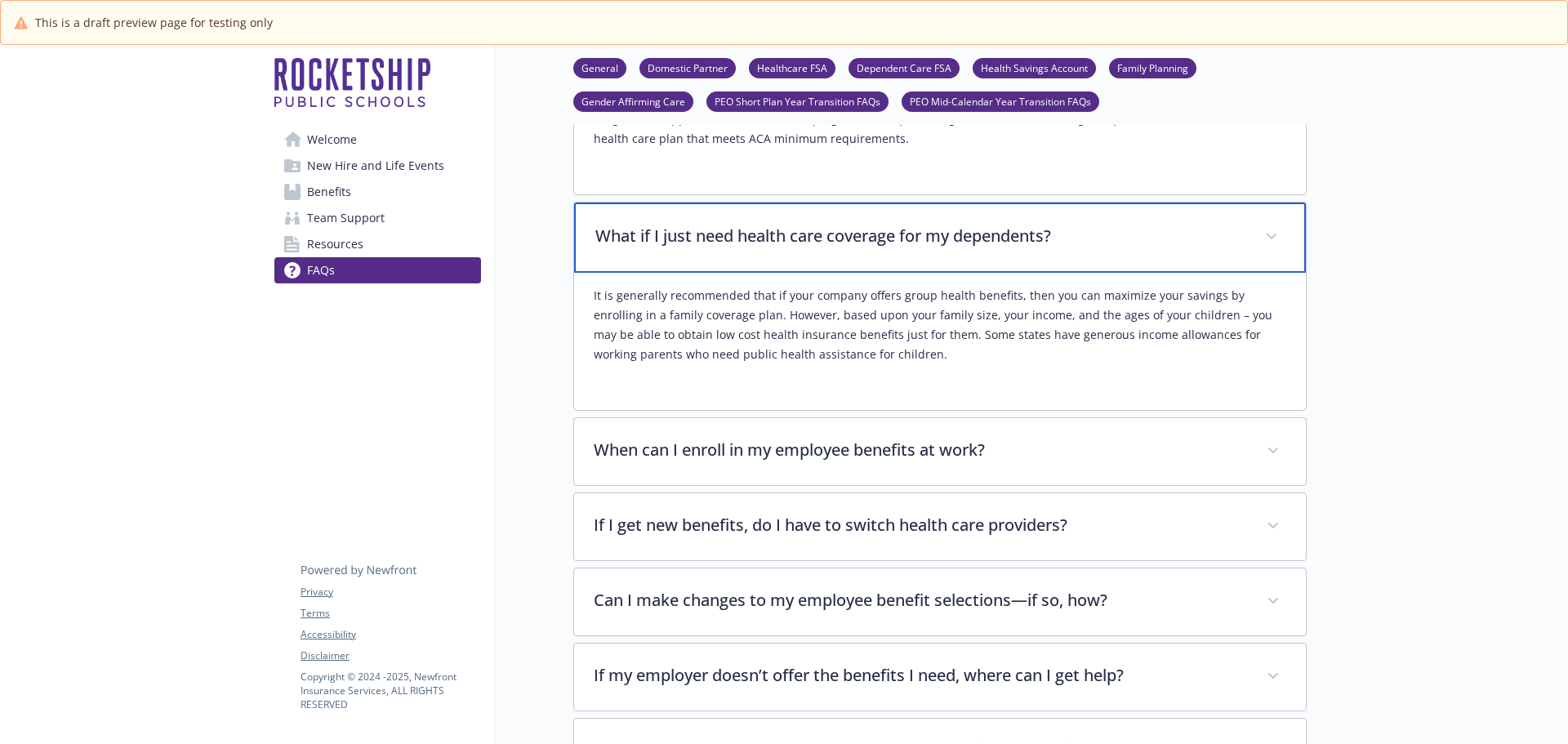
scroll to position [1061, 0]
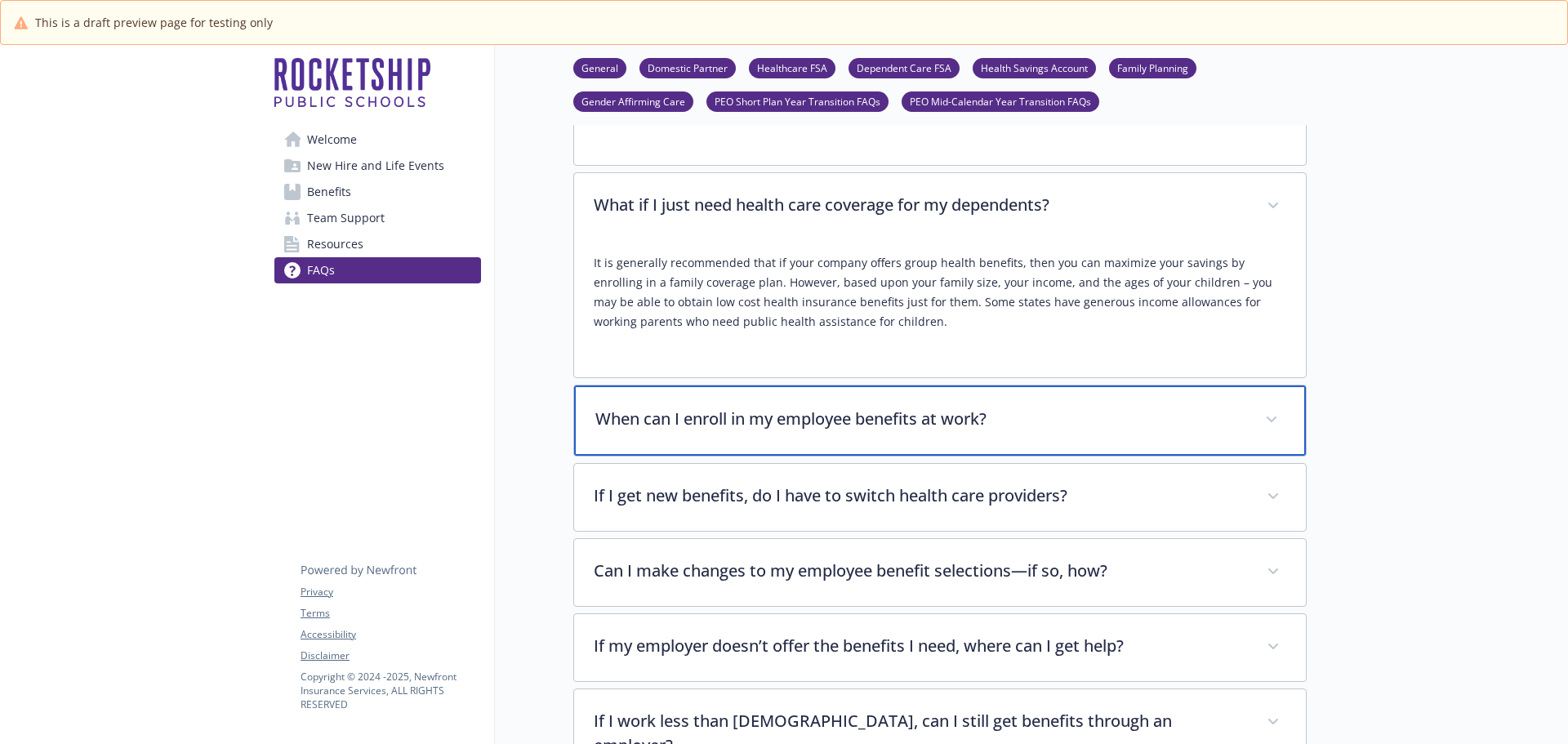
click at [788, 417] on p "When can I enroll in my employee benefits at work?" at bounding box center [920, 418] width 650 height 24
click at [763, 417] on p "When can I enroll in my employee benefits at work?" at bounding box center [920, 418] width 650 height 24
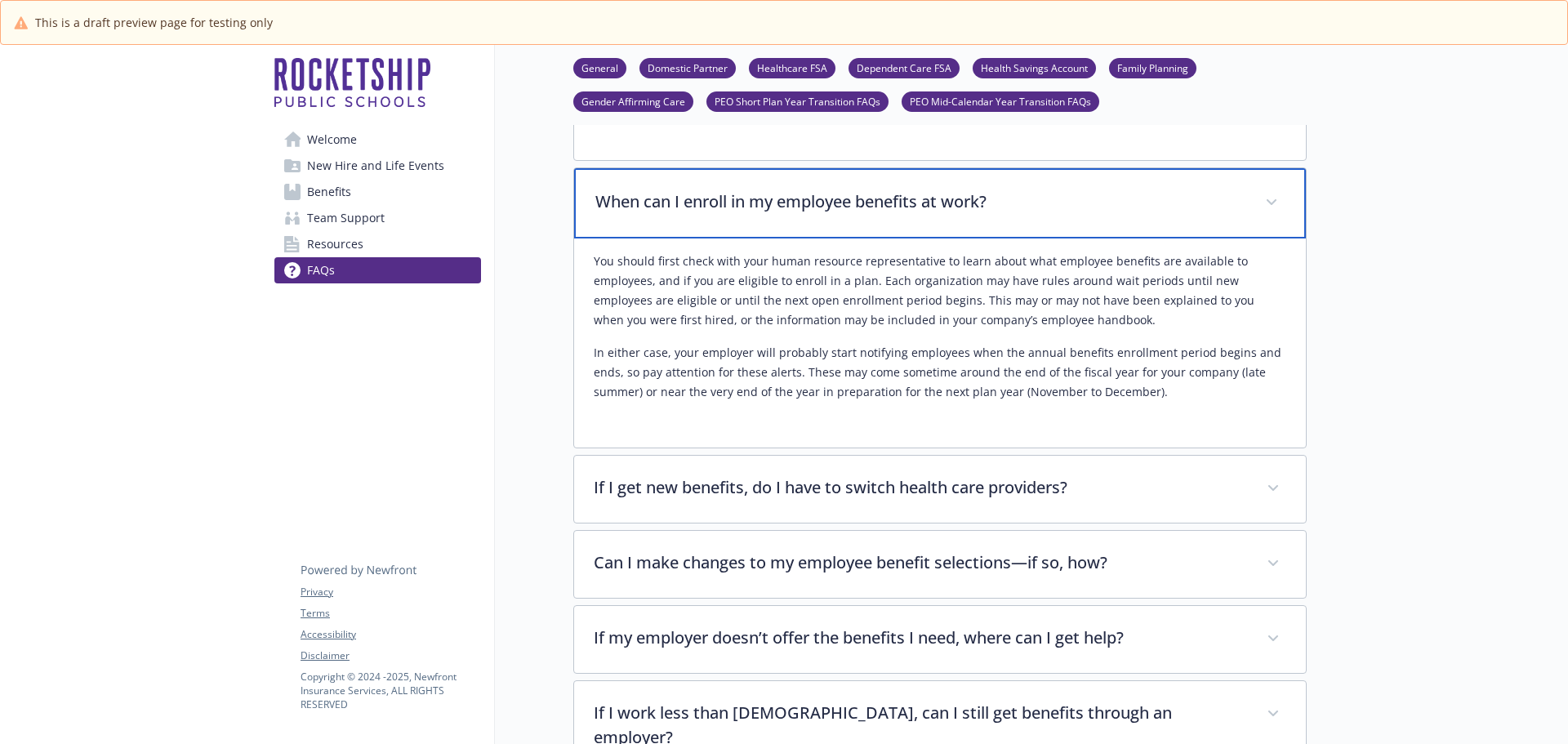
scroll to position [1306, 0]
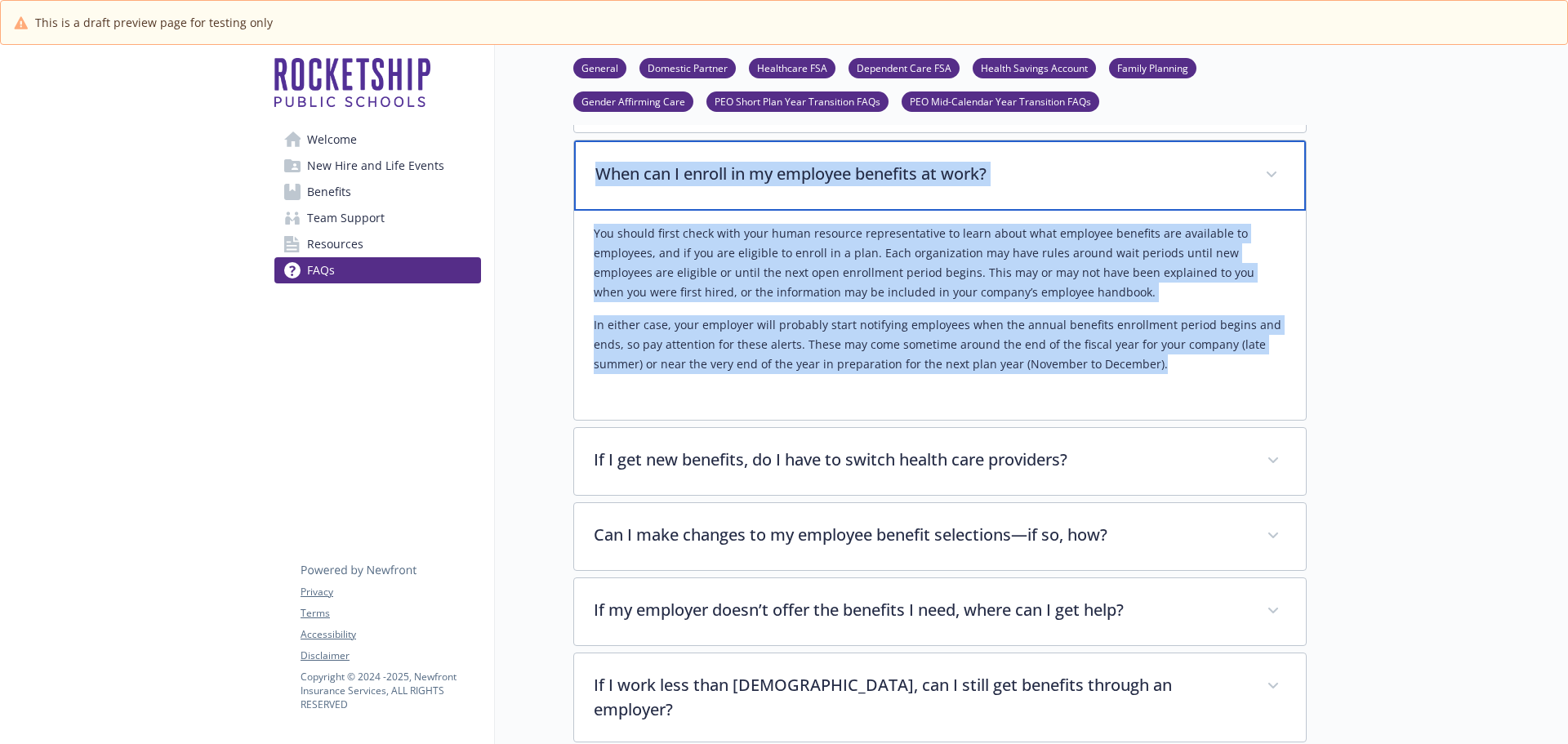
drag, startPoint x: 602, startPoint y: 173, endPoint x: 1183, endPoint y: 372, distance: 614.1
click at [1183, 372] on div "When can I enroll in my employee benefits at work? You should first check with …" at bounding box center [939, 280] width 733 height 281
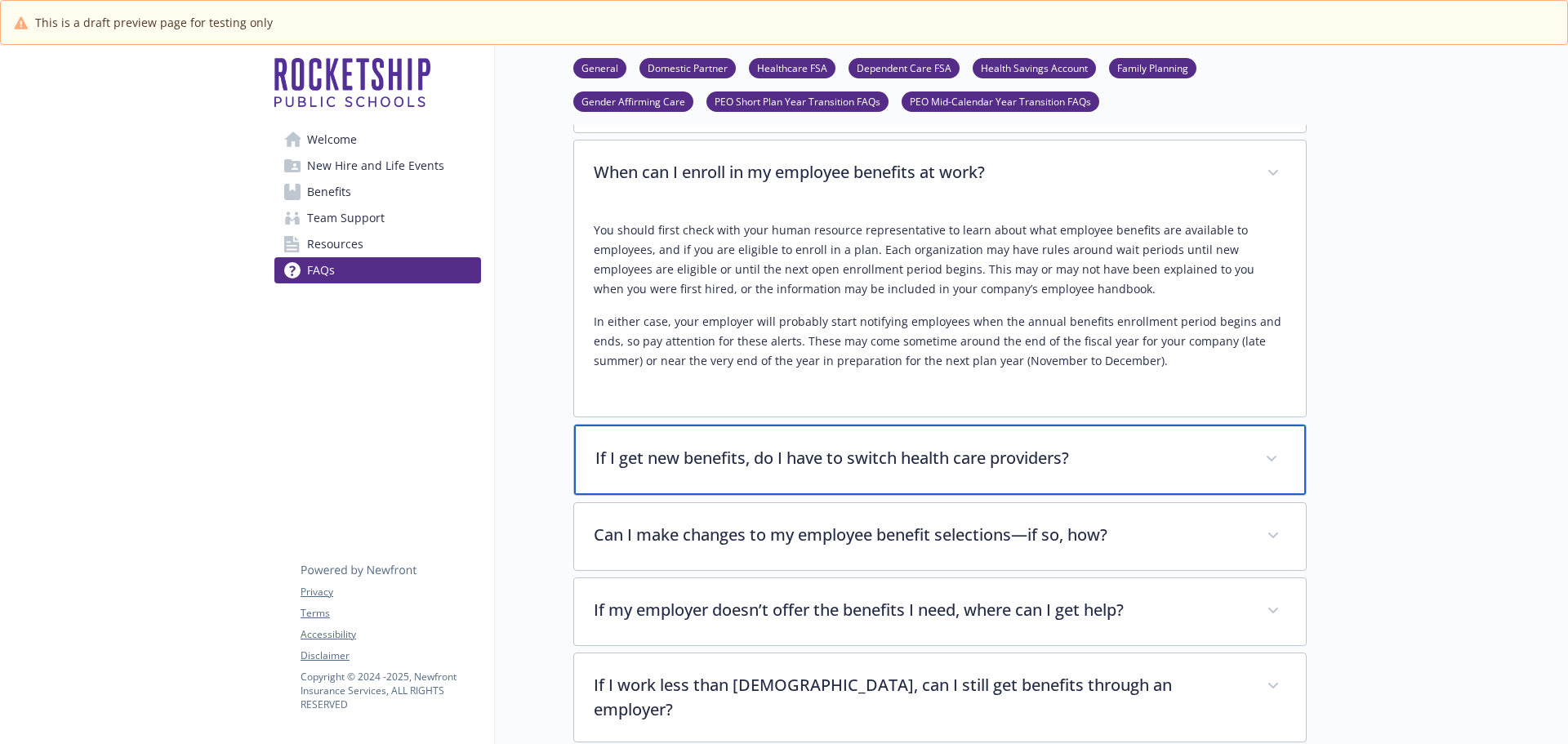
click at [805, 463] on p "If I get new benefits, do I have to switch health care providers?" at bounding box center [920, 458] width 650 height 24
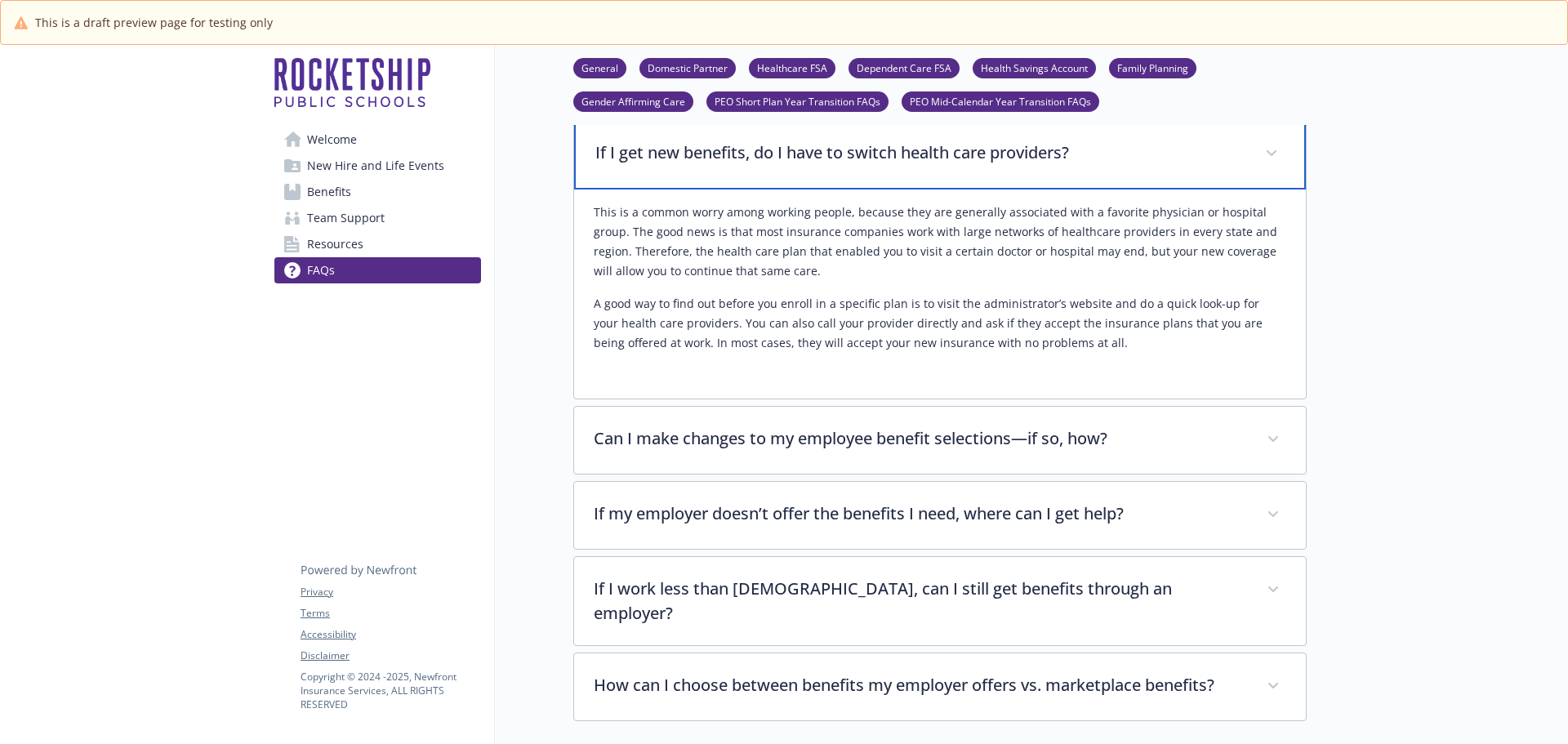
scroll to position [1634, 0]
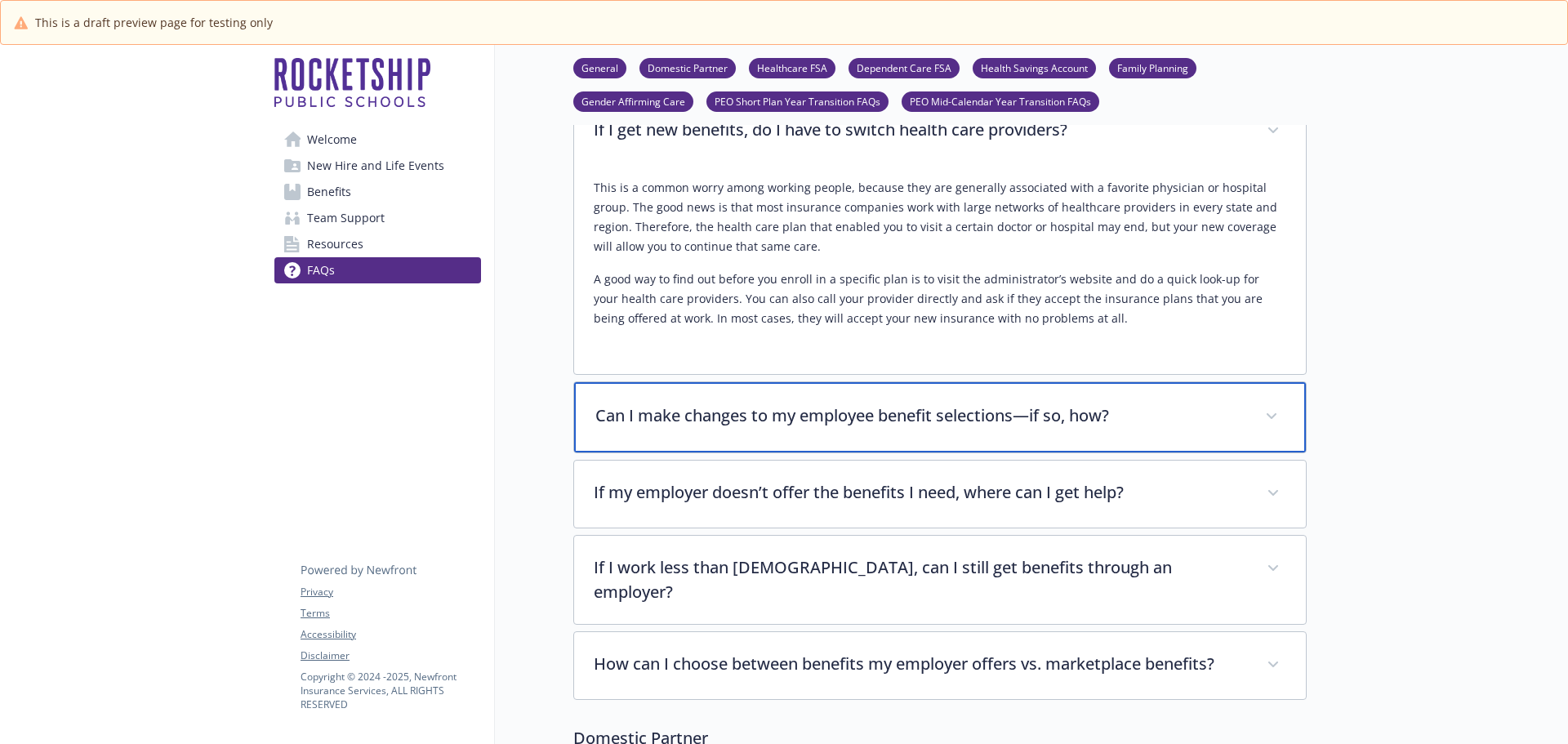
click at [815, 425] on p "Can I make changes to my employee benefit selections—if so, how?" at bounding box center [920, 415] width 650 height 24
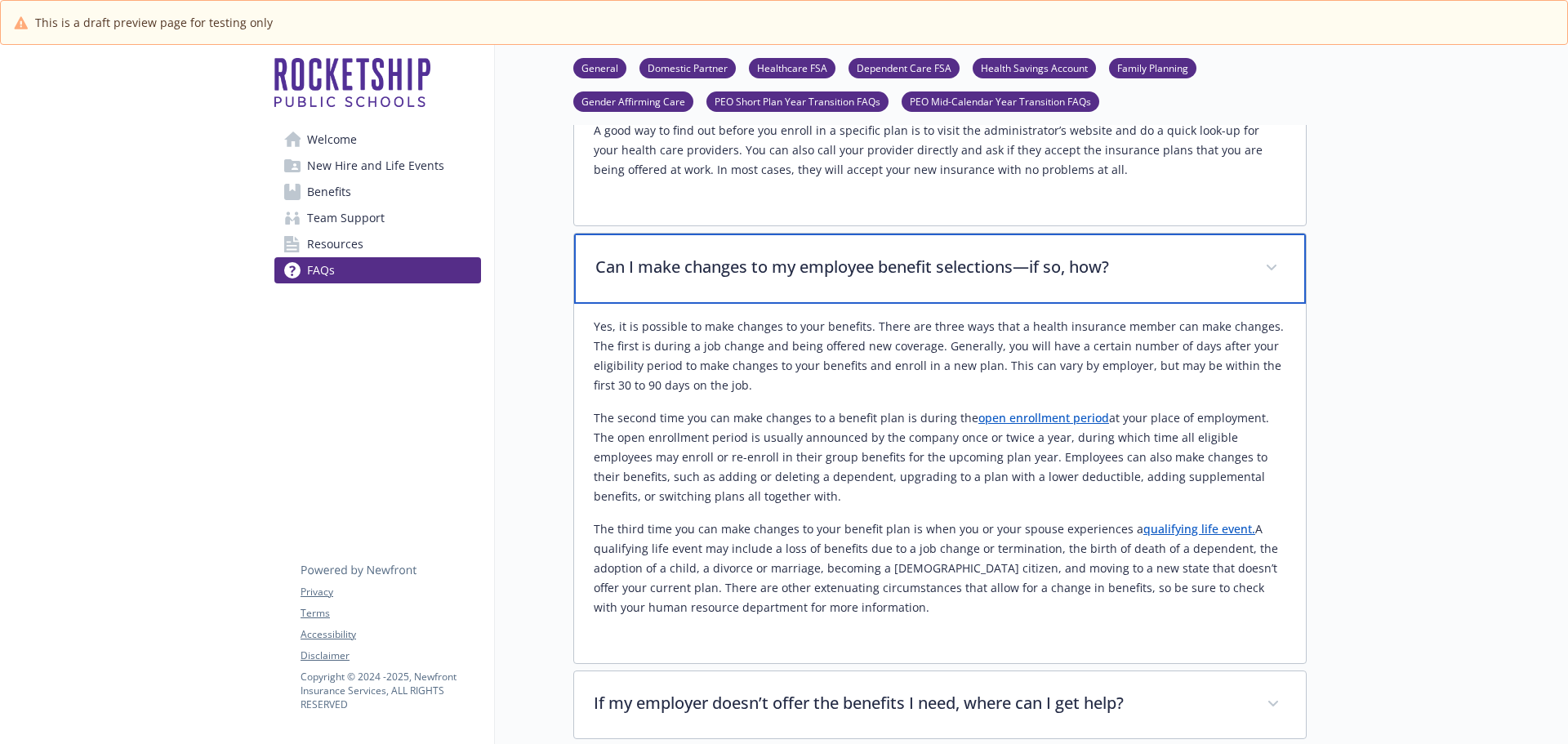
scroll to position [1797, 0]
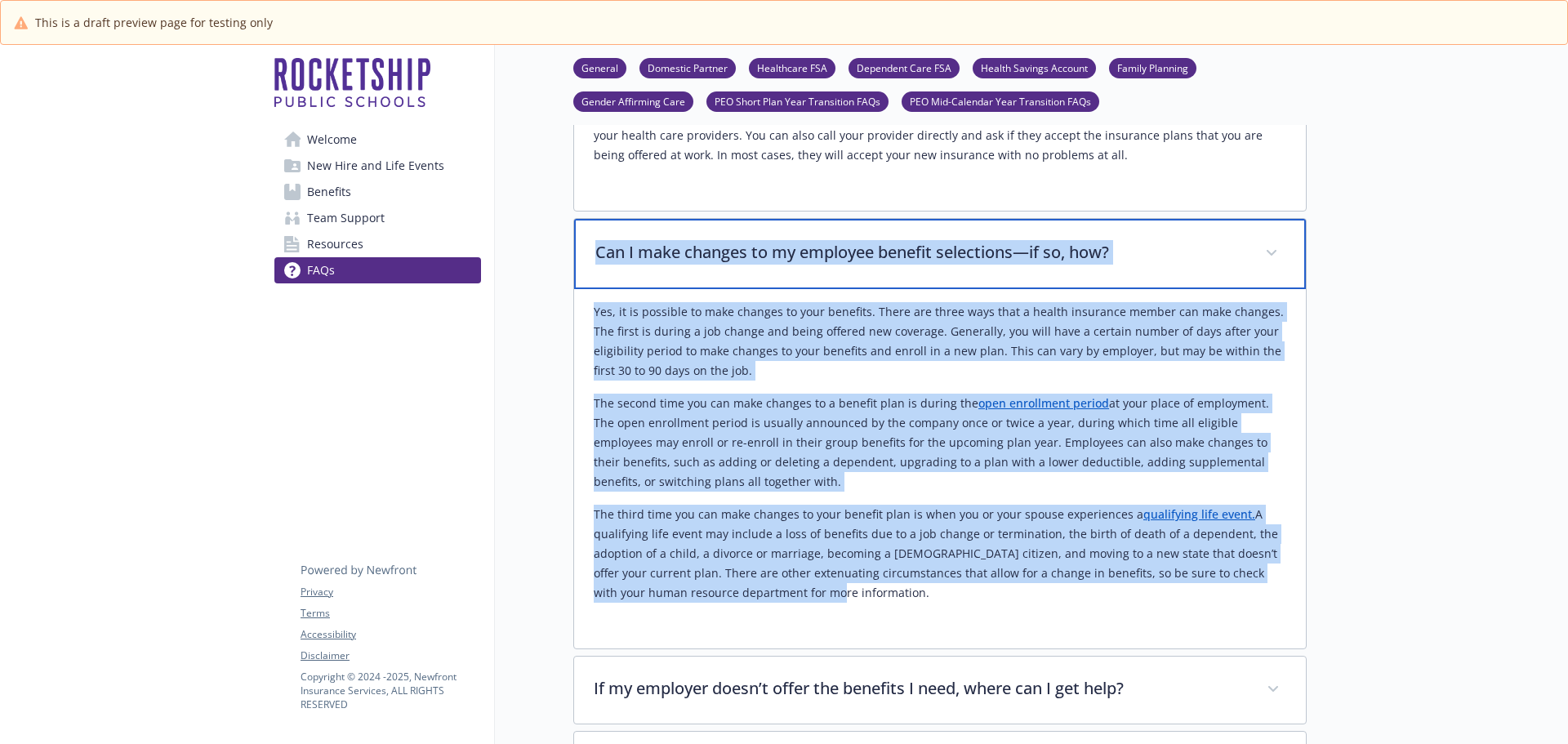
drag, startPoint x: 598, startPoint y: 246, endPoint x: 863, endPoint y: 613, distance: 452.7
click at [863, 613] on div "Can I make changes to my employee benefit selections—if so, how? Yes, it is pos…" at bounding box center [939, 433] width 733 height 431
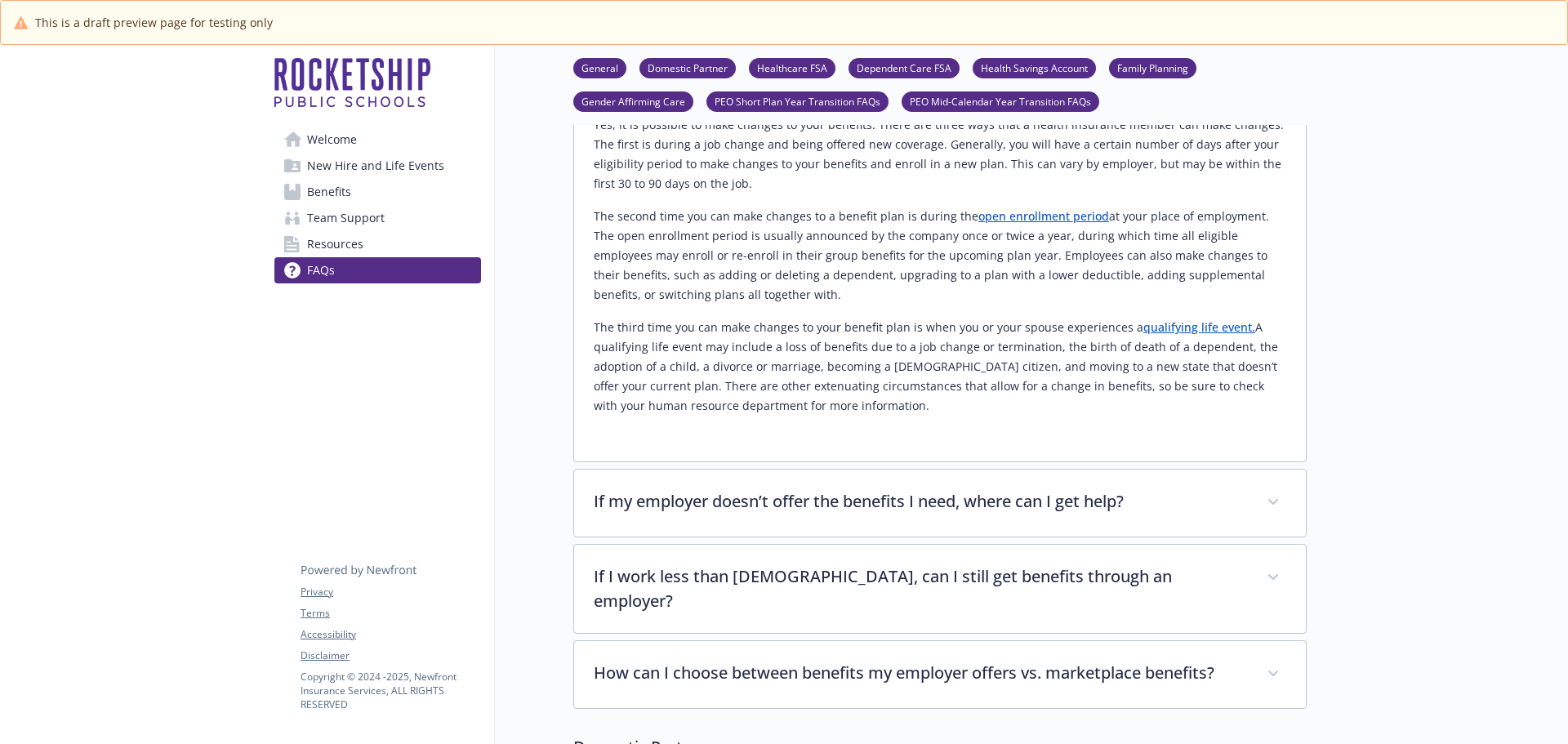
scroll to position [2042, 0]
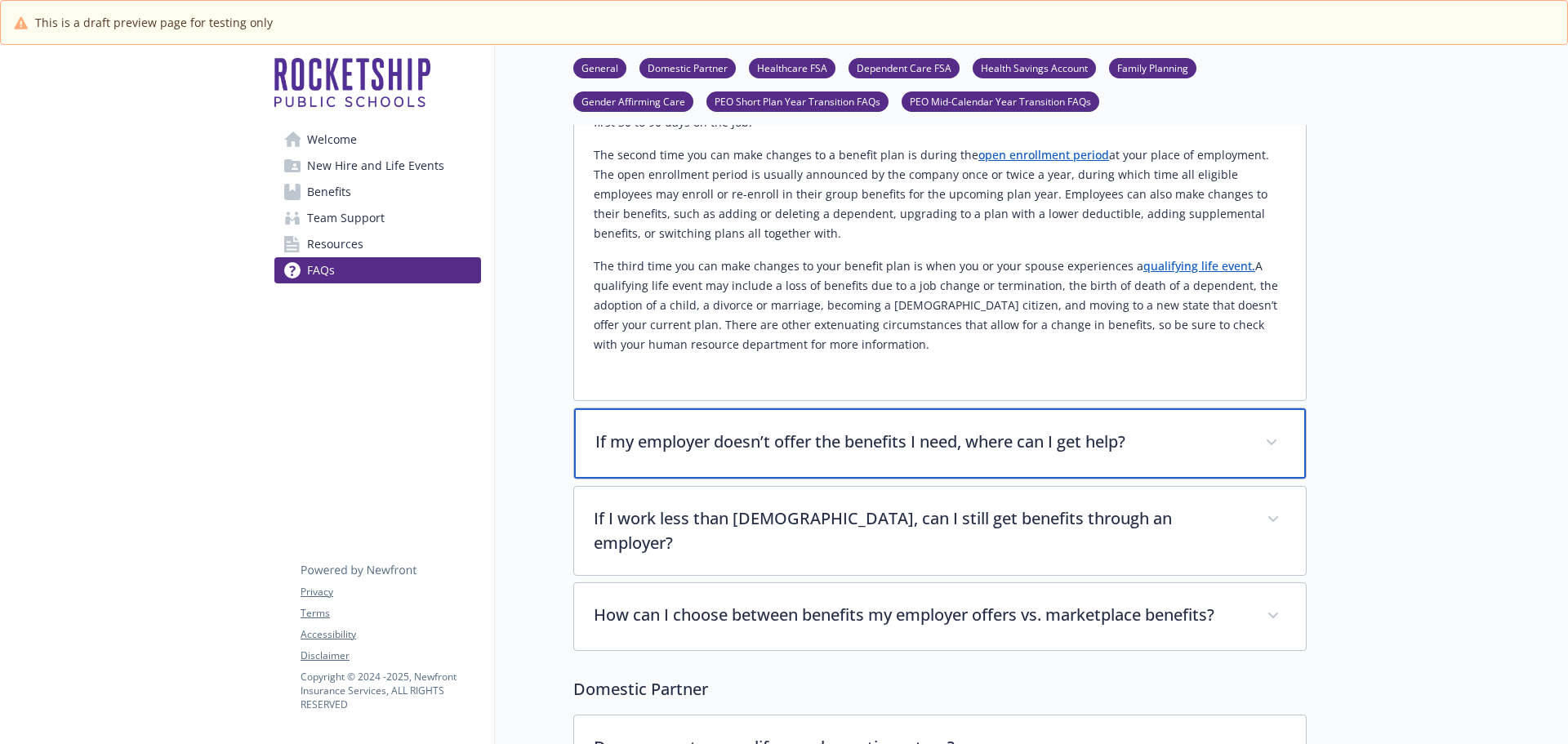
click at [960, 444] on p "If my employer doesn’t offer the benefits I need, where can I get help?" at bounding box center [920, 441] width 650 height 24
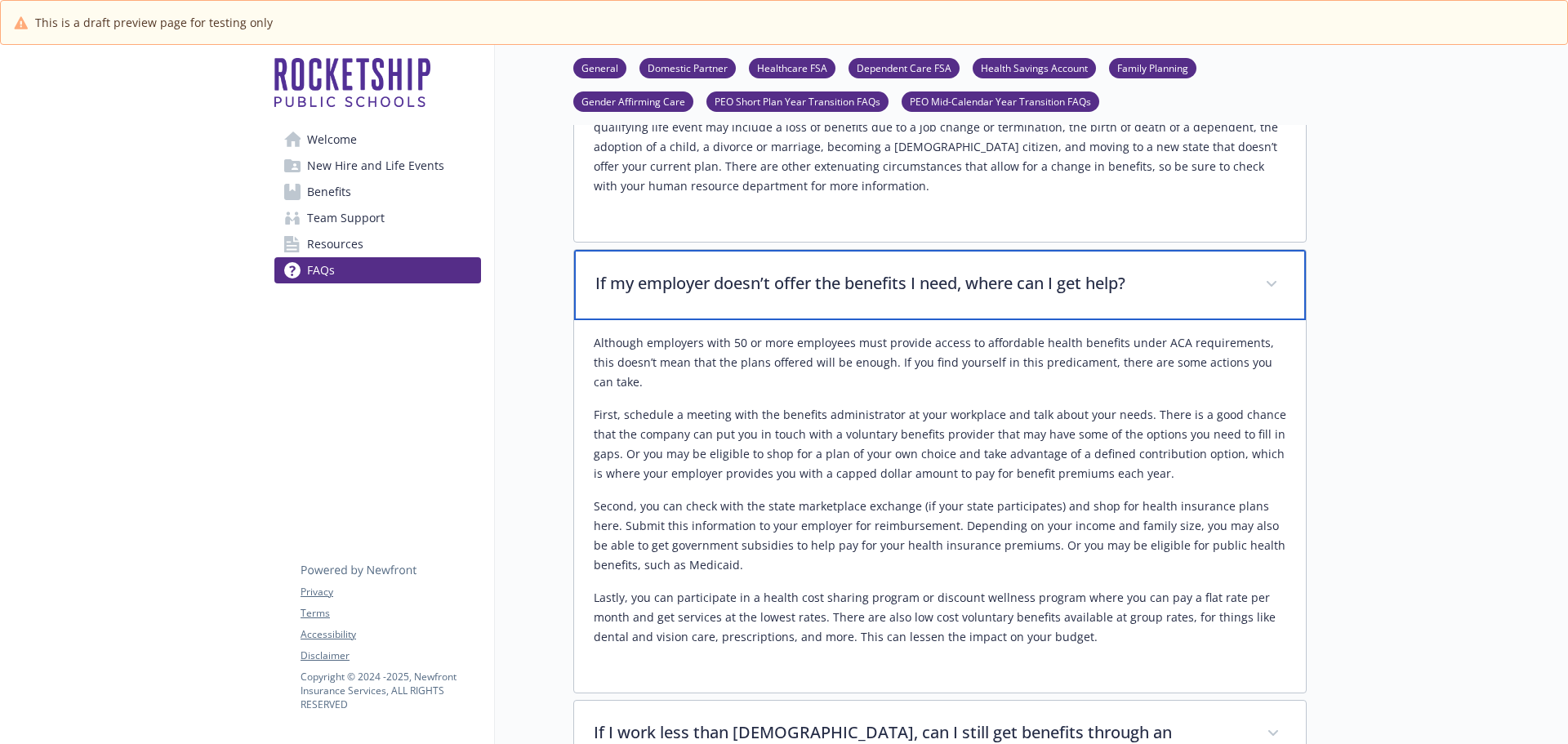
scroll to position [2205, 0]
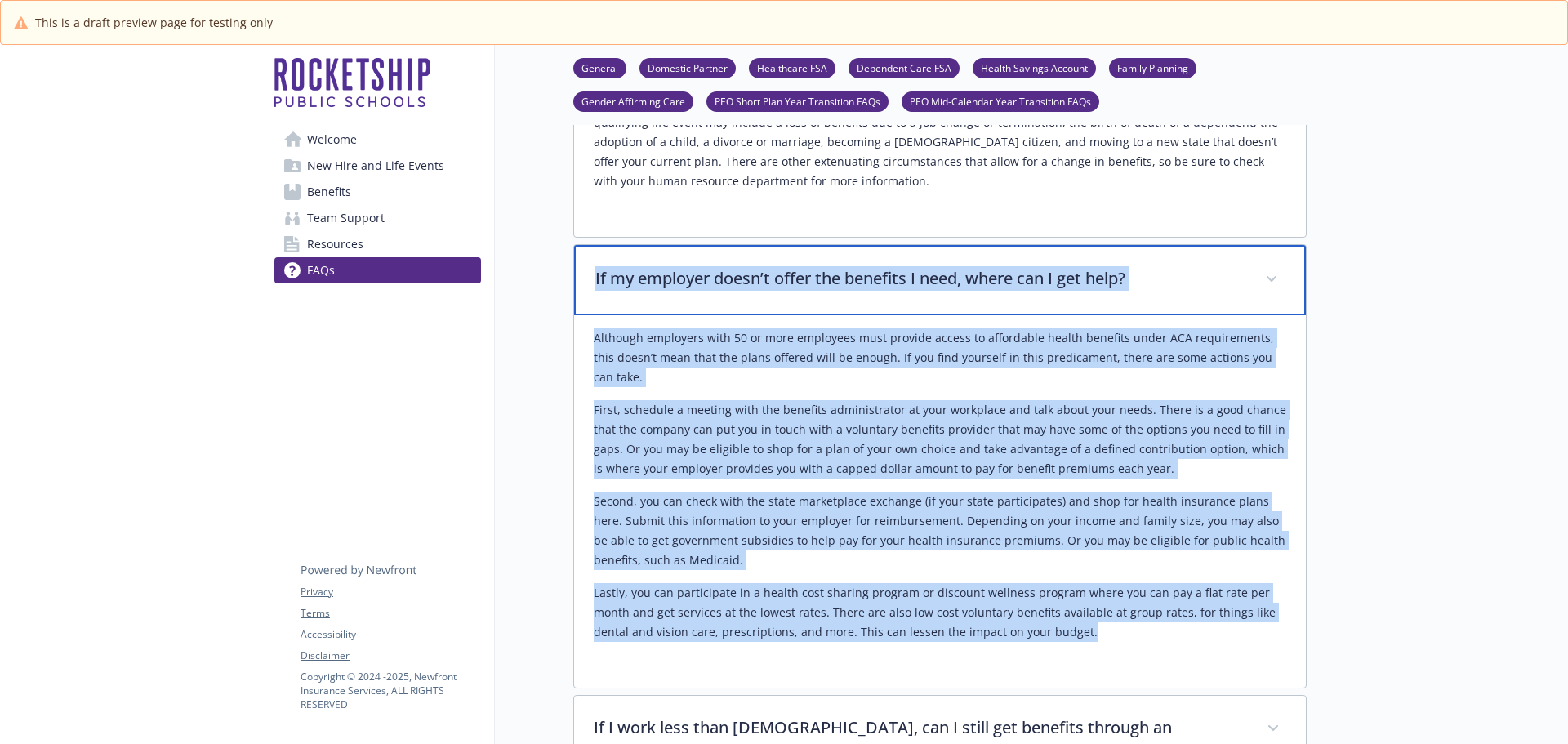
drag, startPoint x: 596, startPoint y: 277, endPoint x: 1037, endPoint y: 592, distance: 541.9
click at [1057, 618] on div "If my employer doesn’t offer the benefits I need, where can I get help? Althoug…" at bounding box center [939, 466] width 733 height 444
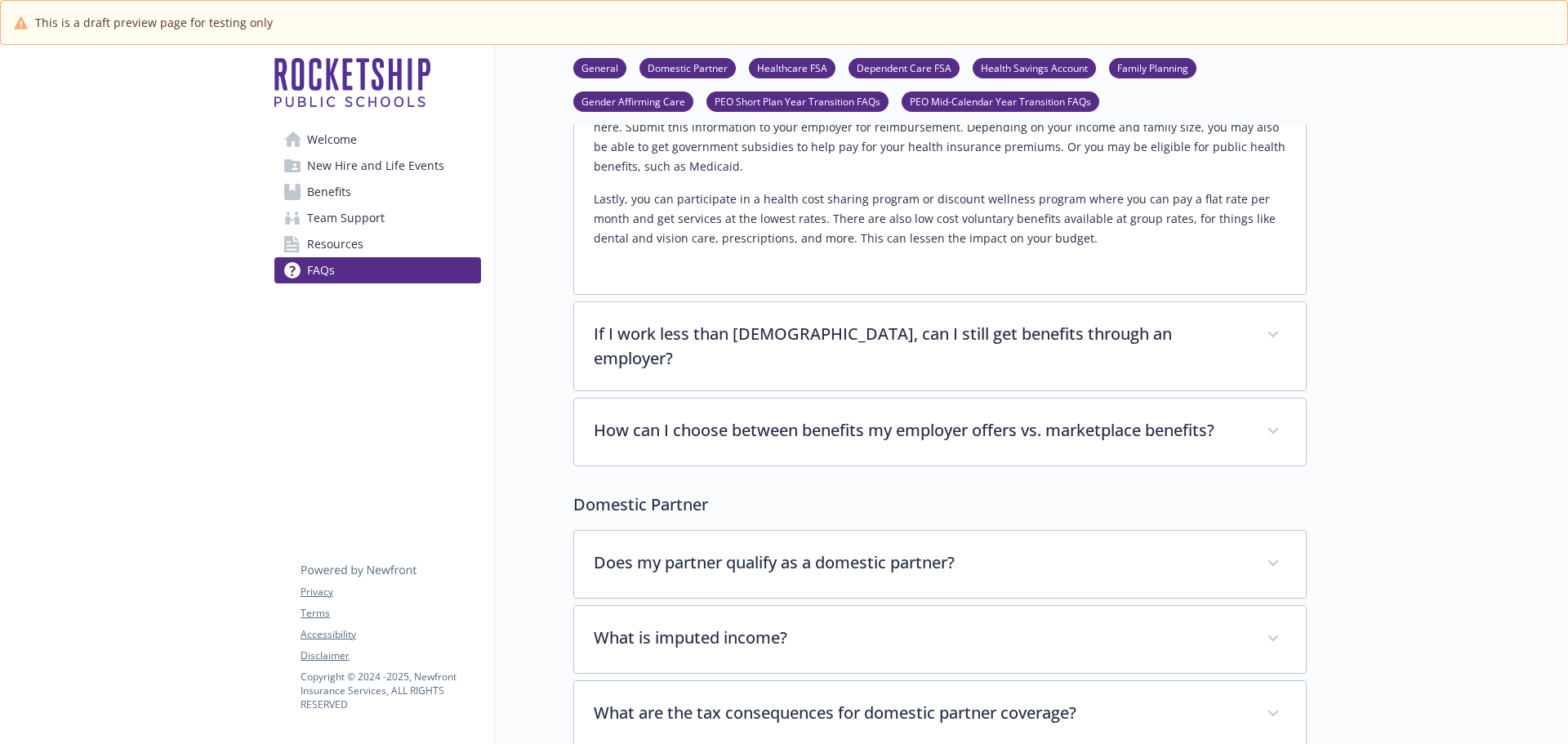
scroll to position [2613, 0]
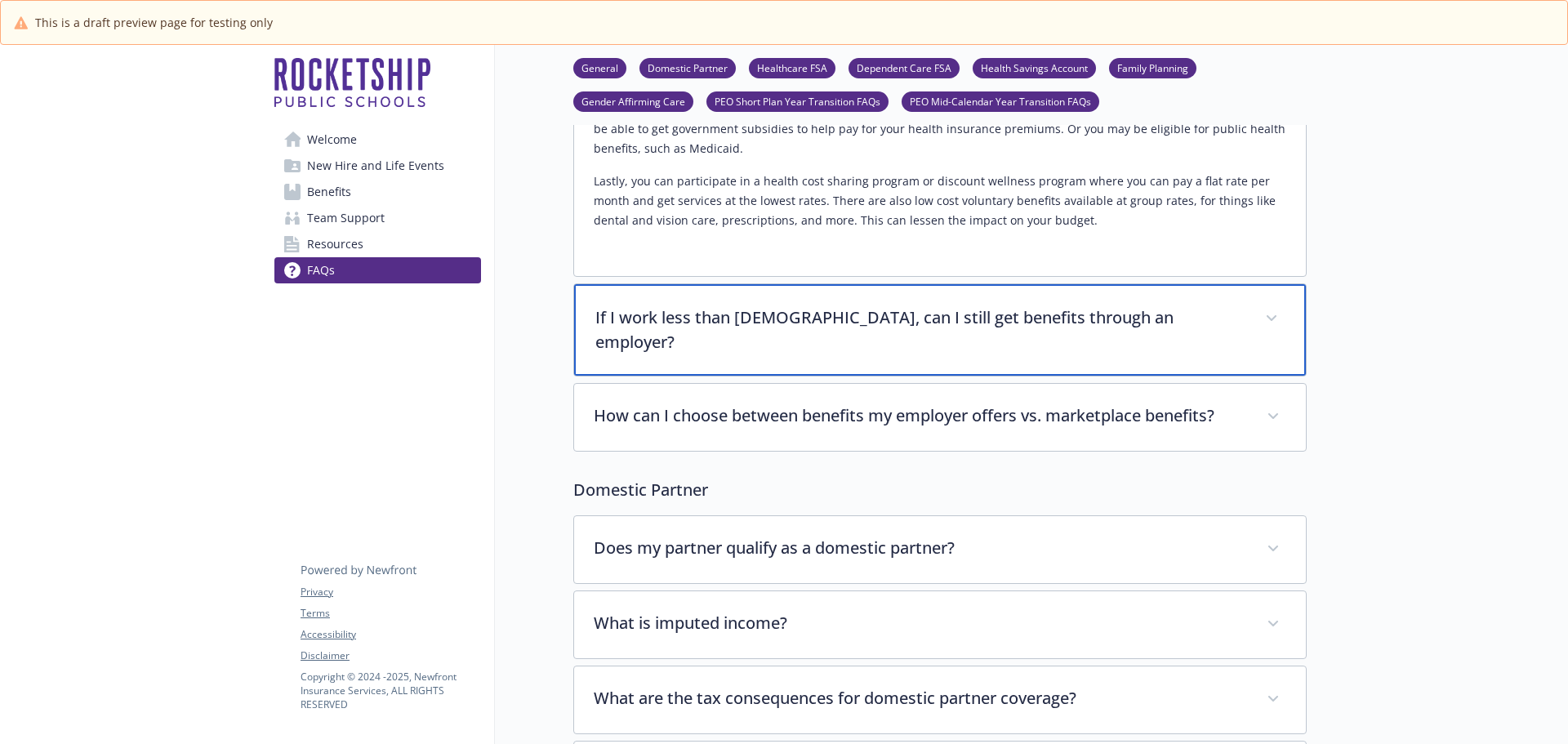
click at [935, 308] on p "If I work less than [DEMOGRAPHIC_DATA], can I still get benefits through an emp…" at bounding box center [920, 330] width 650 height 49
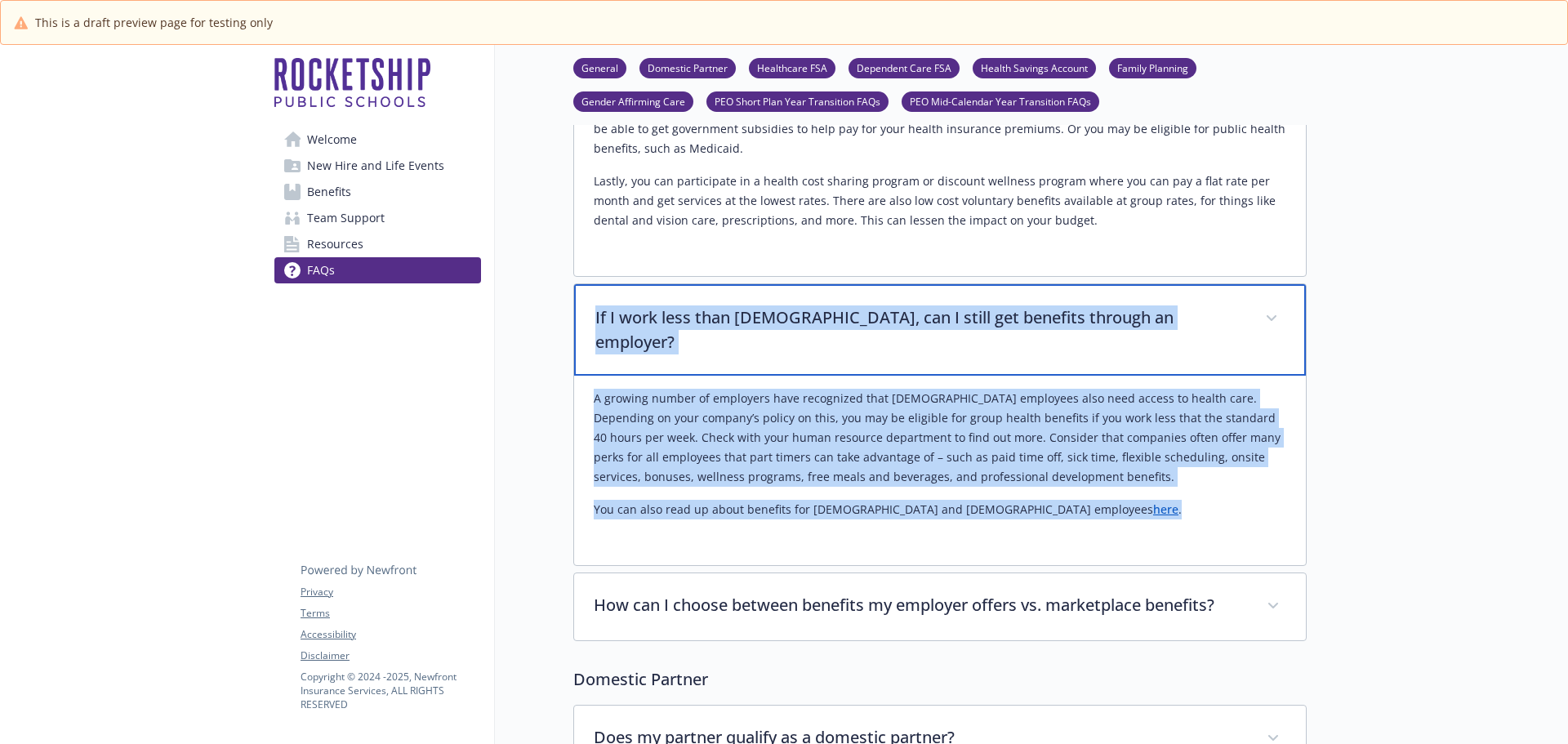
drag, startPoint x: 593, startPoint y: 299, endPoint x: 1066, endPoint y: 479, distance: 506.1
click at [1066, 479] on div "If I work less than [DEMOGRAPHIC_DATA], can I still get benefits through an emp…" at bounding box center [939, 425] width 733 height 283
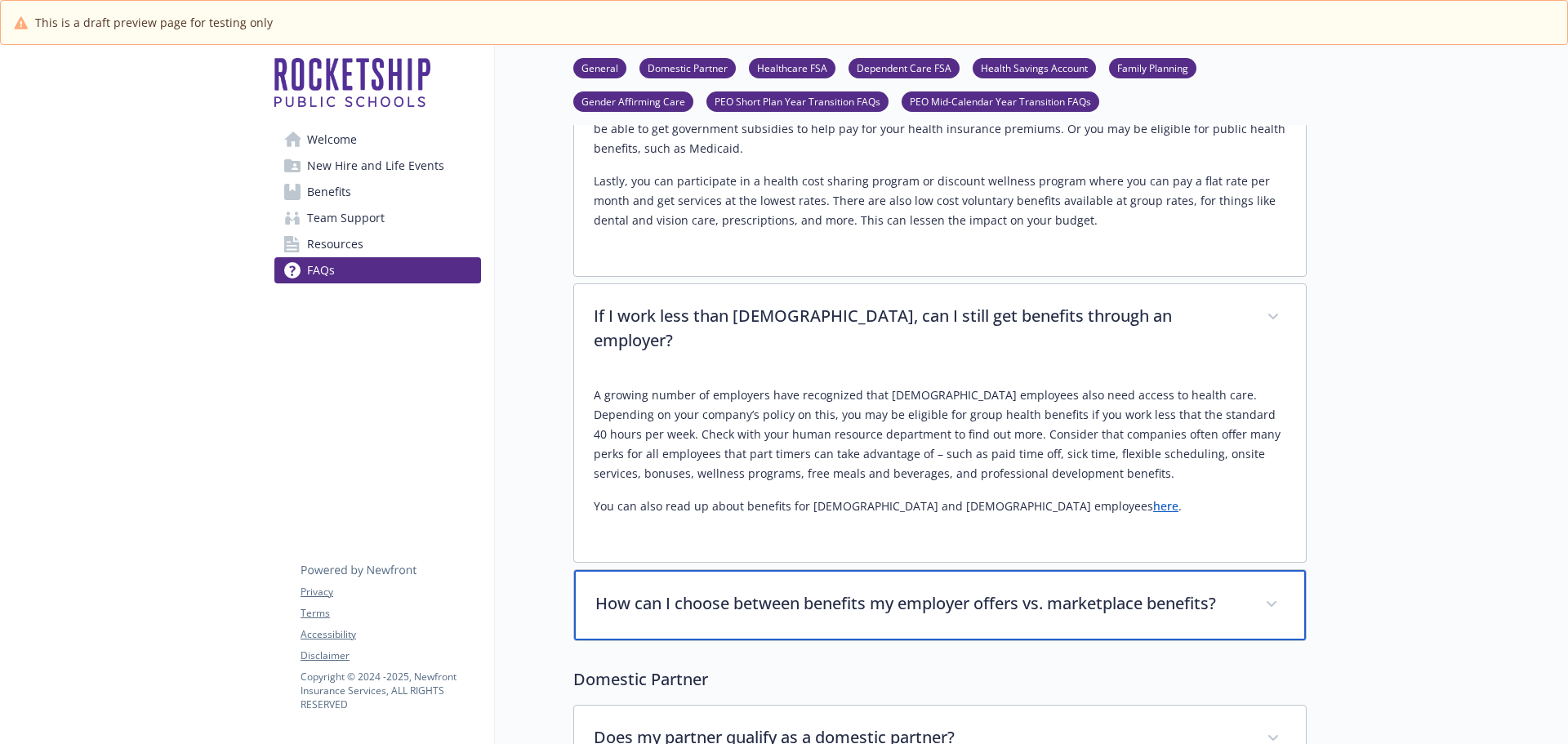
drag, startPoint x: 913, startPoint y: 568, endPoint x: 933, endPoint y: 563, distance: 20.6
click at [913, 592] on p "How can I choose between benefits my employer offers vs. marketplace benefits?" at bounding box center [920, 603] width 650 height 24
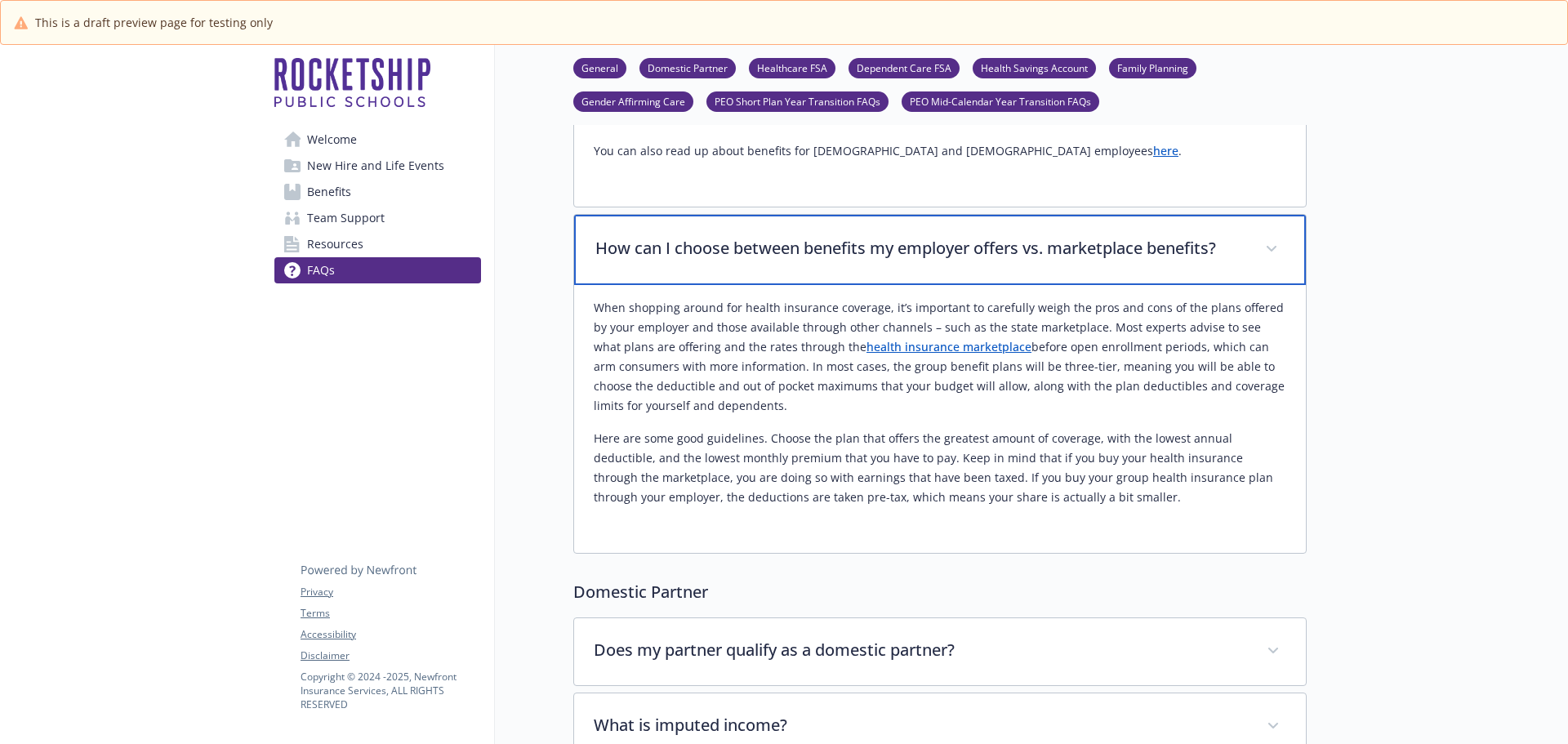
scroll to position [3021, 0]
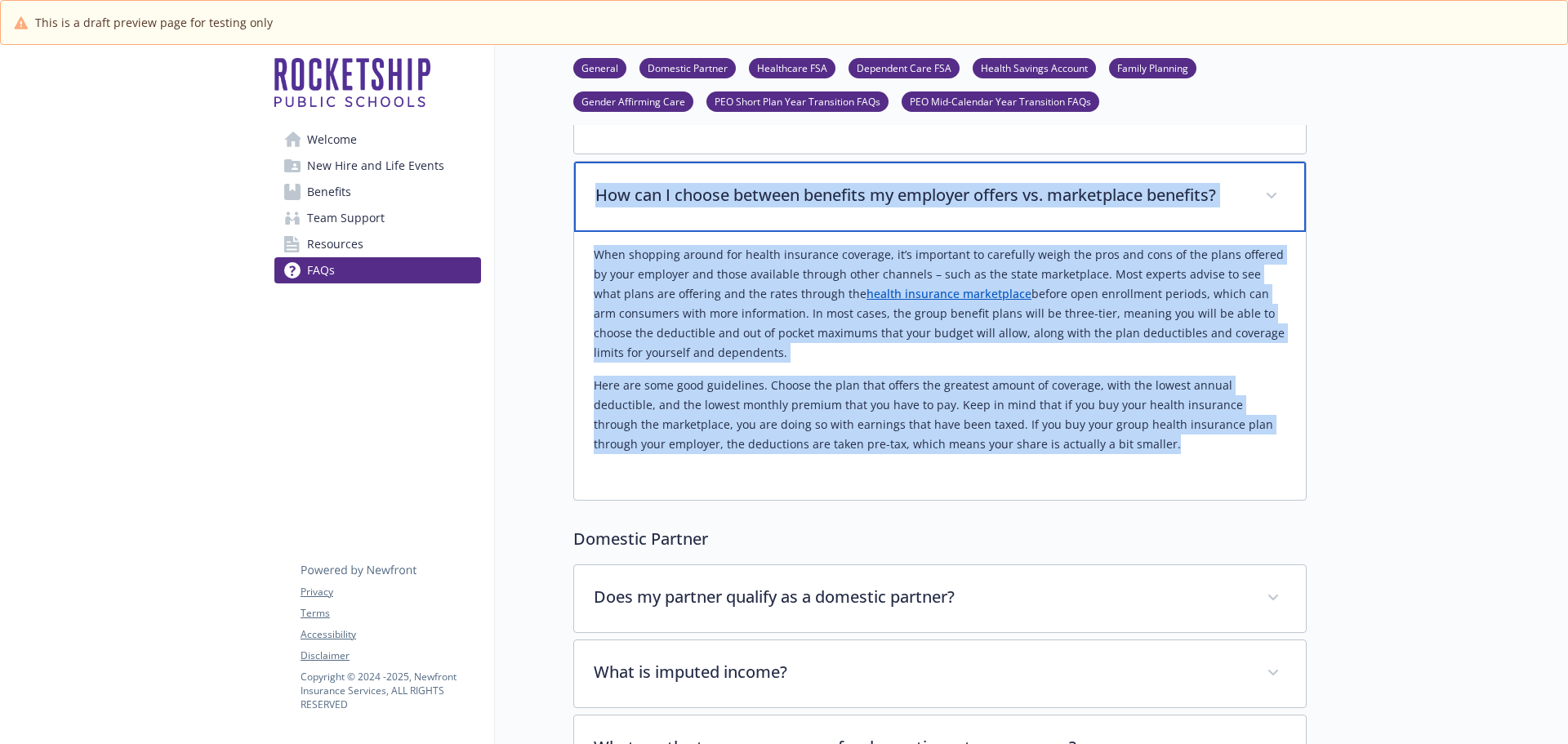
drag, startPoint x: 598, startPoint y: 151, endPoint x: 1034, endPoint y: 375, distance: 490.2
click at [1108, 417] on div "How can I choose between benefits my employer offers vs. marketplace benefits? …" at bounding box center [939, 331] width 733 height 340
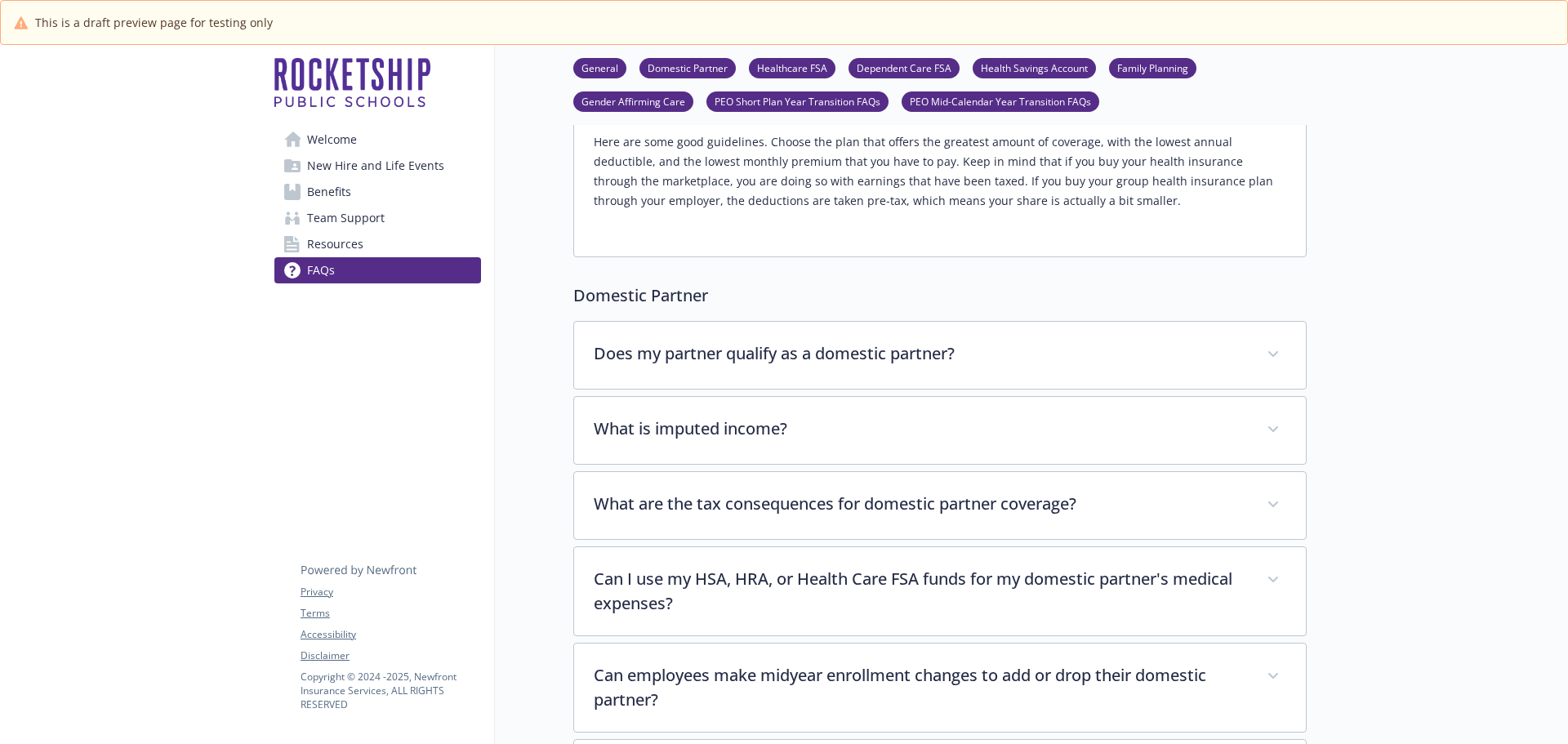
scroll to position [3348, 0]
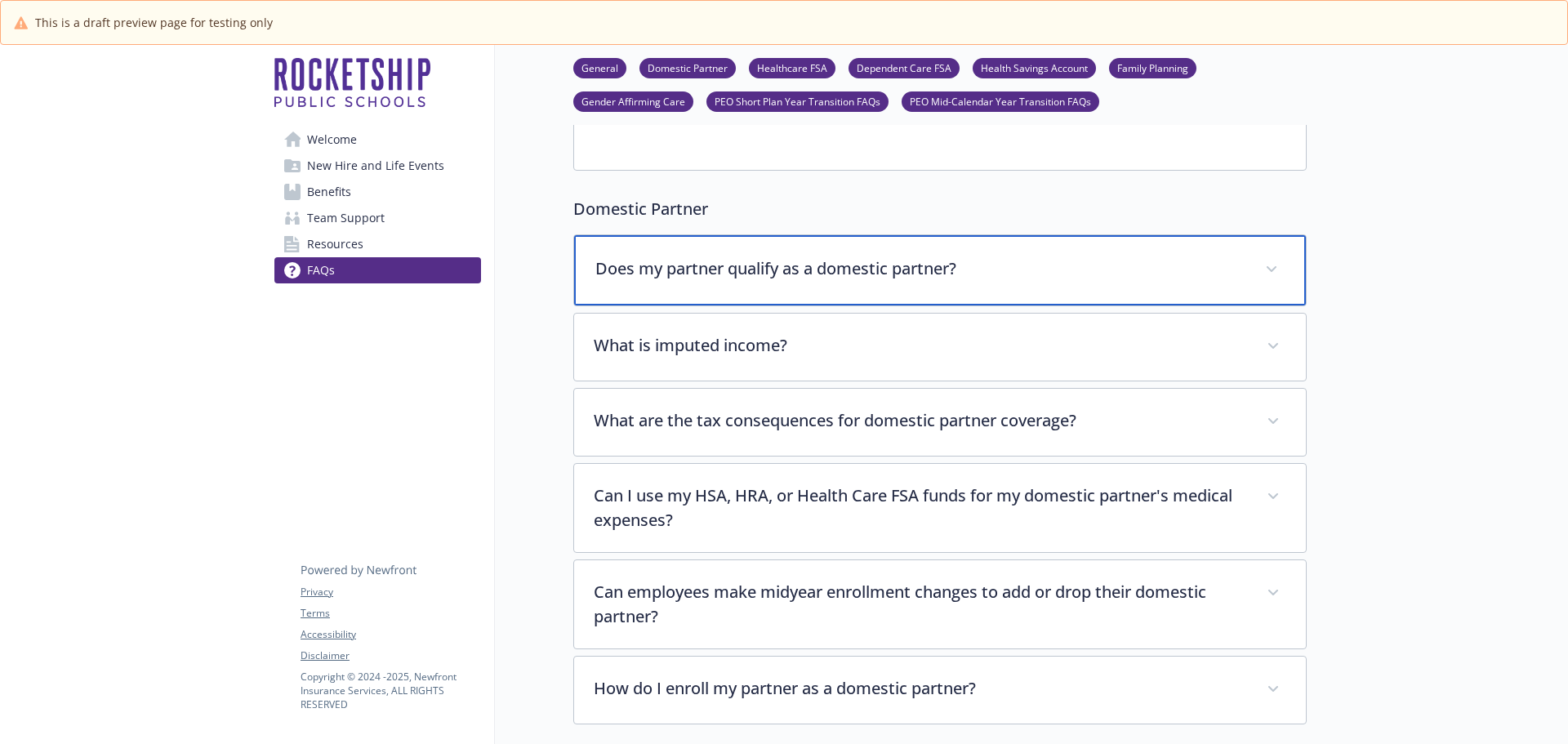
click at [762, 257] on p "Does my partner qualify as a domestic partner?" at bounding box center [920, 268] width 650 height 24
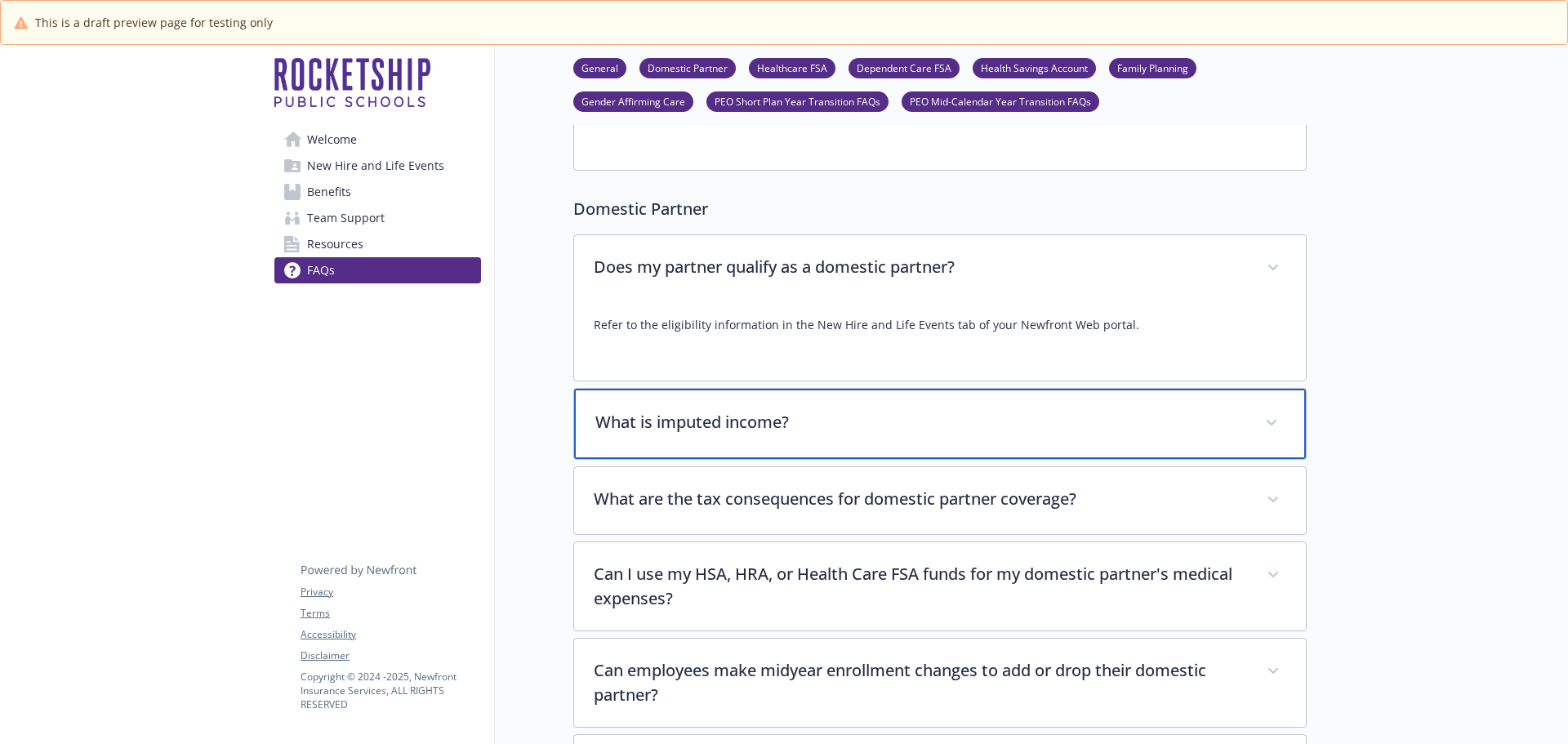
click at [738, 410] on p "What is imputed income?" at bounding box center [920, 422] width 650 height 24
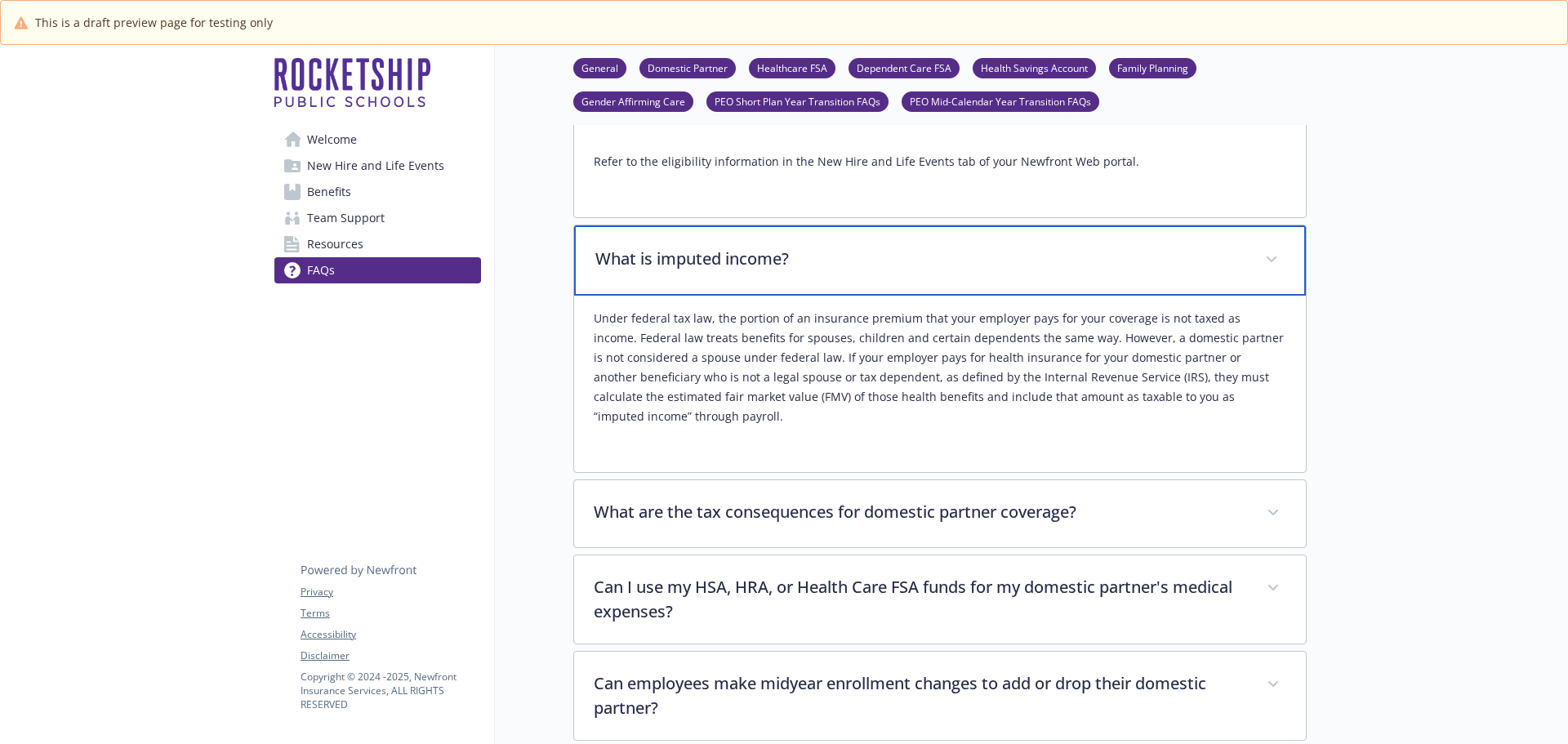
scroll to position [3593, 0]
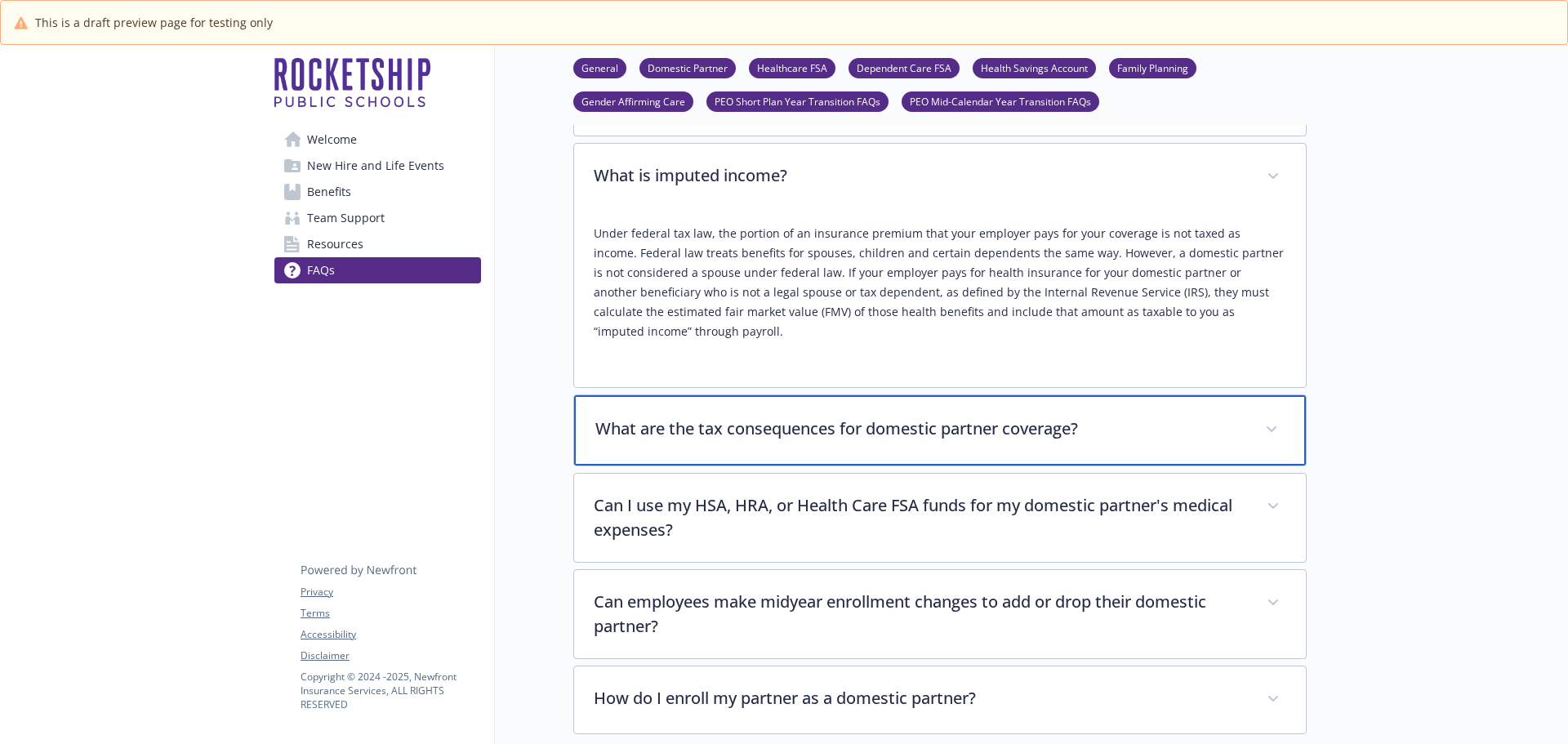
click at [748, 417] on p "What are the tax consequences for domestic partner coverage?" at bounding box center [920, 428] width 650 height 24
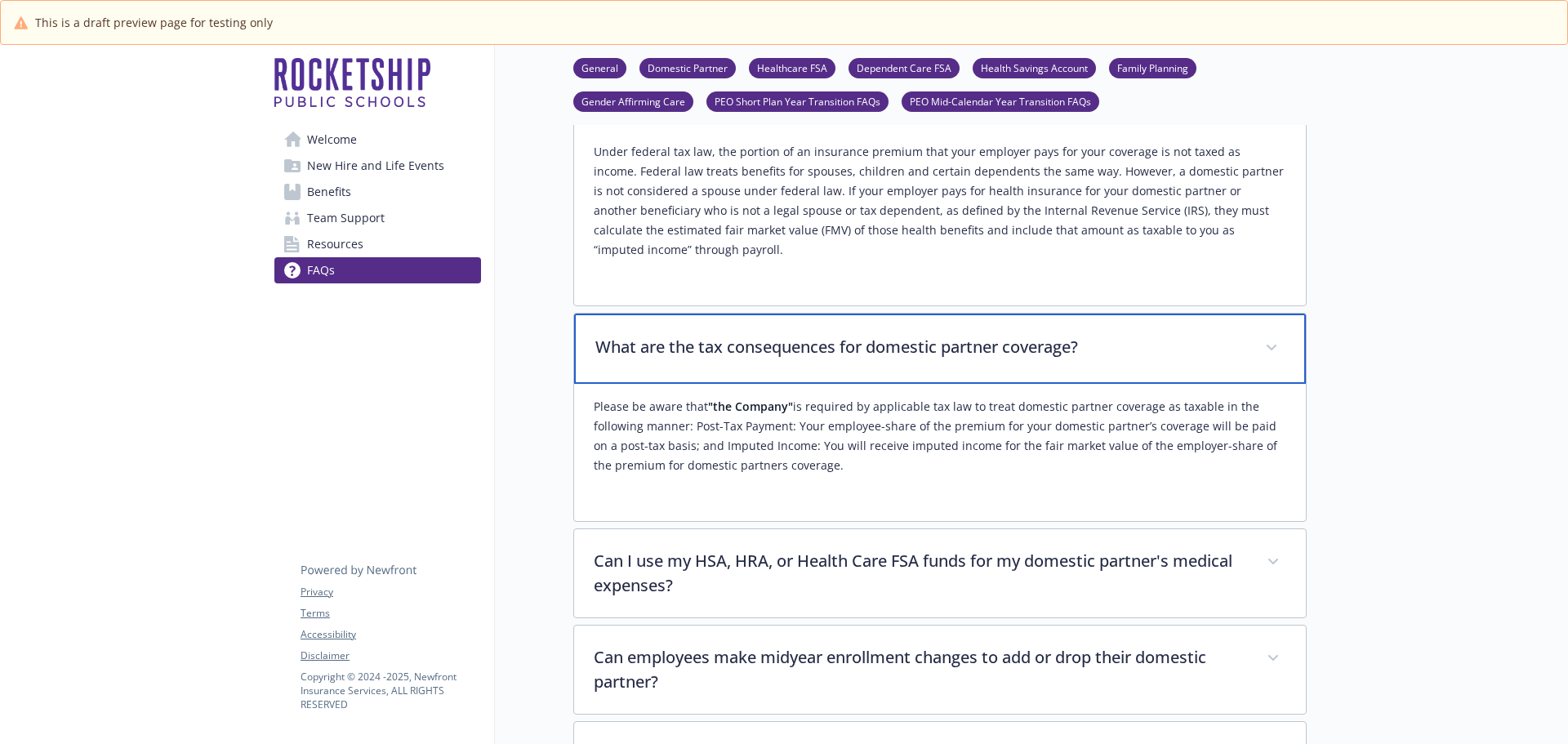
scroll to position [3756, 0]
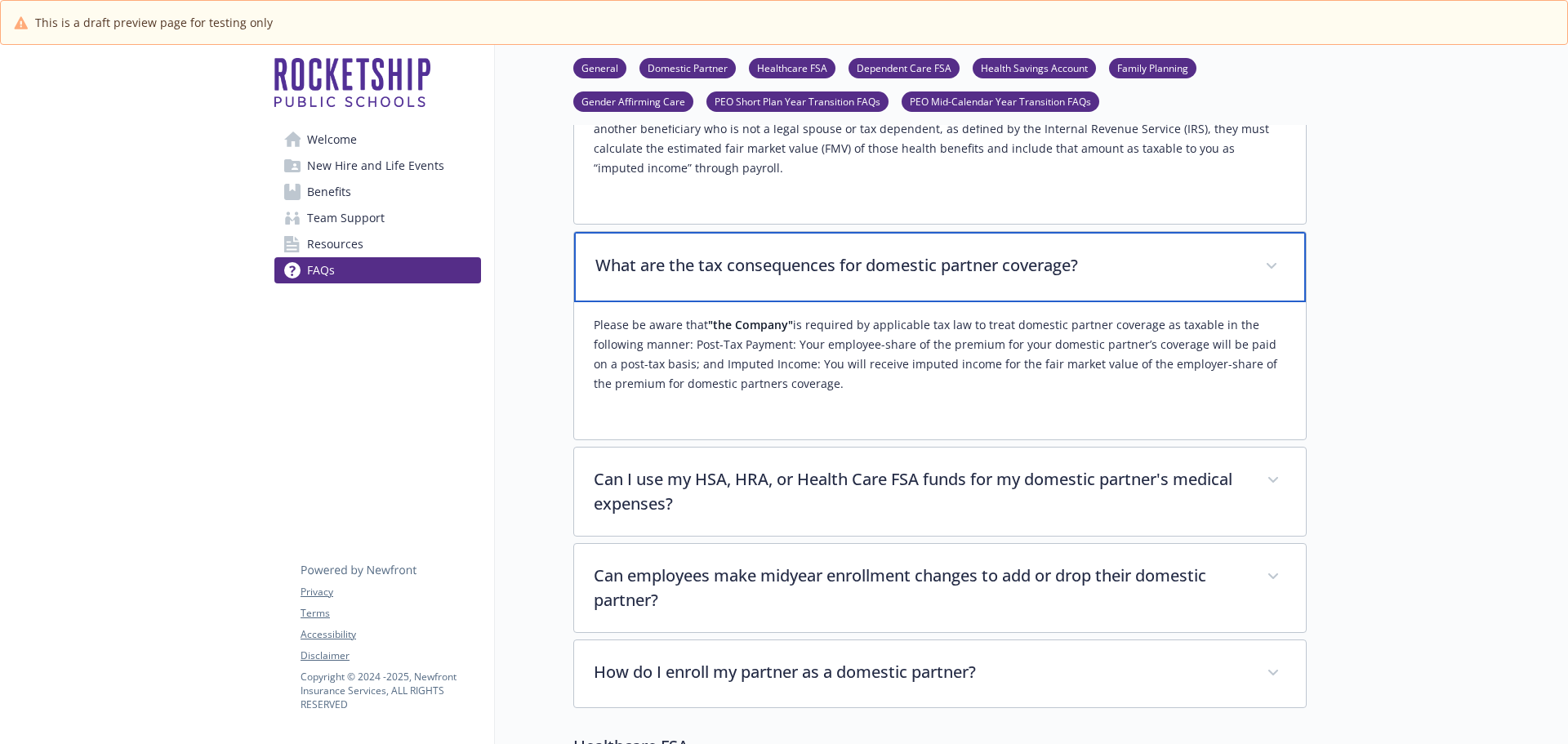
drag, startPoint x: 595, startPoint y: 226, endPoint x: 880, endPoint y: 347, distance: 309.6
click at [880, 347] on div "What are the tax consequences for domestic partner coverage? Please be aware th…" at bounding box center [939, 336] width 733 height 209
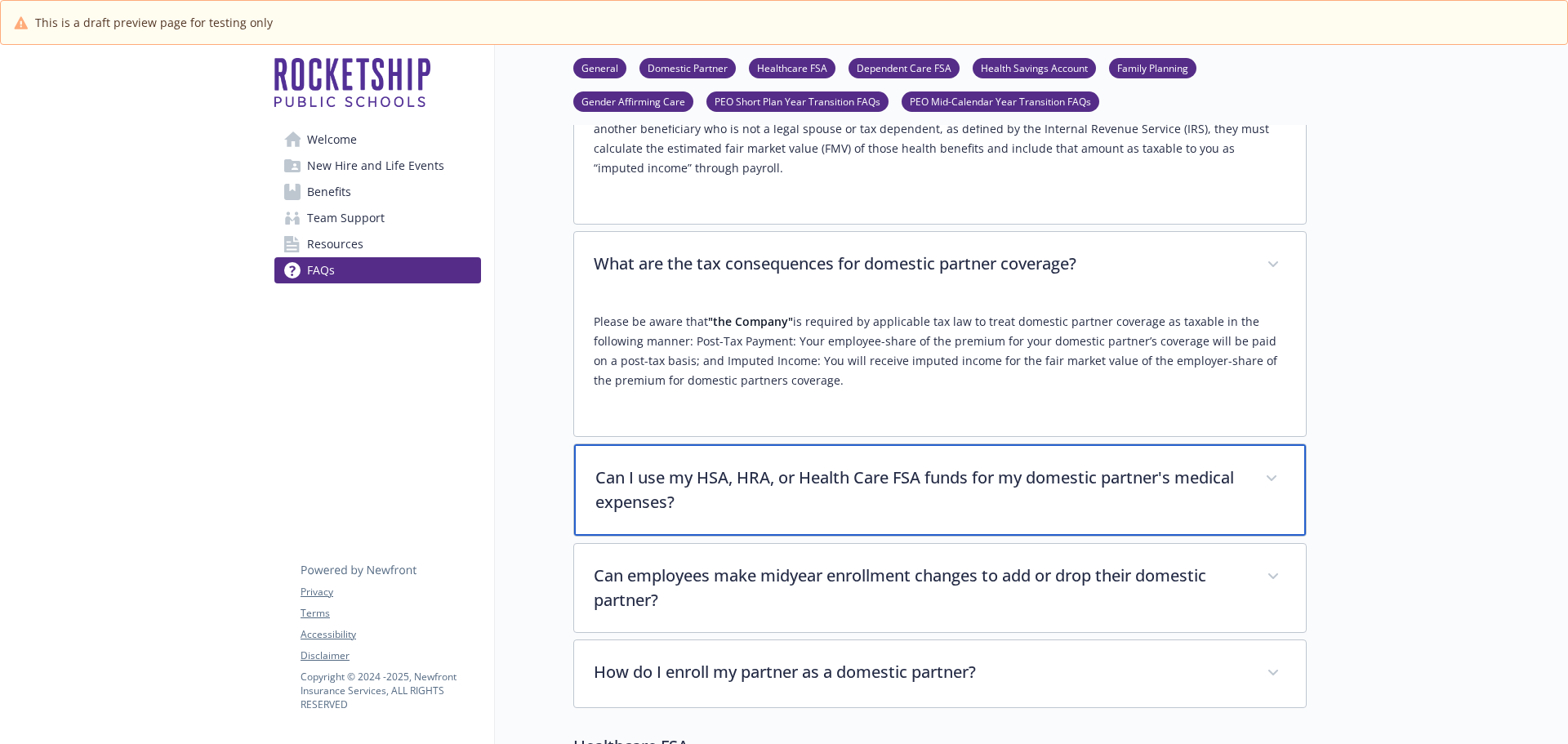
click at [862, 465] on p "Can I use my HSA, HRA, or Health Care FSA funds for my domestic partner's medic…" at bounding box center [920, 490] width 650 height 49
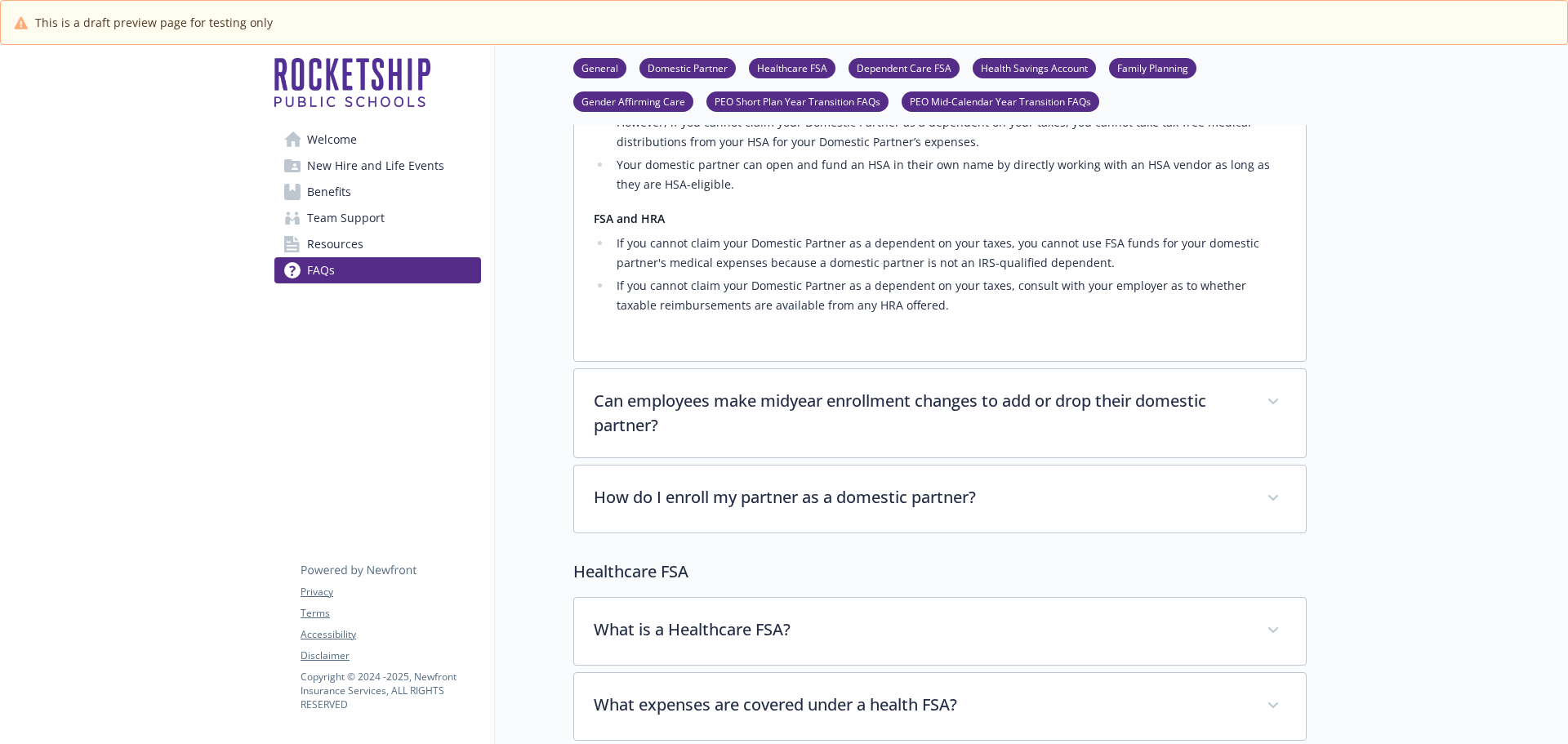
scroll to position [4247, 0]
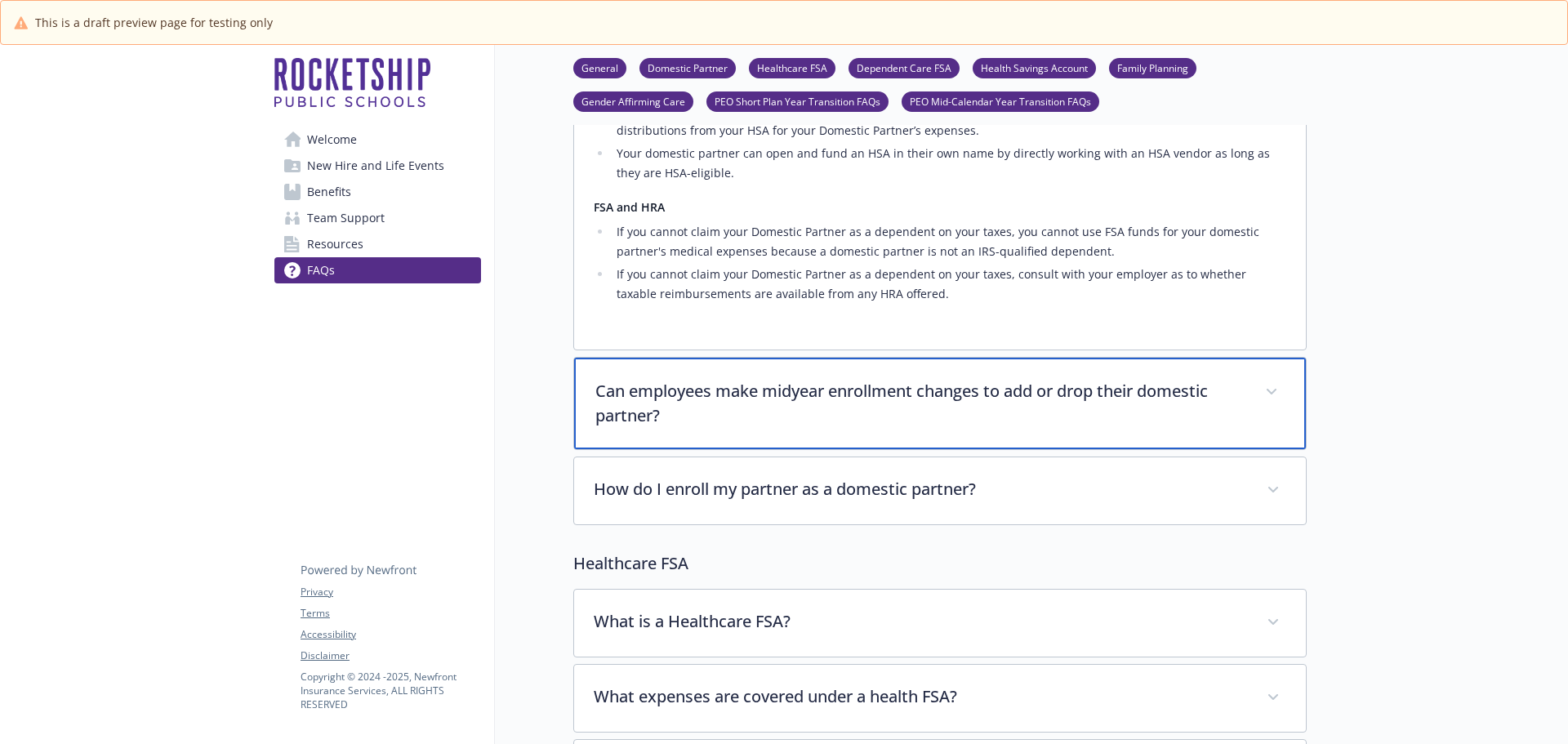
click at [841, 381] on p "Can employees make midyear enrollment changes to add or drop their domestic par…" at bounding box center [920, 403] width 650 height 49
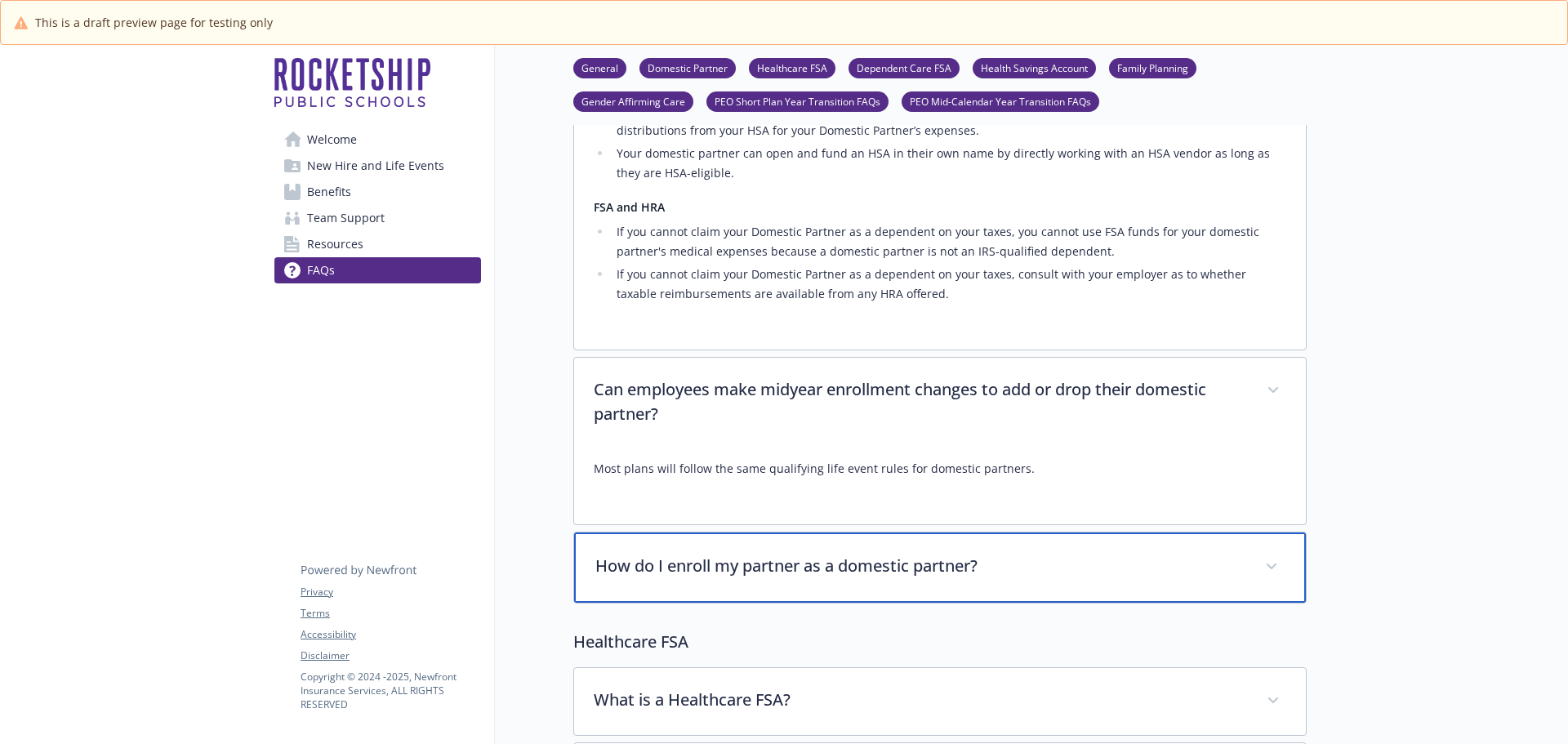
click at [847, 554] on p "How do I enroll my partner as a domestic partner?" at bounding box center [920, 566] width 650 height 24
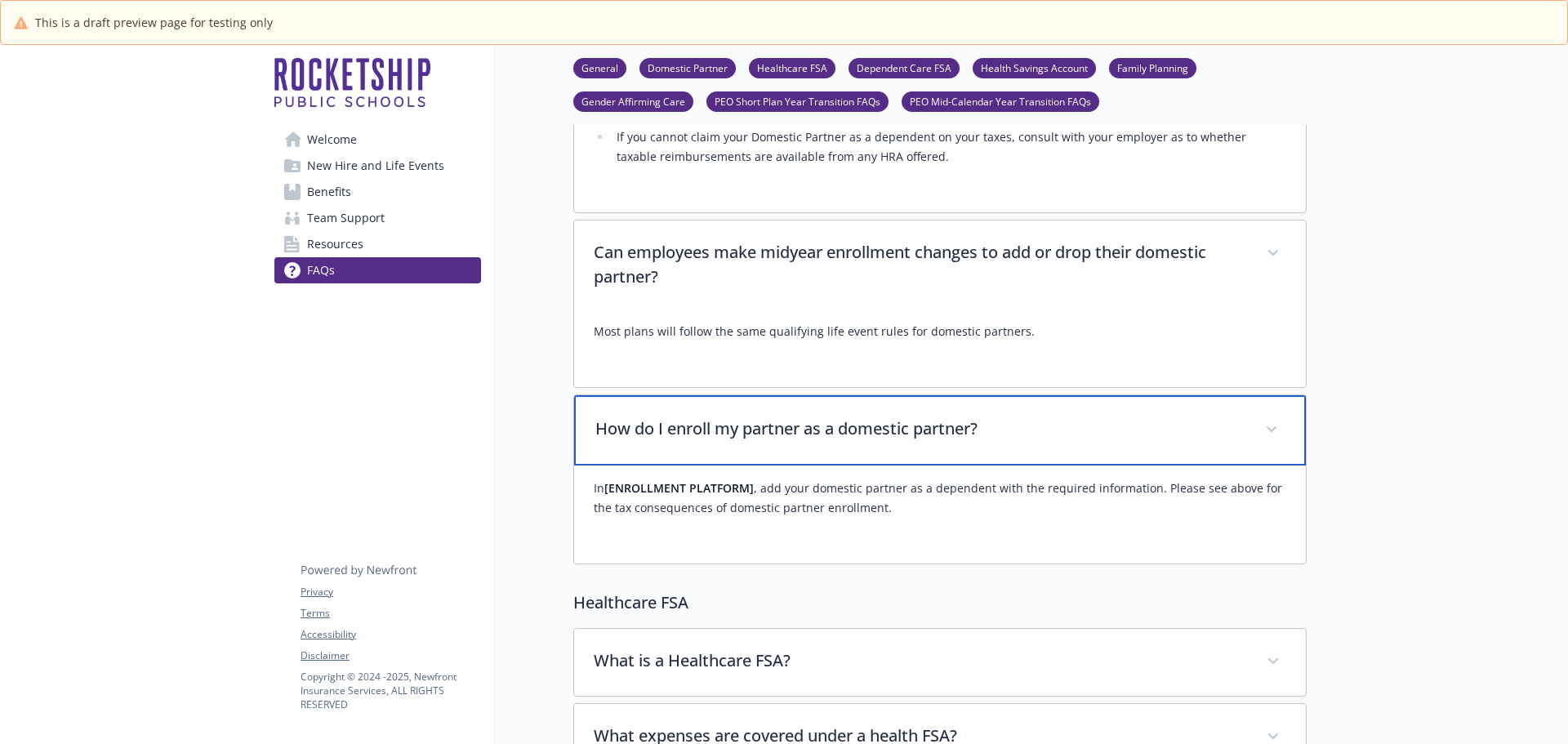
scroll to position [4410, 0]
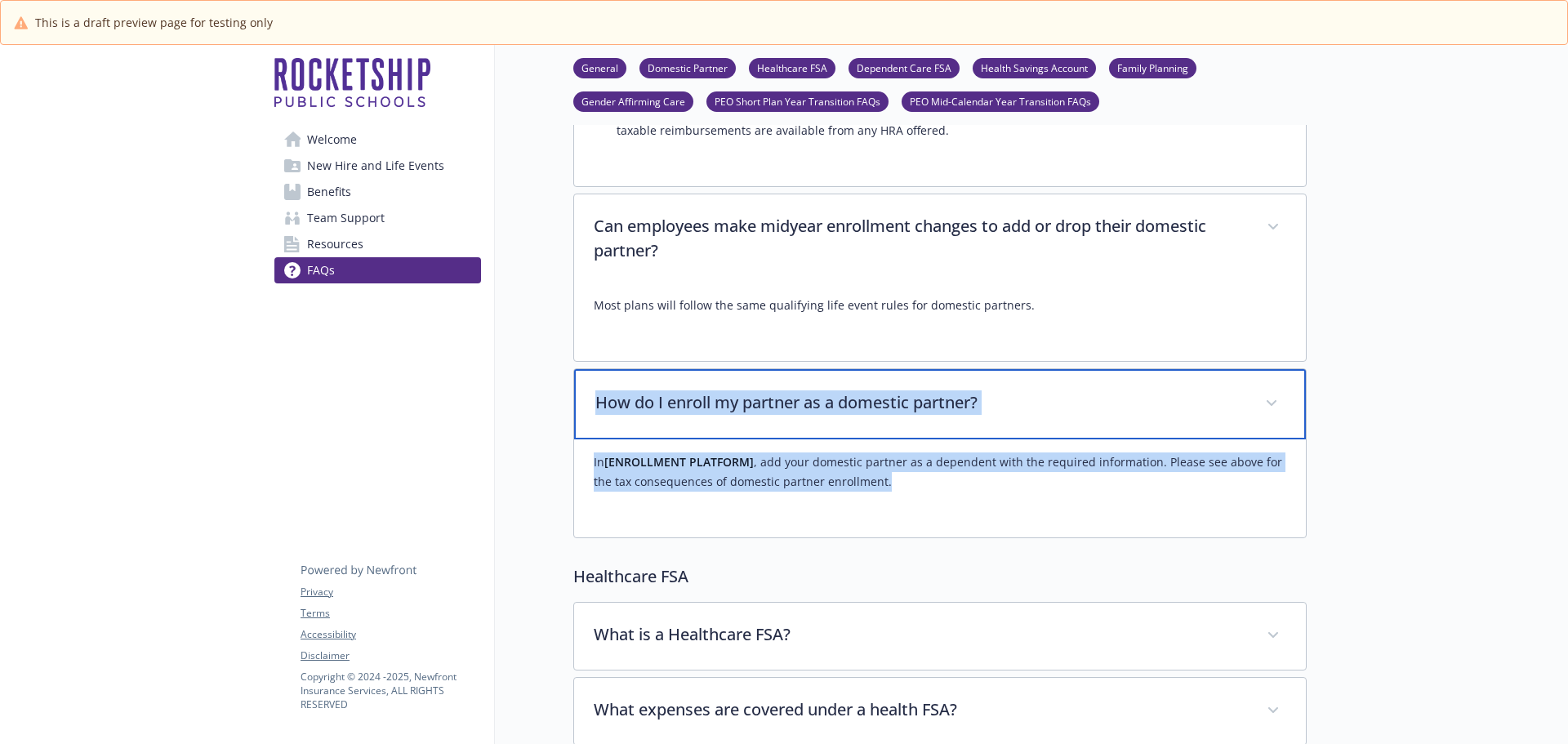
drag, startPoint x: 596, startPoint y: 355, endPoint x: 961, endPoint y: 460, distance: 379.8
click at [961, 460] on div "How do I enroll my partner as a domestic partner? In [ENROLLMENT PLATFORM] , ad…" at bounding box center [939, 454] width 733 height 170
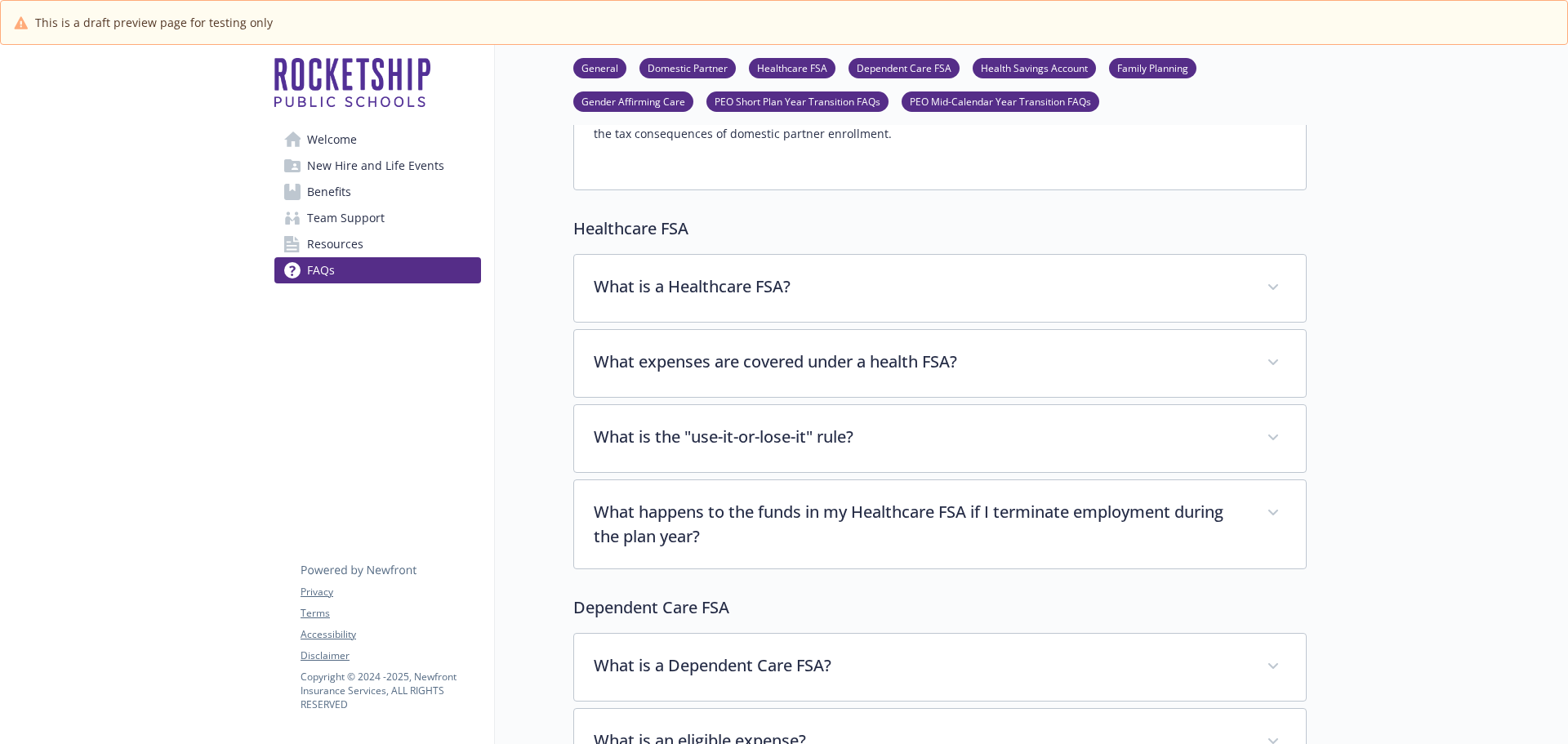
scroll to position [4818, 0]
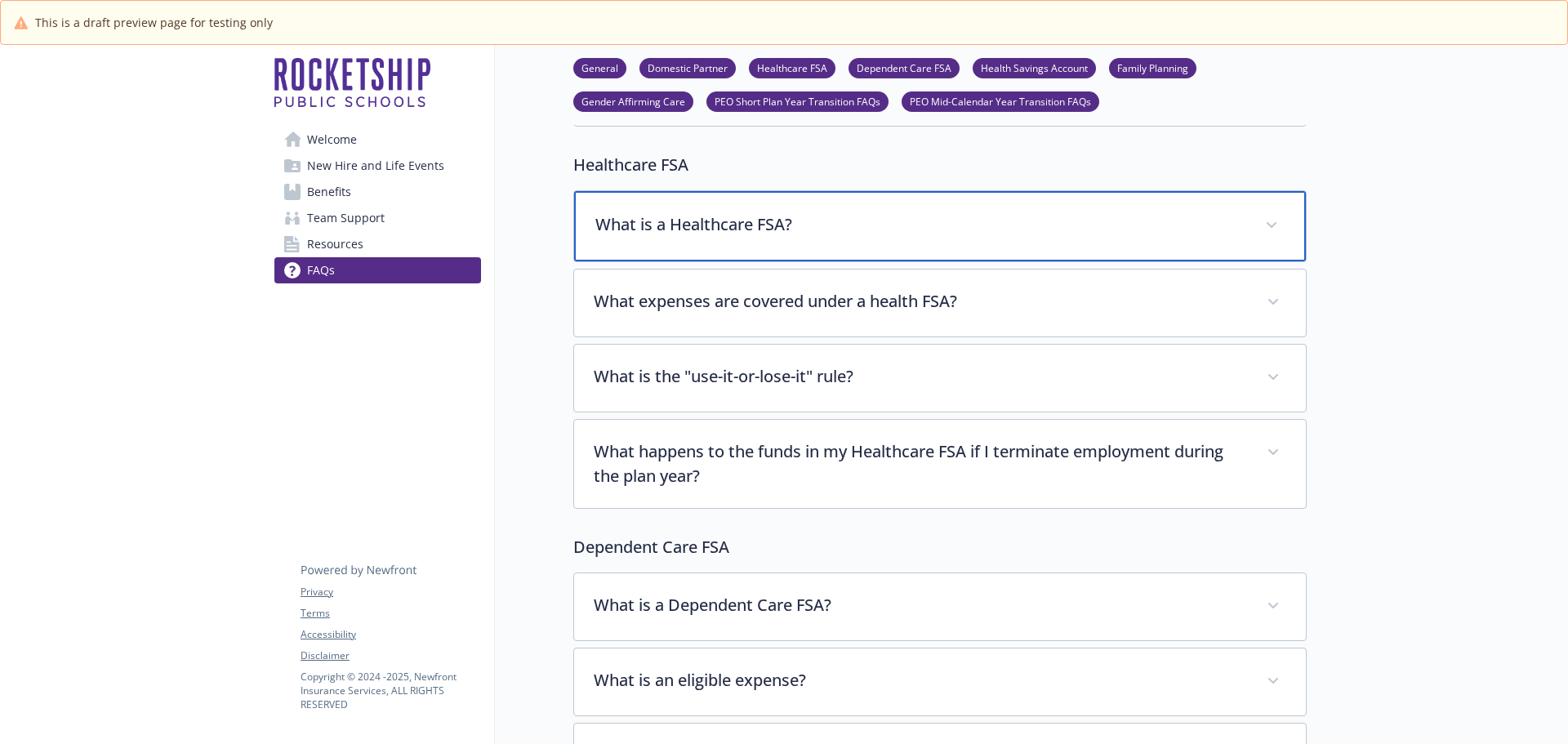
click at [726, 212] on p "What is a Healthcare FSA?" at bounding box center [920, 224] width 650 height 24
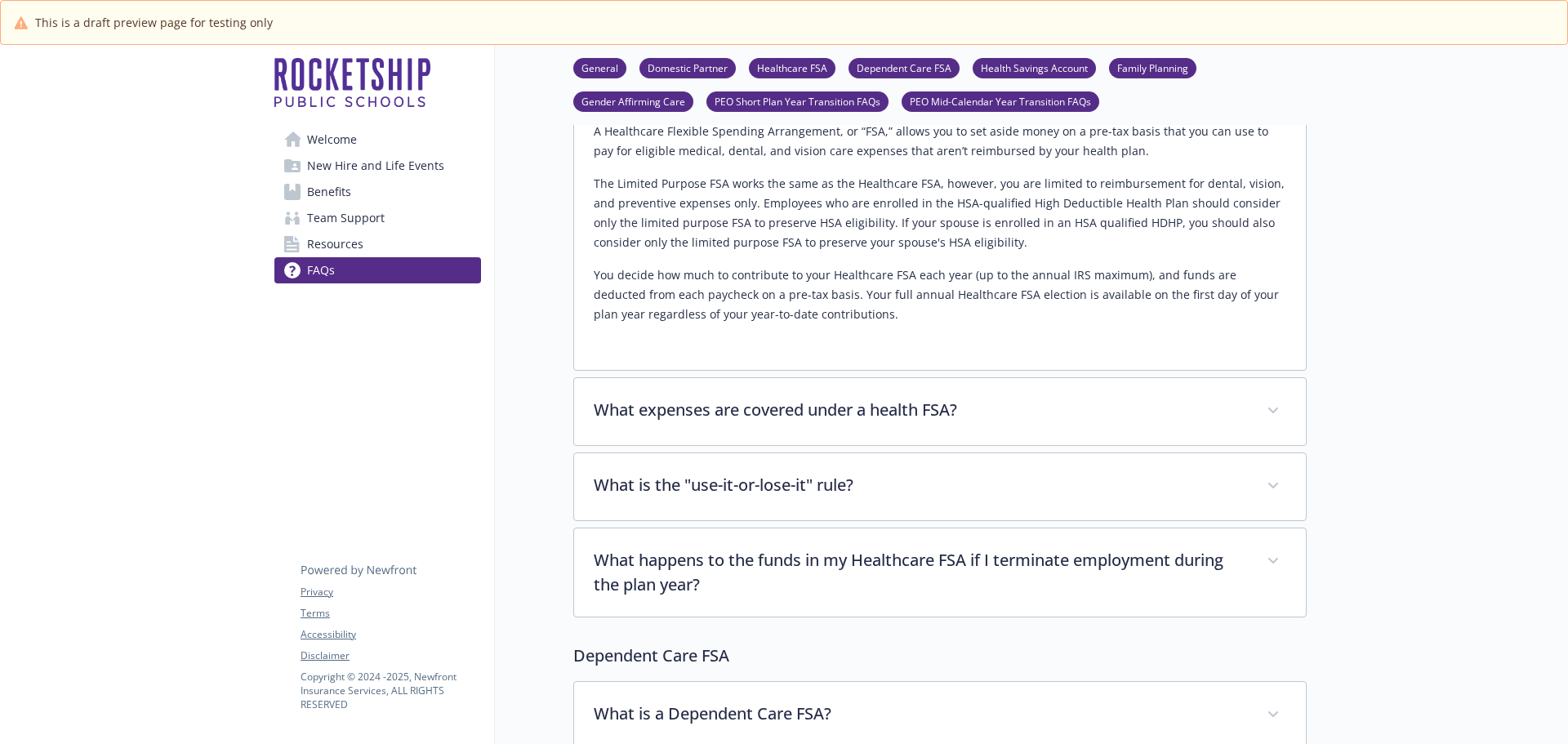
scroll to position [4982, 0]
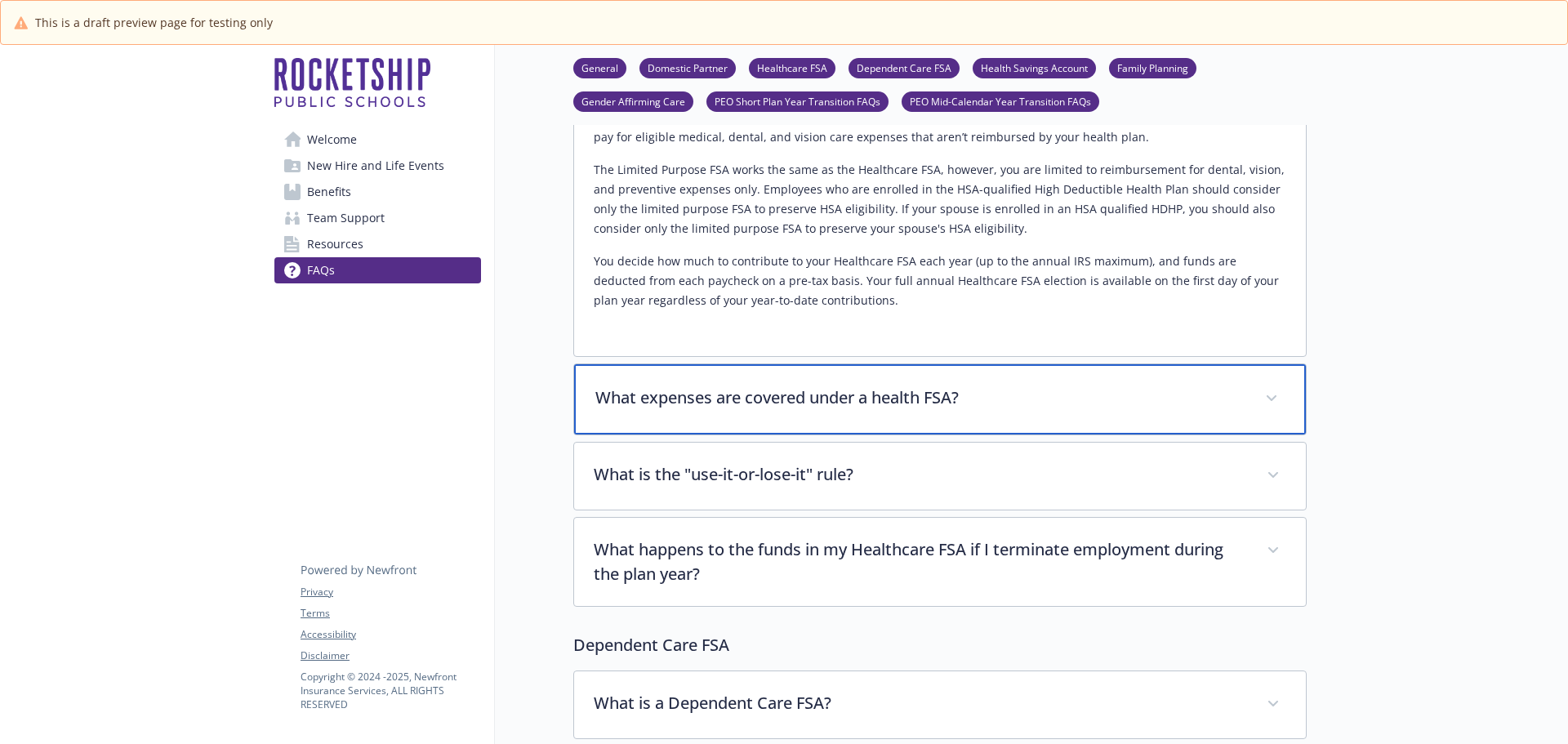
click at [799, 371] on div "What expenses are covered under a health FSA?" at bounding box center [939, 399] width 731 height 70
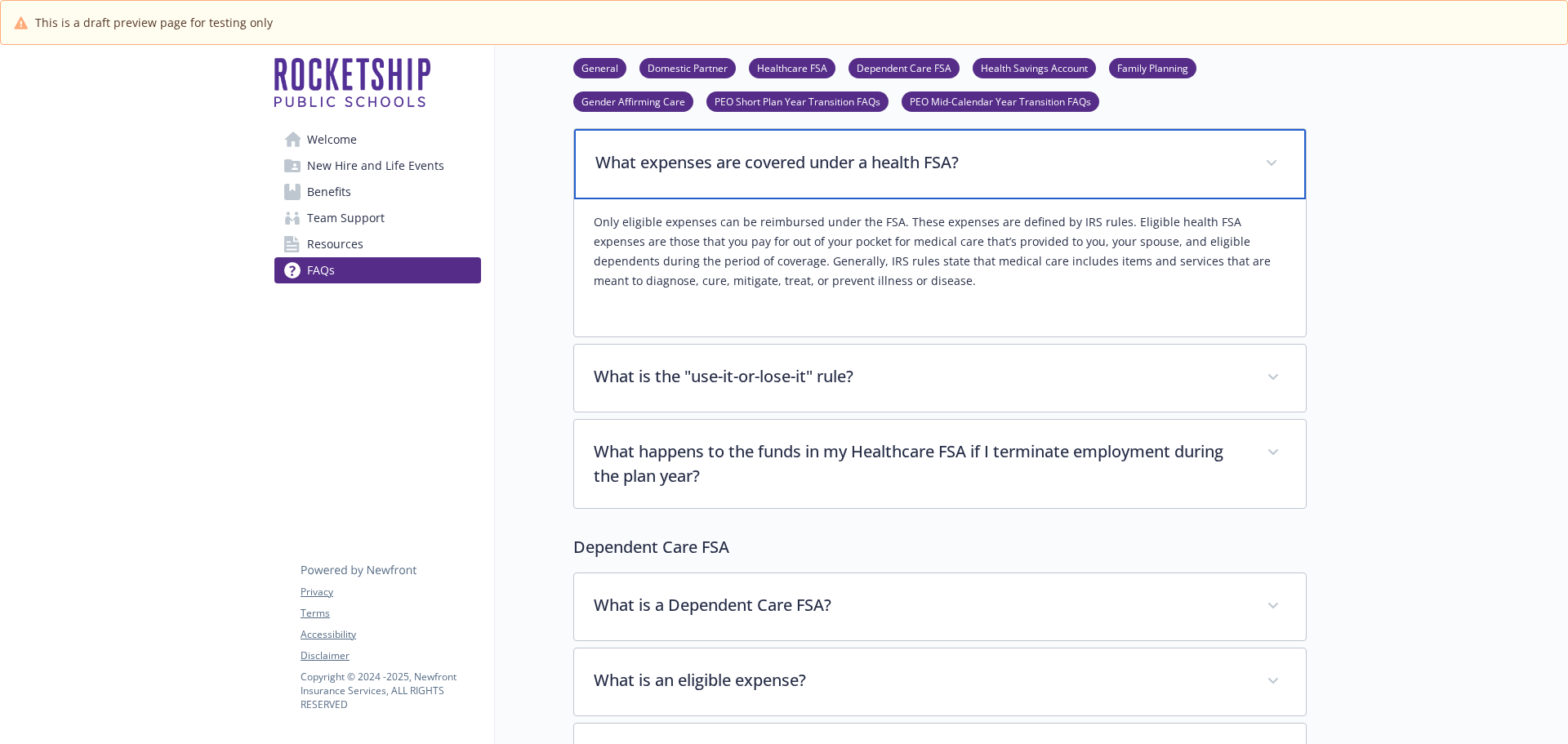
scroll to position [5227, 0]
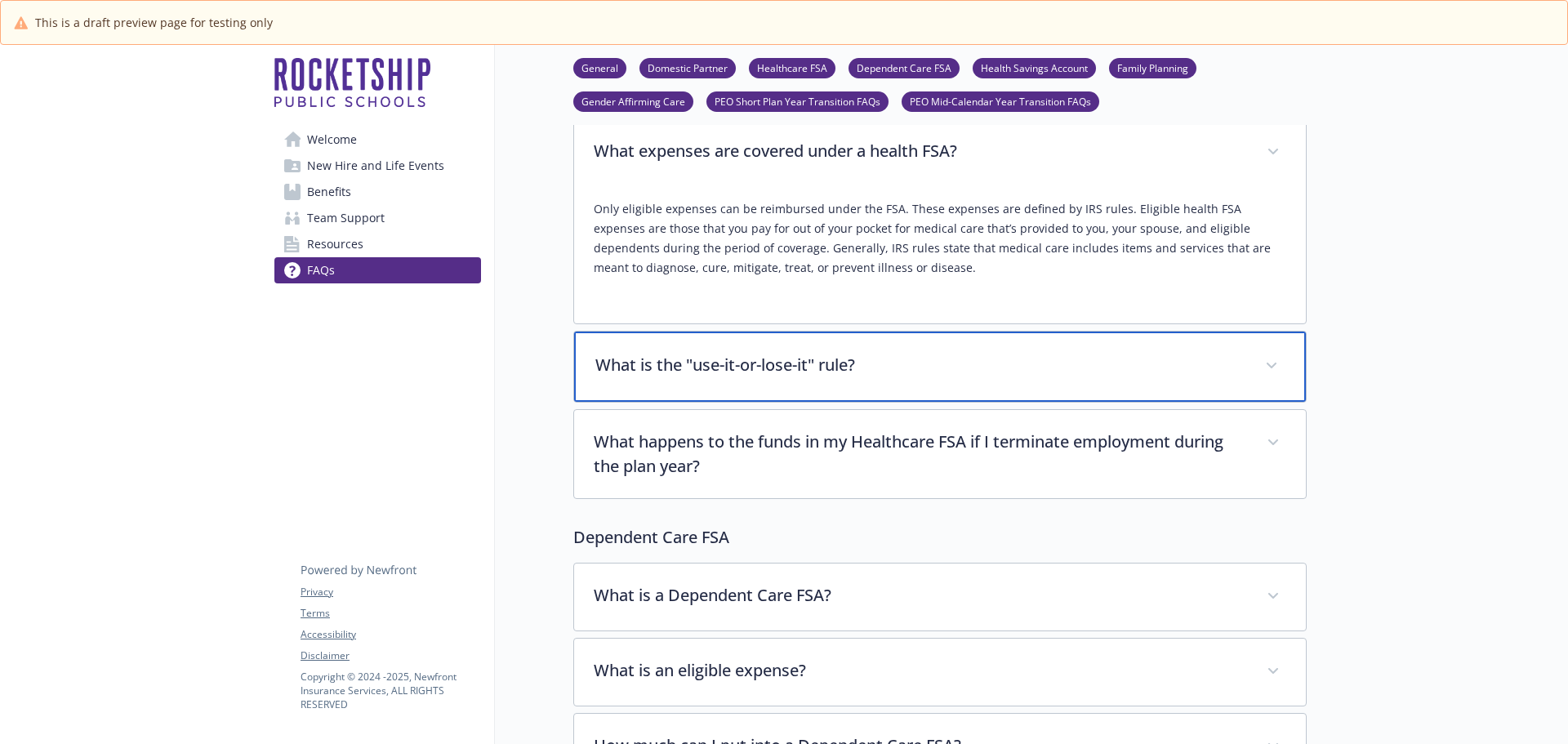
click at [775, 353] on p "What is the "use-it-or-lose-it" rule?" at bounding box center [920, 364] width 650 height 24
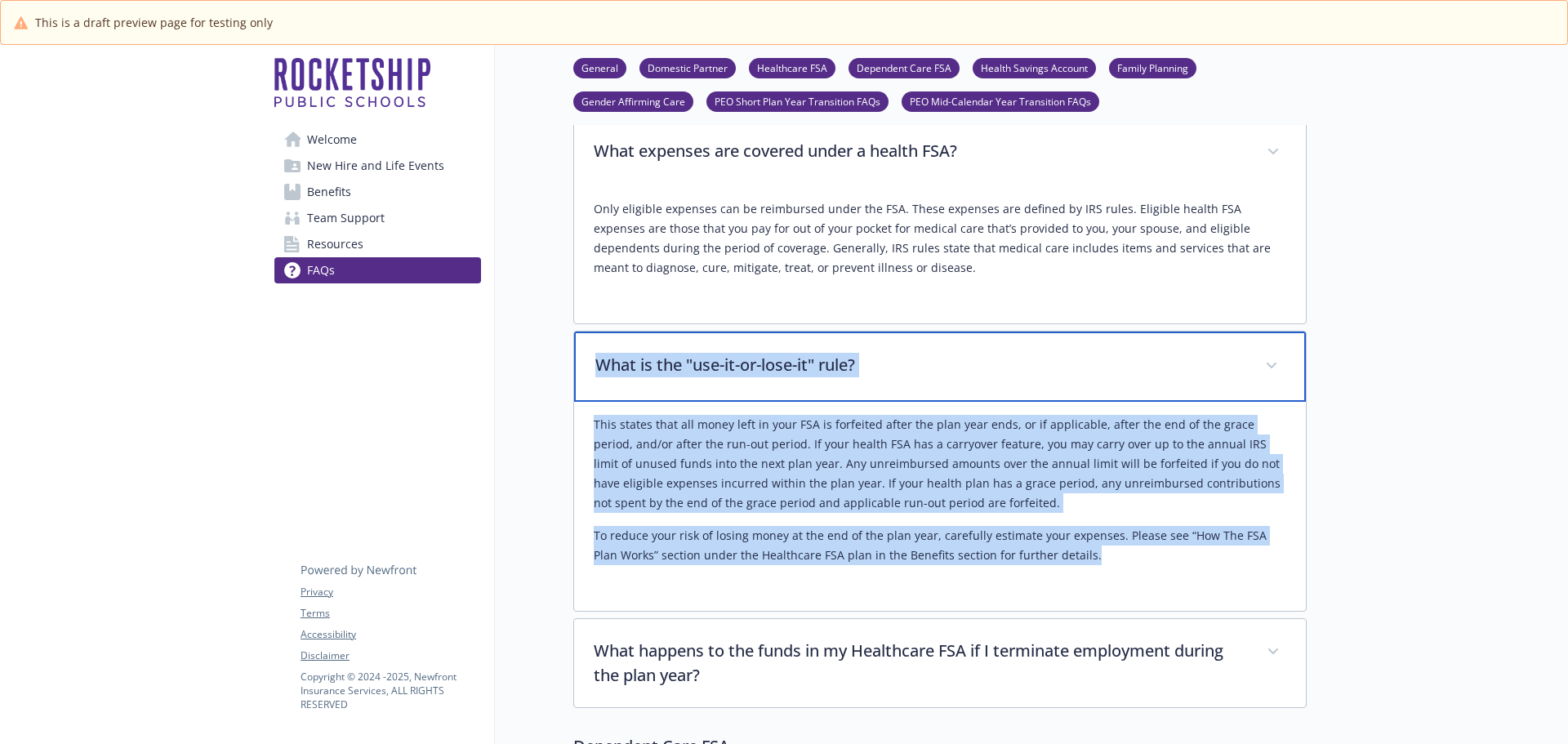
drag, startPoint x: 596, startPoint y: 322, endPoint x: 1126, endPoint y: 518, distance: 565.1
click at [1126, 518] on div "What is the "use-it-or-lose-it" rule? This states that all money left in your F…" at bounding box center [939, 471] width 733 height 281
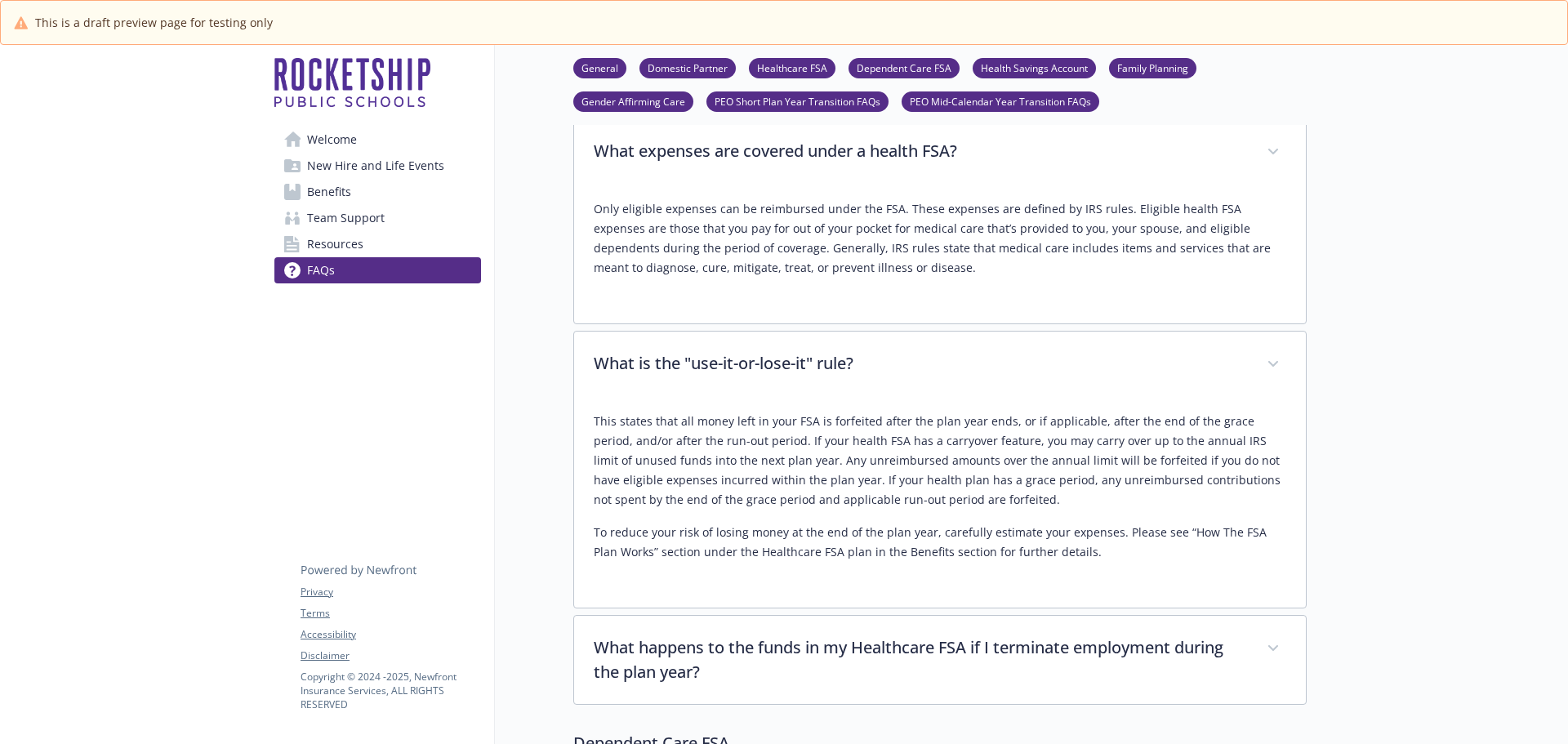
drag, startPoint x: 1426, startPoint y: 583, endPoint x: 1327, endPoint y: 572, distance: 99.6
click at [1426, 583] on div at bounding box center [1437, 408] width 261 height 11180
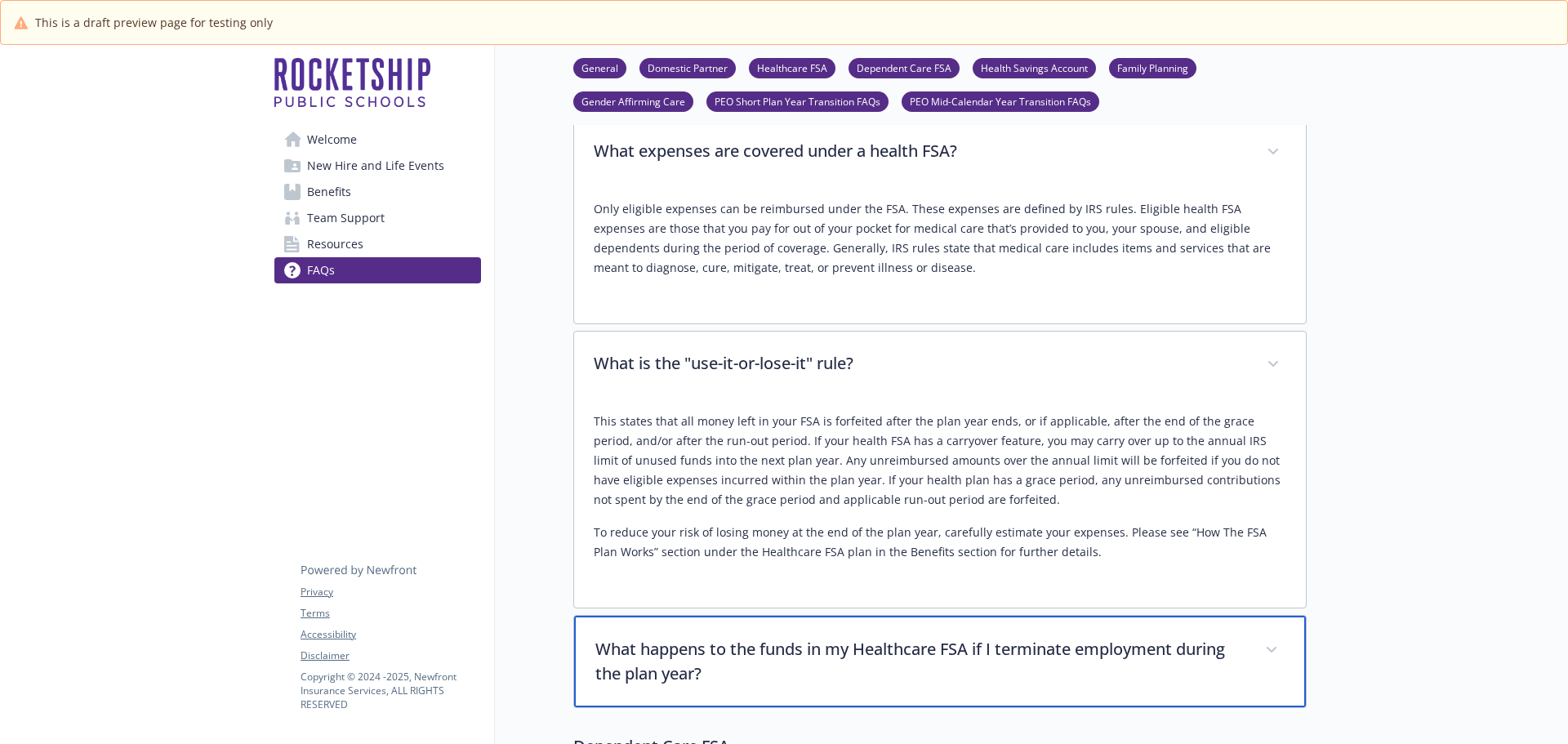
click at [943, 637] on p "What happens to the funds in my Healthcare FSA if I terminate employment during…" at bounding box center [920, 662] width 650 height 49
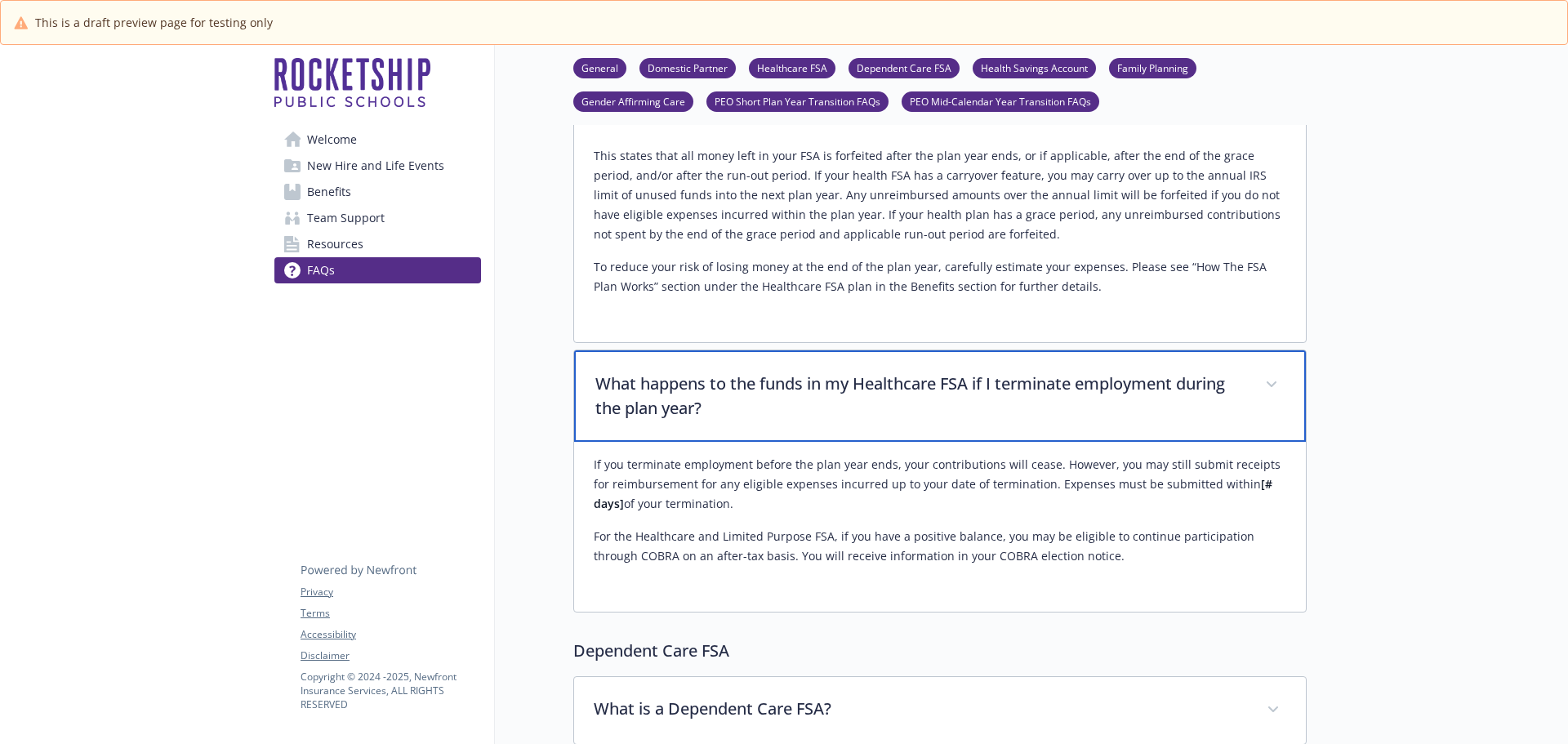
scroll to position [5553, 0]
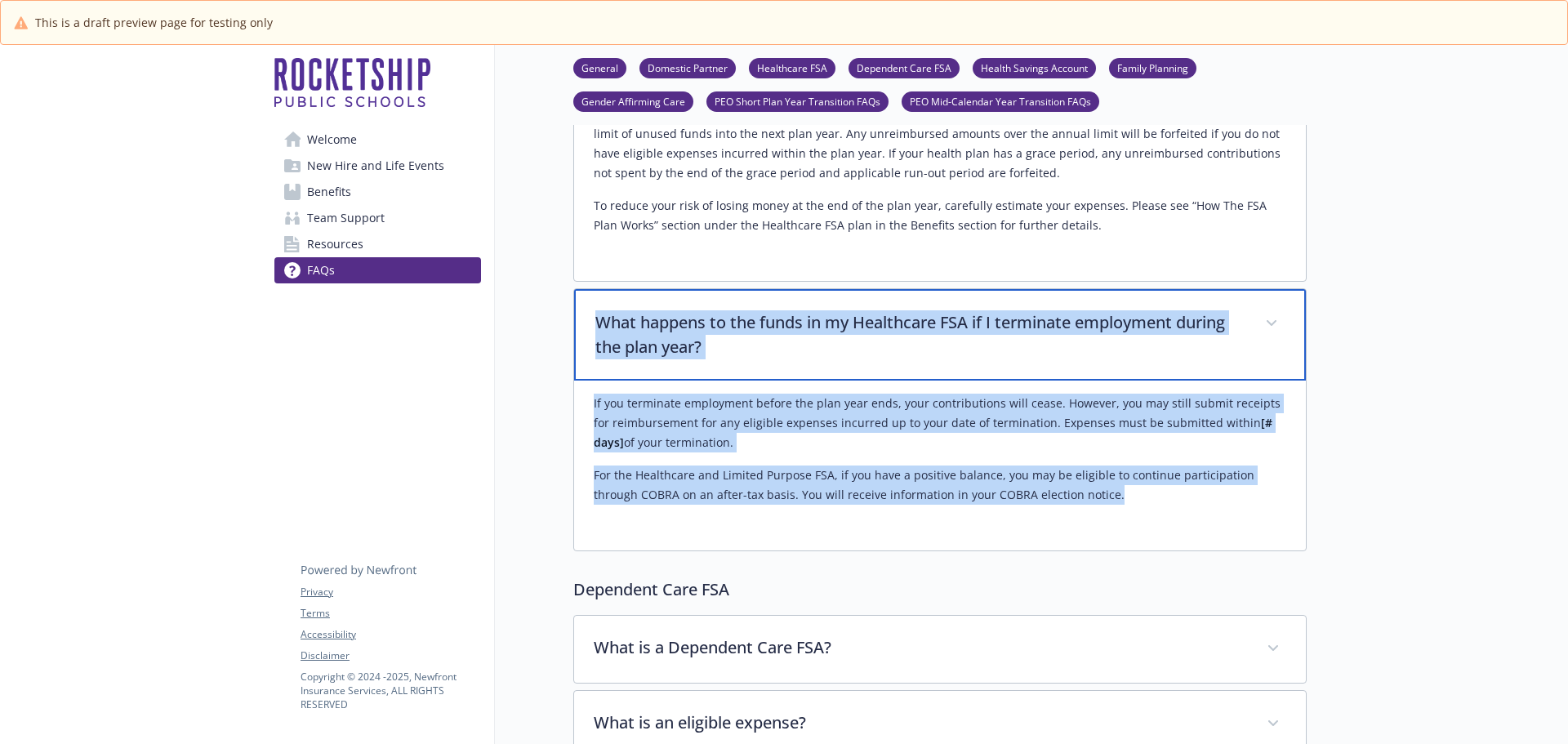
drag, startPoint x: 596, startPoint y: 274, endPoint x: 1065, endPoint y: 446, distance: 499.5
click at [1088, 467] on div "What happens to the funds in my Healthcare FSA if I terminate employment during…" at bounding box center [939, 420] width 733 height 263
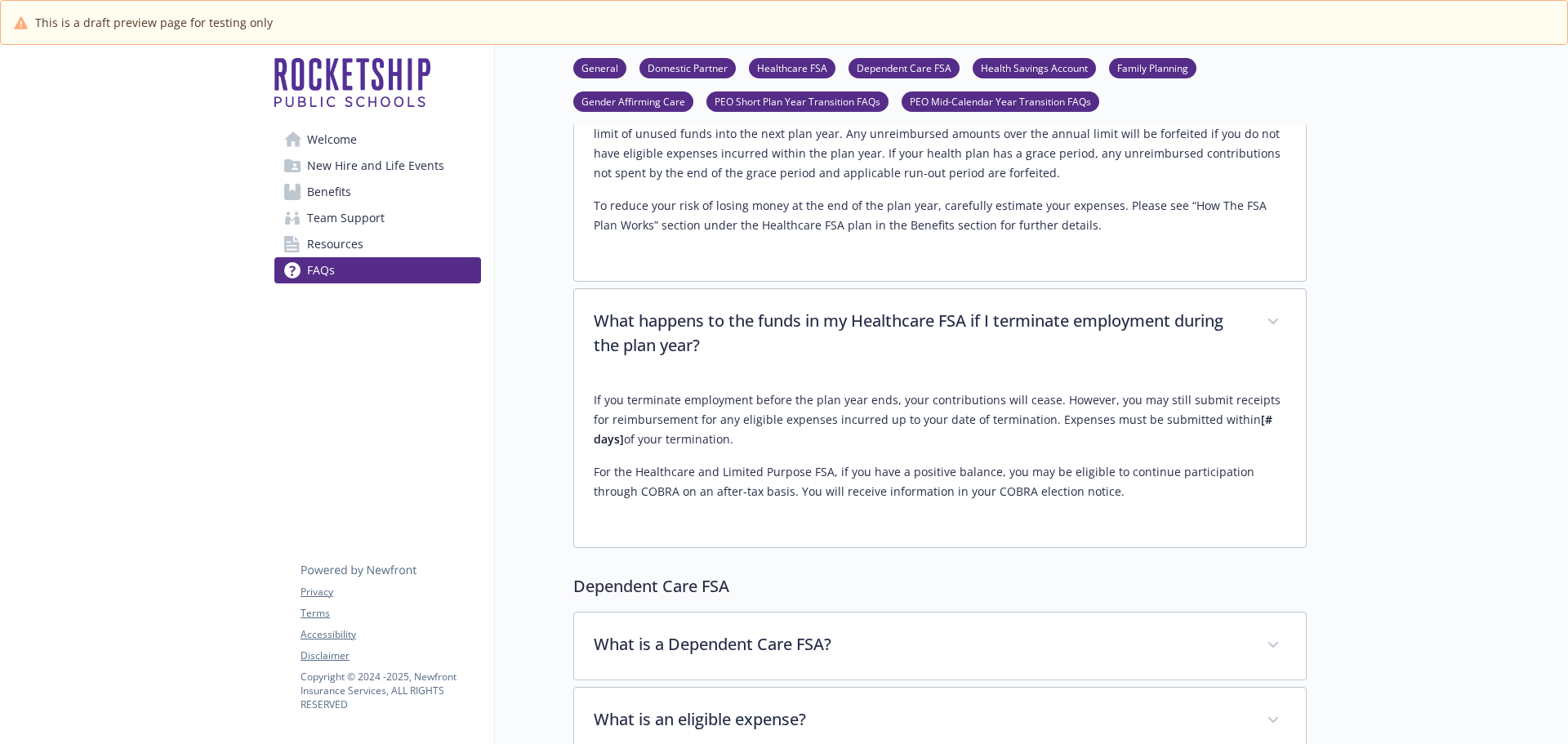
click at [1354, 532] on div at bounding box center [1437, 166] width 261 height 11349
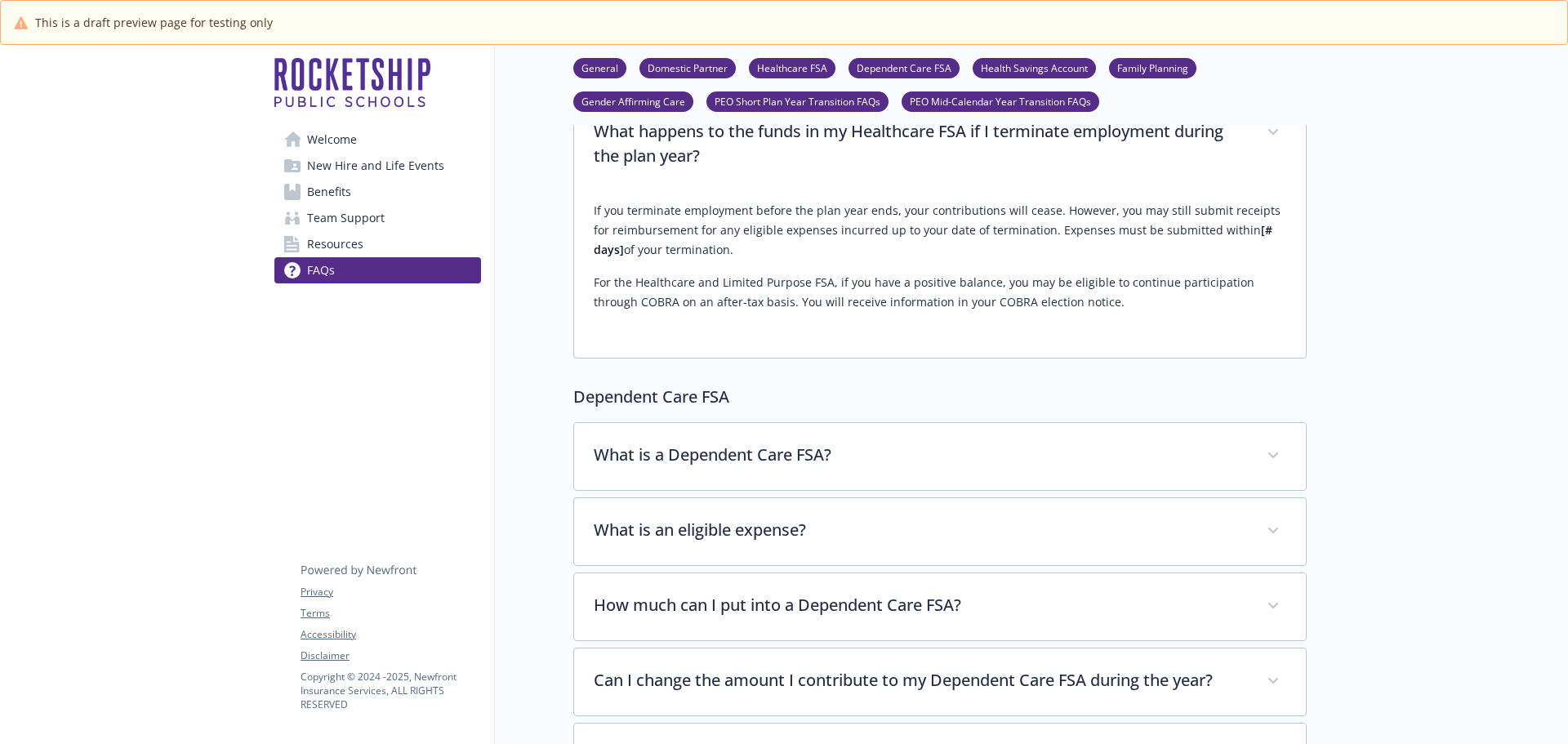
scroll to position [5880, 0]
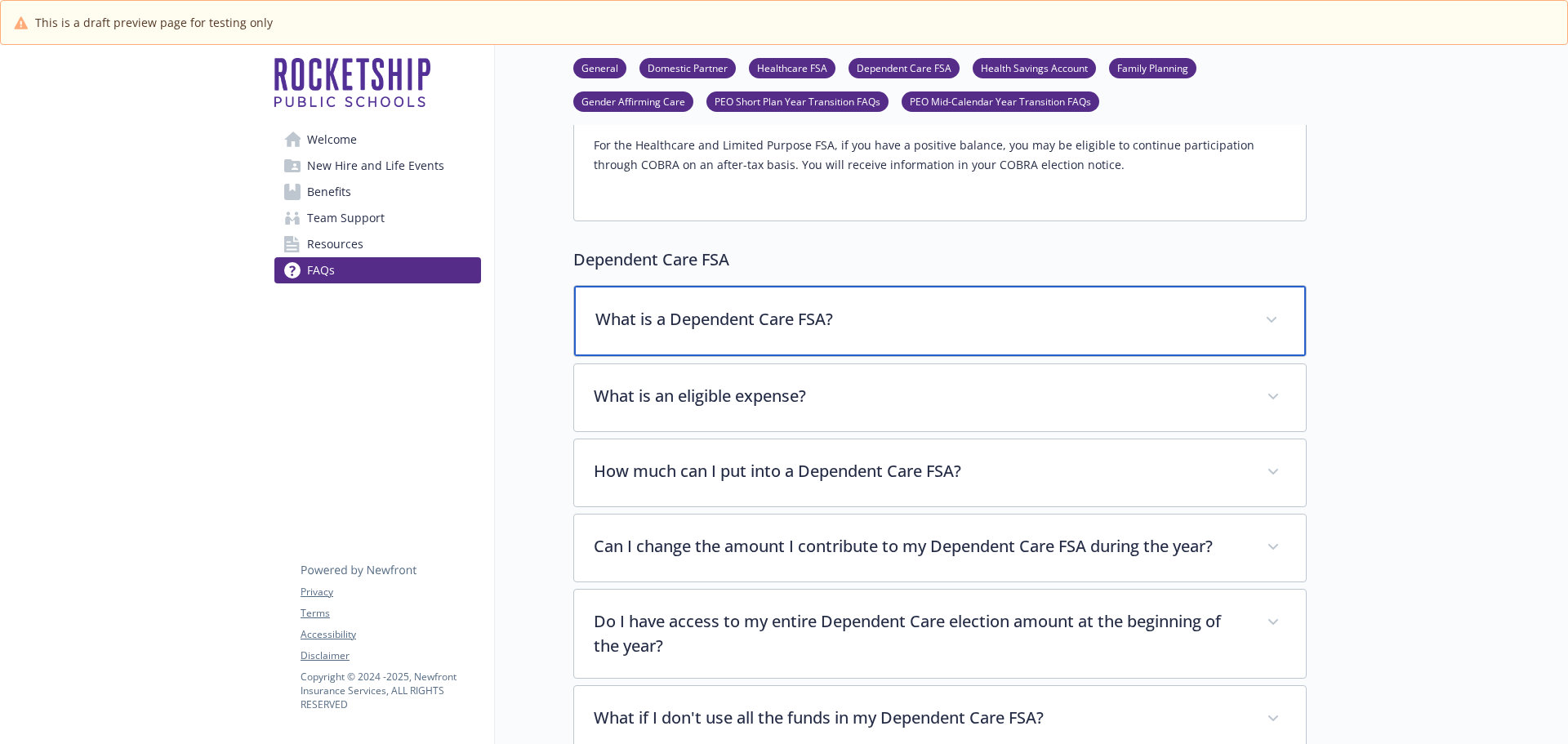
click at [729, 307] on p "What is a Dependent Care FSA?" at bounding box center [920, 319] width 650 height 24
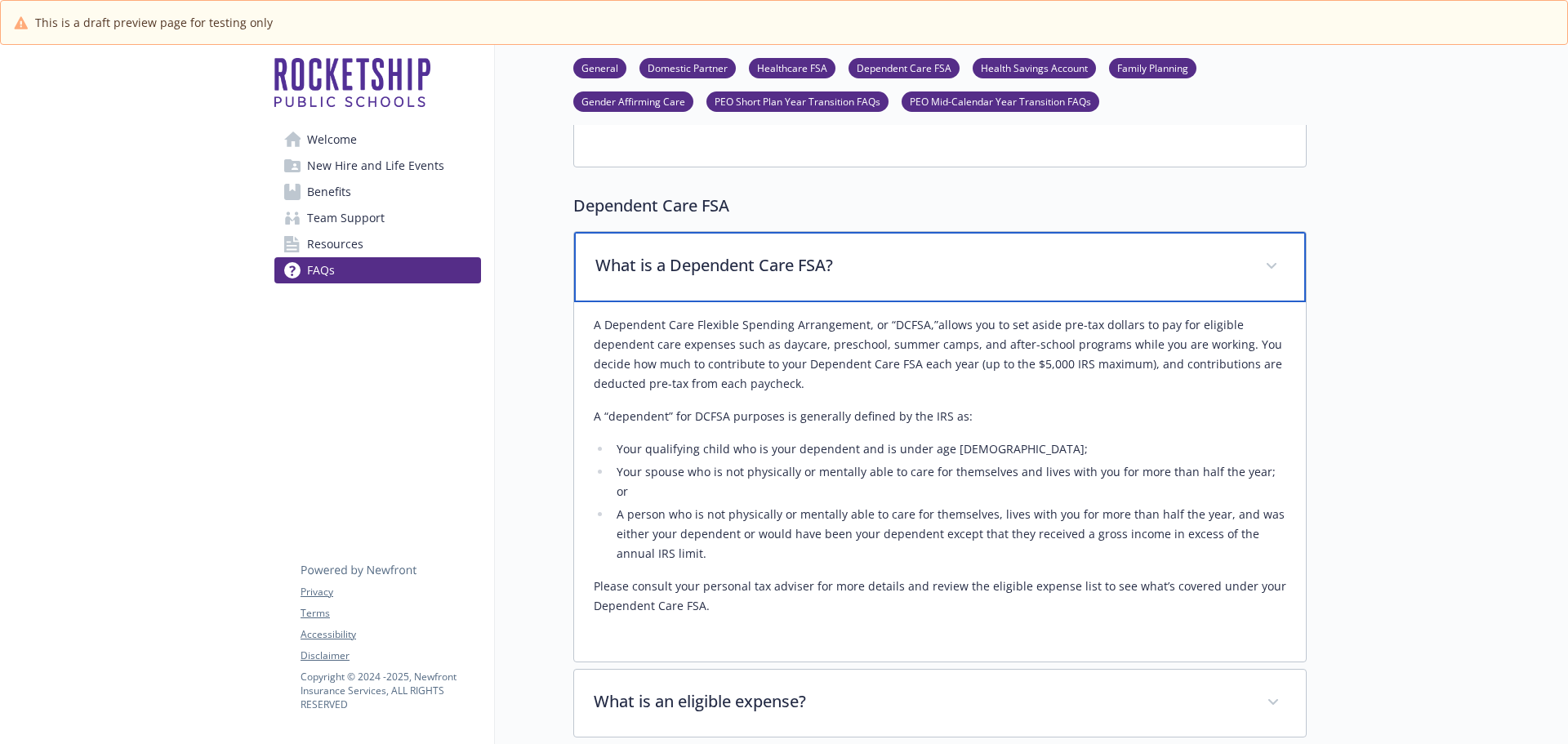
scroll to position [5961, 0]
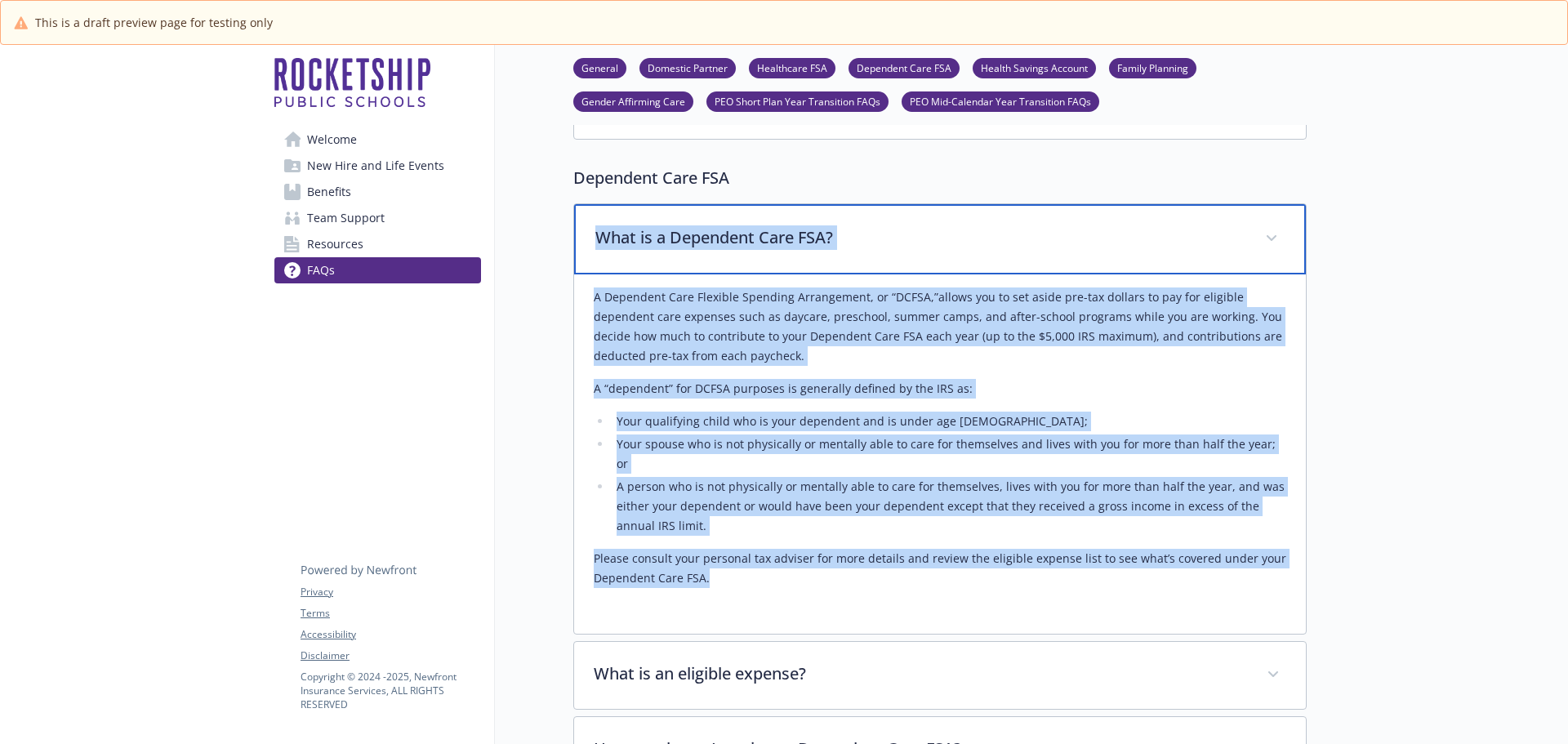
drag, startPoint x: 595, startPoint y: 193, endPoint x: 780, endPoint y: 520, distance: 375.7
click at [780, 520] on div "What is a Dependent Care FSA? A Dependent Care Flexible Spending Arrangement, o…" at bounding box center [939, 419] width 733 height 431
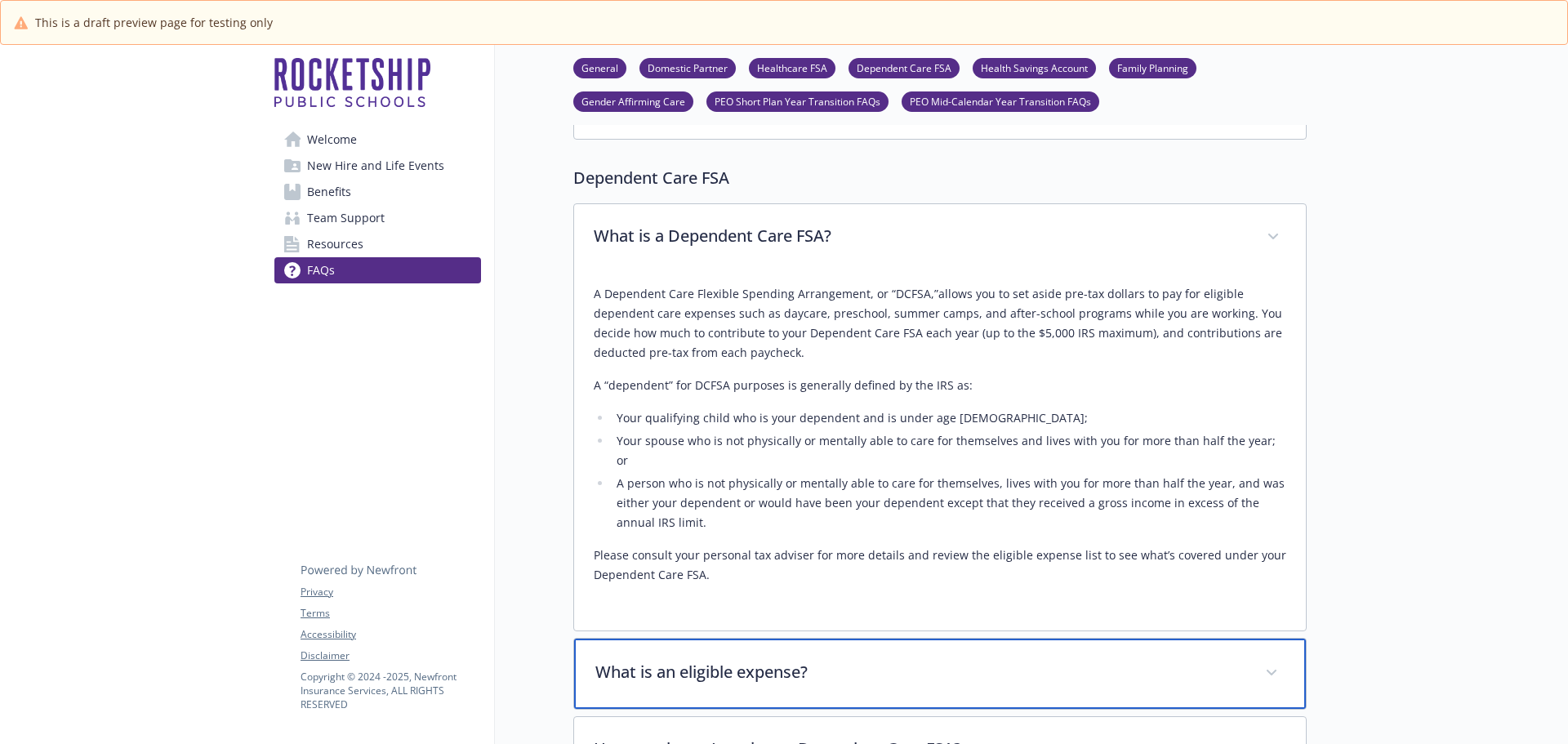
click at [783, 660] on p "What is an eligible expense?" at bounding box center [920, 672] width 650 height 24
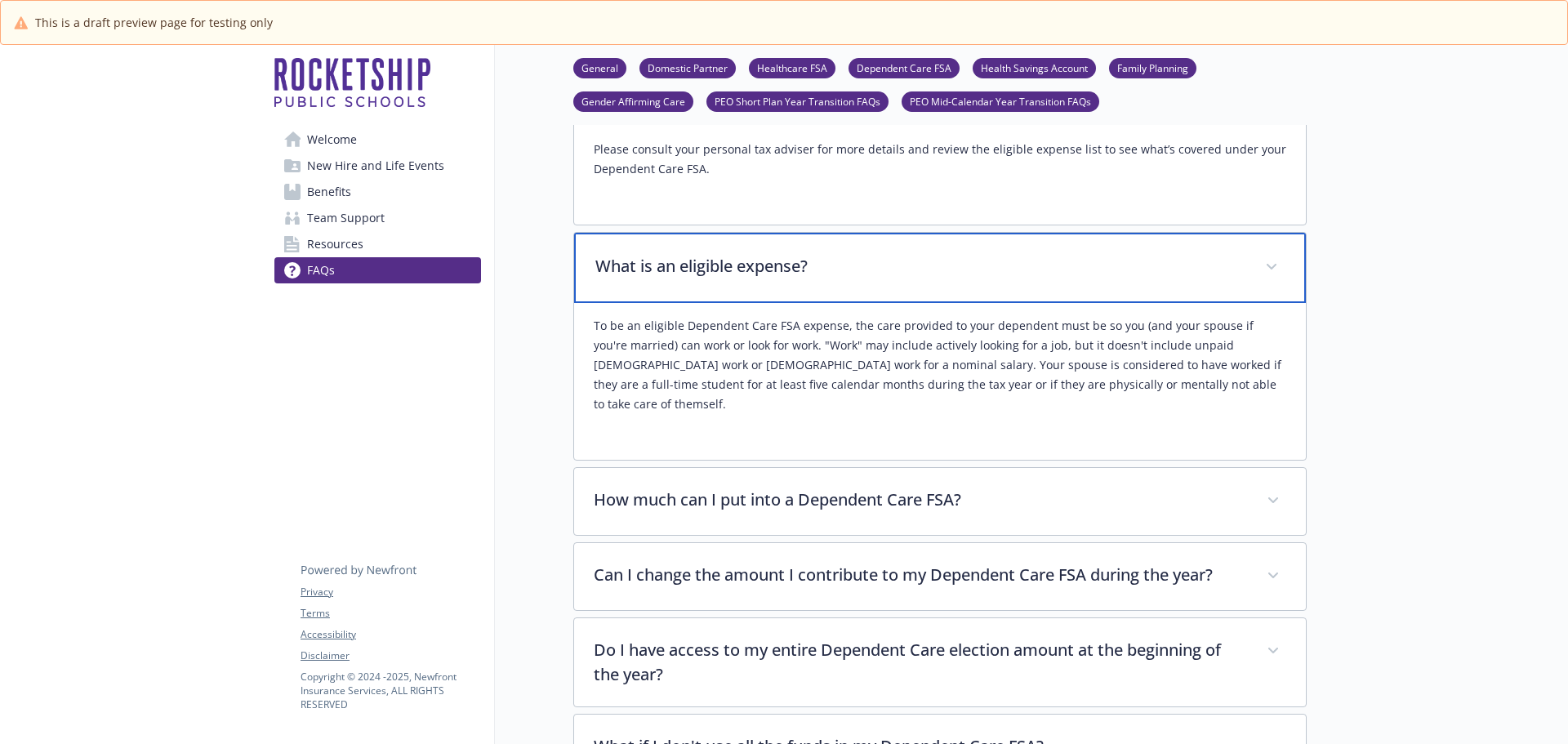
scroll to position [6369, 0]
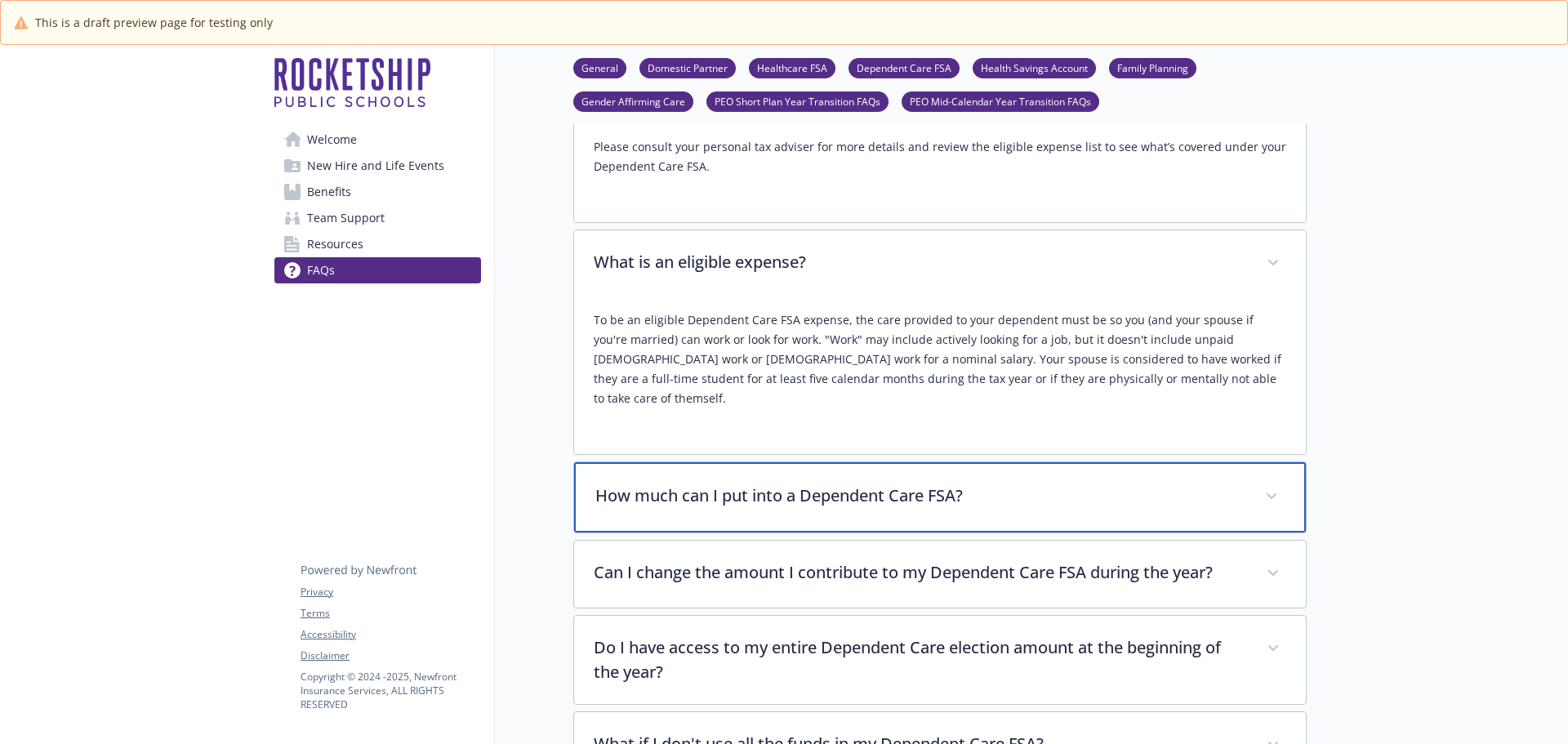
click at [805, 483] on p "How much can I put into a Dependent Care FSA?" at bounding box center [920, 495] width 650 height 24
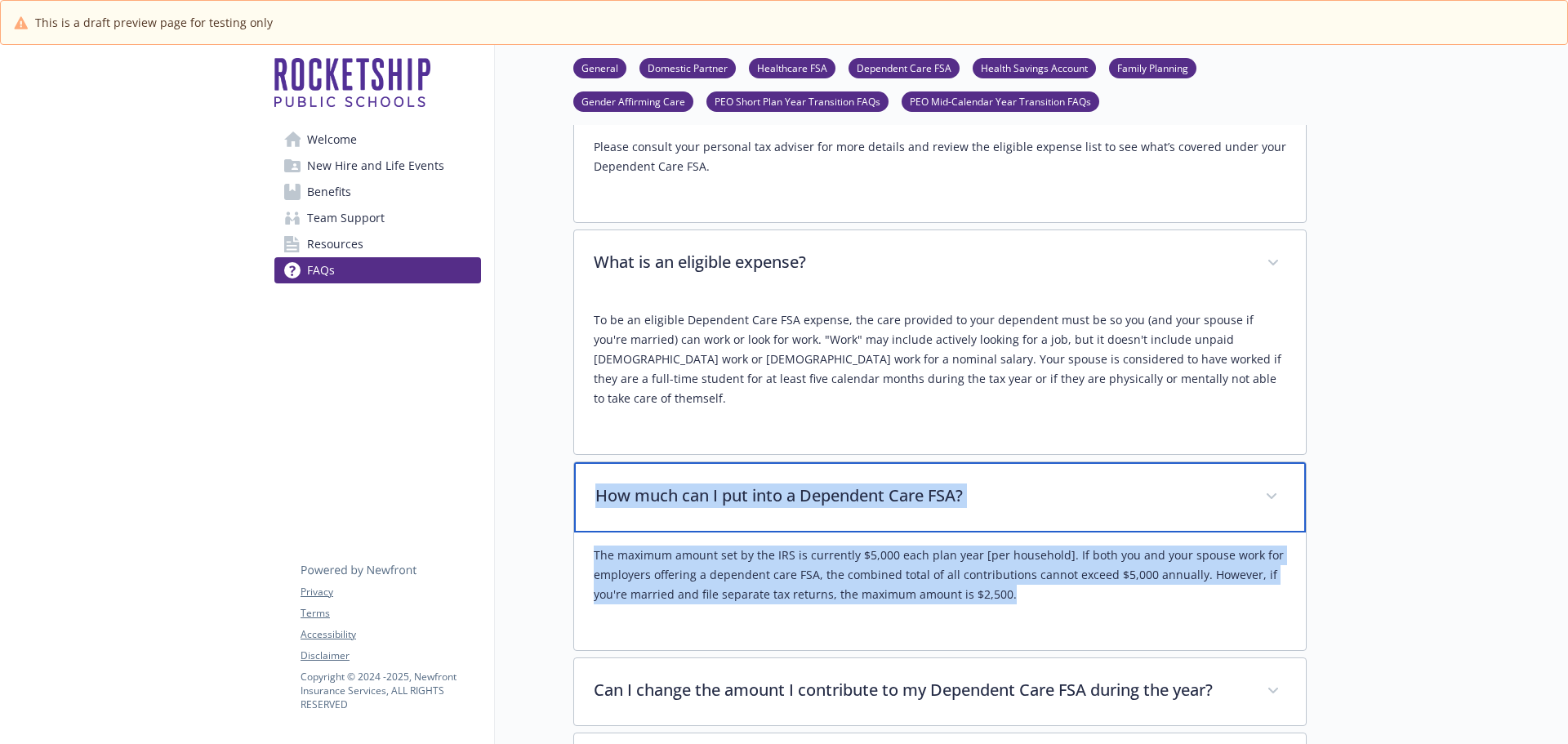
drag, startPoint x: 599, startPoint y: 417, endPoint x: 1026, endPoint y: 526, distance: 440.7
click at [1026, 526] on div "How much can I put into a Dependent Care FSA? The maximum amount set by the IRS…" at bounding box center [939, 555] width 733 height 189
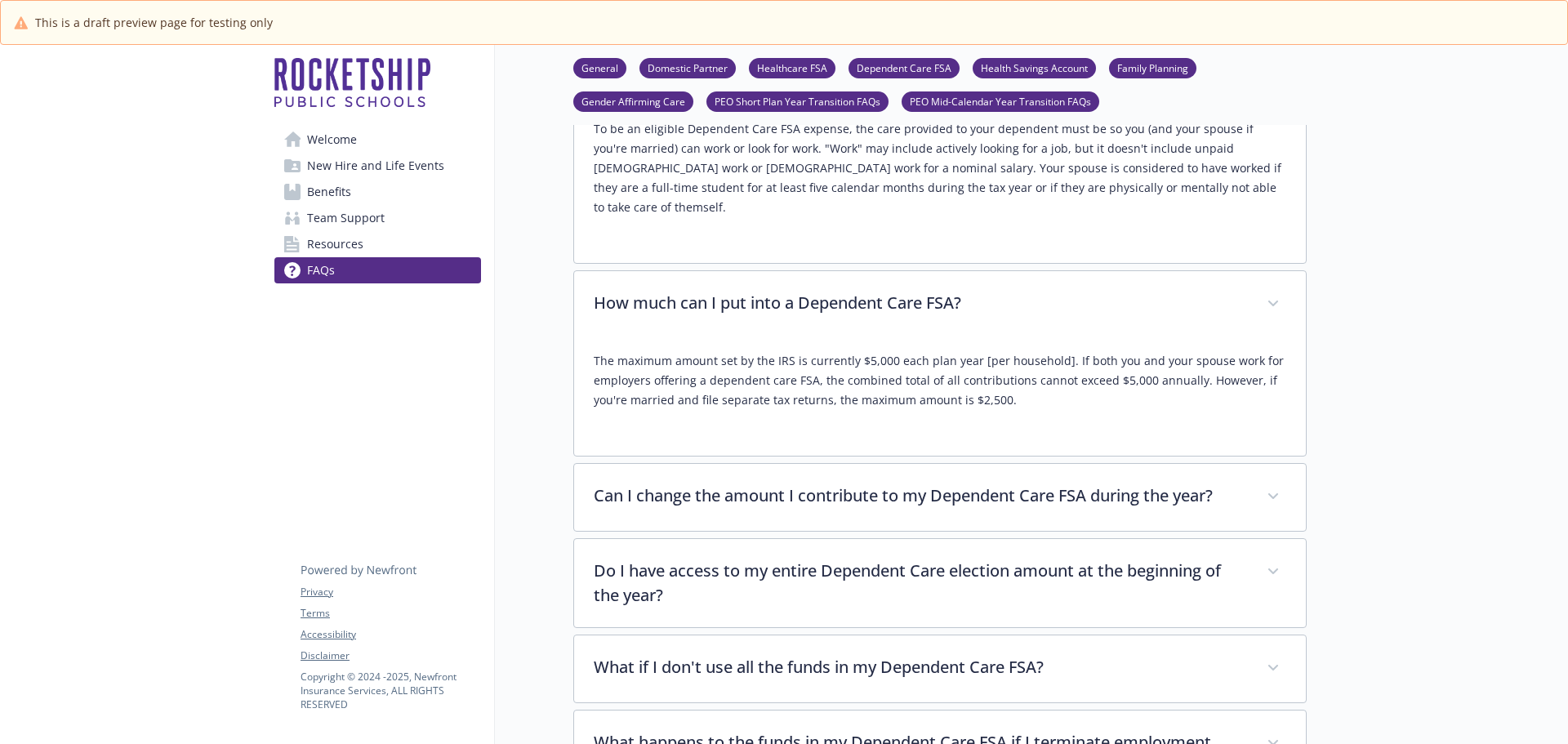
scroll to position [6615, 0]
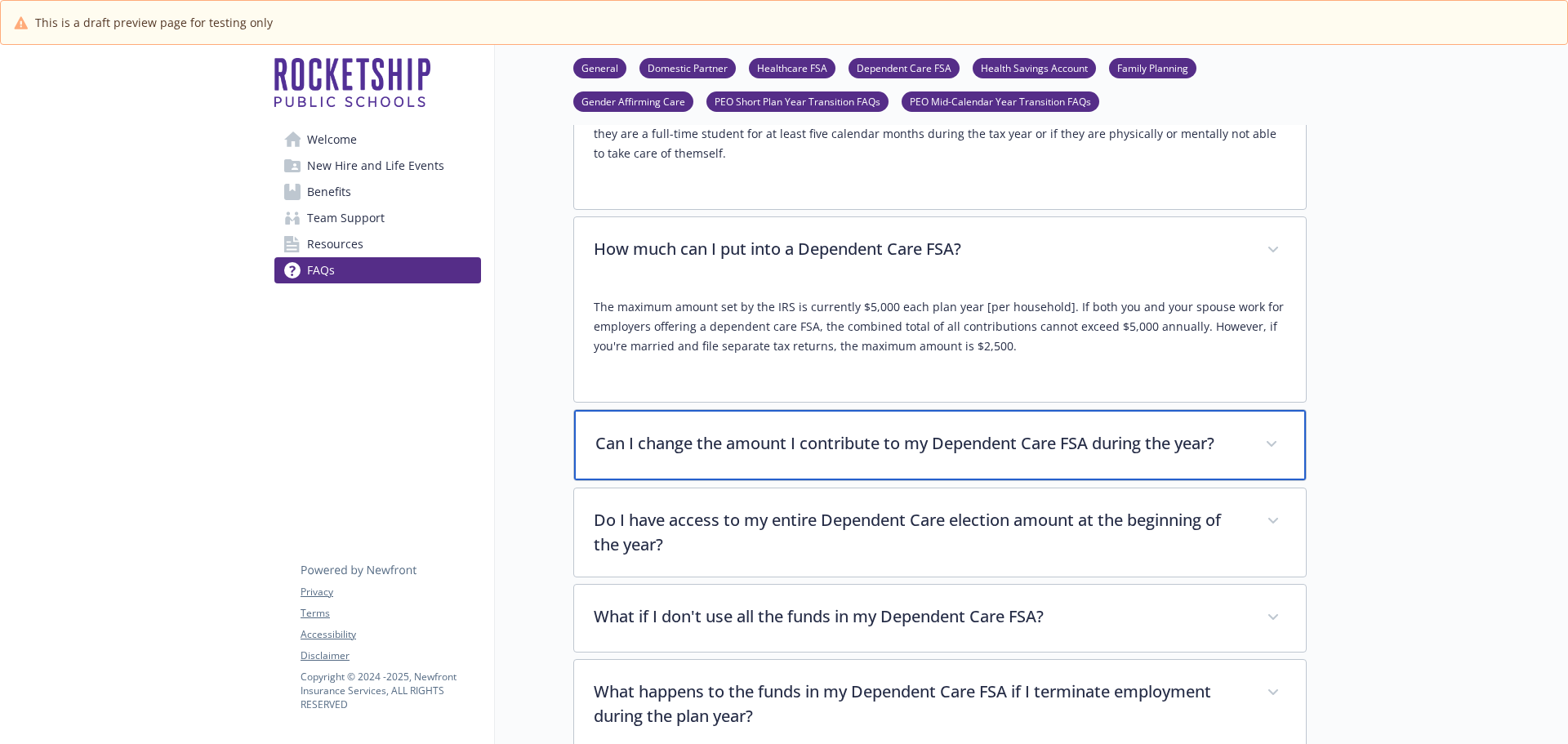
click at [1037, 410] on div "Can I change the amount I contribute to my Dependent Care FSA during the year?" at bounding box center [939, 444] width 731 height 70
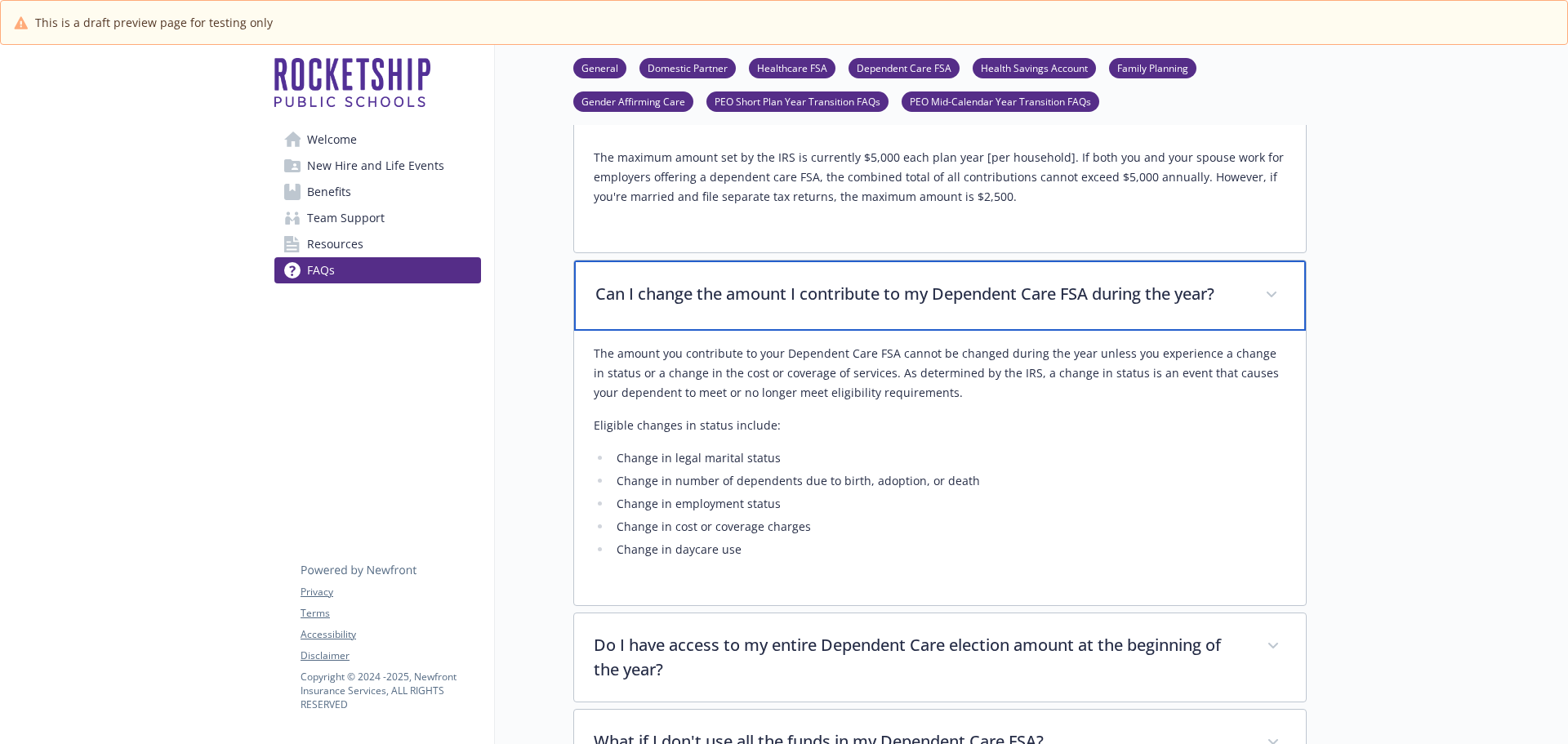
scroll to position [6778, 0]
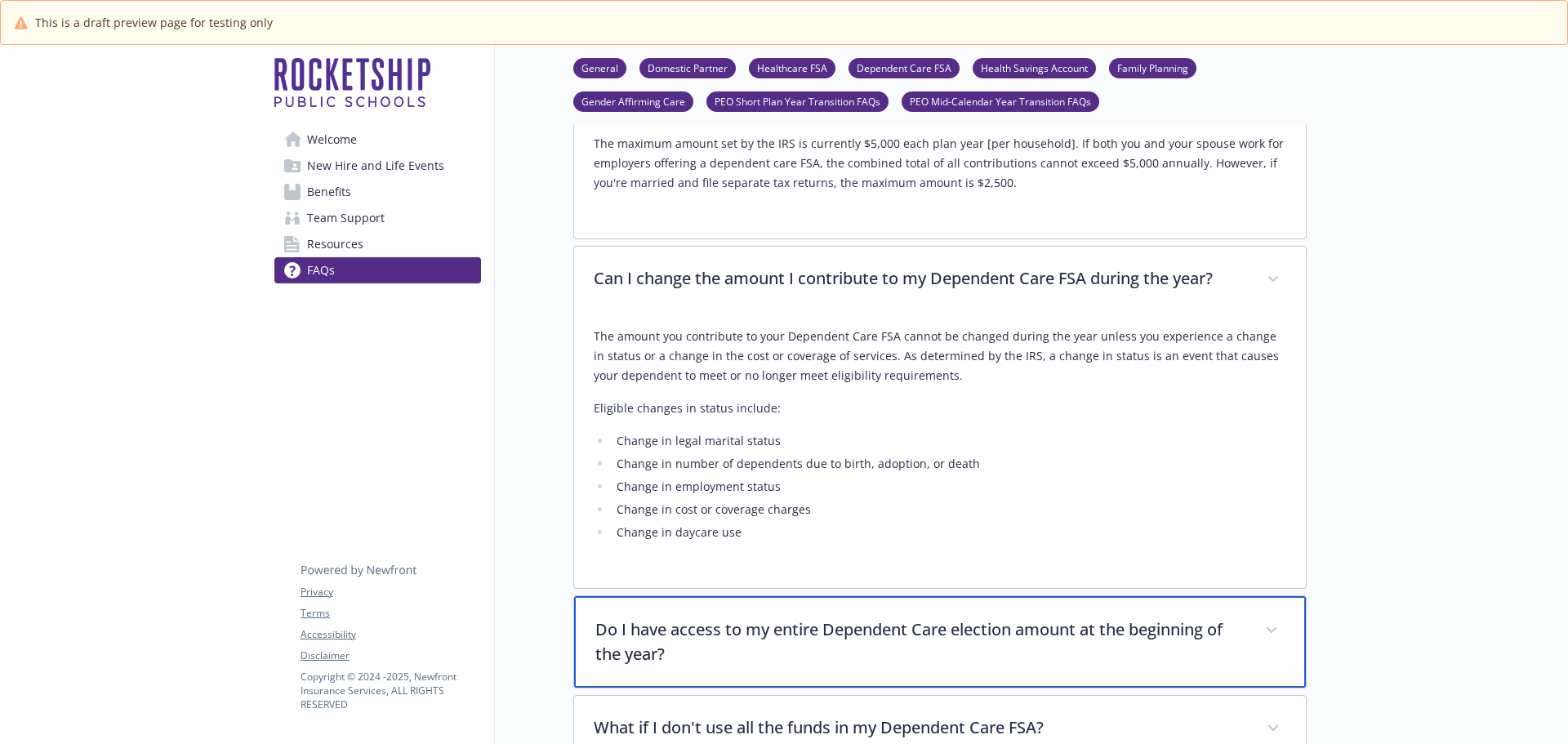
click at [928, 618] on p "Do I have access to my entire Dependent Care election amount at the beginning o…" at bounding box center [920, 642] width 650 height 49
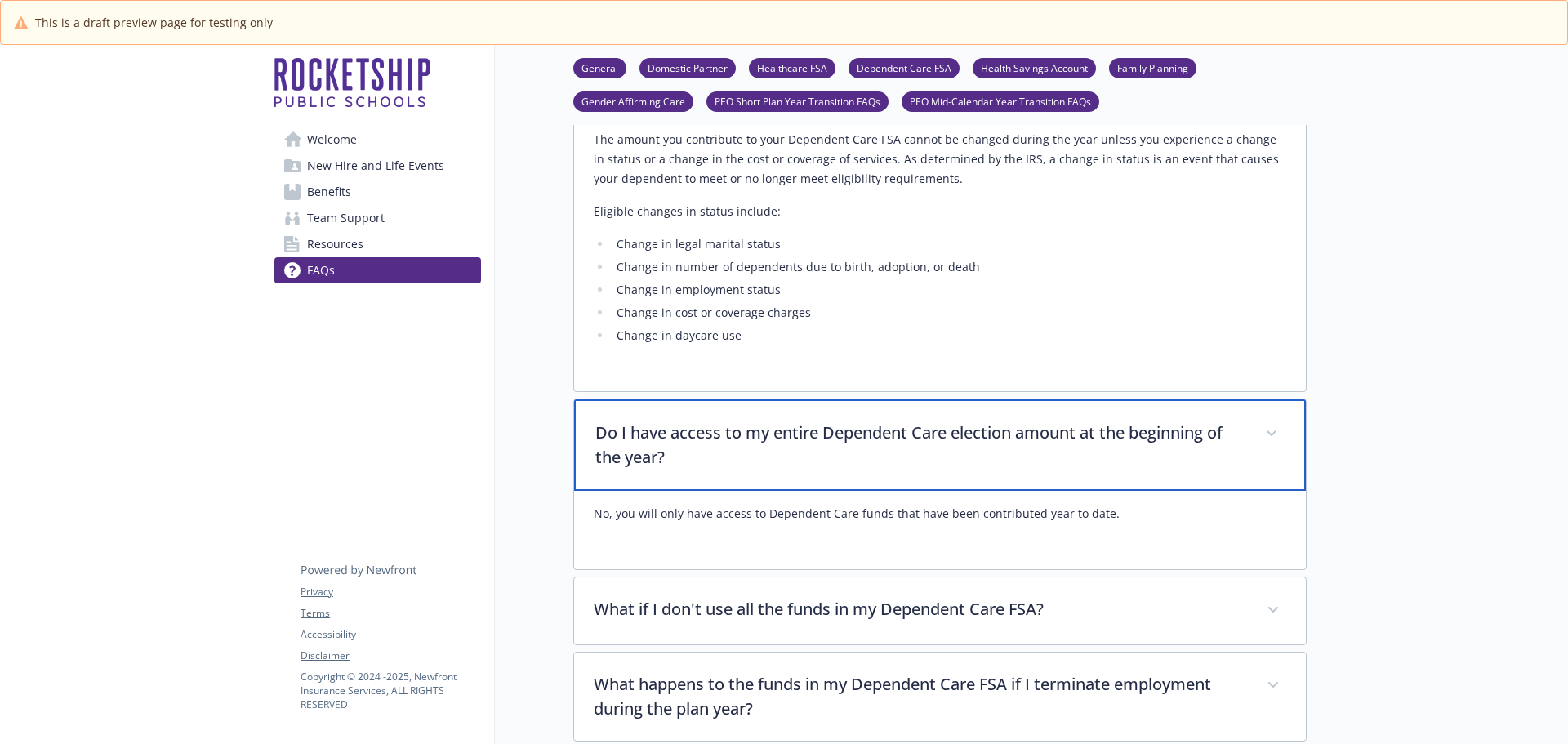
scroll to position [7023, 0]
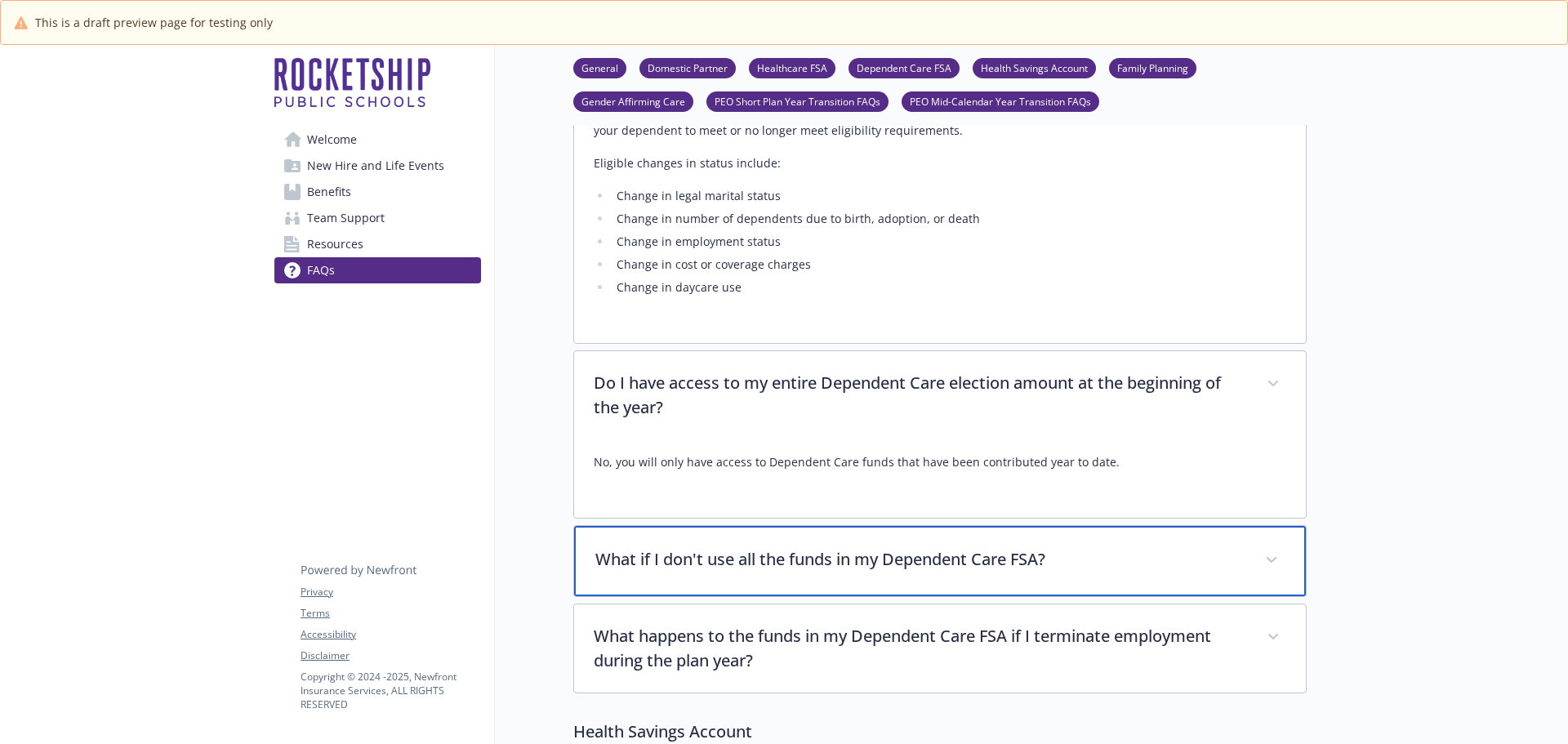
click at [894, 547] on p "What if I don't use all the funds in my Dependent Care FSA?" at bounding box center [920, 559] width 650 height 24
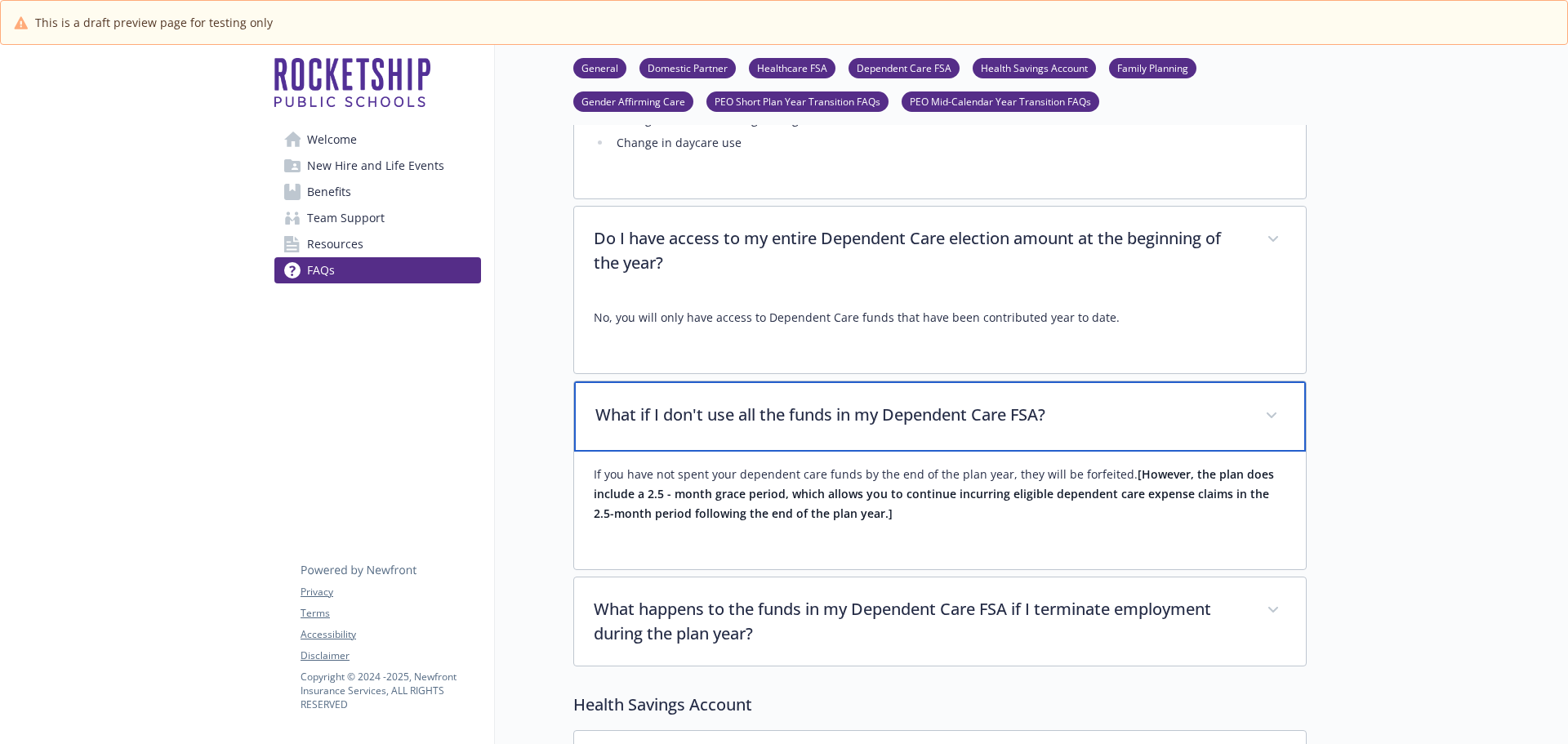
scroll to position [7187, 0]
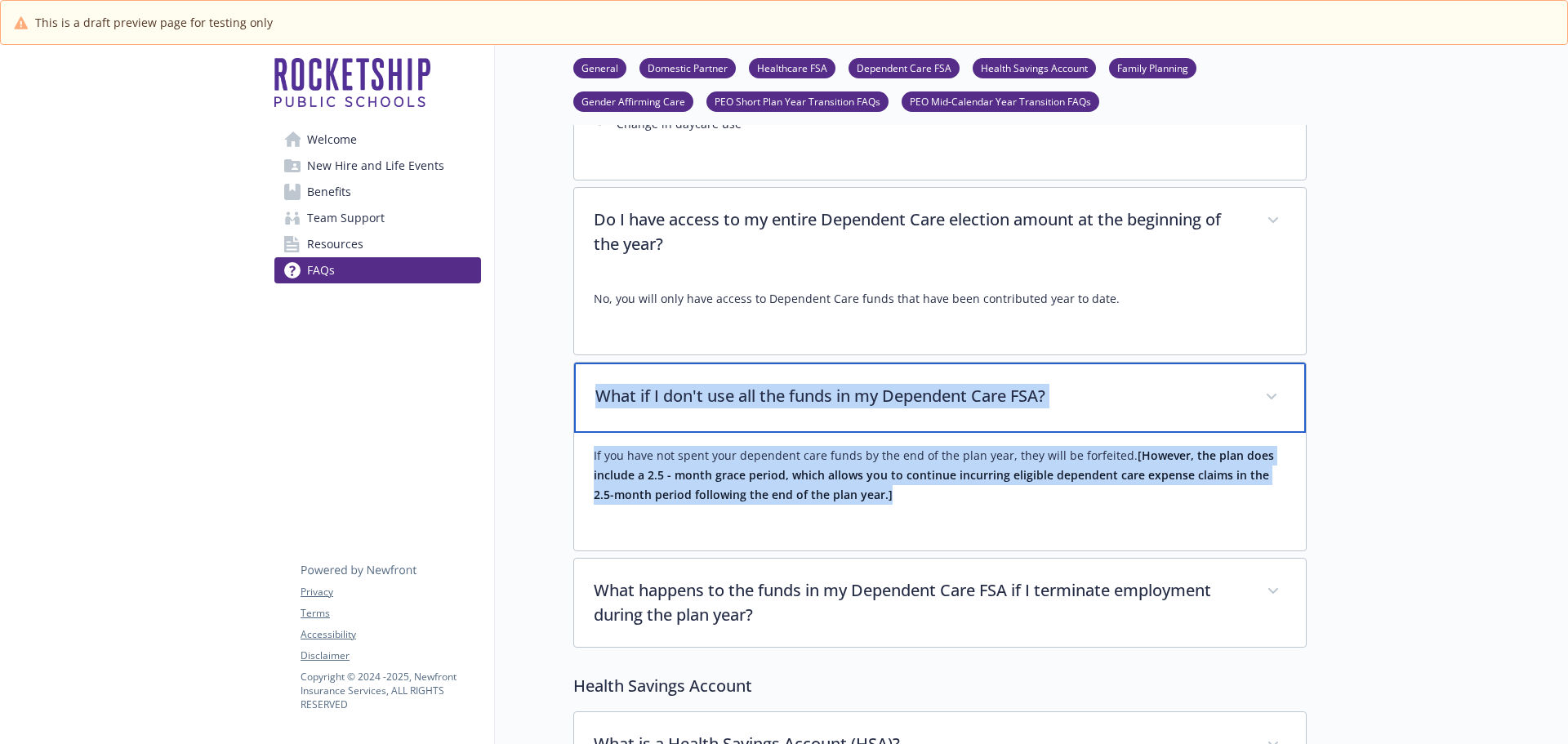
drag, startPoint x: 597, startPoint y: 314, endPoint x: 894, endPoint y: 427, distance: 317.8
click at [894, 427] on div "What if I don't use all the funds in my Dependent Care FSA? If you have not spe…" at bounding box center [939, 456] width 733 height 189
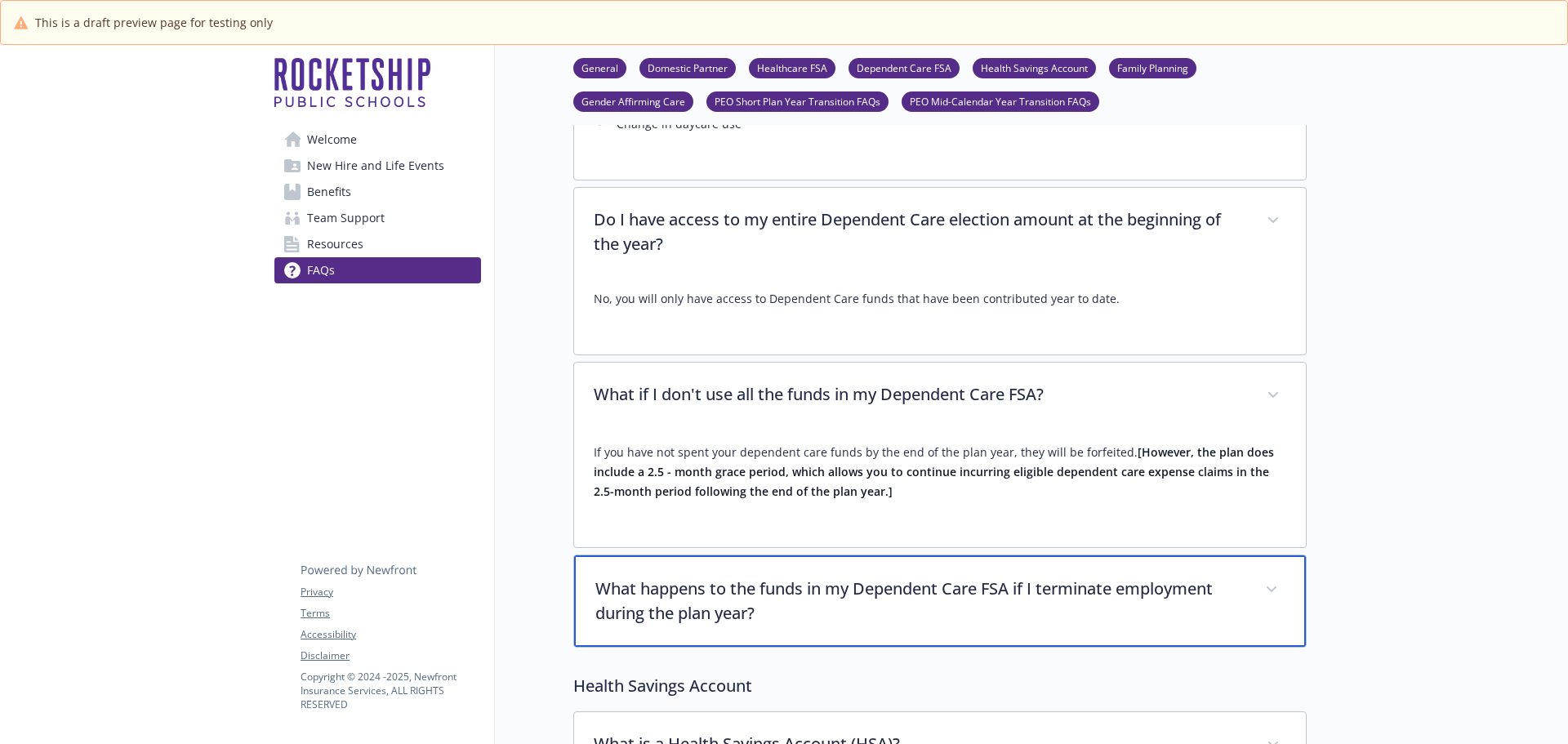
click at [949, 577] on p "What happens to the funds in my Dependent Care FSA if I terminate employment du…" at bounding box center [920, 601] width 650 height 49
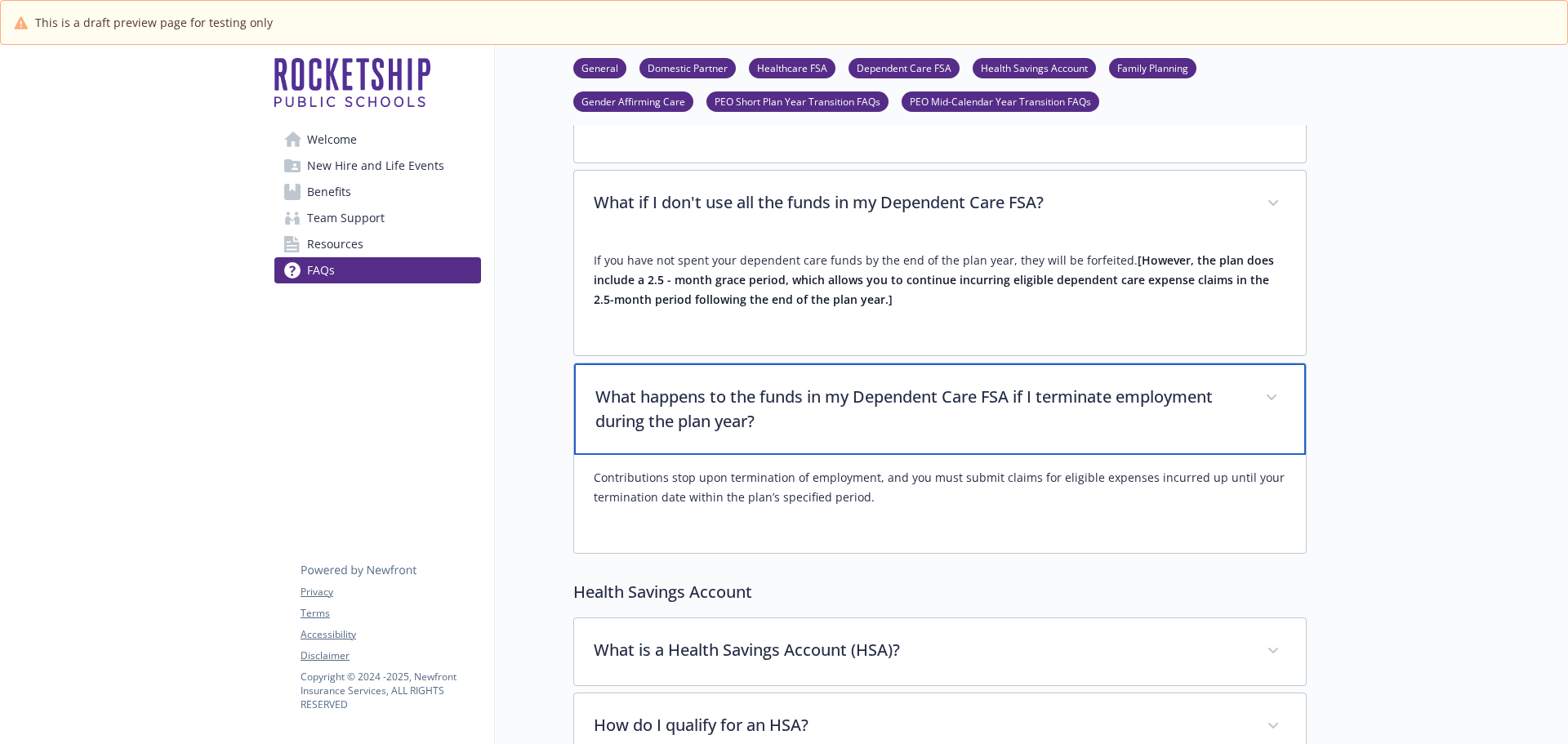
scroll to position [7432, 0]
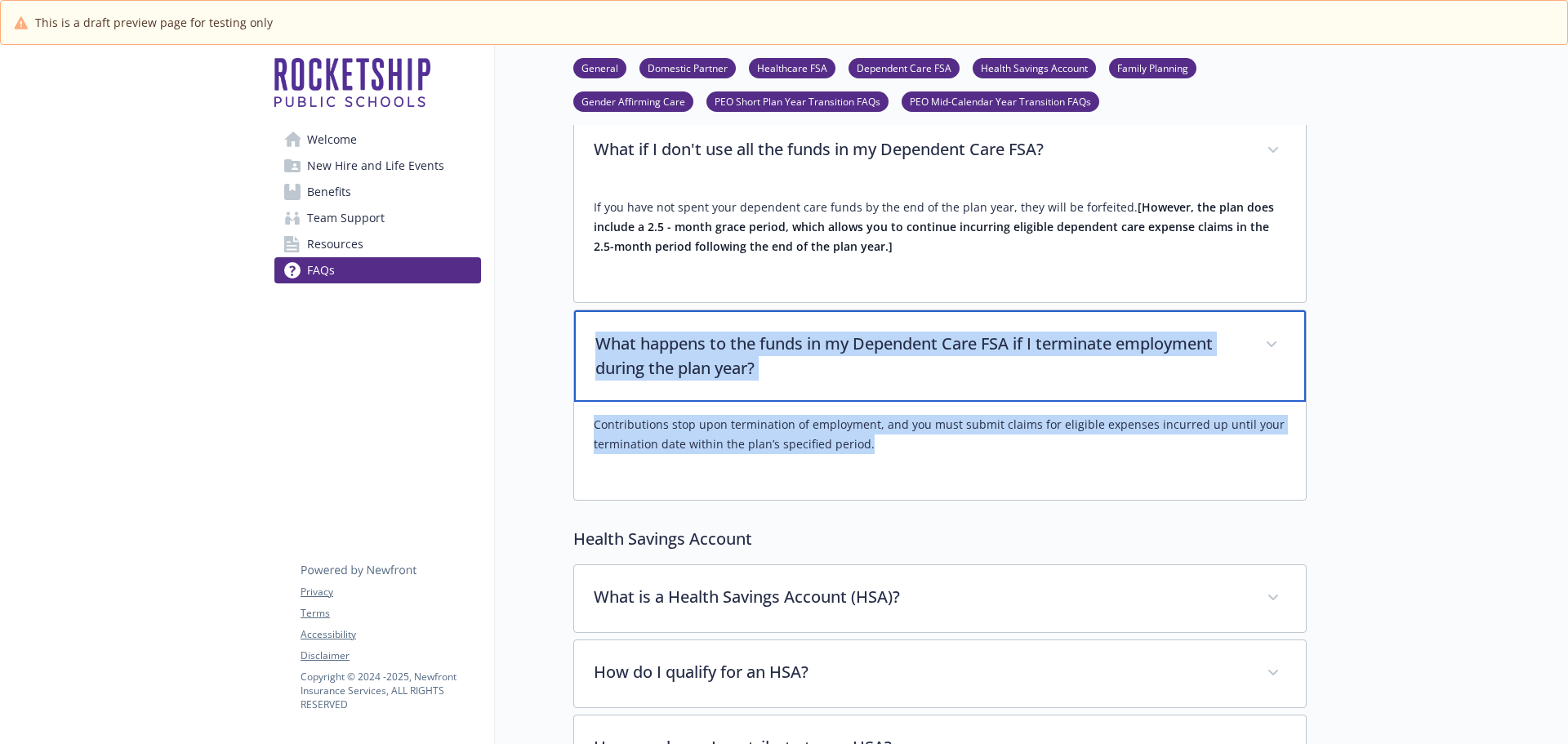
drag, startPoint x: 601, startPoint y: 264, endPoint x: 872, endPoint y: 360, distance: 287.5
click at [872, 360] on div "What happens to the funds in my Dependent Care FSA if I terminate employment du…" at bounding box center [939, 405] width 733 height 191
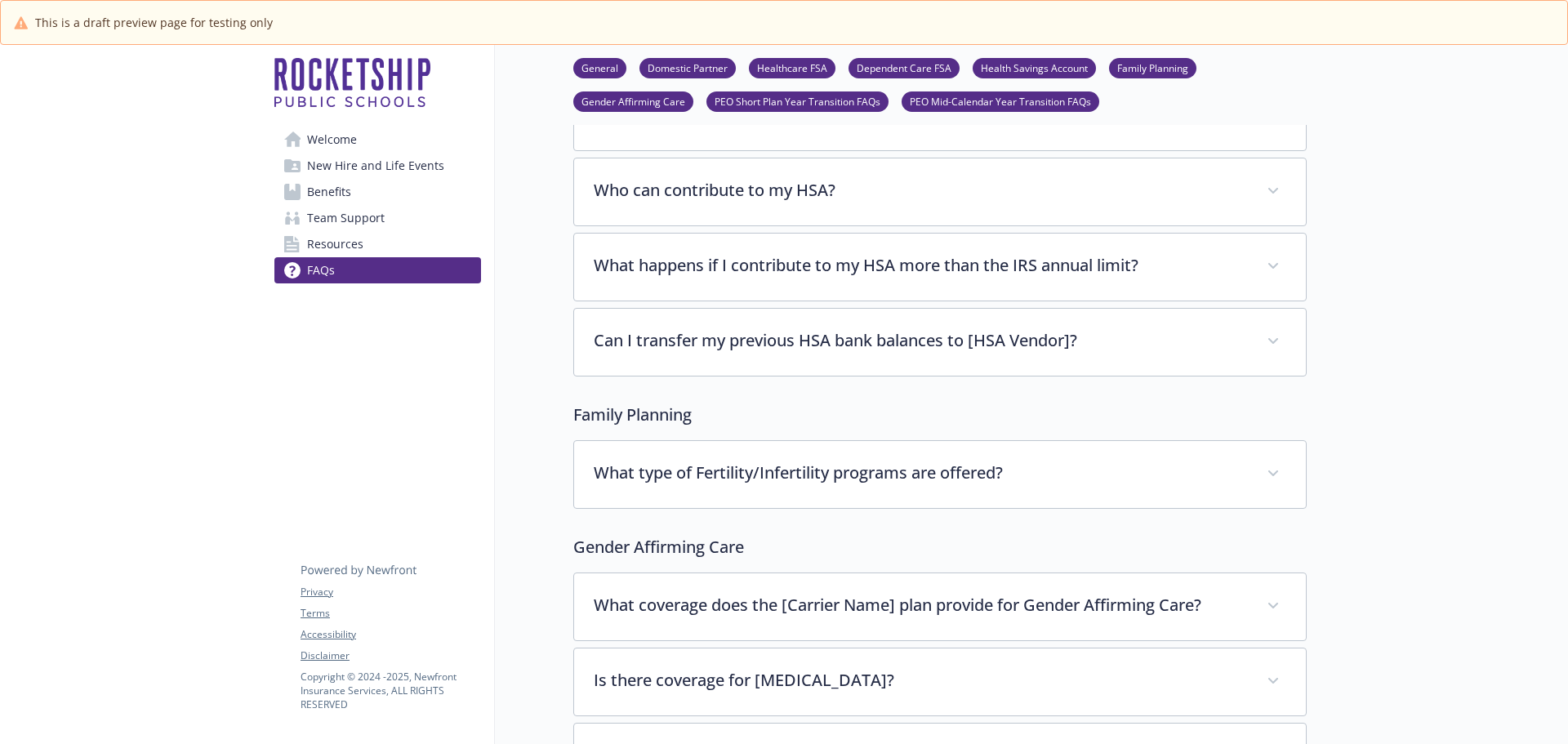
scroll to position [9473, 0]
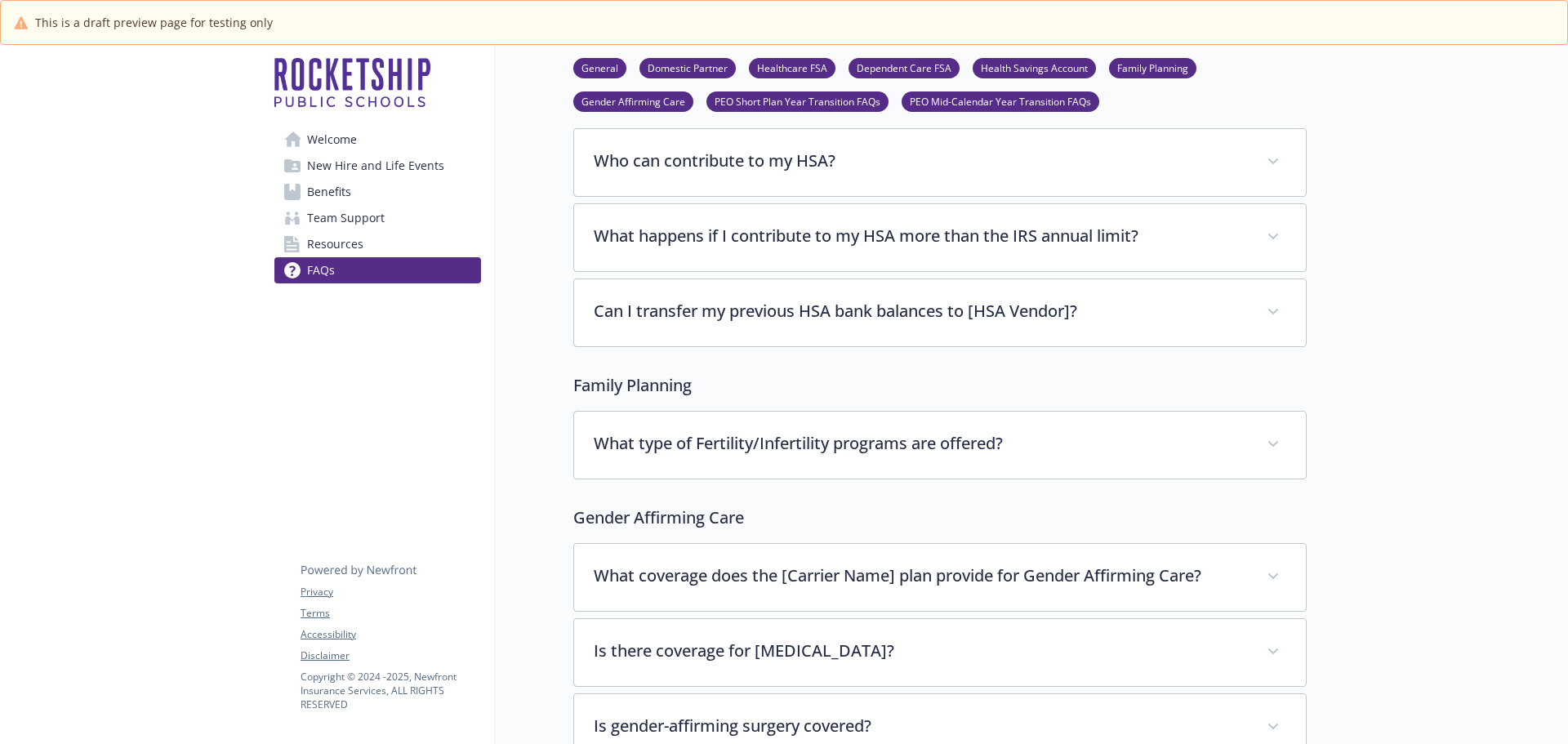
click at [574, 373] on p "Family Planning" at bounding box center [939, 385] width 733 height 24
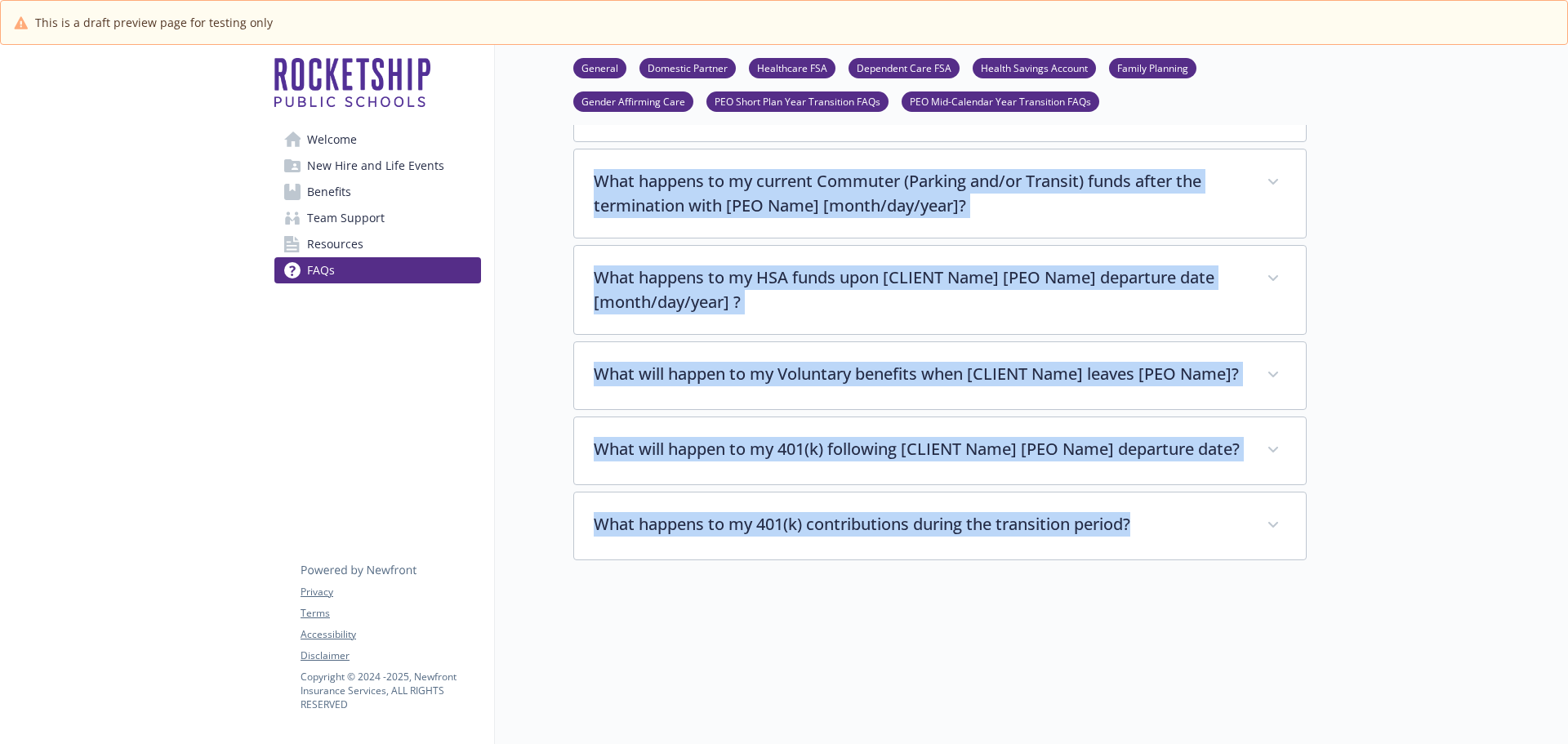
scroll to position [11848, 0]
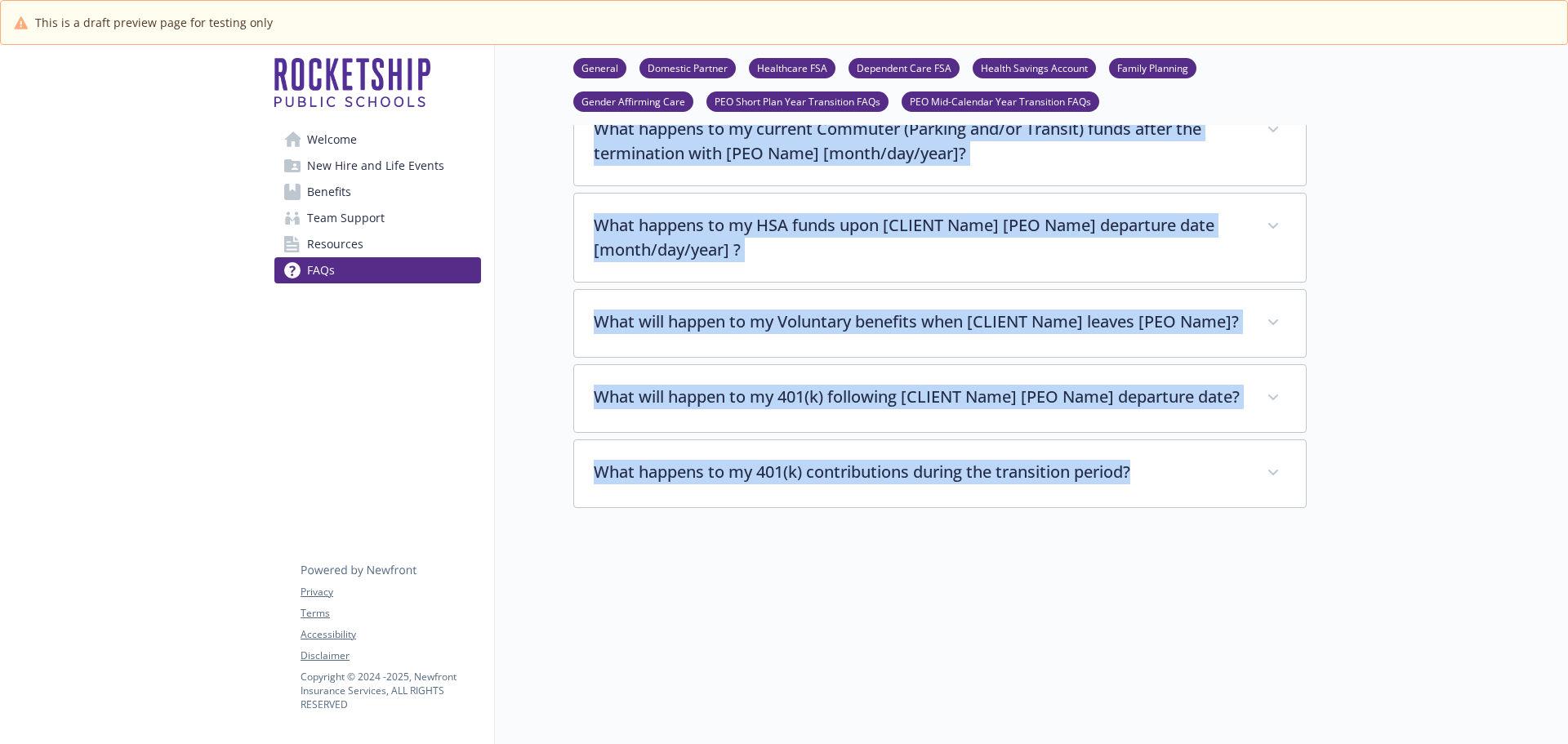
drag, startPoint x: 577, startPoint y: 293, endPoint x: 868, endPoint y: 725, distance: 520.9
click at [1087, 601] on div at bounding box center [939, 570] width 733 height 123
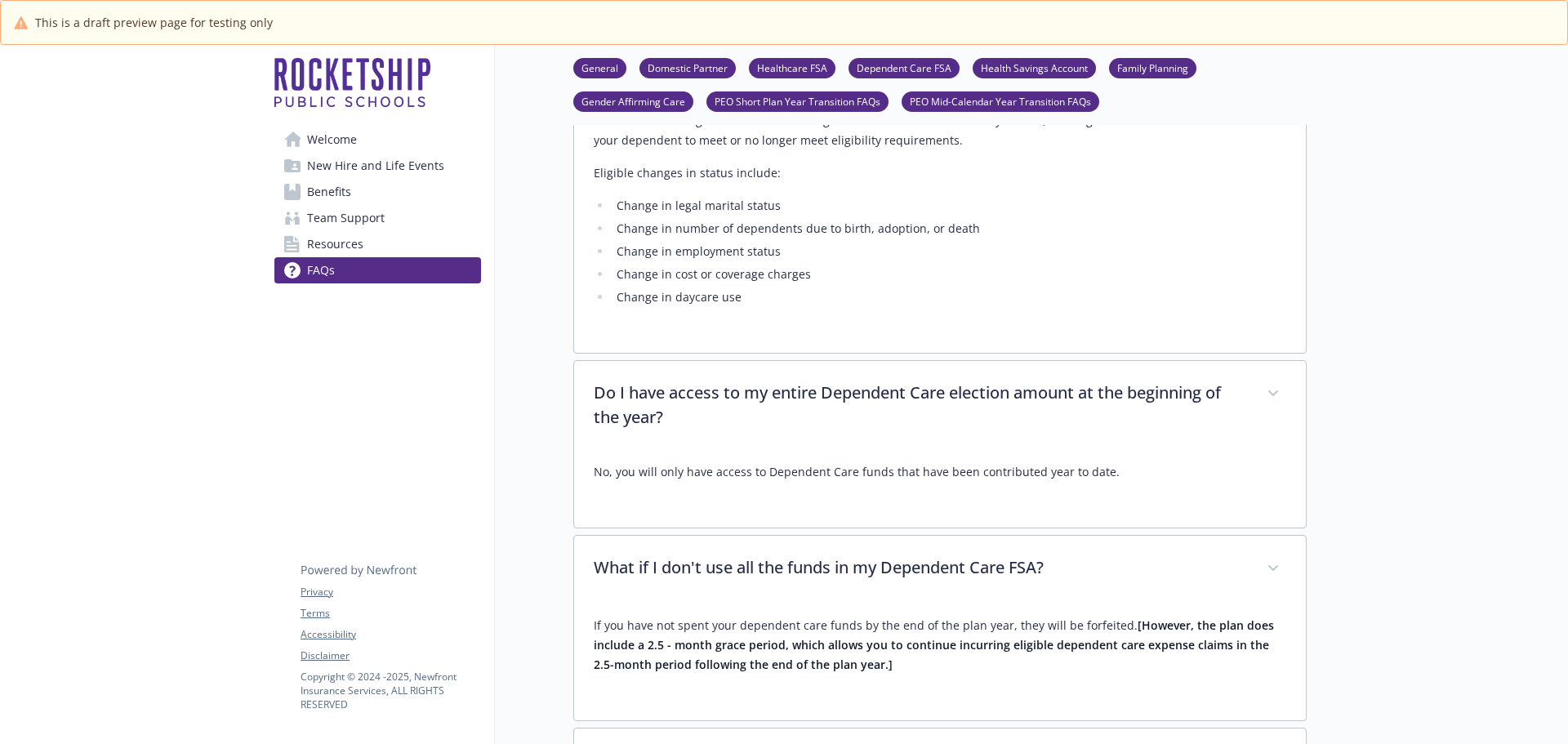
scroll to position [6785, 0]
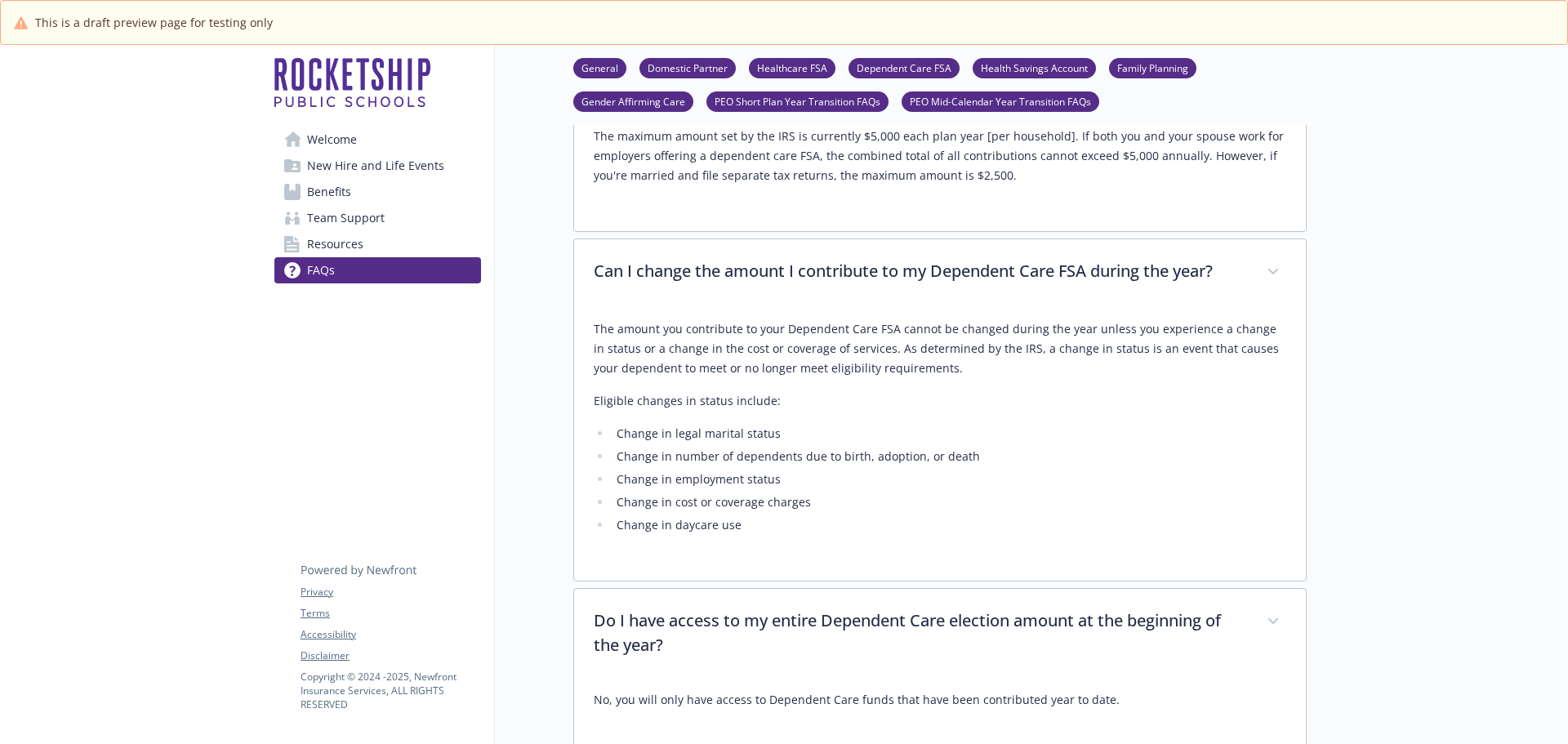
click at [319, 199] on span "Benefits" at bounding box center [329, 191] width 44 height 26
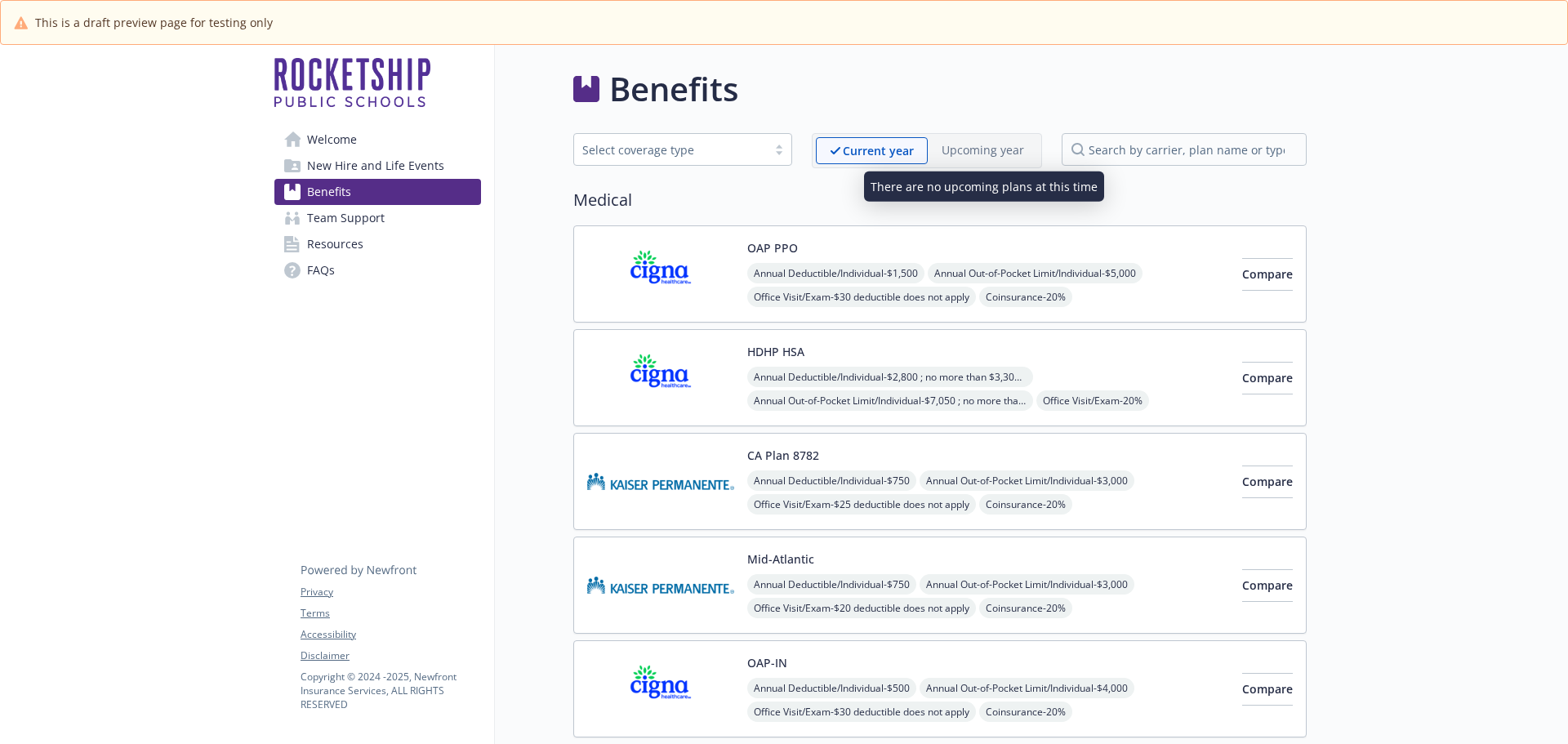
click at [965, 151] on p "Upcoming year" at bounding box center [983, 150] width 82 height 17
